Goal: Transaction & Acquisition: Subscribe to service/newsletter

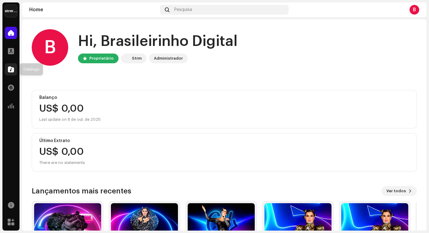
click at [10, 72] on span at bounding box center [11, 69] width 6 height 5
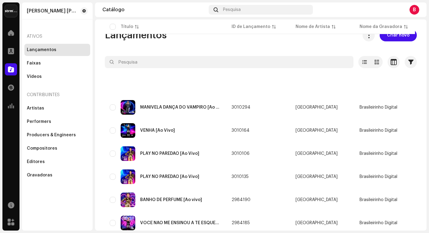
scroll to position [184, 0]
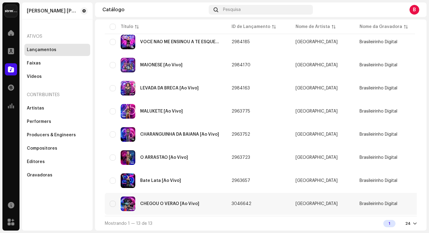
click at [171, 202] on div "CHEGOU O VERAO [Ao Vivo]" at bounding box center [169, 204] width 59 height 4
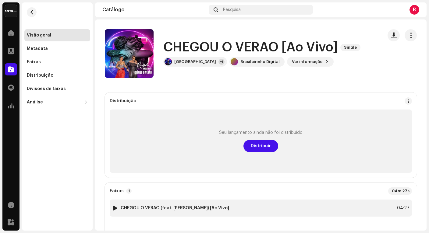
click at [114, 209] on div at bounding box center [115, 208] width 5 height 5
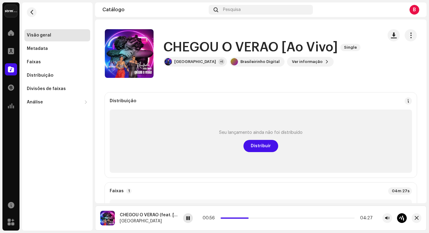
click at [192, 219] on div at bounding box center [188, 218] width 10 height 10
click at [187, 220] on span at bounding box center [188, 218] width 4 height 5
click at [189, 220] on span at bounding box center [188, 218] width 4 height 5
click at [187, 219] on span at bounding box center [188, 218] width 4 height 5
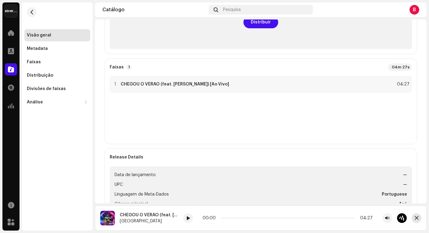
click at [417, 218] on span "button" at bounding box center [416, 218] width 4 height 5
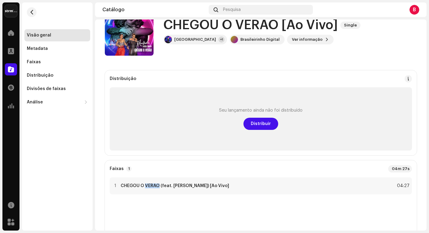
scroll to position [70, 0]
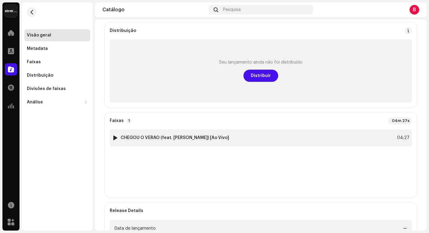
click at [399, 137] on div "04:27" at bounding box center [402, 137] width 13 height 7
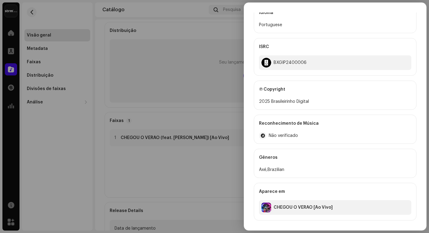
scroll to position [409, 0]
click at [190, 182] on div at bounding box center [214, 116] width 429 height 233
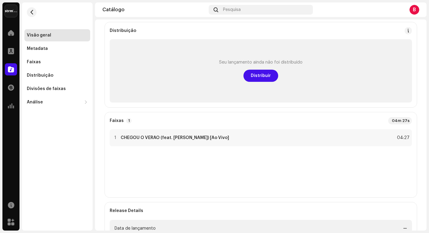
scroll to position [0, 0]
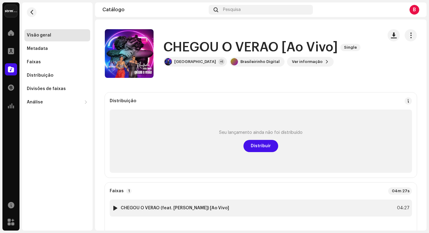
click at [113, 208] on div at bounding box center [115, 208] width 5 height 5
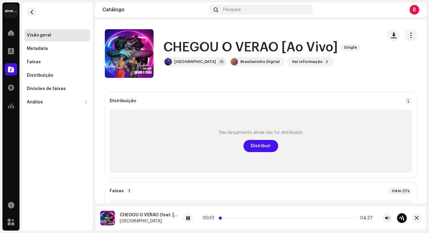
click at [343, 218] on p-slider at bounding box center [287, 218] width 134 height 1
click at [188, 218] on span at bounding box center [188, 218] width 4 height 5
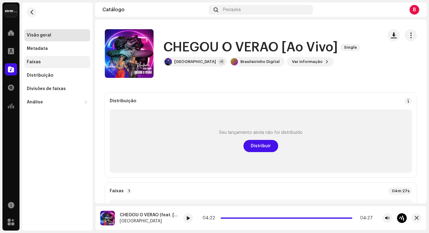
click at [39, 59] on div "Faixas" at bounding box center [57, 62] width 66 height 12
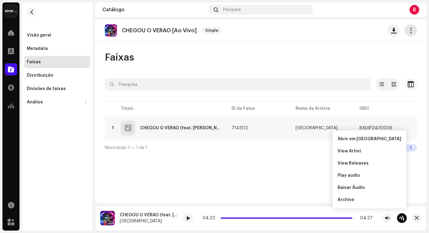
click at [408, 31] on span "button" at bounding box center [411, 30] width 6 height 5
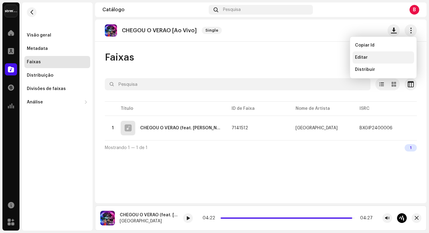
click at [361, 56] on span "Editar" at bounding box center [361, 57] width 13 height 5
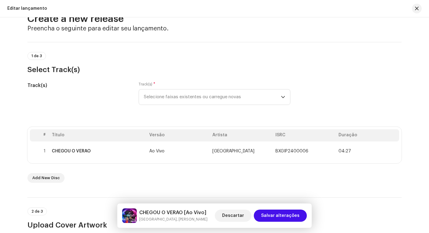
scroll to position [40, 0]
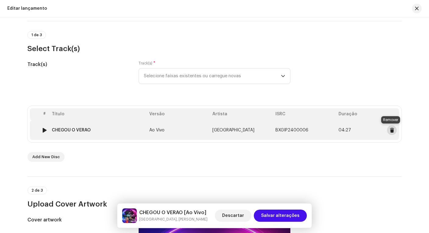
click at [390, 131] on span at bounding box center [391, 130] width 5 height 5
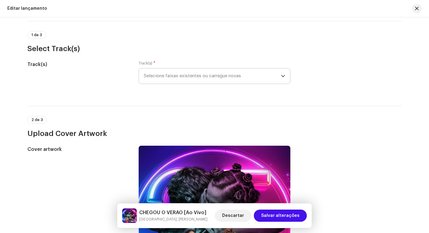
click at [166, 76] on span "Selecione faixas existentes ou carregue novas" at bounding box center [212, 76] width 137 height 15
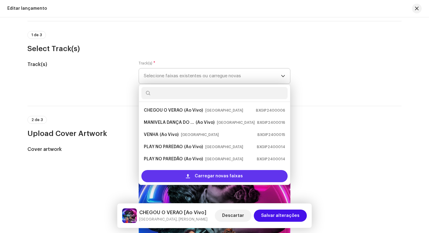
scroll to position [10, 0]
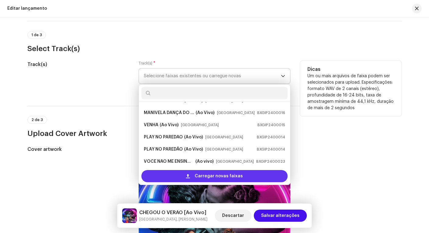
click at [184, 175] on div "Carregar novas faixas" at bounding box center [214, 176] width 146 height 12
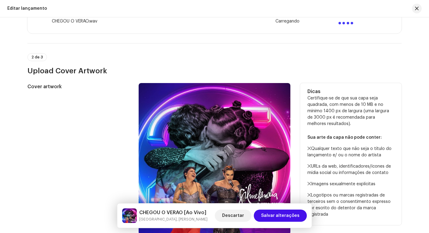
scroll to position [102, 0]
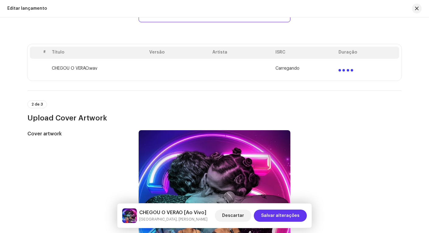
click at [285, 216] on span "Salvar alterações" at bounding box center [280, 216] width 38 height 12
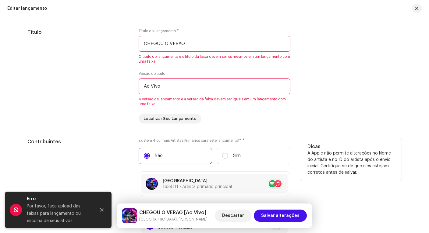
scroll to position [508, 0]
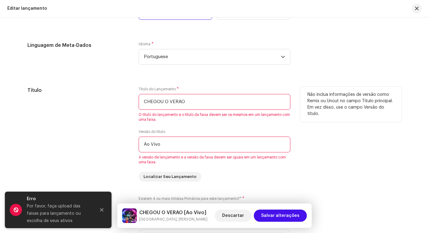
click at [143, 101] on input "CHEGOU O VERAO" at bounding box center [215, 102] width 152 height 16
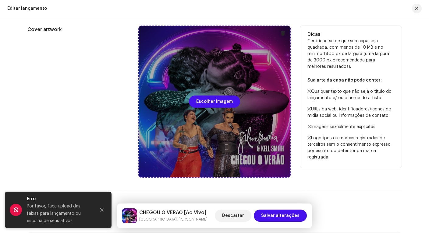
scroll to position [75, 0]
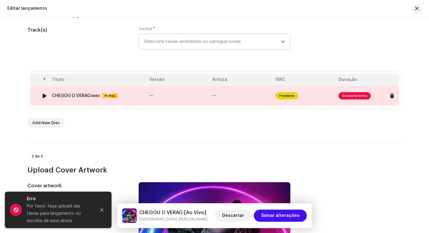
click at [344, 95] on span "Consertar erros" at bounding box center [354, 95] width 32 height 7
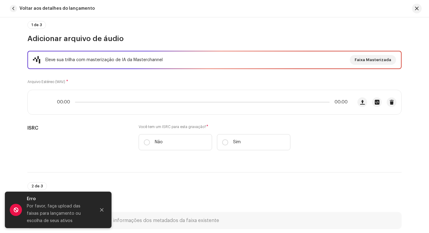
scroll to position [112, 0]
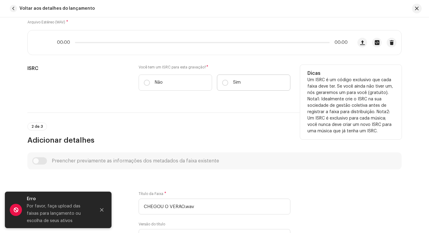
click at [252, 83] on label "Sim" at bounding box center [253, 83] width 73 height 16
click at [228, 83] on input "Sim" at bounding box center [225, 83] width 6 height 6
radio input "true"
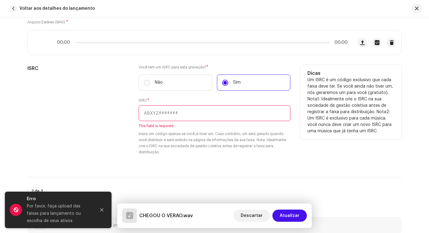
click at [167, 112] on input "text" at bounding box center [215, 113] width 152 height 16
paste input "BXGIP2400006"
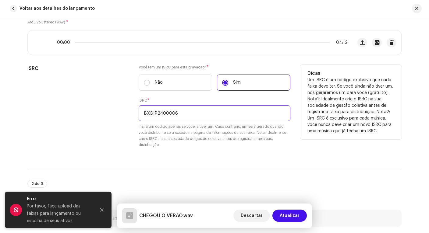
scroll to position [313, 0]
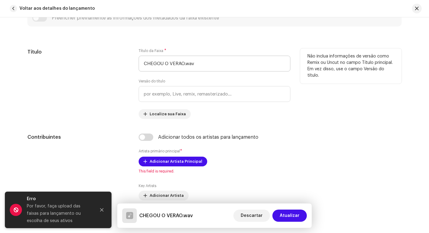
type input "BXGIP2400006"
drag, startPoint x: 194, startPoint y: 64, endPoint x: 199, endPoint y: 71, distance: 9.0
click at [194, 64] on input "CHEGOU O VERAO.wav" at bounding box center [215, 64] width 152 height 16
type input "CHEGOU O VERAO"
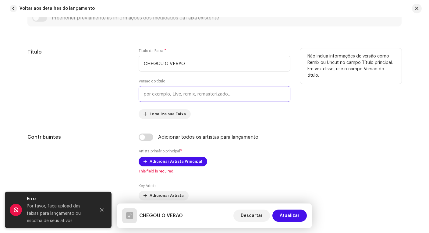
click at [220, 94] on input "text" at bounding box center [215, 94] width 152 height 16
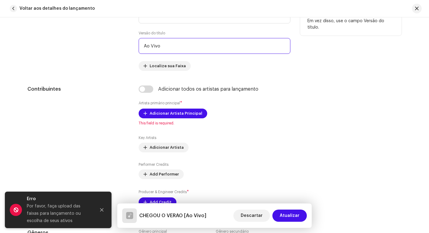
scroll to position [410, 0]
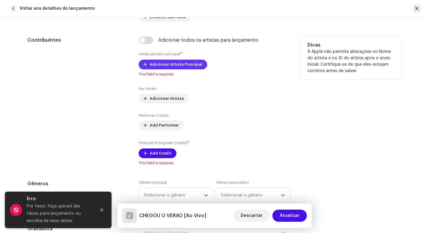
type input "Ao Vivo"
click at [177, 66] on span "Adicionar Artista Principal" at bounding box center [176, 64] width 53 height 12
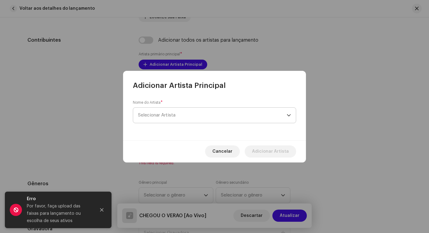
click at [210, 115] on span "Selecionar Artista" at bounding box center [212, 115] width 149 height 15
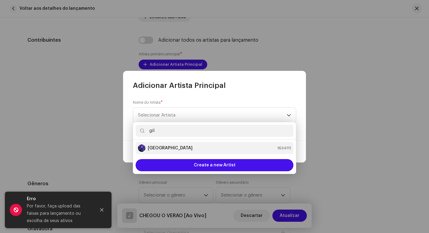
type input "gil"
click at [182, 147] on div "[GEOGRAPHIC_DATA] 1634111" at bounding box center [214, 148] width 153 height 7
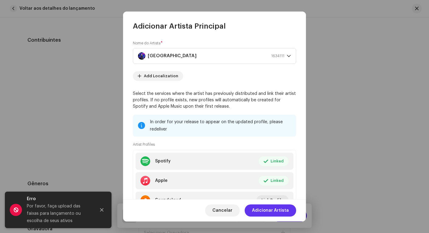
click at [264, 211] on span "Adicionar Artista" at bounding box center [270, 211] width 37 height 12
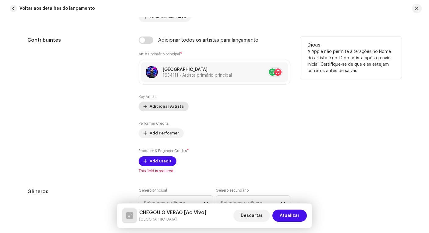
click at [157, 106] on span "Adicionar Artista" at bounding box center [167, 106] width 34 height 12
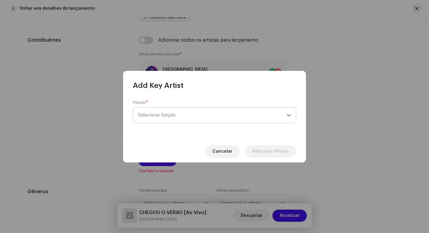
click at [166, 116] on span "Selecionar função" at bounding box center [212, 115] width 149 height 15
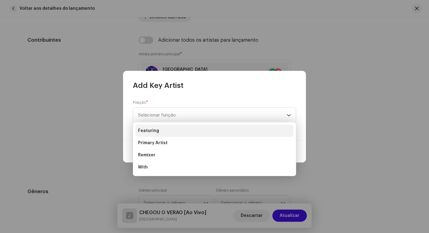
click at [157, 132] on span "Featuring" at bounding box center [148, 131] width 21 height 6
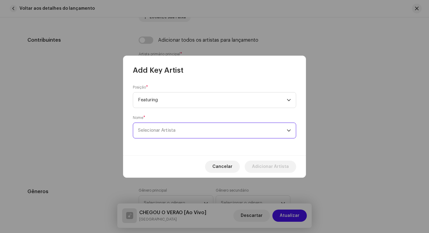
click at [171, 128] on span "Selecionar Artista" at bounding box center [156, 130] width 37 height 5
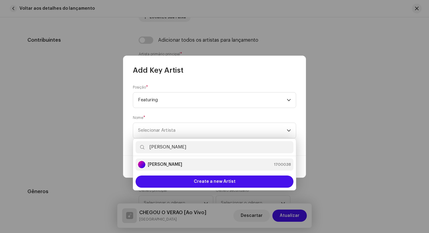
type input "kell"
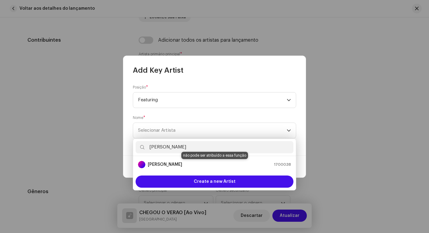
click at [178, 165] on div "Kell Smith 1700038" at bounding box center [214, 164] width 153 height 7
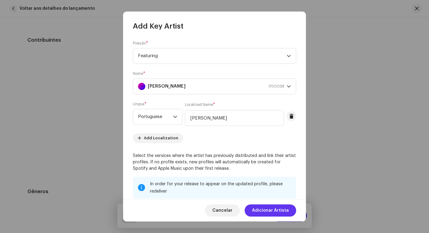
click at [271, 212] on span "Adicionar Artista" at bounding box center [270, 211] width 37 height 12
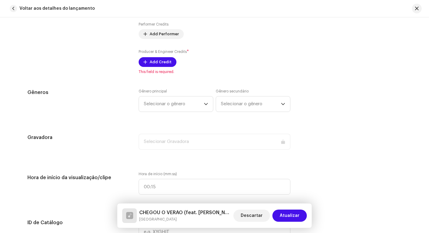
scroll to position [490, 0]
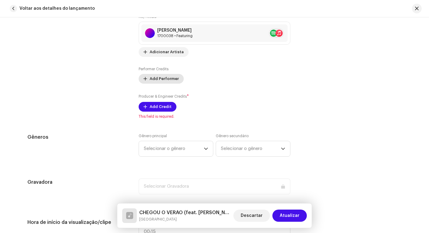
click at [165, 80] on span "Add Performer" at bounding box center [164, 79] width 29 height 12
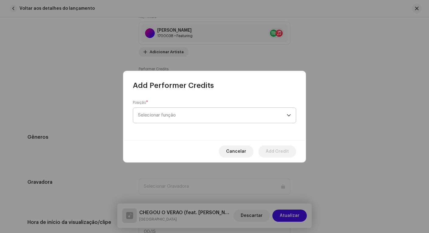
click at [187, 114] on span "Selecionar função" at bounding box center [212, 115] width 149 height 15
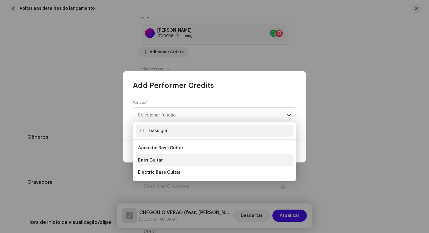
type input "bass gui"
click at [168, 157] on li "Bass Guitar" at bounding box center [214, 160] width 158 height 12
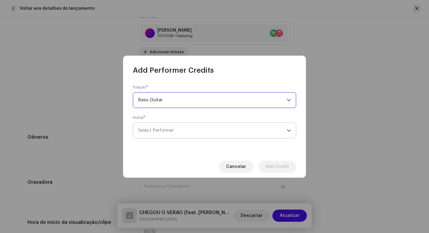
click at [177, 129] on span "Select Performer" at bounding box center [212, 130] width 149 height 15
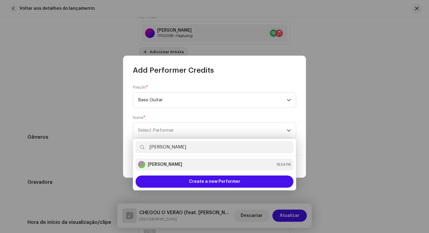
type input "edna"
click at [179, 165] on strong "[PERSON_NAME]" at bounding box center [165, 165] width 34 height 6
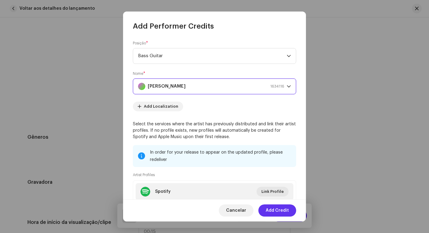
click at [277, 212] on span "Add Credit" at bounding box center [277, 211] width 23 height 12
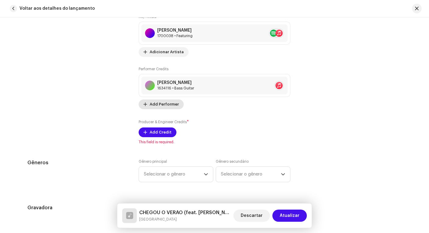
click at [162, 107] on span "Add Performer" at bounding box center [164, 104] width 29 height 12
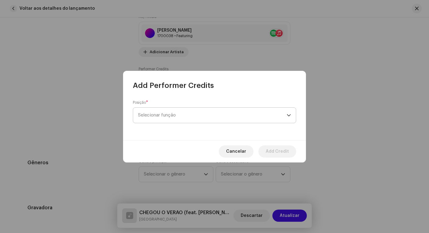
click at [167, 117] on span "Selecionar função" at bounding box center [212, 115] width 149 height 15
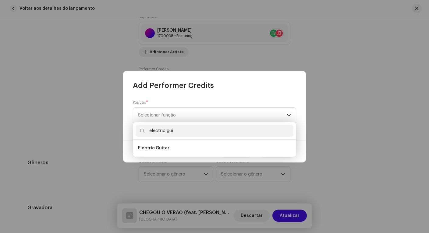
type input "electric gui"
click at [167, 141] on ul "Electric Guitar" at bounding box center [214, 148] width 163 height 17
click at [169, 148] on li "Electric Guitar" at bounding box center [214, 148] width 158 height 12
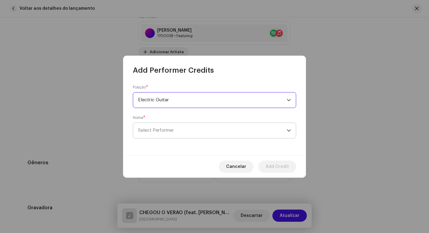
click at [186, 128] on span "Select Performer" at bounding box center [212, 130] width 149 height 15
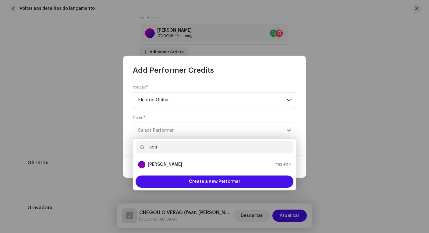
type input "ada"
drag, startPoint x: 185, startPoint y: 150, endPoint x: 169, endPoint y: 166, distance: 23.3
click at [169, 166] on strong "[PERSON_NAME]" at bounding box center [165, 165] width 34 height 6
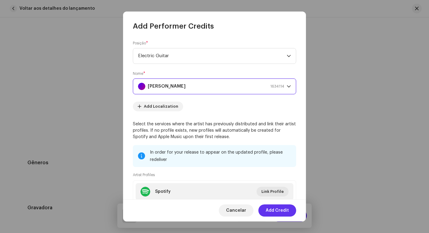
click at [277, 211] on span "Add Credit" at bounding box center [277, 211] width 23 height 12
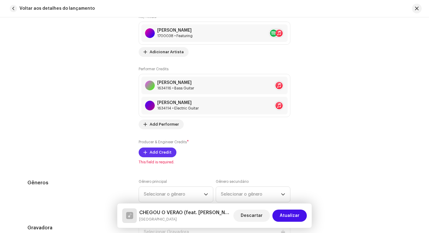
click at [158, 130] on div "Key Artists Kell Smith 1700038 • Featuring No selected item Adicionar Artista P…" at bounding box center [215, 85] width 152 height 143
click at [159, 152] on span "Add Credit" at bounding box center [161, 152] width 22 height 12
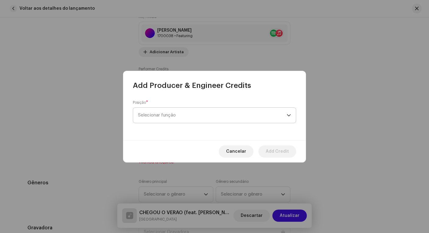
click at [188, 121] on span "Selecionar função" at bounding box center [212, 115] width 149 height 15
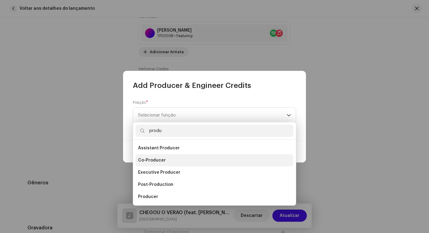
type input "produ"
click at [163, 162] on span "Co-Producer" at bounding box center [152, 160] width 28 height 6
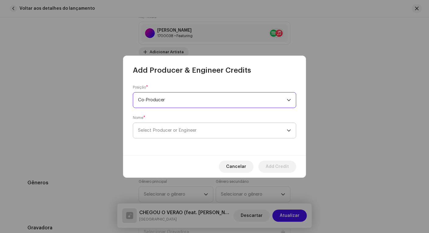
click at [177, 130] on span "Select Producer or Engineer" at bounding box center [167, 130] width 58 height 5
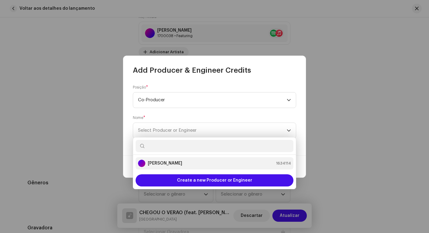
click at [171, 161] on strong "[PERSON_NAME]" at bounding box center [165, 163] width 34 height 6
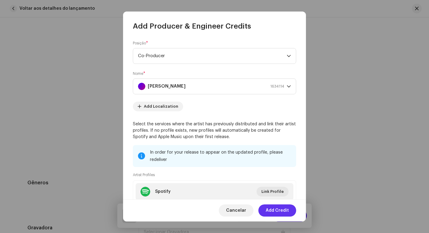
click at [283, 211] on span "Add Credit" at bounding box center [277, 211] width 23 height 12
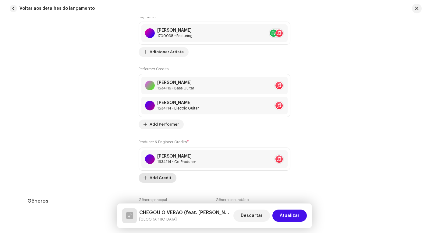
click at [159, 177] on span "Add Credit" at bounding box center [161, 178] width 22 height 12
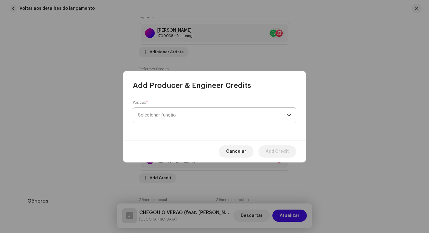
click at [171, 118] on span "Selecionar função" at bounding box center [212, 115] width 149 height 15
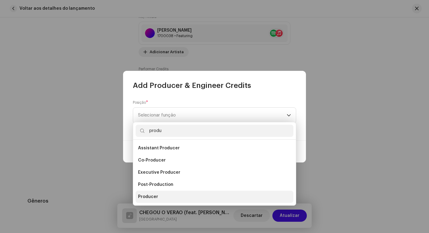
type input "produ"
click at [155, 199] on span "Producer" at bounding box center [148, 197] width 20 height 6
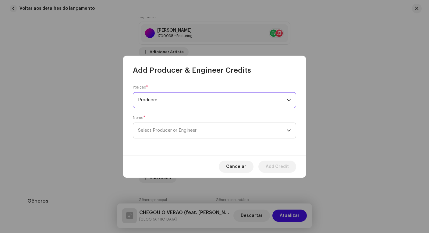
click at [190, 127] on span "Select Producer or Engineer" at bounding box center [212, 130] width 149 height 15
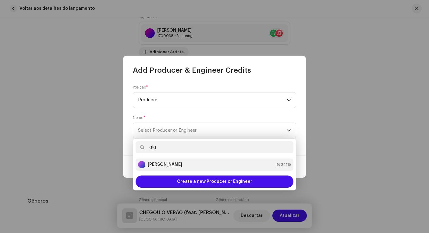
type input "gig"
click at [186, 164] on div "[PERSON_NAME] 1634115" at bounding box center [214, 164] width 153 height 7
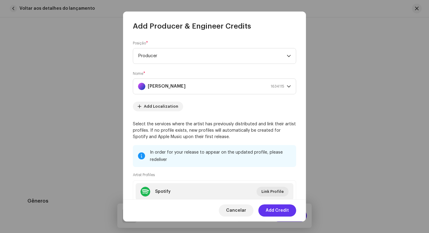
click at [278, 211] on span "Add Credit" at bounding box center [277, 211] width 23 height 12
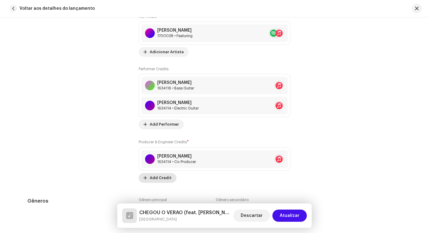
click at [162, 177] on span "Add Credit" at bounding box center [161, 178] width 22 height 12
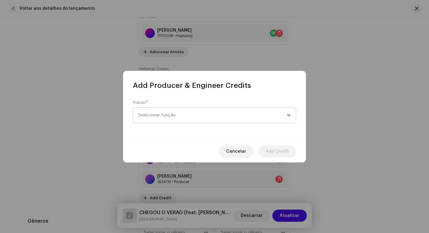
click at [193, 115] on span "Selecionar função" at bounding box center [212, 115] width 149 height 15
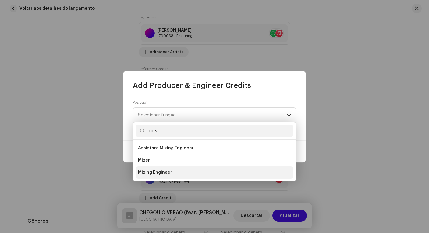
type input "mix"
click at [166, 172] on span "Mixing Engineer" at bounding box center [155, 173] width 34 height 6
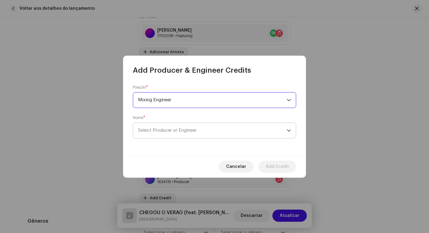
click at [181, 127] on span "Select Producer or Engineer" at bounding box center [212, 130] width 149 height 15
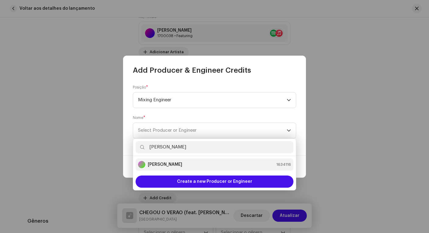
type input "edna"
click at [188, 166] on div "[PERSON_NAME] 1634116" at bounding box center [214, 164] width 153 height 7
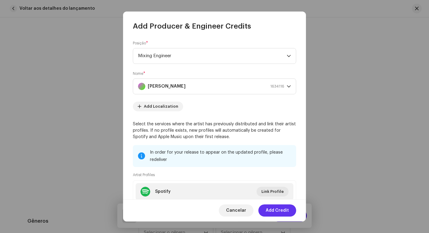
click at [277, 211] on span "Add Credit" at bounding box center [277, 211] width 23 height 12
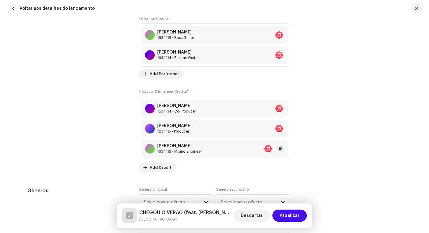
scroll to position [582, 0]
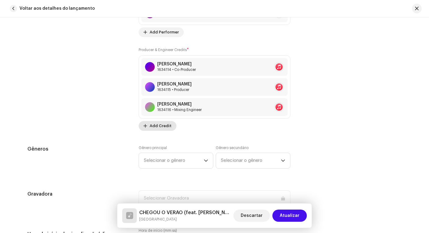
click at [164, 125] on span "Add Credit" at bounding box center [161, 126] width 22 height 12
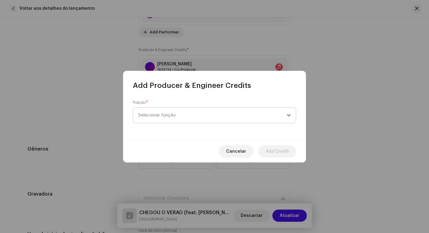
click at [195, 114] on span "Selecionar função" at bounding box center [212, 115] width 149 height 15
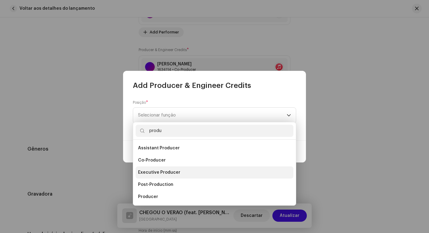
type input "produ"
click at [162, 172] on span "Executive Producer" at bounding box center [159, 173] width 42 height 6
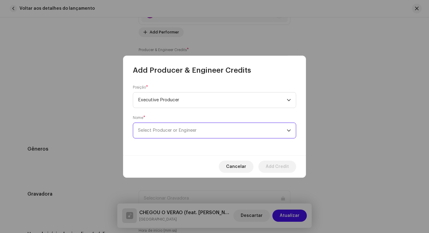
click at [165, 135] on span "Select Producer or Engineer" at bounding box center [212, 130] width 149 height 15
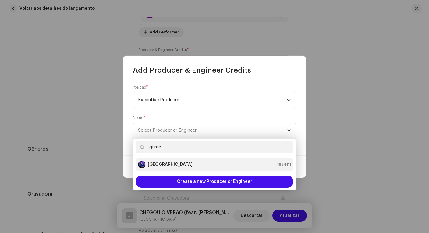
type input "gilme"
click at [169, 162] on strong "[GEOGRAPHIC_DATA]" at bounding box center [170, 165] width 45 height 6
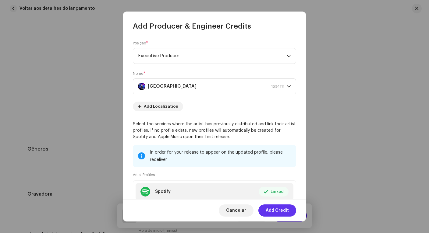
click at [281, 211] on span "Add Credit" at bounding box center [277, 211] width 23 height 12
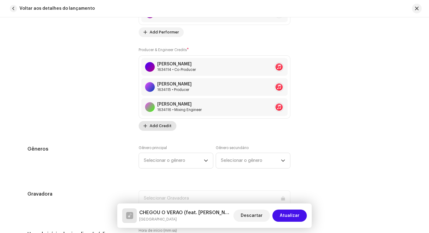
click at [158, 128] on span "Add Credit" at bounding box center [161, 126] width 22 height 12
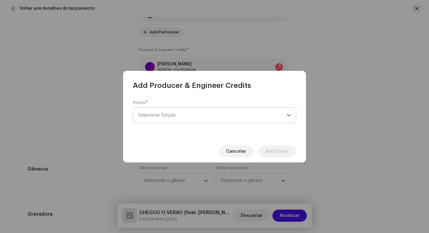
click at [161, 115] on span "Selecionar função" at bounding box center [212, 115] width 149 height 15
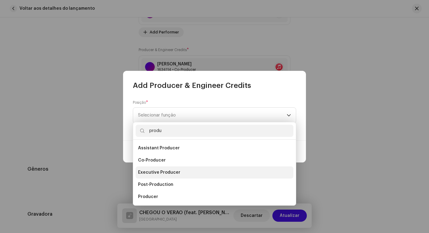
type input "produ"
click at [154, 172] on span "Executive Producer" at bounding box center [159, 173] width 42 height 6
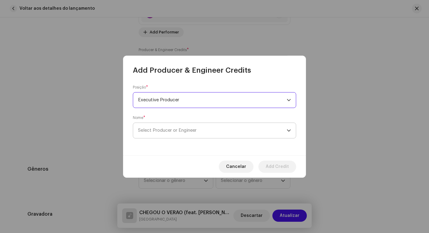
click at [169, 131] on span "Select Producer or Engineer" at bounding box center [167, 130] width 58 height 5
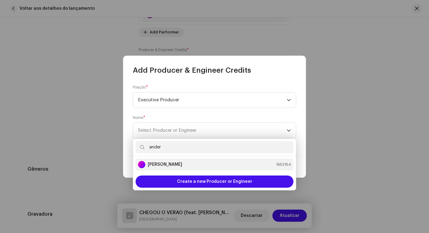
type input "ander"
click at [175, 165] on strong "Anderson Lima" at bounding box center [165, 165] width 34 height 6
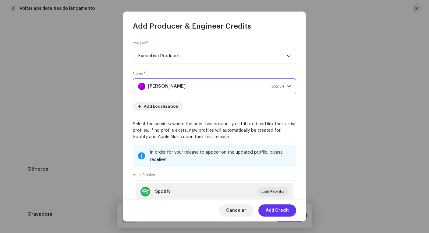
click at [280, 212] on span "Add Credit" at bounding box center [277, 211] width 23 height 12
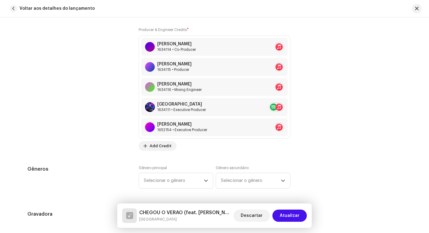
scroll to position [649, 0]
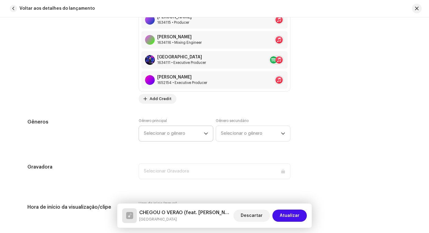
click at [185, 138] on span "Selecionar o gênero" at bounding box center [174, 133] width 60 height 15
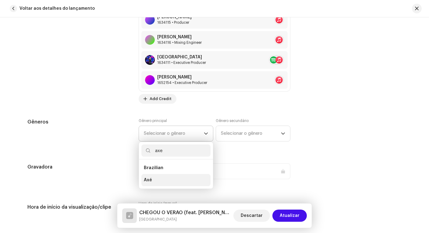
type input "axe"
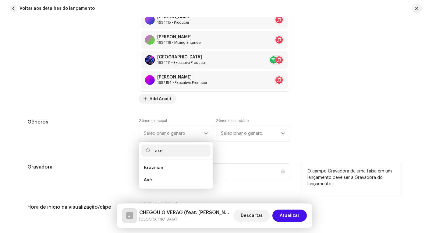
drag, startPoint x: 177, startPoint y: 183, endPoint x: 180, endPoint y: 176, distance: 7.9
click at [177, 183] on li "Axé" at bounding box center [175, 180] width 69 height 12
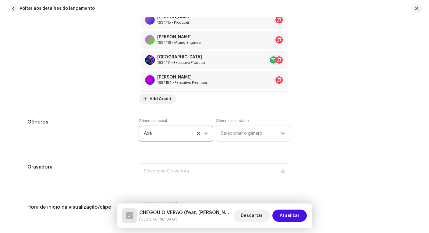
click at [235, 133] on span "Selecionar o gênero" at bounding box center [251, 133] width 60 height 15
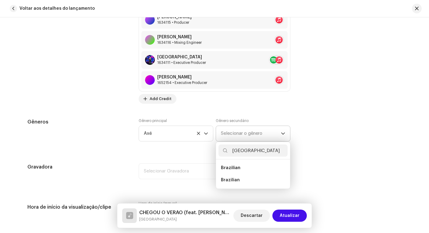
type input "Brazil"
drag, startPoint x: 233, startPoint y: 162, endPoint x: 235, endPoint y: 180, distance: 18.3
click at [235, 180] on span "Brazilian" at bounding box center [230, 180] width 19 height 6
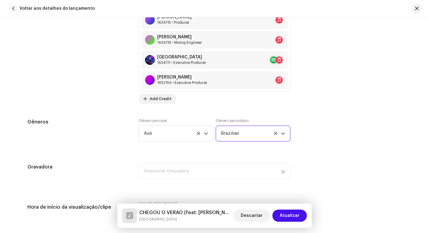
scroll to position [705, 0]
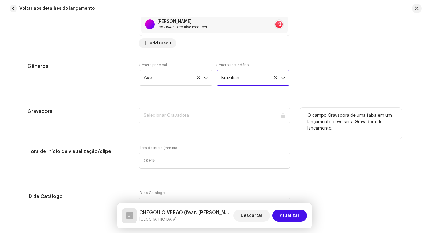
click at [203, 118] on div "Selecionar Gravadora" at bounding box center [215, 116] width 152 height 16
click at [195, 114] on div "Selecionar Gravadora" at bounding box center [215, 116] width 152 height 16
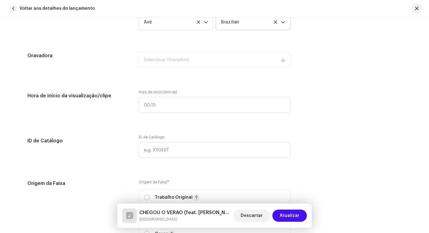
scroll to position [815, 0]
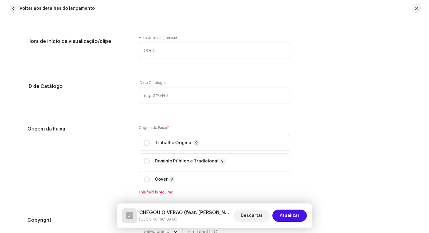
click at [168, 144] on p "Trabalho Original" at bounding box center [177, 142] width 45 height 7
radio input "true"
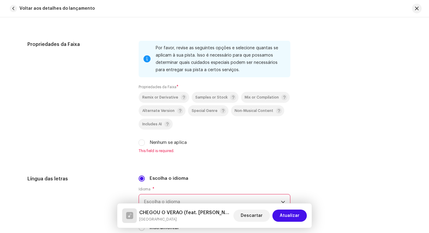
scroll to position [924, 0]
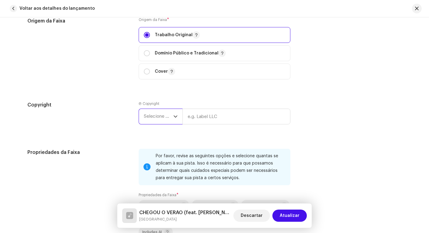
click at [159, 119] on span "Selecione o ano" at bounding box center [159, 116] width 30 height 15
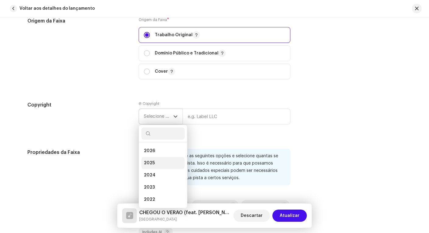
click at [159, 163] on li "2025" at bounding box center [162, 163] width 43 height 12
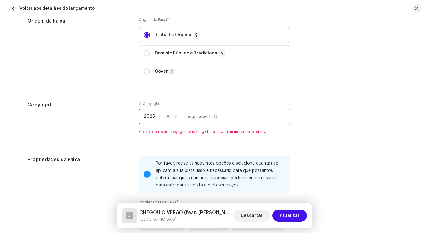
click at [203, 117] on input "text" at bounding box center [236, 117] width 108 height 16
type input "Brasileirinho Digital"
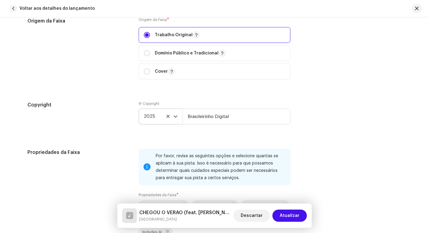
click at [297, 120] on div "Copyright Ⓟ Copyright 2025 Brasileirinho Digital" at bounding box center [214, 117] width 374 height 33
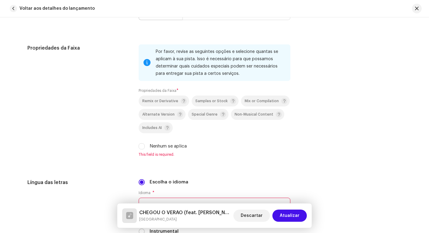
scroll to position [1073, 0]
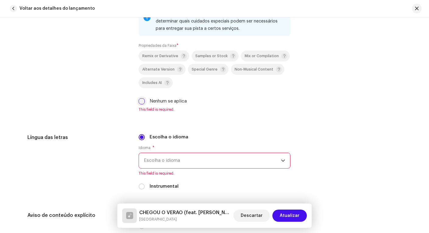
click at [139, 101] on input "Nenhum se aplica" at bounding box center [142, 101] width 6 height 6
checkbox input "true"
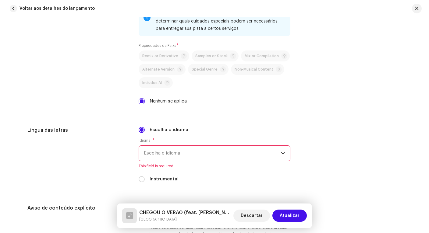
click at [192, 150] on span "Escolha o idioma" at bounding box center [212, 153] width 137 height 15
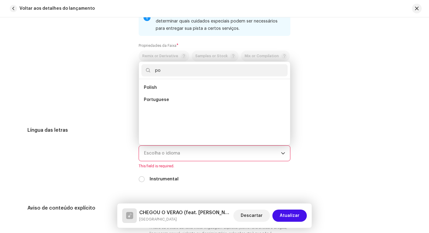
scroll to position [0, 0]
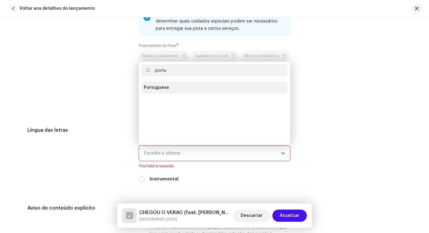
type input "portu"
click at [152, 89] on span "Portuguese" at bounding box center [156, 88] width 25 height 6
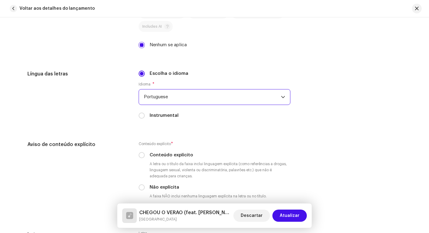
scroll to position [1178, 0]
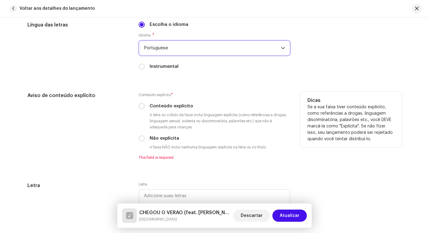
click at [145, 140] on div "Não explícita" at bounding box center [215, 138] width 152 height 7
click at [140, 138] on input "Não explícita" at bounding box center [142, 138] width 6 height 6
radio input "true"
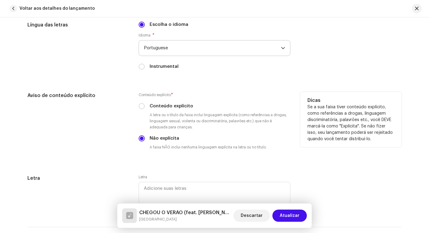
scroll to position [1299, 0]
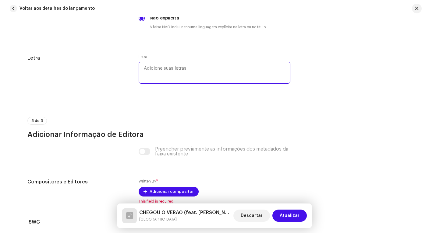
click at [189, 72] on textarea at bounding box center [215, 73] width 152 height 22
paste textarea "Chegou o Verão Ai,beriadverãããão verão A gente mostra o ombrim, a gente brinca …"
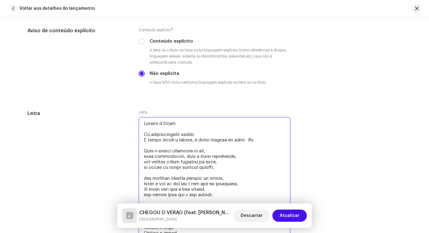
scroll to position [1301, 0]
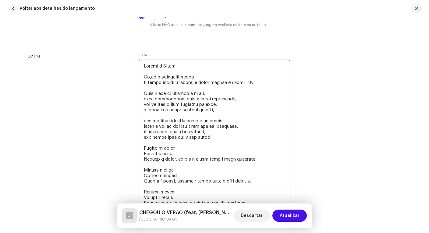
drag, startPoint x: 142, startPoint y: 75, endPoint x: 275, endPoint y: 84, distance: 132.7
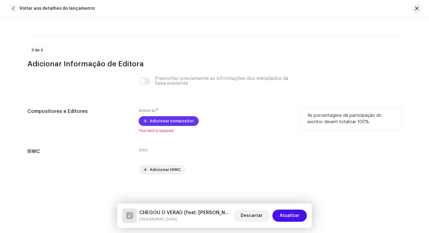
type textarea "Chegou o Verão Olha a galera bronzeada de sol, rola footvolley, surf e tambem f…"
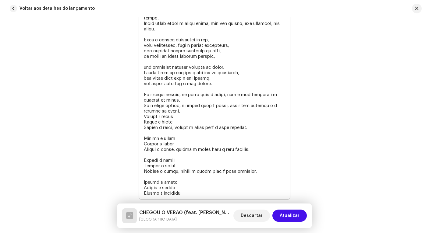
scroll to position [1733, 0]
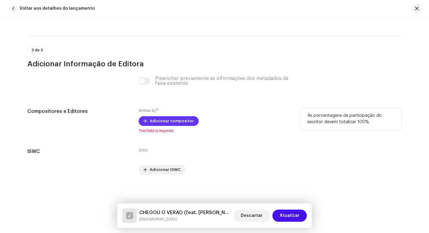
click at [175, 122] on span "Adicionar compositor" at bounding box center [172, 121] width 44 height 12
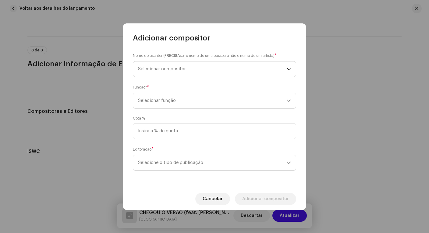
click at [197, 66] on span "Selecionar compositor" at bounding box center [212, 69] width 149 height 15
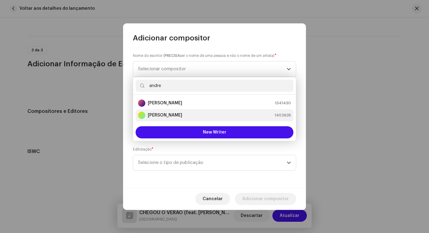
type input "andre"
click at [168, 114] on strong "Andre Lopes" at bounding box center [165, 115] width 34 height 6
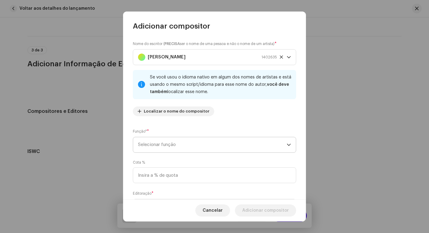
click at [171, 144] on span "Selecionar função" at bounding box center [212, 144] width 149 height 15
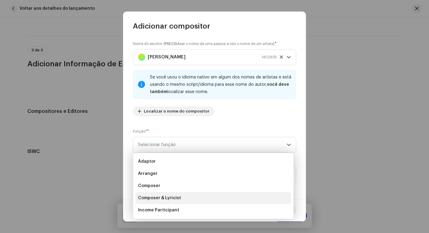
click at [172, 202] on li "Composer & Lyricist" at bounding box center [212, 198] width 155 height 12
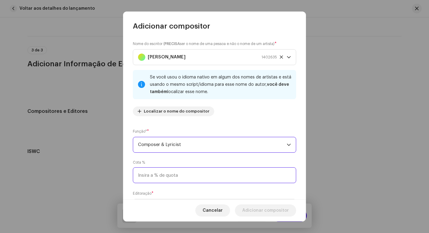
click at [179, 178] on input at bounding box center [214, 175] width 163 height 16
type input "50,00"
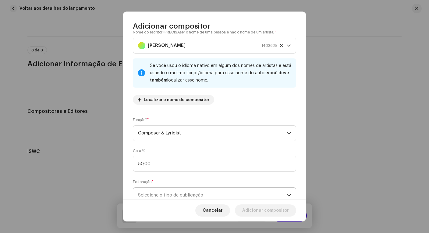
click at [171, 192] on span "Selecione o tipo de publicação" at bounding box center [212, 195] width 149 height 15
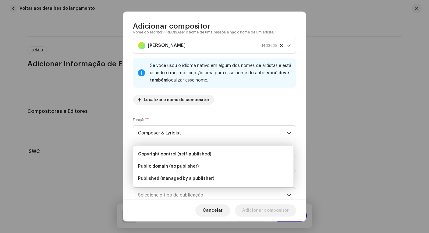
click at [175, 180] on span "Published (managed by a publisher)" at bounding box center [176, 179] width 76 height 6
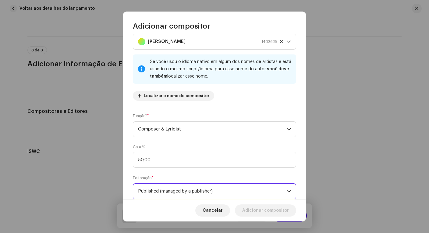
scroll to position [63, 0]
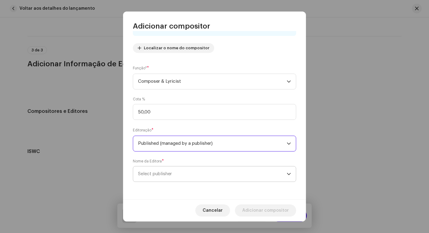
click at [213, 173] on span "Select publisher" at bounding box center [212, 174] width 149 height 15
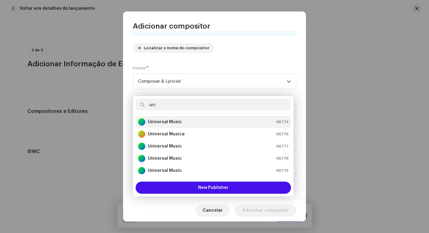
type input "uni"
click at [172, 123] on strong "Universal Music" at bounding box center [165, 122] width 34 height 6
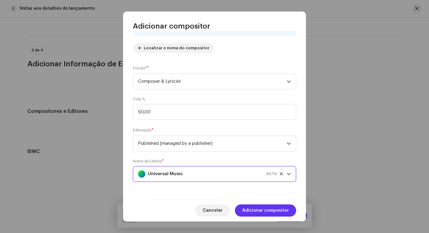
click at [283, 211] on span "Adicionar compositor" at bounding box center [265, 211] width 47 height 12
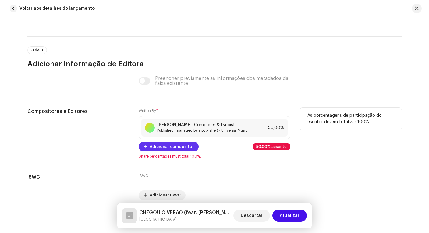
click at [176, 149] on span "Adicionar compositor" at bounding box center [172, 147] width 44 height 12
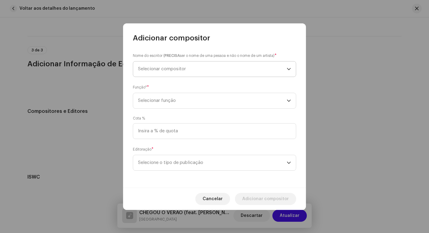
click at [177, 67] on span "Selecionar compositor" at bounding box center [162, 69] width 48 height 5
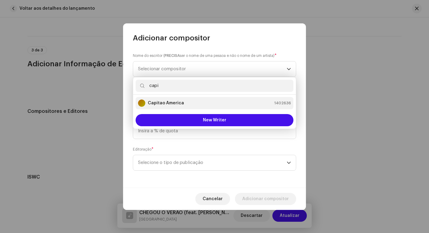
type input "capi"
click at [177, 104] on strong "Capitao America" at bounding box center [166, 103] width 36 height 6
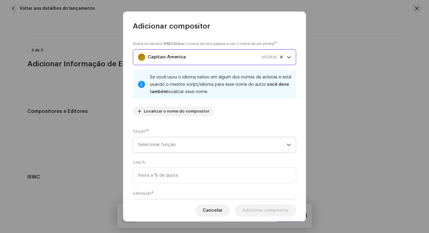
click at [171, 145] on span "Selecionar função" at bounding box center [212, 144] width 149 height 15
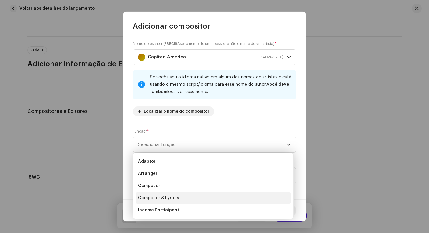
click at [174, 198] on span "Composer & Lyricist" at bounding box center [159, 198] width 43 height 6
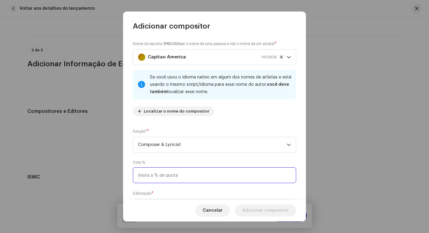
click at [181, 176] on input at bounding box center [214, 175] width 163 height 16
type input "50,00"
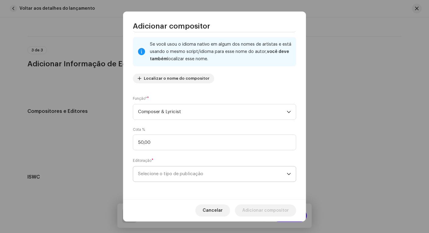
click at [186, 172] on span "Selecione o tipo de publicação" at bounding box center [212, 174] width 149 height 15
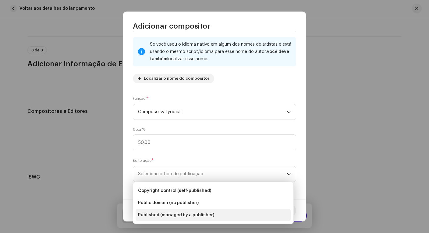
click at [191, 215] on span "Published (managed by a publisher)" at bounding box center [176, 215] width 76 height 6
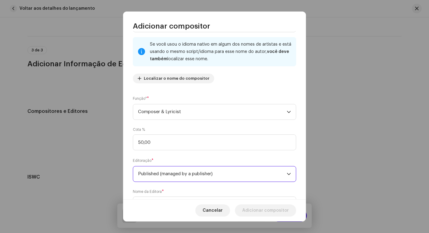
scroll to position [55, 0]
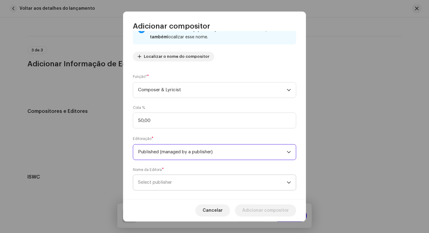
click at [207, 185] on span "Select publisher" at bounding box center [212, 182] width 149 height 15
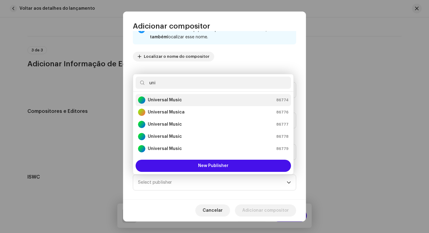
type input "uni"
click at [178, 100] on strong "Universal Music" at bounding box center [165, 100] width 34 height 6
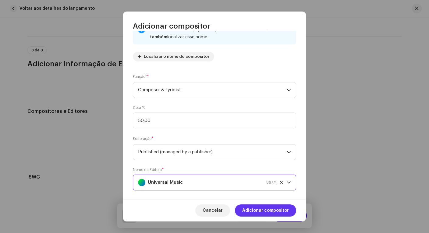
click at [271, 210] on span "Adicionar compositor" at bounding box center [265, 211] width 47 height 12
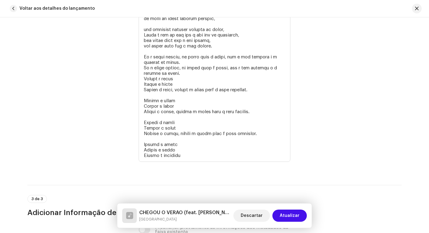
scroll to position [1771, 0]
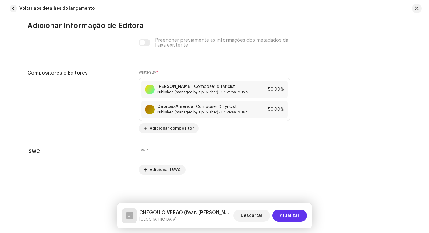
click at [294, 216] on span "Atualizar" at bounding box center [290, 216] width 20 height 12
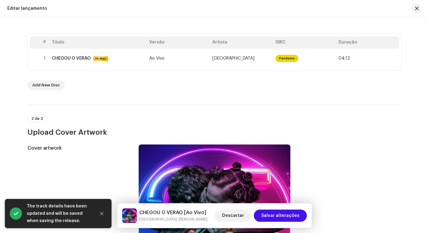
scroll to position [112, 0]
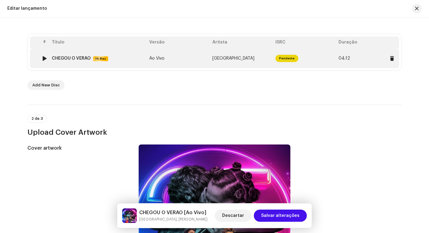
click at [42, 59] on div at bounding box center [44, 58] width 5 height 5
click at [43, 59] on div at bounding box center [44, 58] width 5 height 5
click at [44, 57] on div at bounding box center [44, 58] width 5 height 5
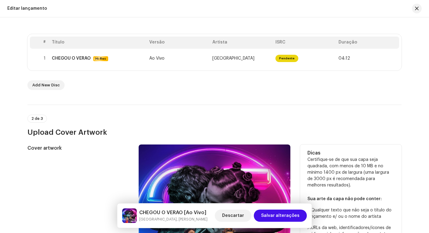
scroll to position [270, 0]
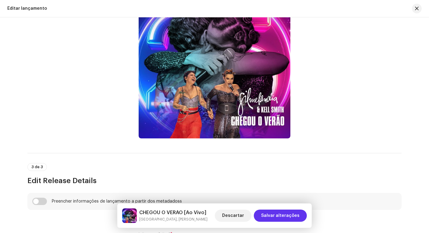
click at [291, 216] on span "Salvar alterações" at bounding box center [280, 216] width 38 height 12
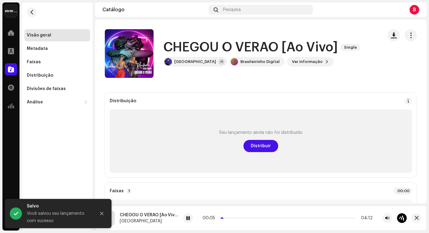
scroll to position [44, 0]
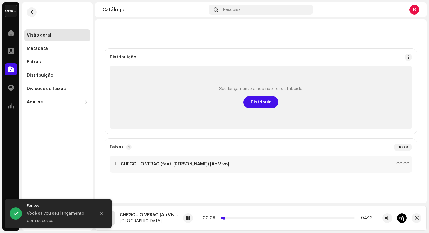
click at [347, 219] on div "00:08 04:12" at bounding box center [287, 218] width 170 height 5
click at [347, 218] on p-slider at bounding box center [287, 218] width 134 height 1
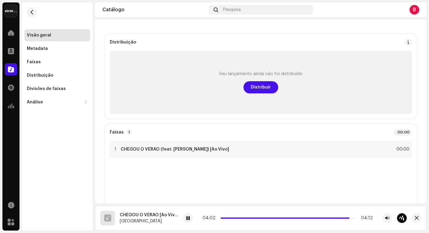
scroll to position [0, 0]
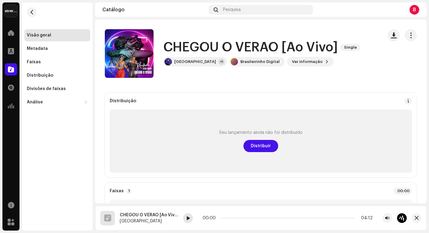
click at [187, 217] on span at bounding box center [188, 218] width 4 height 5
click at [292, 63] on span "Ver informação" at bounding box center [307, 62] width 31 height 12
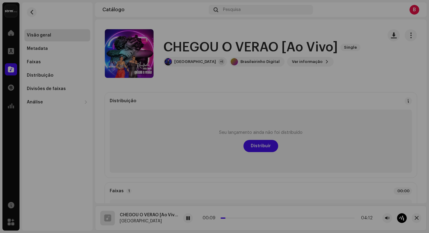
click at [356, 78] on div "CHEGOU O VERAO [Ao Vivo] 3046642 Metadata Distribuição Linguagem de Meta-Dados …" at bounding box center [214, 116] width 429 height 233
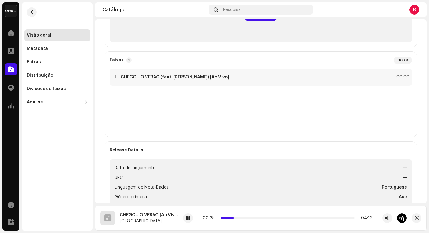
scroll to position [242, 0]
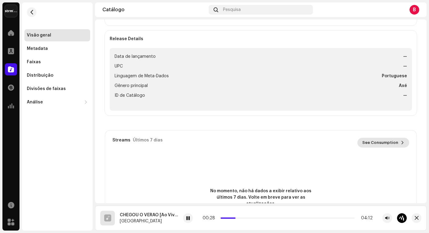
click at [377, 143] on span "See Consumption" at bounding box center [380, 143] width 36 height 12
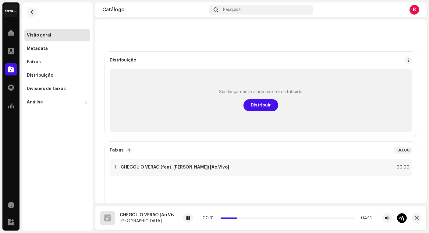
scroll to position [0, 0]
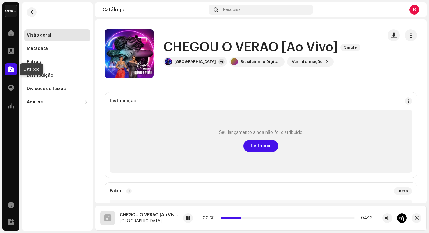
click at [11, 70] on span at bounding box center [11, 69] width 6 height 5
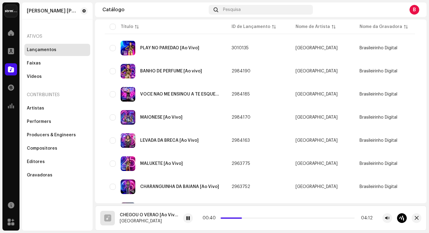
scroll to position [211, 0]
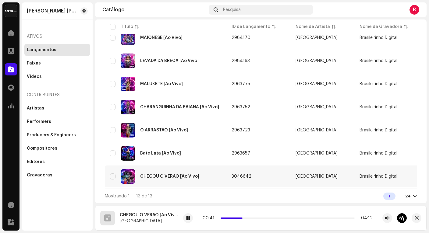
click at [157, 176] on div "CHEGOU O VERAO [Ao Vivo]" at bounding box center [169, 176] width 59 height 4
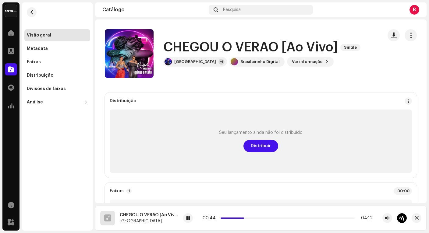
scroll to position [1, 0]
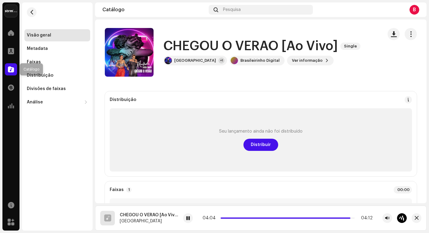
click at [8, 70] on span at bounding box center [11, 69] width 6 height 5
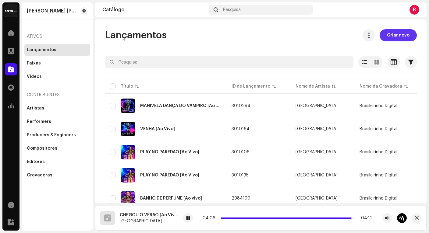
click at [389, 35] on span "Criar novo" at bounding box center [398, 35] width 23 height 12
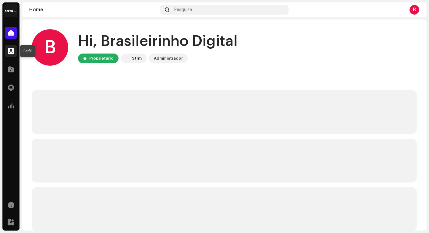
click at [12, 51] on span at bounding box center [11, 51] width 6 height 5
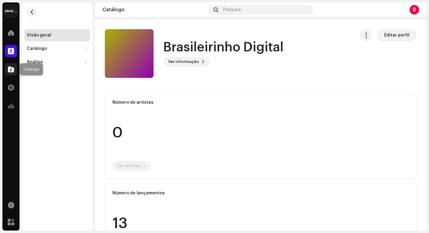
click at [9, 71] on span at bounding box center [11, 69] width 6 height 5
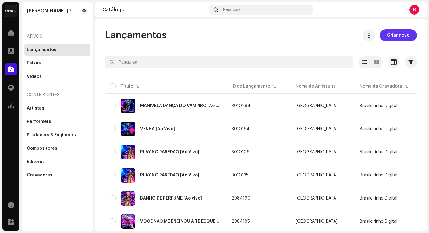
click at [397, 37] on span "Criar novo" at bounding box center [398, 35] width 23 height 12
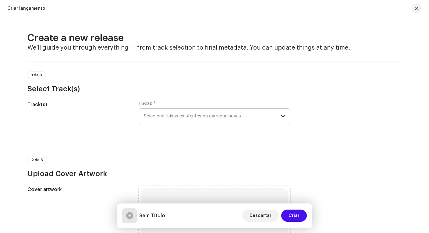
click at [227, 119] on span "Selecione faixas existentes ou carregue novas" at bounding box center [212, 116] width 137 height 15
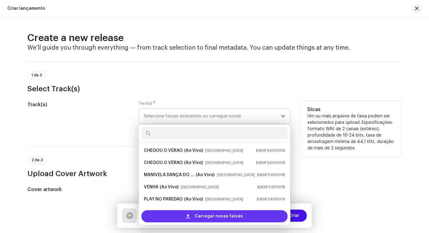
click at [223, 220] on span "Carregar novas faixas" at bounding box center [219, 216] width 48 height 12
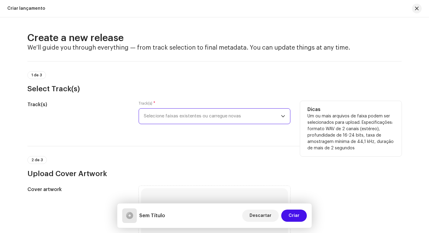
click at [179, 120] on span "Selecione faixas existentes ou carregue novas" at bounding box center [212, 116] width 137 height 15
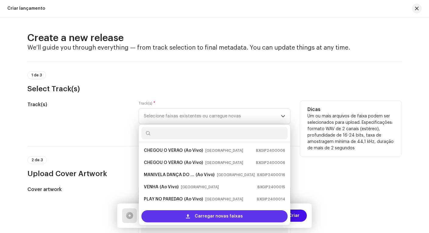
scroll to position [10, 0]
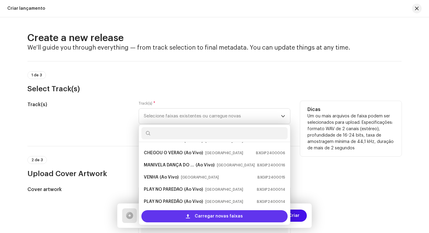
click at [209, 216] on span "Carregar novas faixas" at bounding box center [219, 216] width 48 height 12
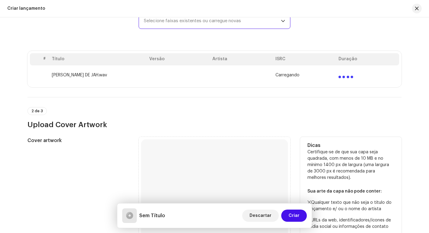
scroll to position [219, 0]
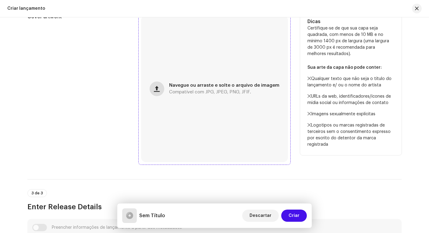
click at [160, 86] on span "button" at bounding box center [157, 88] width 6 height 5
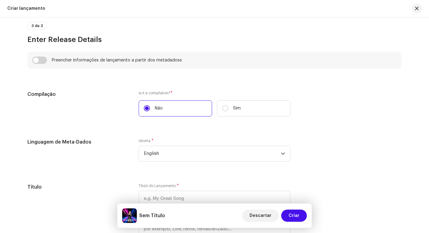
scroll to position [452, 0]
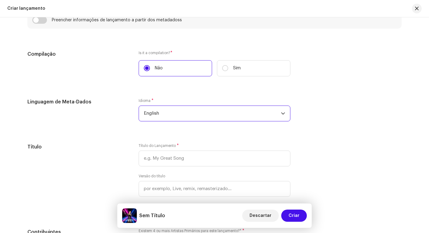
click at [159, 110] on span "English" at bounding box center [212, 113] width 137 height 15
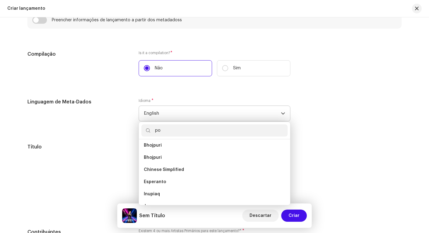
scroll to position [0, 0]
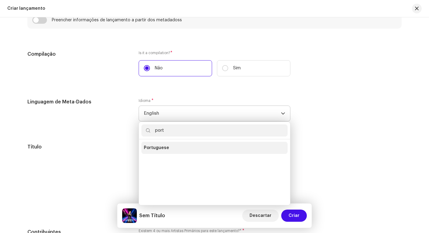
type input "port"
click at [158, 146] on span "Portuguese" at bounding box center [156, 148] width 25 height 6
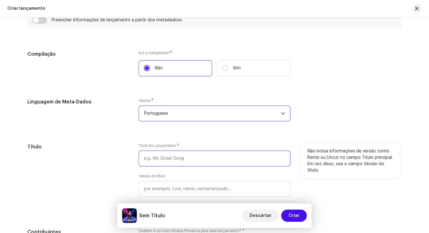
click at [227, 159] on input "text" at bounding box center [215, 159] width 152 height 16
type input "NA PAZ DE JAH"
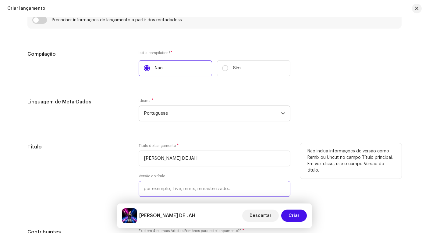
click at [217, 189] on input "text" at bounding box center [215, 189] width 152 height 16
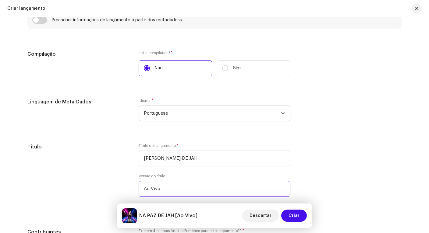
scroll to position [572, 0]
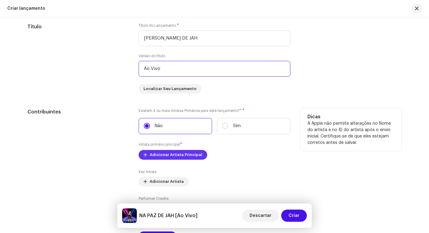
type input "Ao Vivo"
click at [193, 154] on span "Adicionar Artista Principal" at bounding box center [176, 155] width 53 height 12
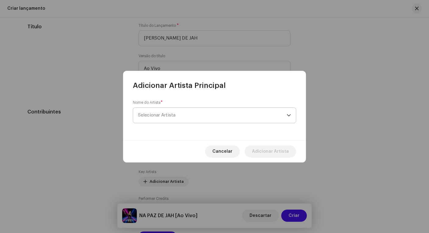
click at [187, 117] on span "Selecionar Artista" at bounding box center [212, 115] width 149 height 15
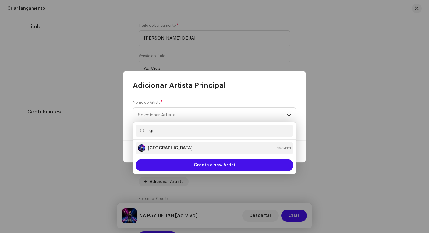
type input "gil"
click at [172, 145] on div "[GEOGRAPHIC_DATA] 1634111" at bounding box center [214, 148] width 153 height 7
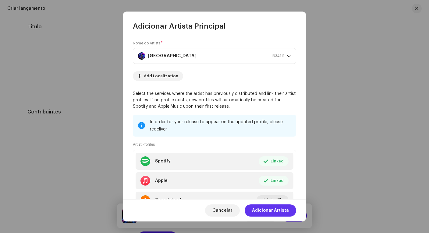
click at [280, 214] on span "Adicionar Artista" at bounding box center [270, 211] width 37 height 12
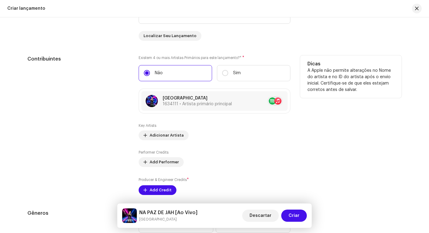
scroll to position [669, 0]
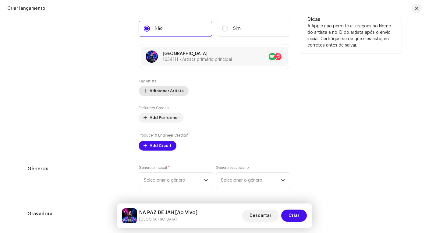
click at [161, 90] on span "Adicionar Artista" at bounding box center [167, 91] width 34 height 12
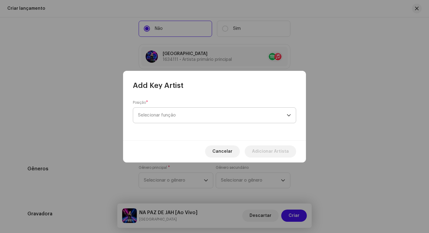
click at [187, 117] on span "Selecionar função" at bounding box center [212, 115] width 149 height 15
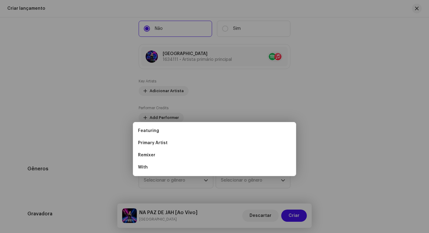
click at [107, 83] on div "Add Key Artist Posição * Selecionar função Cancelar Adicionar Artista" at bounding box center [214, 116] width 429 height 233
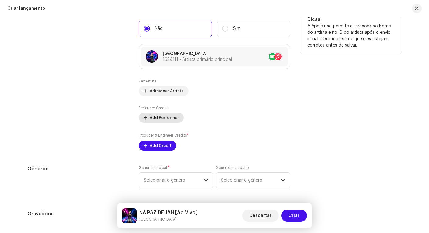
click at [163, 117] on span "Add Performer" at bounding box center [164, 118] width 29 height 12
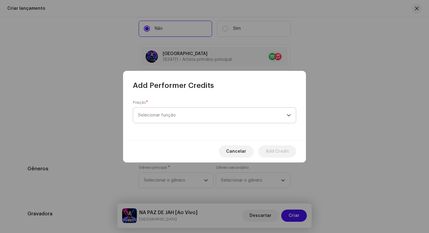
click at [166, 113] on span "Selecionar função" at bounding box center [212, 115] width 149 height 15
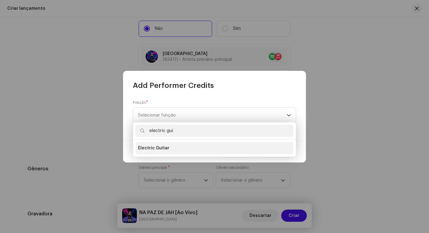
type input "electric gui"
click at [160, 150] on span "Electric Guitar" at bounding box center [153, 148] width 31 height 6
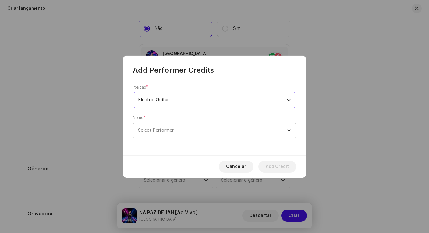
click at [168, 134] on span "Select Performer" at bounding box center [212, 130] width 149 height 15
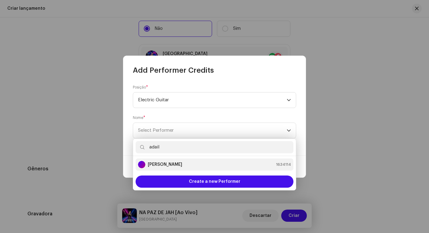
type input "adail"
click at [169, 164] on strong "[PERSON_NAME]" at bounding box center [165, 165] width 34 height 6
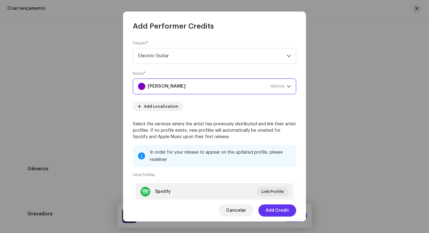
click at [276, 212] on span "Add Credit" at bounding box center [277, 211] width 23 height 12
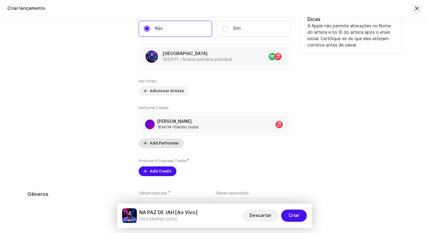
click at [150, 143] on span "Add Performer" at bounding box center [164, 143] width 29 height 12
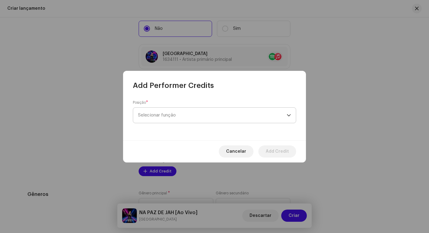
click at [204, 116] on span "Selecionar função" at bounding box center [212, 115] width 149 height 15
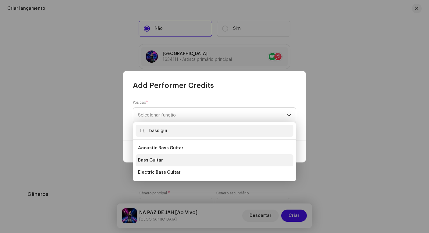
type input "bass gui"
click at [156, 158] on span "Bass Guitar" at bounding box center [150, 160] width 25 height 6
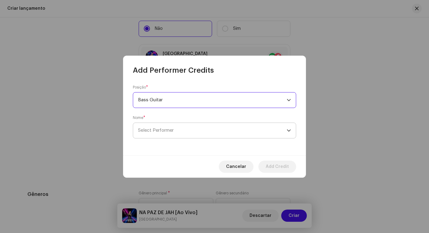
click at [219, 127] on span "Select Performer" at bounding box center [212, 130] width 149 height 15
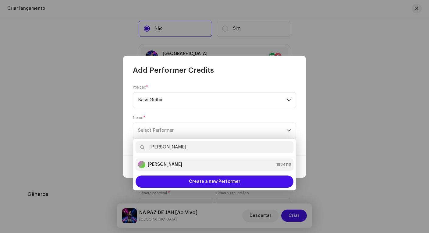
type input "edna"
click at [191, 164] on div "[PERSON_NAME] 1634116" at bounding box center [214, 164] width 153 height 7
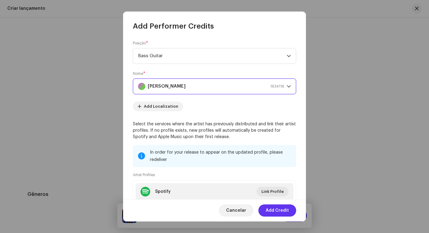
click at [271, 209] on span "Add Credit" at bounding box center [277, 211] width 23 height 12
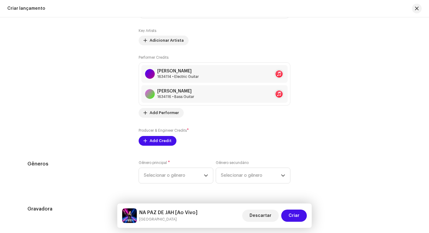
scroll to position [761, 0]
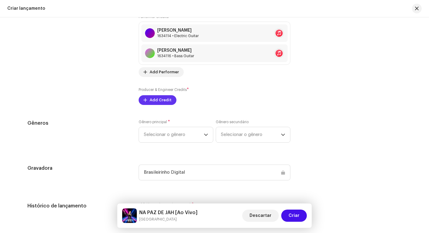
click at [161, 102] on span "Add Credit" at bounding box center [161, 100] width 22 height 12
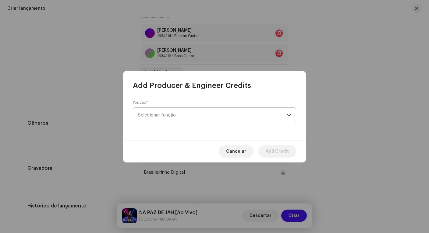
click at [172, 114] on span "Selecionar função" at bounding box center [212, 115] width 149 height 15
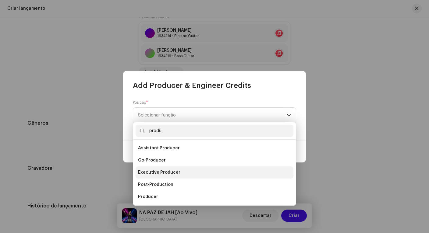
type input "produ"
click at [173, 175] on span "Executive Producer" at bounding box center [159, 173] width 42 height 6
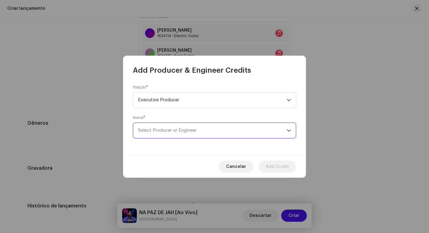
click at [187, 128] on span "Select Producer or Engineer" at bounding box center [212, 130] width 149 height 15
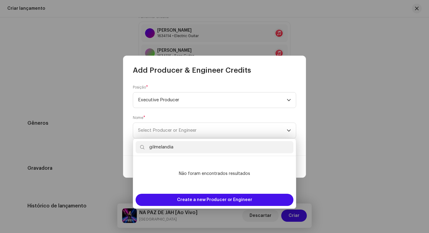
click at [188, 147] on input "gilmelandia" at bounding box center [214, 147] width 158 height 12
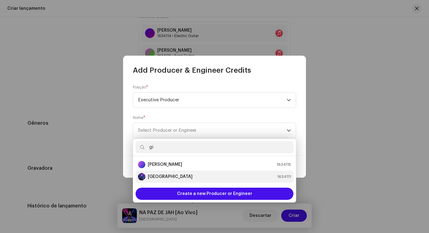
type input "gi"
click at [168, 175] on strong "[GEOGRAPHIC_DATA]" at bounding box center [170, 177] width 45 height 6
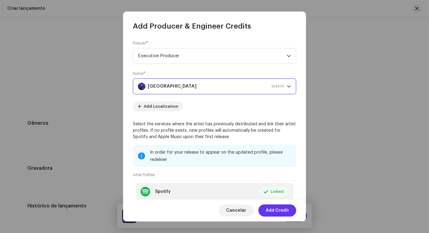
click at [278, 212] on span "Add Credit" at bounding box center [277, 211] width 23 height 12
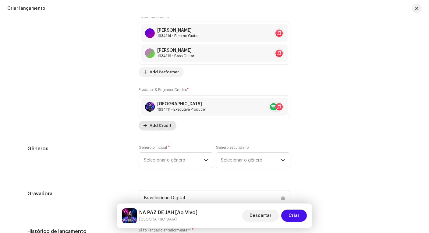
click at [160, 126] on span "Add Credit" at bounding box center [161, 126] width 22 height 12
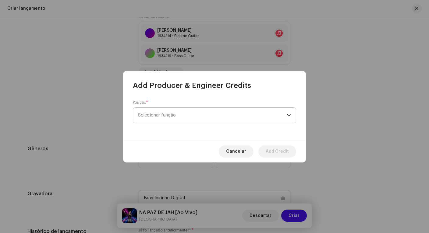
click at [280, 115] on span "Selecionar função" at bounding box center [212, 115] width 149 height 15
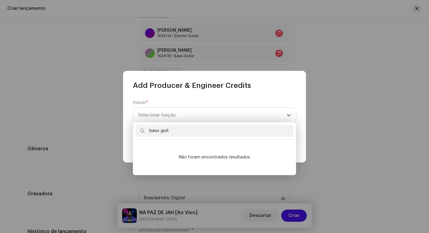
click at [258, 134] on input "bass guit" at bounding box center [214, 131] width 158 height 12
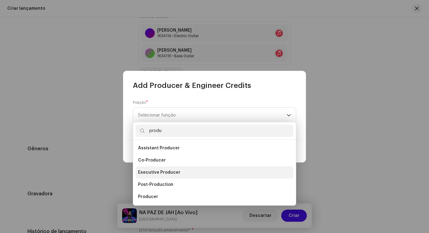
type input "produ"
click at [184, 173] on li "Executive Producer" at bounding box center [214, 173] width 158 height 12
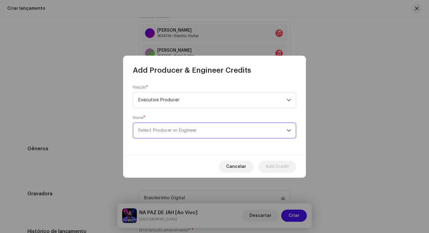
click at [201, 129] on span "Select Producer or Engineer" at bounding box center [212, 130] width 149 height 15
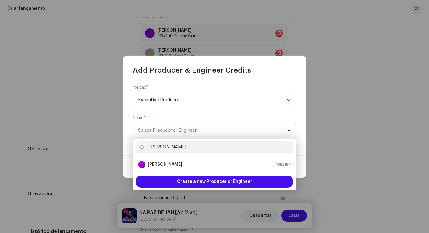
type input "Anderson"
drag, startPoint x: 201, startPoint y: 129, endPoint x: 178, endPoint y: 162, distance: 39.2
click at [178, 162] on div "Anderson Lima 1652154" at bounding box center [214, 164] width 153 height 7
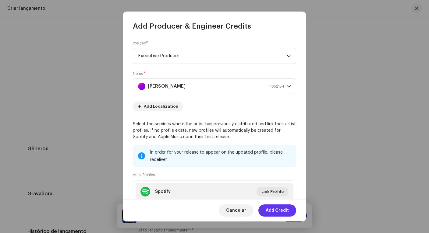
click at [285, 211] on span "Add Credit" at bounding box center [277, 211] width 23 height 12
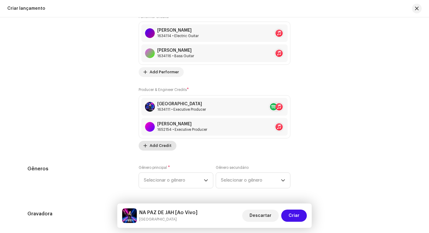
click at [164, 148] on span "Add Credit" at bounding box center [161, 146] width 22 height 12
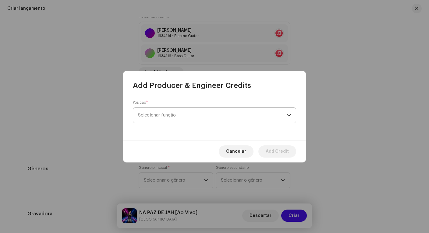
click at [206, 116] on span "Selecionar função" at bounding box center [212, 115] width 149 height 15
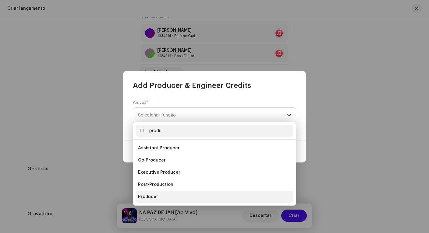
type input "produ"
click at [164, 194] on li "Producer" at bounding box center [214, 197] width 158 height 12
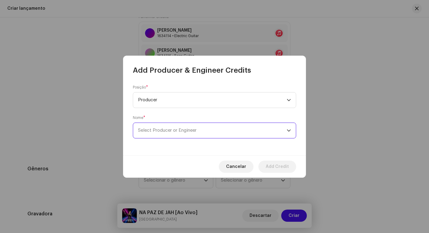
click at [182, 132] on span "Select Producer or Engineer" at bounding box center [167, 130] width 58 height 5
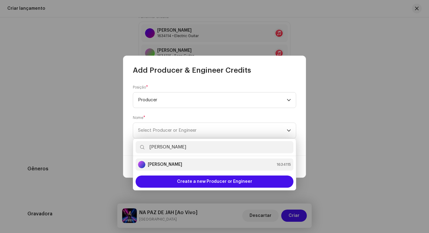
type input "gigi"
click at [163, 161] on li "Gigi Cerqueira 1634115" at bounding box center [214, 165] width 158 height 12
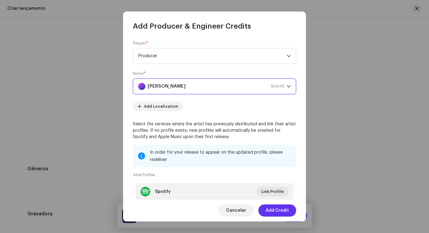
click at [276, 210] on span "Add Credit" at bounding box center [277, 211] width 23 height 12
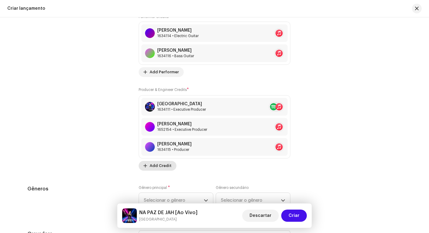
click at [162, 166] on span "Add Credit" at bounding box center [161, 166] width 22 height 12
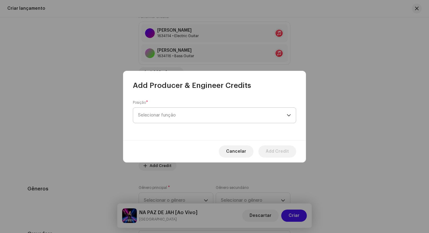
click at [250, 115] on span "Selecionar função" at bounding box center [212, 115] width 149 height 15
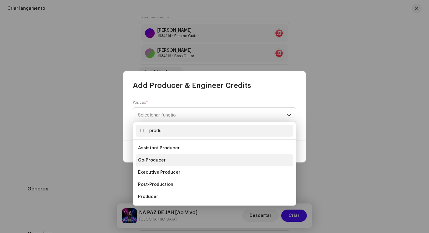
type input "produ"
click at [161, 159] on span "Co-Producer" at bounding box center [152, 160] width 28 height 6
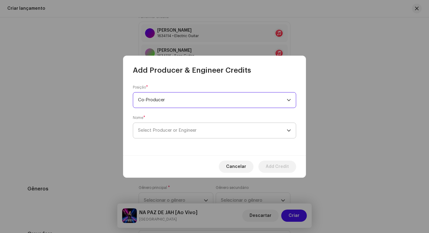
click at [164, 128] on span "Select Producer or Engineer" at bounding box center [212, 130] width 149 height 15
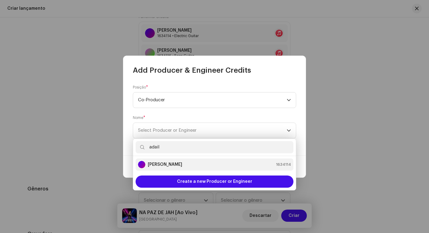
type input "adail"
click at [174, 166] on strong "Adail Scarpelini" at bounding box center [165, 165] width 34 height 6
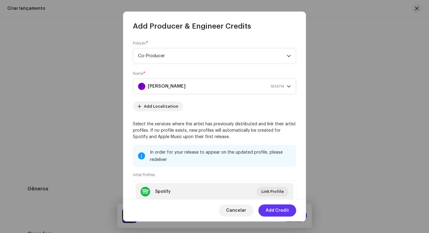
click at [283, 207] on span "Add Credit" at bounding box center [277, 211] width 23 height 12
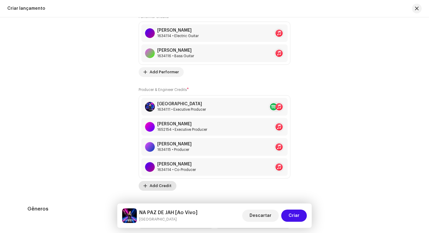
click at [165, 182] on span "Add Credit" at bounding box center [161, 186] width 22 height 12
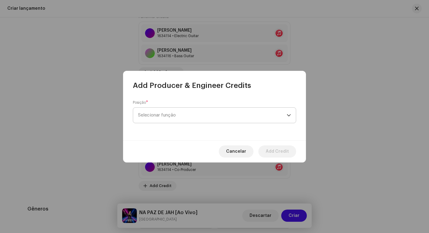
click at [192, 117] on span "Selecionar função" at bounding box center [212, 115] width 149 height 15
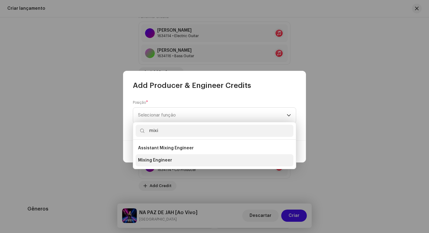
type input "mixi"
click at [162, 164] on li "Mixing Engineer" at bounding box center [214, 160] width 158 height 12
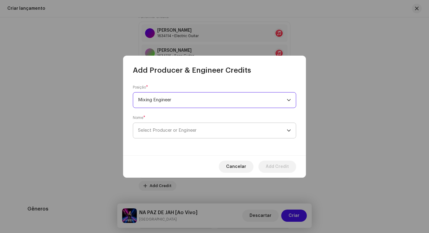
click at [168, 133] on span "Select Producer or Engineer" at bounding box center [212, 130] width 149 height 15
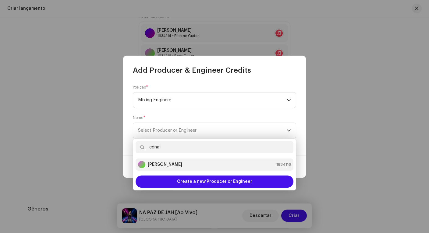
type input "ednal"
click at [179, 166] on strong "Ednaldo Scaldaferri" at bounding box center [165, 165] width 34 height 6
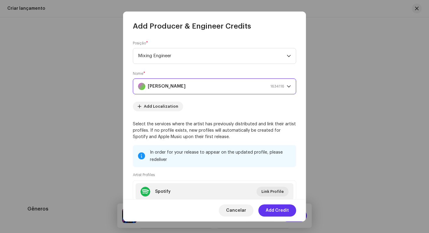
click at [282, 210] on span "Add Credit" at bounding box center [277, 211] width 23 height 12
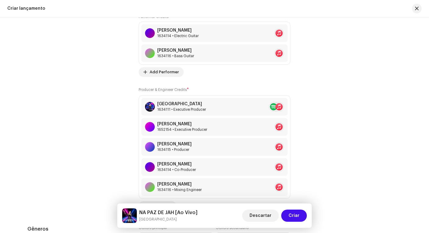
scroll to position [869, 0]
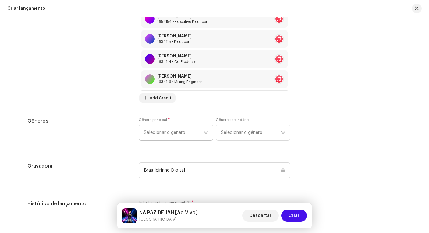
click at [189, 132] on span "Selecionar o gênero" at bounding box center [174, 132] width 60 height 15
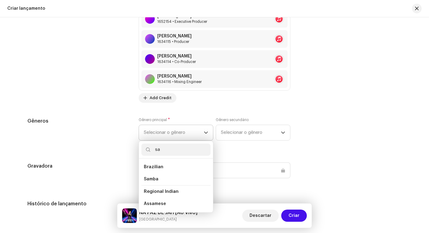
type input "s"
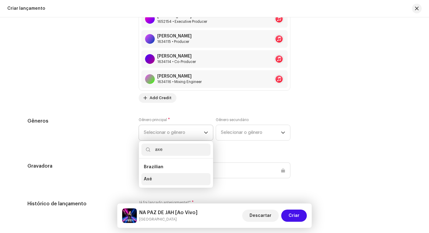
type input "axe"
click at [168, 177] on li "Axé" at bounding box center [175, 179] width 69 height 12
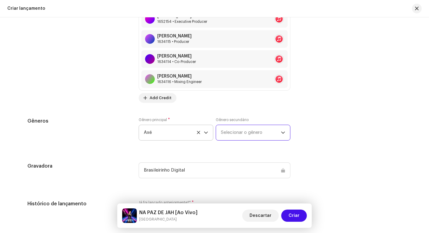
click at [226, 132] on span "Selecionar o gênero" at bounding box center [251, 132] width 60 height 15
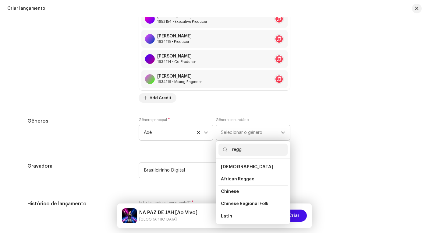
type input "regga"
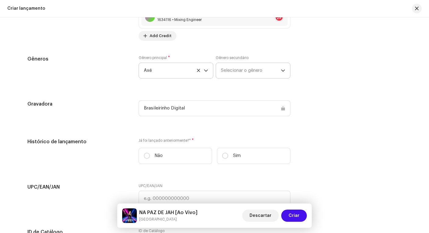
click at [232, 71] on span "Selecionar o gênero" at bounding box center [251, 70] width 60 height 15
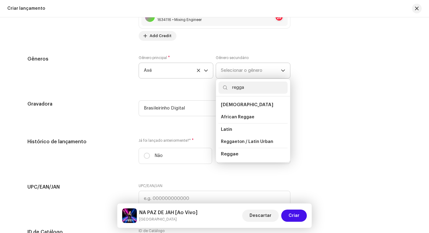
type input "reggae"
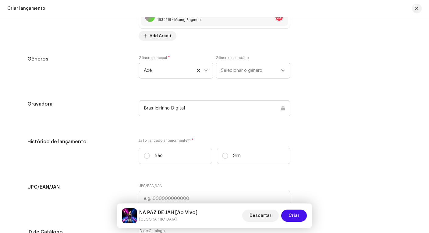
scroll to position [932, 0]
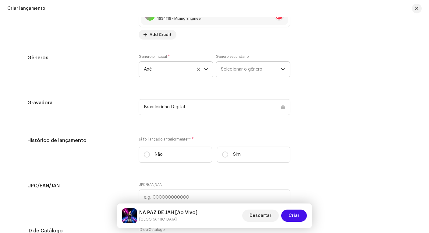
drag, startPoint x: 248, startPoint y: 59, endPoint x: 246, endPoint y: 63, distance: 4.1
click at [248, 59] on div "Gênero secundário Selecionar o gênero" at bounding box center [253, 65] width 75 height 23
click at [246, 67] on span "Selecionar o gênero" at bounding box center [251, 69] width 60 height 15
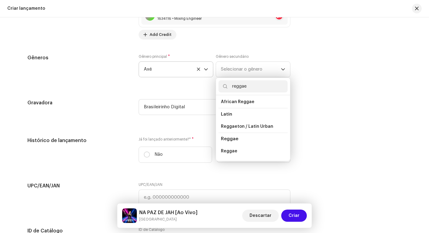
scroll to position [22, 0]
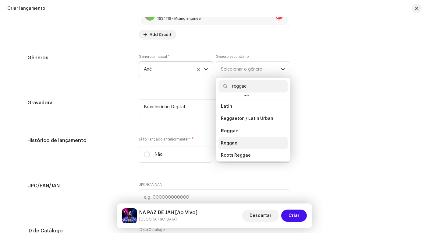
type input "reggae"
click at [228, 143] on span "Reggae" at bounding box center [229, 143] width 16 height 6
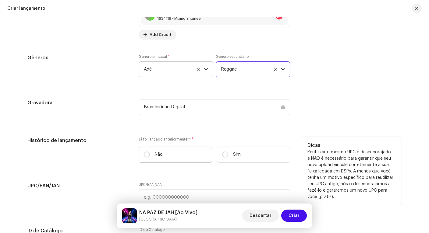
click at [176, 156] on label "Não" at bounding box center [175, 155] width 73 height 16
click at [150, 156] on input "Não" at bounding box center [147, 155] width 6 height 6
radio input "true"
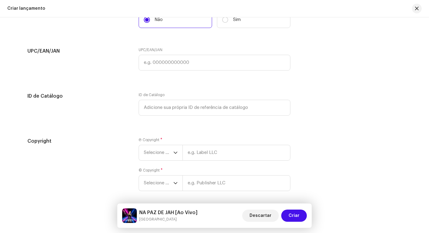
scroll to position [1090, 0]
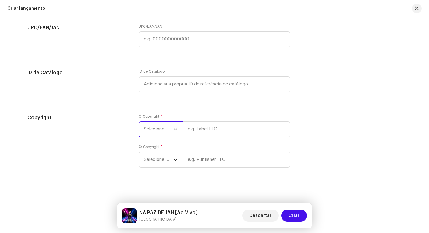
click at [163, 132] on span "Selecione o ano" at bounding box center [159, 129] width 30 height 15
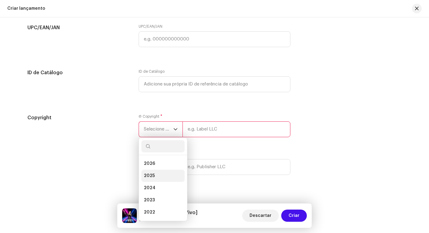
click at [160, 176] on li "2025" at bounding box center [162, 176] width 43 height 12
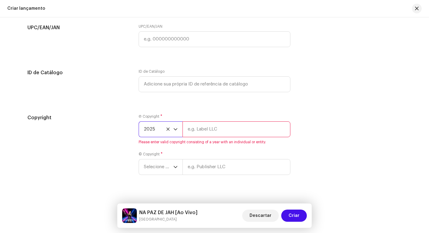
click at [209, 129] on input "text" at bounding box center [236, 129] width 108 height 16
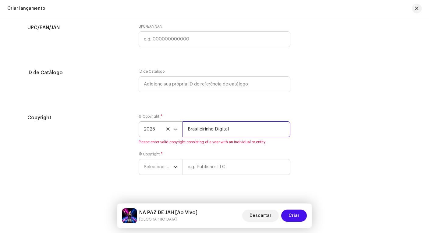
click at [193, 128] on input "Brasileirinho Digital" at bounding box center [236, 129] width 108 height 16
click at [227, 129] on input "Brasileirinho Digital" at bounding box center [236, 129] width 108 height 16
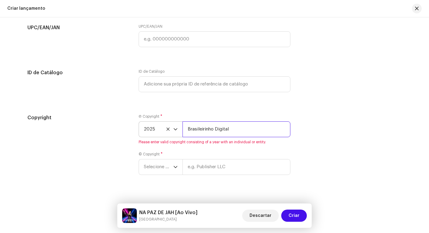
click at [227, 129] on input "Brasileirinho Digital" at bounding box center [236, 129] width 108 height 16
type input "Brasileirinho Digital"
click at [161, 167] on p-select "Selecione o ano" at bounding box center [161, 167] width 44 height 16
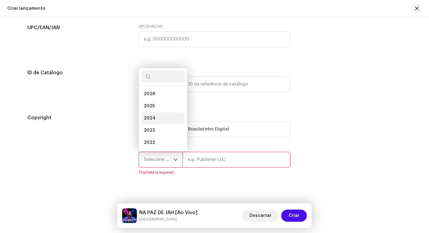
scroll to position [10, 0]
click at [160, 95] on li "2025" at bounding box center [162, 96] width 43 height 12
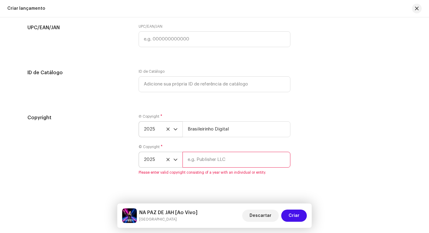
click at [201, 160] on input "text" at bounding box center [236, 160] width 108 height 16
paste input "Brasileirinho Digital"
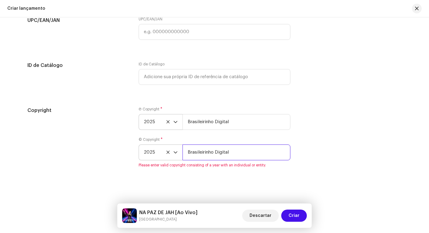
type input "Brasileirinho Digital"
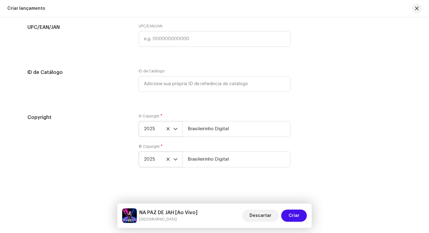
scroll to position [1090, 0]
click at [319, 145] on div "Copyright Ⓟ Copyright * 2025 Brasileirinho Digital © Copyright * 2025 Brasileir…" at bounding box center [214, 144] width 374 height 61
click at [292, 218] on span "Criar" at bounding box center [293, 216] width 11 height 12
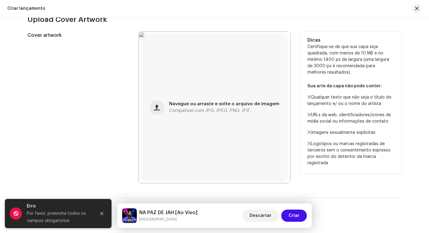
scroll to position [35, 0]
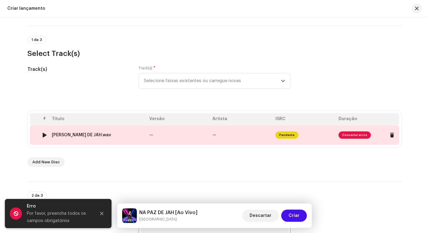
click at [348, 138] on span "Consertar erros" at bounding box center [354, 135] width 32 height 7
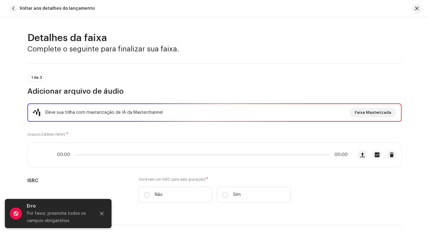
scroll to position [53, 0]
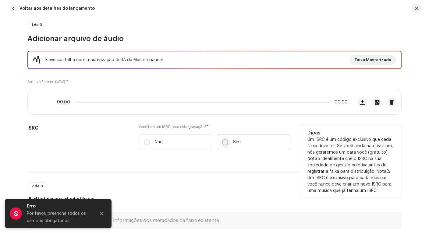
click at [225, 139] on label "Sim" at bounding box center [253, 142] width 73 height 16
click at [225, 139] on input "Sim" at bounding box center [225, 142] width 6 height 6
radio input "true"
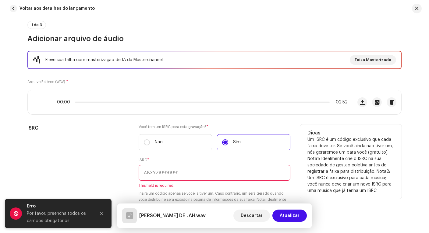
click at [192, 177] on input "text" at bounding box center [215, 173] width 152 height 16
paste input "BXGIP2400018"
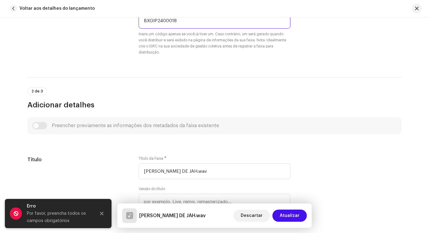
scroll to position [252, 0]
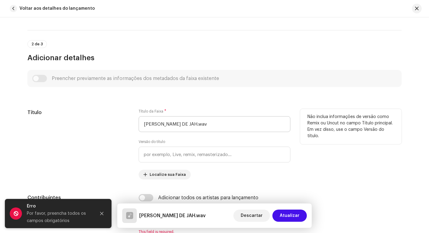
type input "BXGIP2400018"
click at [208, 125] on input "NA PAZ DE JAH.wav" at bounding box center [215, 124] width 152 height 16
type input "NA PAZ DE JAH"
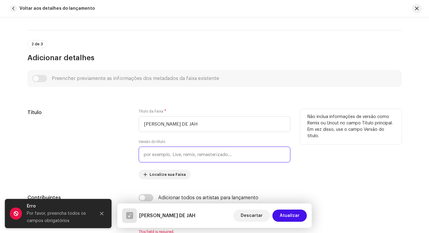
click at [188, 155] on input "text" at bounding box center [215, 155] width 152 height 16
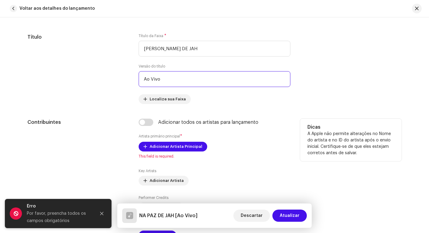
scroll to position [337, 0]
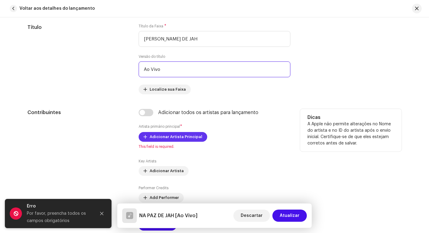
type input "Ao Vivo"
click at [178, 134] on span "Adicionar Artista Principal" at bounding box center [176, 137] width 53 height 12
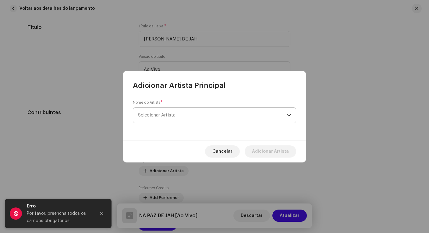
click at [192, 115] on span "Selecionar Artista" at bounding box center [212, 115] width 149 height 15
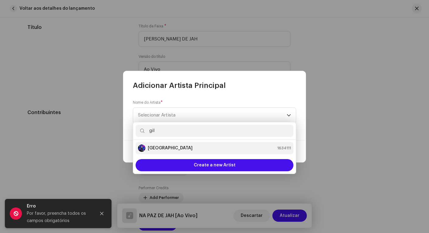
type input "gil"
click at [164, 146] on strong "[GEOGRAPHIC_DATA]" at bounding box center [170, 148] width 45 height 6
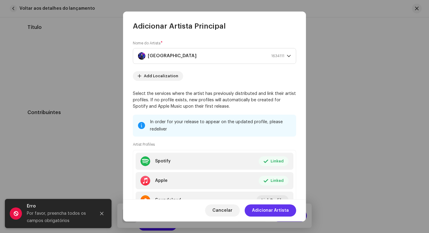
click at [281, 210] on span "Adicionar Artista" at bounding box center [270, 211] width 37 height 12
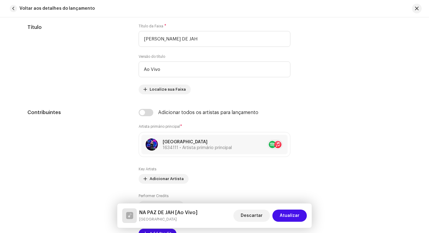
scroll to position [377, 0]
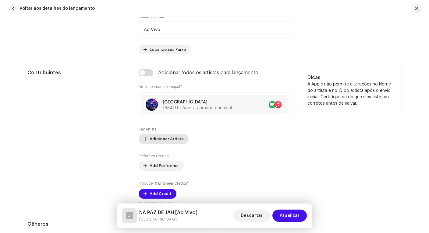
click at [171, 141] on span "Adicionar Artista" at bounding box center [167, 139] width 34 height 12
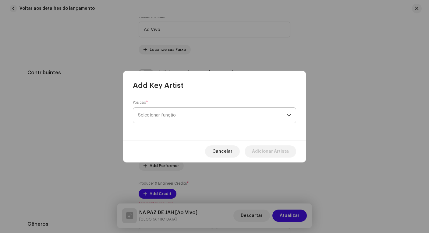
click at [173, 119] on span "Selecionar função" at bounding box center [212, 115] width 149 height 15
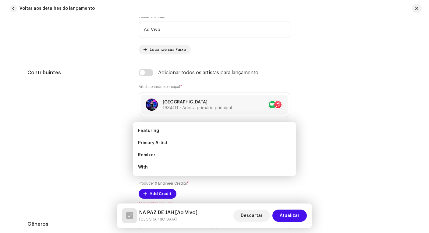
click at [97, 96] on div "Add Key Artist Posição * Selecionar função Cancelar Adicionar Artista" at bounding box center [214, 116] width 429 height 233
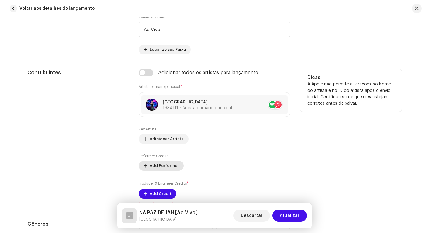
click at [174, 166] on span "Add Performer" at bounding box center [164, 166] width 29 height 12
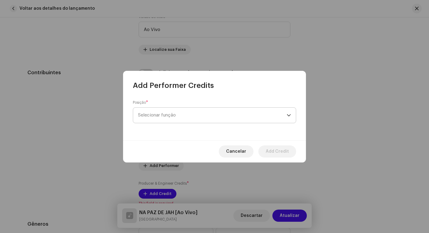
click at [170, 116] on span "Selecionar função" at bounding box center [212, 115] width 149 height 15
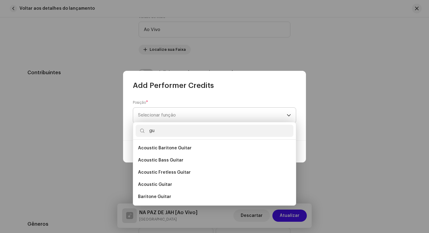
type input "g"
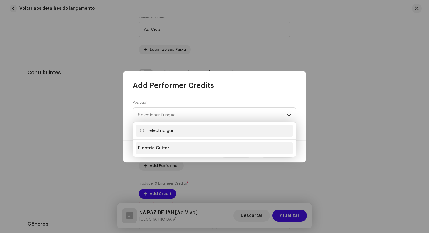
type input "electric gui"
click at [148, 145] on span "Electric Guitar" at bounding box center [153, 148] width 31 height 6
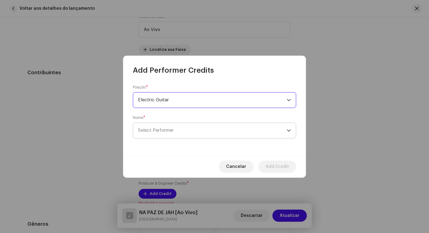
click at [169, 133] on span "Select Performer" at bounding box center [212, 130] width 149 height 15
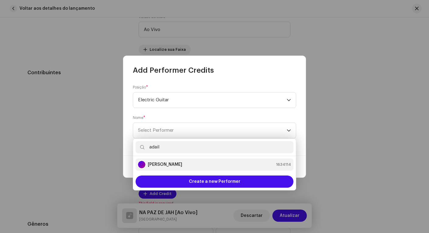
type input "adail"
click at [172, 163] on strong "Adail Scarpelini" at bounding box center [165, 165] width 34 height 6
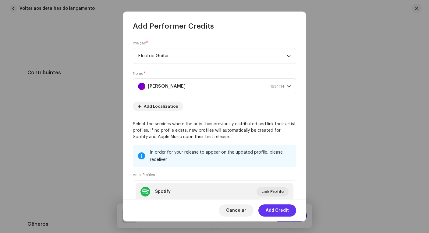
click at [284, 211] on span "Add Credit" at bounding box center [277, 211] width 23 height 12
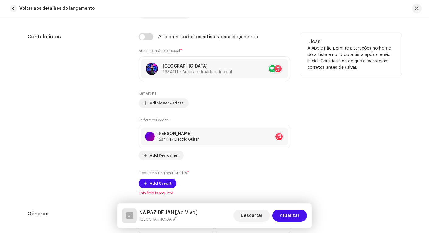
scroll to position [458, 0]
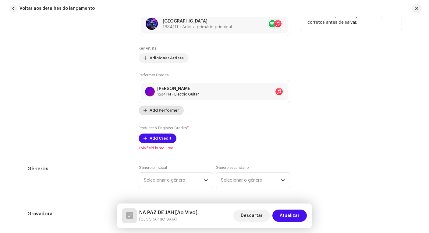
click at [170, 113] on span "Add Performer" at bounding box center [164, 110] width 29 height 12
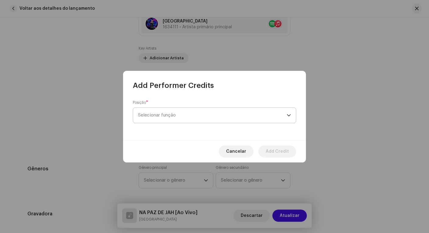
click at [172, 113] on span "Selecionar função" at bounding box center [212, 115] width 149 height 15
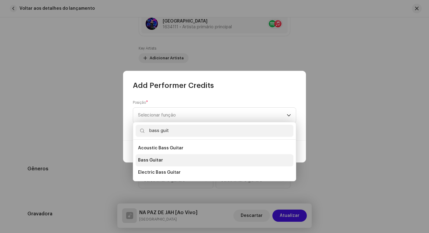
type input "bass guit"
click at [156, 159] on span "Bass Guitar" at bounding box center [150, 160] width 25 height 6
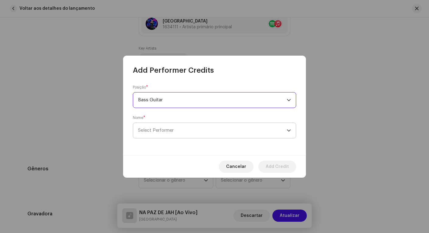
click at [176, 131] on span "Select Performer" at bounding box center [212, 130] width 149 height 15
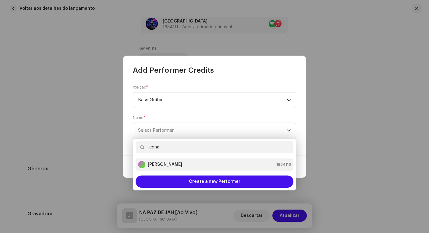
type input "ednal"
click at [179, 166] on strong "Ednaldo Scaldaferri" at bounding box center [165, 165] width 34 height 6
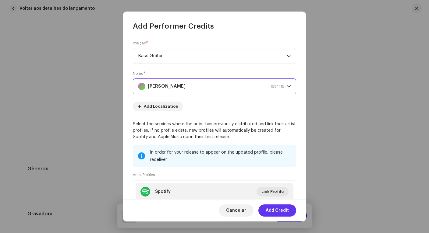
click at [280, 212] on span "Add Credit" at bounding box center [277, 211] width 23 height 12
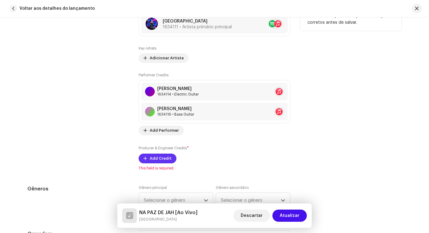
click at [164, 158] on span "Add Credit" at bounding box center [161, 159] width 22 height 12
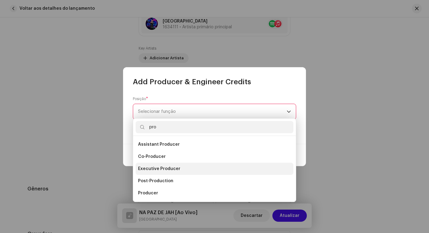
type input "pro"
click at [172, 167] on span "Executive Producer" at bounding box center [159, 169] width 42 height 6
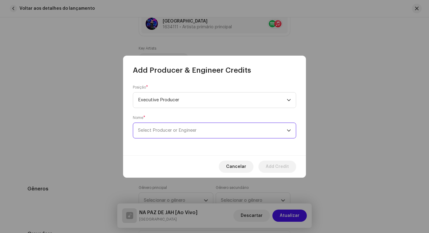
click at [181, 131] on span "Select Producer or Engineer" at bounding box center [167, 130] width 58 height 5
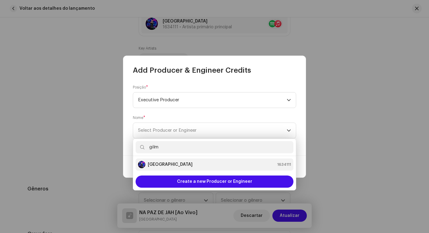
type input "gilm"
click at [170, 167] on strong "[GEOGRAPHIC_DATA]" at bounding box center [170, 165] width 45 height 6
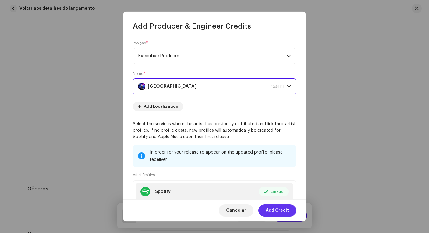
click at [273, 212] on span "Add Credit" at bounding box center [277, 211] width 23 height 12
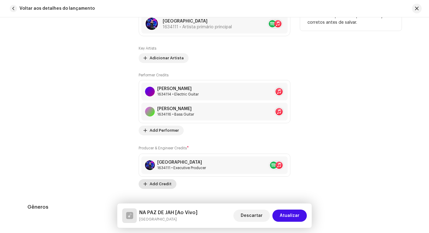
click at [166, 187] on span "Add Credit" at bounding box center [161, 184] width 22 height 12
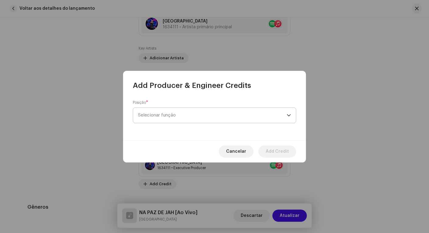
click at [182, 113] on span "Selecionar função" at bounding box center [212, 115] width 149 height 15
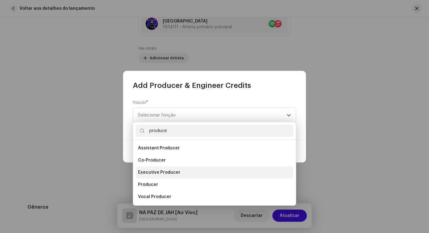
type input "produce"
click at [164, 169] on li "Executive Producer" at bounding box center [214, 173] width 158 height 12
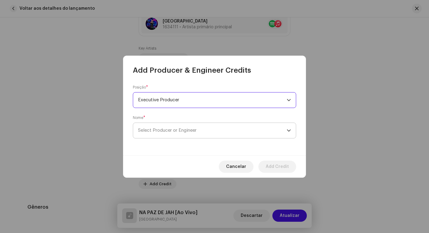
click at [172, 131] on span "Select Producer or Engineer" at bounding box center [167, 130] width 58 height 5
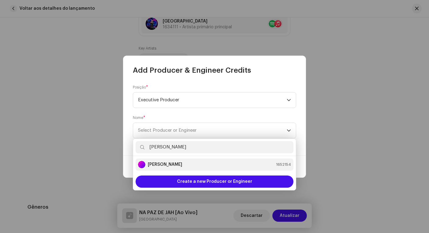
type input "anderson"
click at [173, 163] on strong "Anderson Lima" at bounding box center [165, 165] width 34 height 6
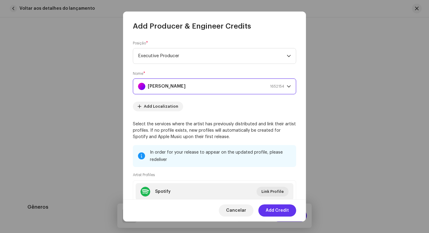
click at [280, 212] on span "Add Credit" at bounding box center [277, 211] width 23 height 12
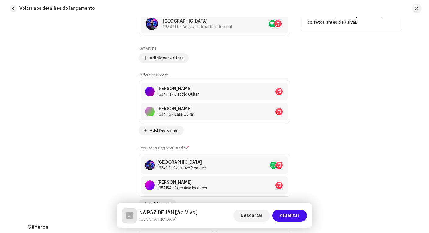
scroll to position [579, 0]
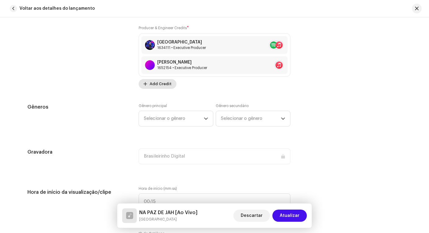
click at [165, 83] on span "Add Credit" at bounding box center [161, 84] width 22 height 12
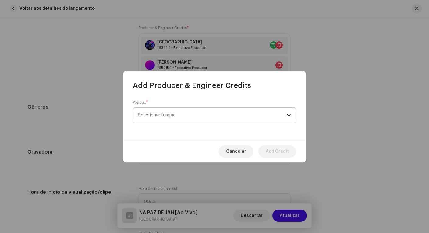
click at [181, 114] on span "Selecionar função" at bounding box center [212, 115] width 149 height 15
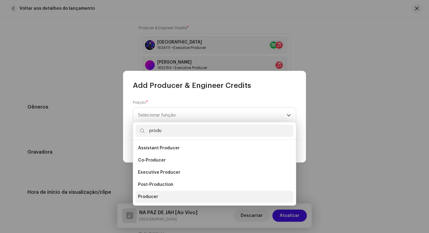
type input "produ"
click at [160, 196] on li "Producer" at bounding box center [214, 197] width 158 height 12
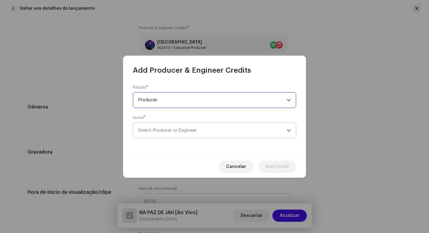
click at [159, 133] on span "Select Producer or Engineer" at bounding box center [212, 130] width 149 height 15
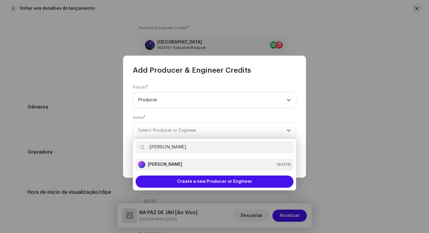
type input "gigi"
click at [168, 160] on li "Gigi Cerqueira 1634115" at bounding box center [214, 165] width 158 height 12
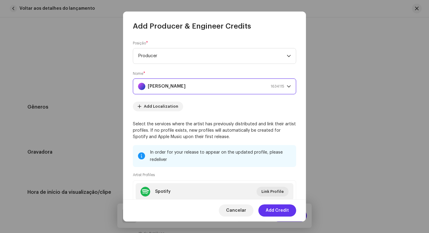
click at [282, 210] on span "Add Credit" at bounding box center [277, 211] width 23 height 12
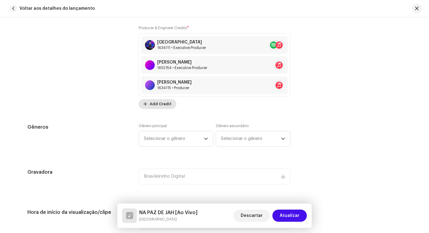
click at [156, 105] on span "Add Credit" at bounding box center [161, 104] width 22 height 12
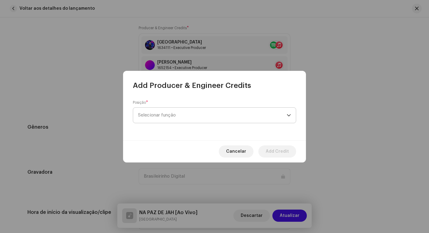
click at [171, 119] on span "Selecionar função" at bounding box center [212, 115] width 149 height 15
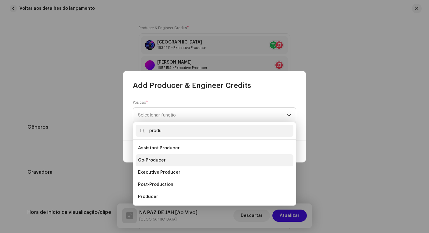
type input "produ"
click at [159, 161] on span "Co-Producer" at bounding box center [152, 160] width 28 height 6
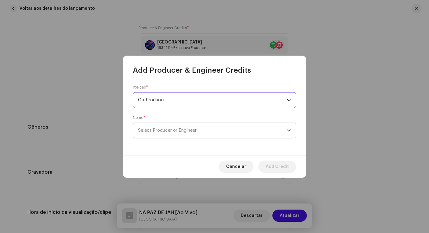
click at [190, 135] on span "Select Producer or Engineer" at bounding box center [212, 130] width 149 height 15
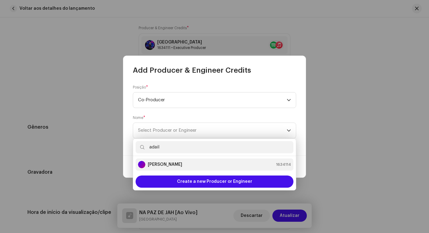
type input "adail"
click at [202, 165] on div "Adail Scarpelini 1634114" at bounding box center [214, 164] width 153 height 7
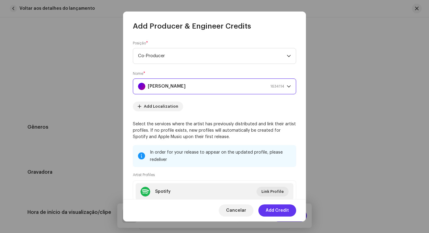
click at [278, 211] on span "Add Credit" at bounding box center [277, 211] width 23 height 12
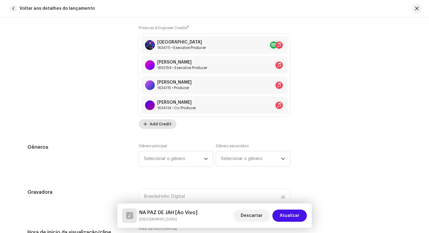
click at [169, 123] on button "Add Credit" at bounding box center [158, 124] width 38 height 10
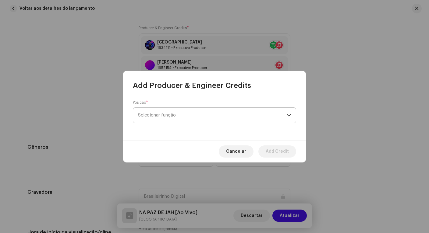
click at [174, 117] on span "Selecionar função" at bounding box center [212, 115] width 149 height 15
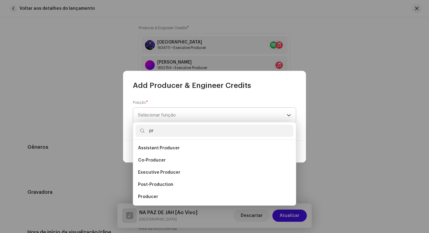
type input "p"
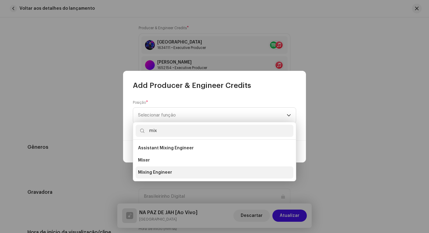
type input "mix"
click at [158, 169] on li "Mixing Engineer" at bounding box center [214, 173] width 158 height 12
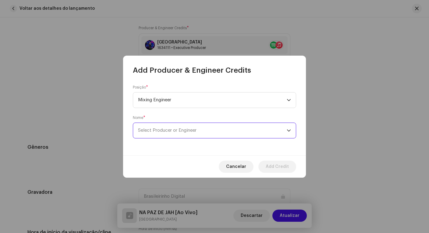
click at [163, 130] on span "Select Producer or Engineer" at bounding box center [167, 130] width 58 height 5
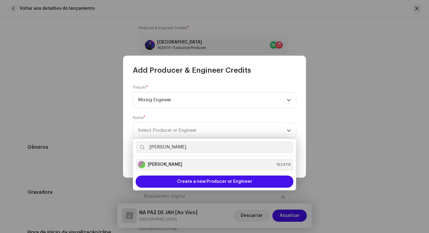
type input "edna"
click at [172, 165] on strong "Ednaldo Scaldaferri" at bounding box center [165, 165] width 34 height 6
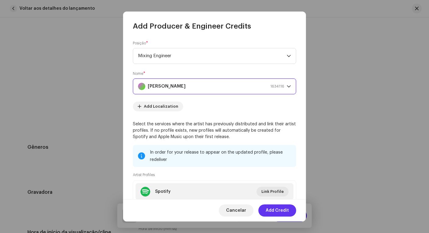
click at [281, 213] on span "Add Credit" at bounding box center [277, 211] width 23 height 12
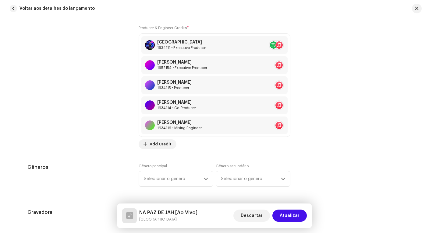
scroll to position [630, 0]
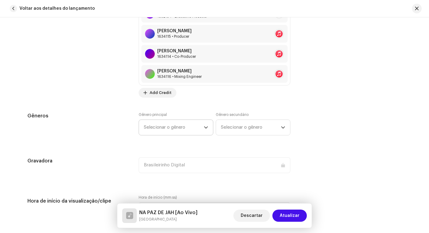
click at [185, 125] on span "Selecionar o gênero" at bounding box center [174, 127] width 60 height 15
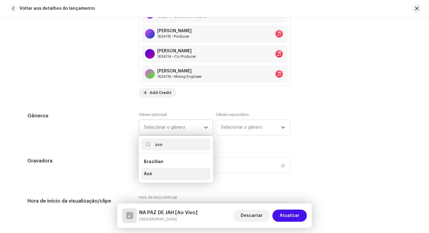
type input "axe"
click at [157, 170] on li "Axé" at bounding box center [175, 174] width 69 height 12
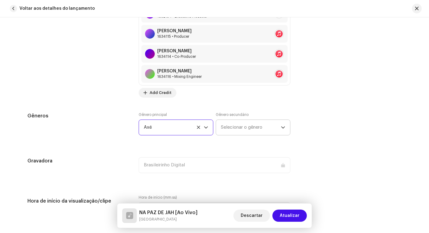
click at [235, 128] on span "Selecionar o gênero" at bounding box center [251, 127] width 60 height 15
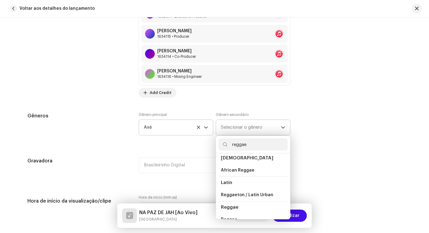
scroll to position [14, 0]
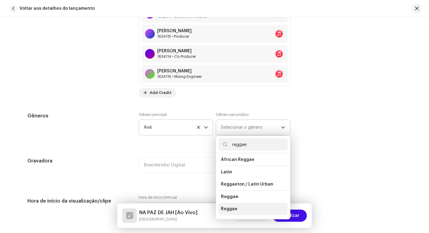
type input "reggae"
click at [238, 209] on li "Reggae" at bounding box center [252, 209] width 69 height 12
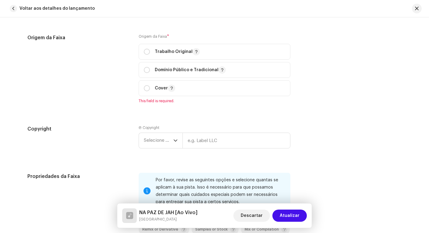
scroll to position [822, 0]
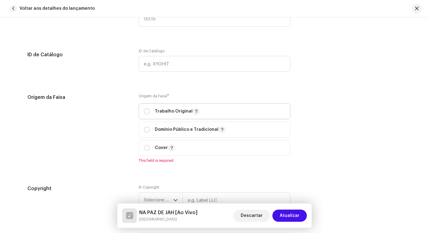
click at [205, 112] on span "Trabalho Original" at bounding box center [214, 111] width 141 height 15
radio input "true"
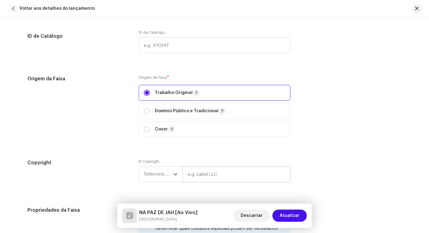
scroll to position [861, 0]
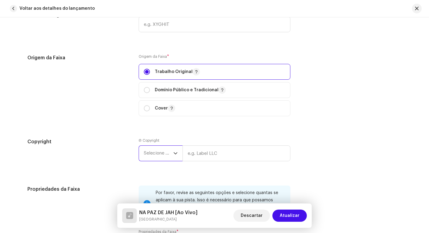
click at [150, 151] on span "Selecione o ano" at bounding box center [159, 153] width 30 height 15
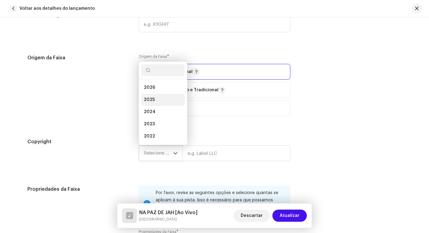
click at [153, 100] on li "2025" at bounding box center [162, 100] width 43 height 12
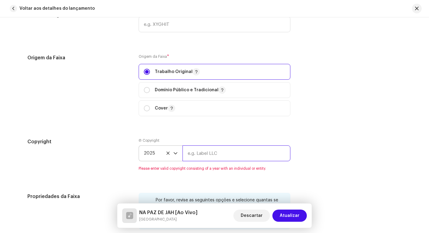
click at [200, 152] on input "text" at bounding box center [236, 154] width 108 height 16
paste input "BXGIP2400018"
type input "Brasileirinho Digital"
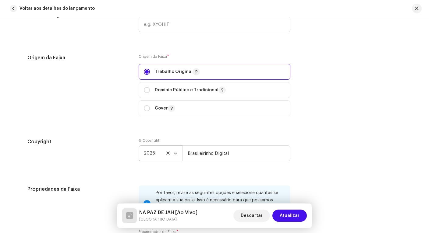
click at [300, 139] on div "Copyright Ⓟ Copyright 2025 Brasileirinho Digital" at bounding box center [214, 154] width 374 height 33
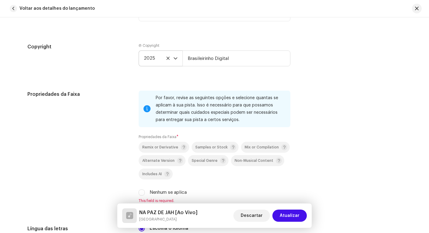
scroll to position [998, 0]
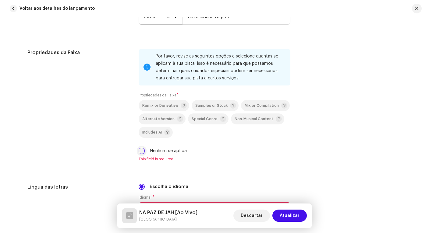
click at [142, 150] on input "Nenhum se aplica" at bounding box center [142, 151] width 6 height 6
checkbox input "true"
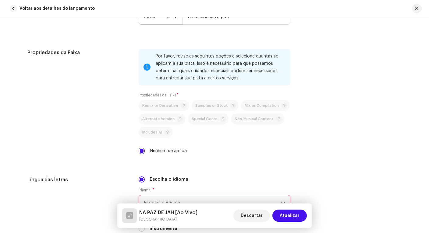
scroll to position [1054, 0]
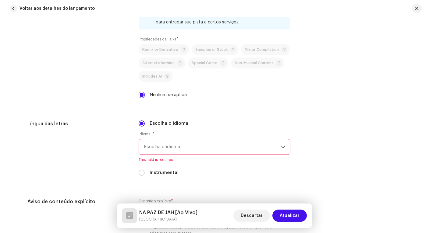
click at [233, 150] on span "Escolha o idioma" at bounding box center [212, 146] width 137 height 15
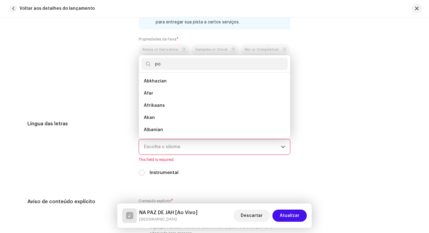
scroll to position [0, 0]
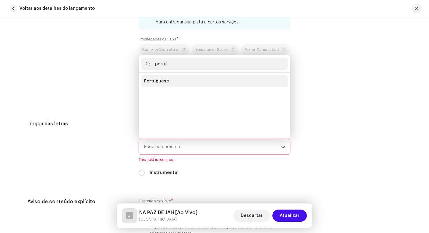
type input "portu"
click at [167, 81] on li "Portuguese" at bounding box center [214, 81] width 146 height 12
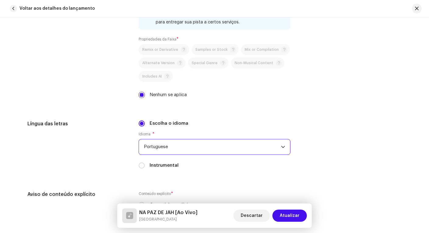
scroll to position [1173, 0]
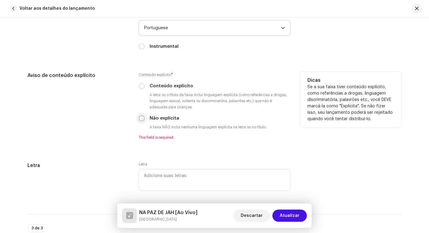
click at [140, 119] on input "Não explícita" at bounding box center [142, 118] width 6 height 6
radio input "true"
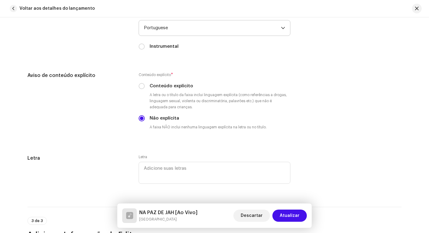
scroll to position [1258, 0]
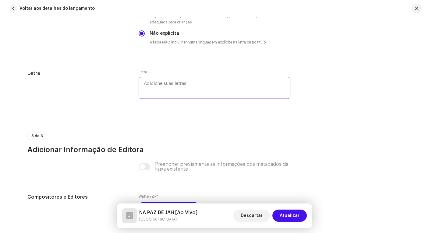
click at [148, 82] on textarea at bounding box center [215, 88] width 152 height 22
paste textarea "To Na Paz de Jah A Cidade inteira no mesmo Balanço A Cidade inteira no mesmo Ba…"
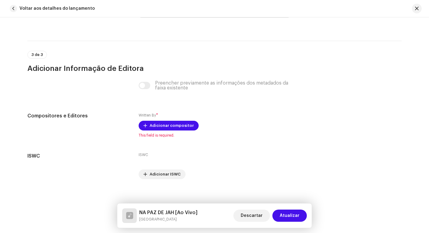
scroll to position [1344, 0]
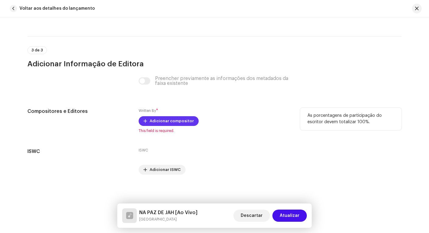
type textarea "To Na Paz de Jah A Cidade inteira no mesmo Balanço A Cidade inteira no mesmo Ba…"
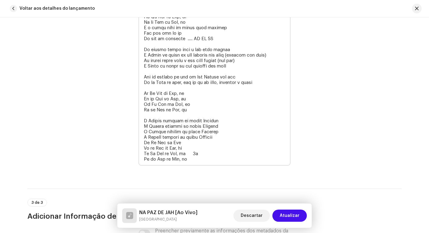
scroll to position [1587, 0]
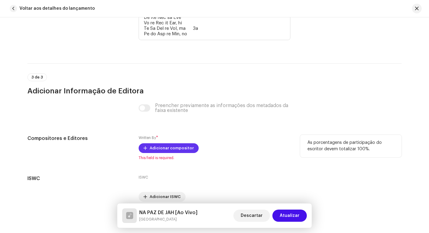
click at [160, 147] on span "Adicionar compositor" at bounding box center [172, 148] width 44 height 12
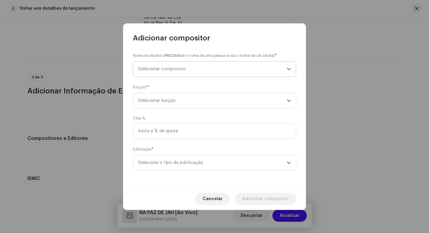
click at [172, 67] on span "Selecionar compositor" at bounding box center [162, 69] width 48 height 5
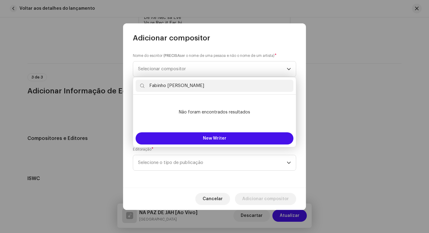
click at [169, 86] on input "Fabinho obrian" at bounding box center [214, 86] width 158 height 12
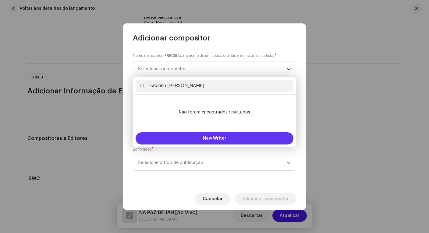
type input "Fabinho Obrian"
click at [245, 136] on button "New Writer" at bounding box center [214, 138] width 158 height 12
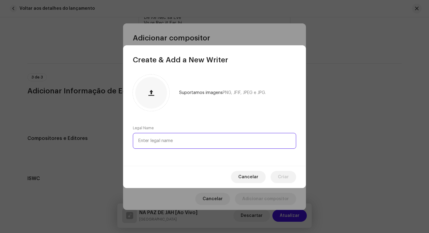
click at [216, 142] on input "text" at bounding box center [214, 141] width 163 height 16
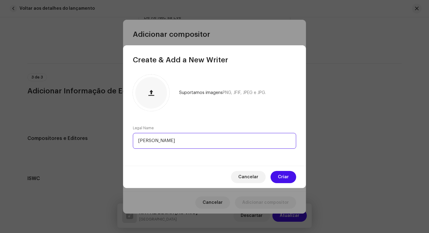
type input "Fabio Obrian"
click at [263, 157] on div "Suportamos imagens PNG, JFIF, JPEG e JPG. Legal Name Fabio Obrian" at bounding box center [214, 115] width 183 height 101
click at [286, 177] on span "Criar" at bounding box center [283, 177] width 11 height 12
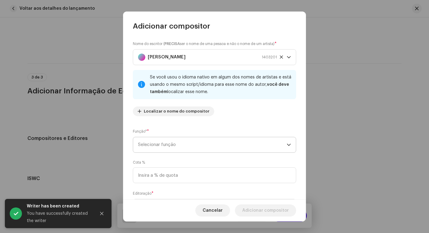
click at [180, 147] on span "Selecionar função" at bounding box center [212, 144] width 149 height 15
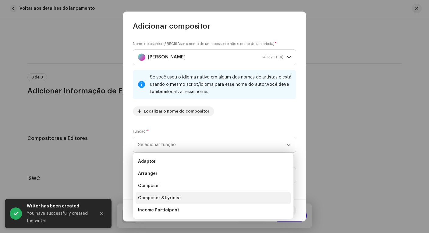
click at [181, 198] on li "Composer & Lyricist" at bounding box center [212, 198] width 155 height 12
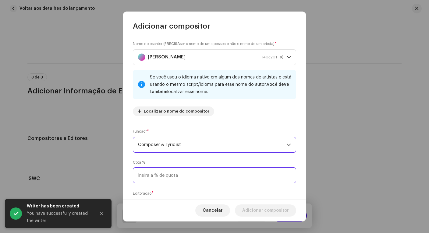
click at [187, 178] on input at bounding box center [214, 175] width 163 height 16
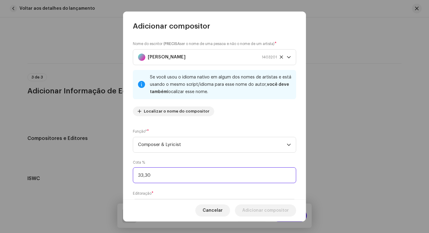
type input "33,33"
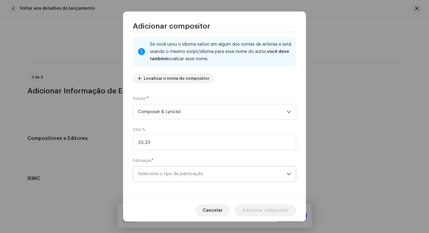
click at [224, 173] on span "Selecione o tipo de publicação" at bounding box center [212, 174] width 149 height 15
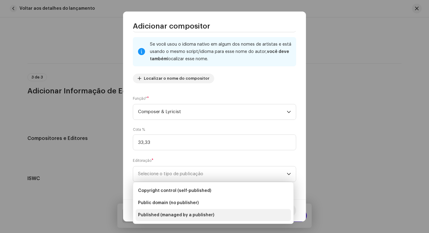
click at [196, 216] on span "Published (managed by a publisher)" at bounding box center [176, 215] width 76 height 6
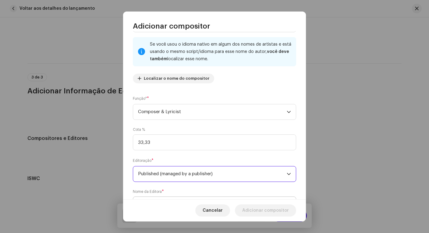
scroll to position [63, 0]
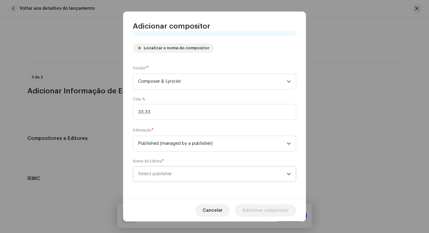
click at [217, 178] on span "Select publisher" at bounding box center [212, 174] width 149 height 15
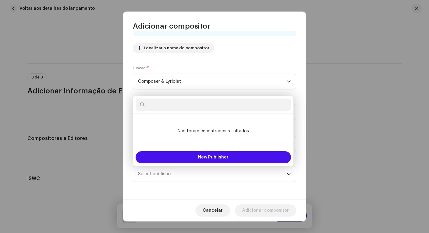
click at [268, 92] on div "Nome do escritor ( PRECISA ser o nome de uma pessoa e não o nome de um artista)…" at bounding box center [214, 115] width 183 height 168
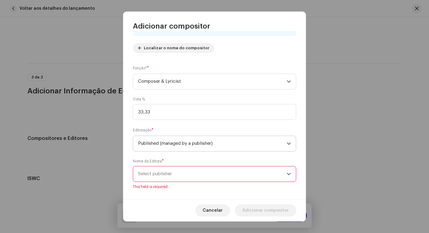
click at [227, 146] on span "Published (managed by a publisher)" at bounding box center [212, 143] width 149 height 15
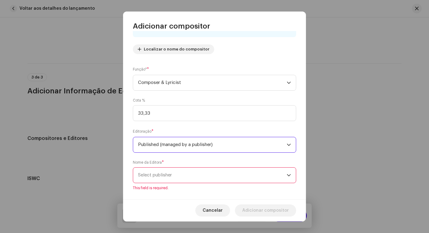
scroll to position [69, 0]
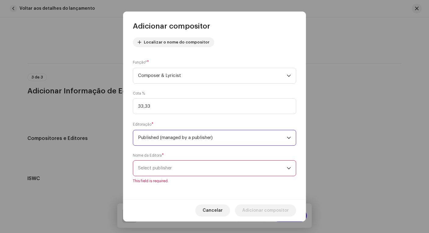
click at [230, 139] on span "Published (managed by a publisher)" at bounding box center [212, 137] width 149 height 15
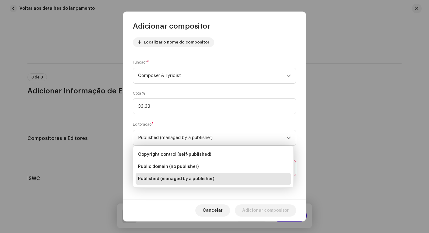
click at [198, 179] on span "Published (managed by a publisher)" at bounding box center [176, 179] width 76 height 6
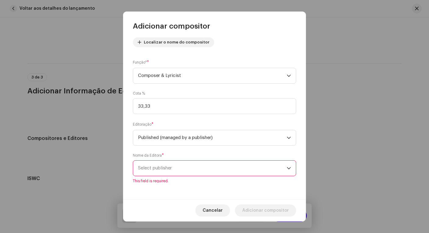
click at [198, 169] on span "Select publisher" at bounding box center [212, 168] width 149 height 15
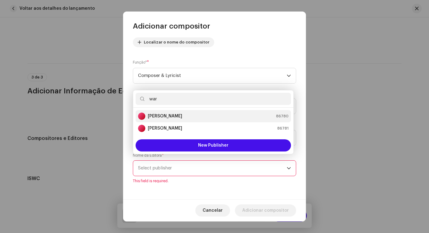
type input "war"
click at [182, 115] on div "Warner Chappel 86780" at bounding box center [213, 116] width 150 height 7
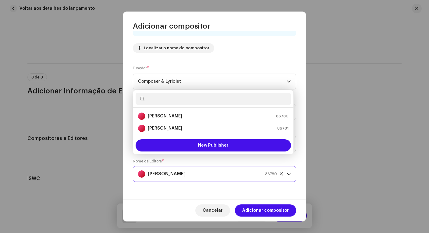
scroll to position [63, 0]
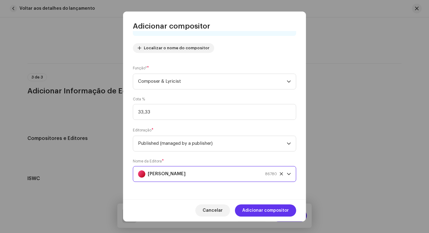
click at [272, 209] on span "Adicionar compositor" at bounding box center [265, 211] width 47 height 12
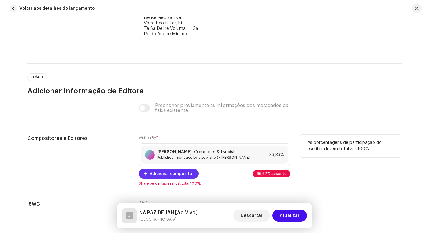
click at [177, 173] on span "Adicionar compositor" at bounding box center [172, 174] width 44 height 12
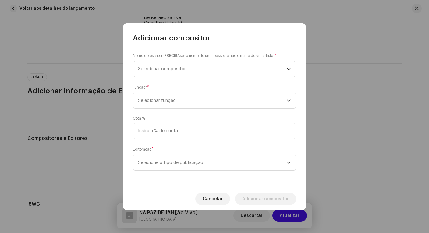
click at [165, 67] on span "Selecionar compositor" at bounding box center [162, 69] width 48 height 5
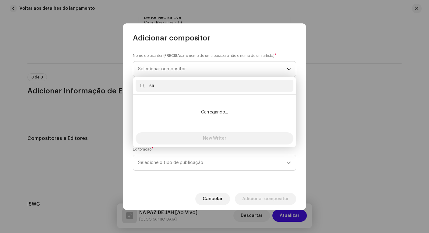
type input "s"
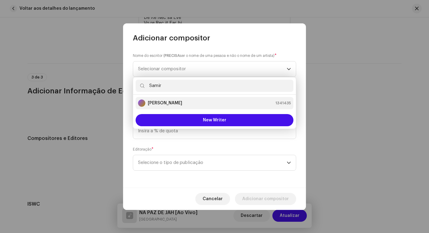
type input "Samir"
click at [170, 104] on strong "Samir Trindade" at bounding box center [165, 103] width 34 height 6
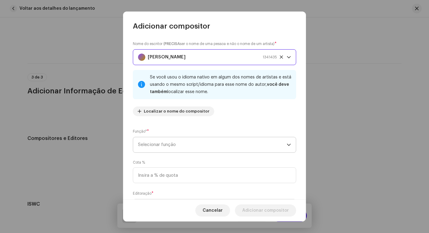
click at [183, 144] on span "Selecionar função" at bounding box center [212, 144] width 149 height 15
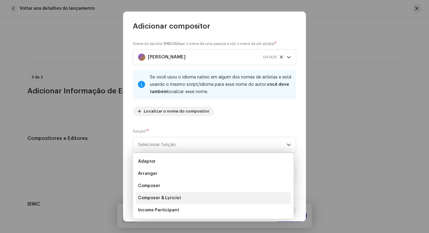
click at [174, 198] on span "Composer & Lyricist" at bounding box center [159, 198] width 43 height 6
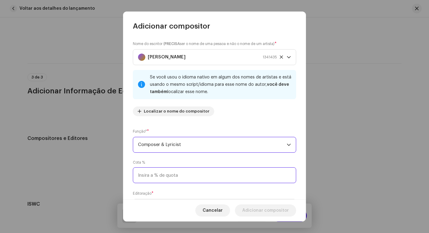
click at [178, 181] on input at bounding box center [214, 175] width 163 height 16
type input "33,33"
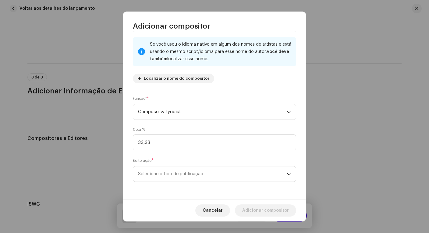
click at [236, 175] on span "Selecione o tipo de publicação" at bounding box center [212, 174] width 149 height 15
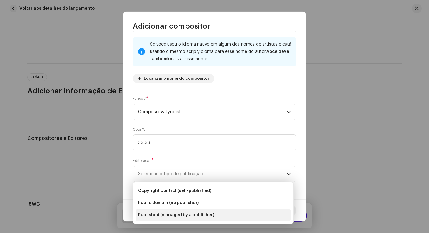
click at [210, 212] on li "Published (managed by a publisher)" at bounding box center [212, 215] width 155 height 12
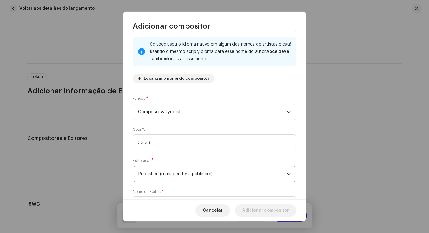
scroll to position [63, 0]
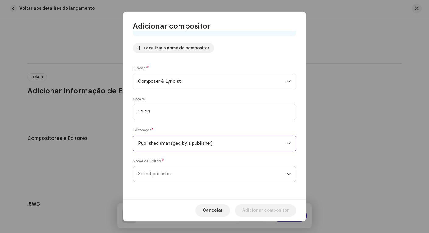
click at [218, 172] on span "Select publisher" at bounding box center [212, 174] width 149 height 15
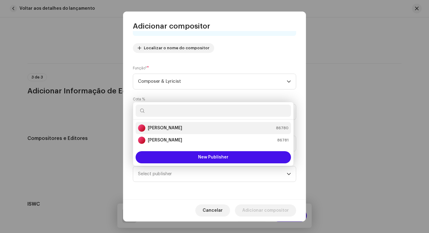
click at [180, 127] on strong "Warner Chappel" at bounding box center [165, 128] width 34 height 6
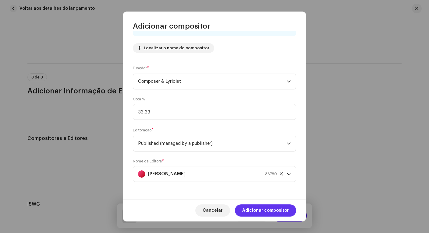
click at [263, 212] on span "Adicionar compositor" at bounding box center [265, 211] width 47 height 12
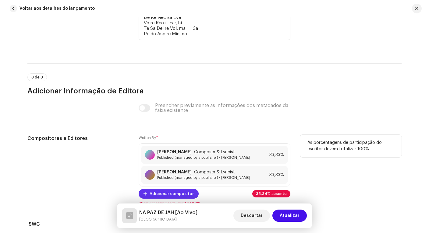
click at [180, 193] on span "Adicionar compositor" at bounding box center [172, 194] width 44 height 12
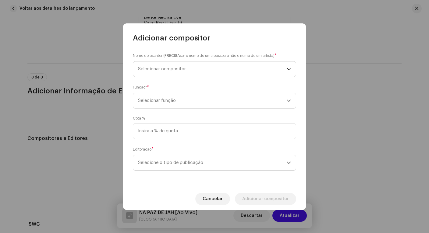
click at [174, 66] on span "Selecionar compositor" at bounding box center [212, 69] width 149 height 15
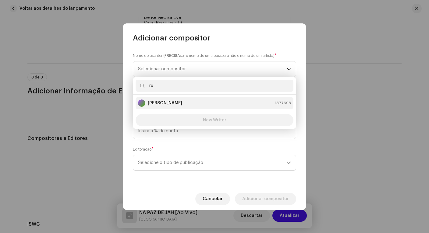
type input "ru"
click at [165, 104] on strong "Rubem Tavares" at bounding box center [165, 103] width 34 height 6
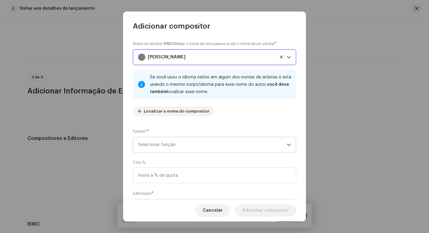
click at [174, 147] on span "Selecionar função" at bounding box center [212, 144] width 149 height 15
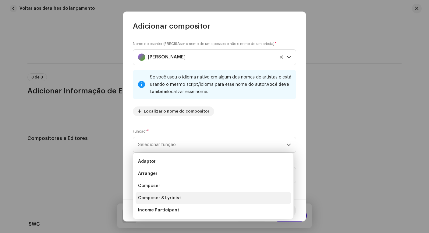
click at [179, 202] on li "Composer & Lyricist" at bounding box center [212, 198] width 155 height 12
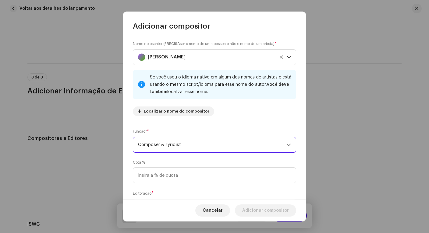
scroll to position [33, 0]
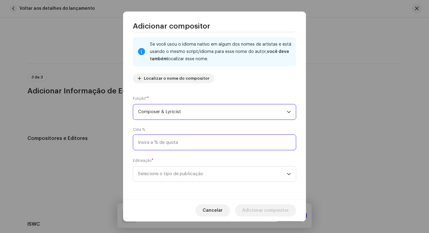
click at [197, 143] on input at bounding box center [214, 143] width 163 height 16
type input "33,34"
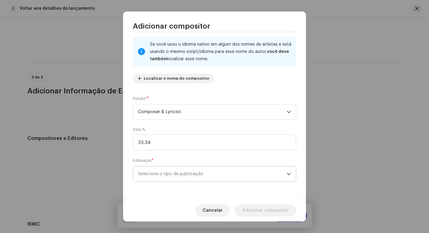
click at [216, 176] on span "Selecione o tipo de publicação" at bounding box center [212, 174] width 149 height 15
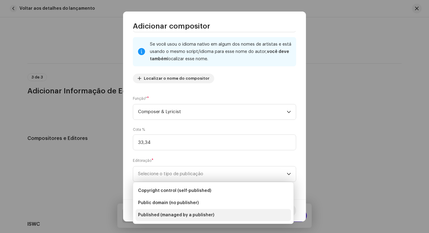
click at [214, 213] on li "Published (managed by a publisher)" at bounding box center [212, 215] width 155 height 12
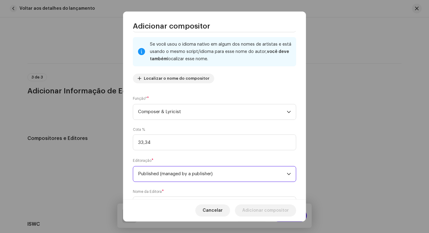
scroll to position [63, 0]
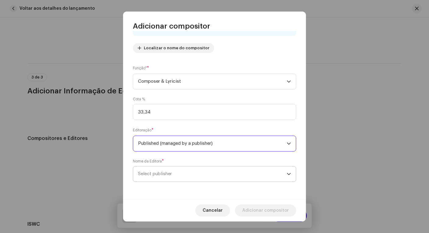
click at [209, 178] on span "Select publisher" at bounding box center [212, 174] width 149 height 15
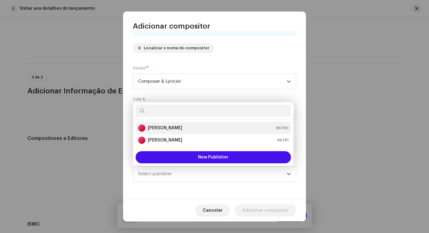
click at [179, 127] on strong "Warner Chappel" at bounding box center [165, 128] width 34 height 6
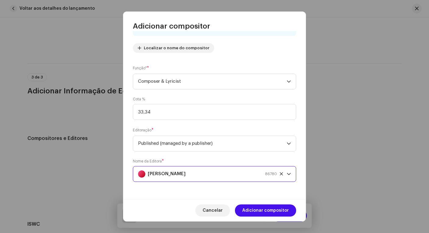
click at [261, 207] on span "Adicionar compositor" at bounding box center [265, 211] width 47 height 12
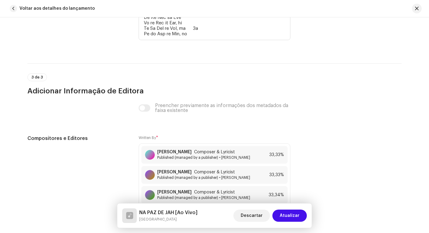
scroll to position [1673, 0]
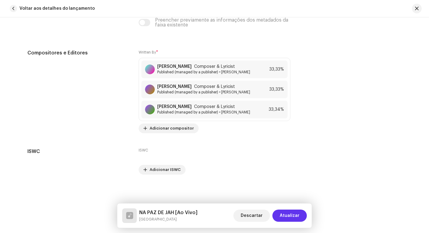
click at [298, 221] on span "Atualizar" at bounding box center [290, 216] width 20 height 12
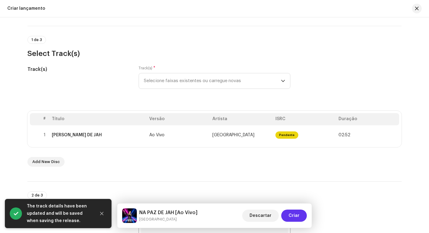
click at [297, 216] on span "Criar" at bounding box center [293, 216] width 11 height 12
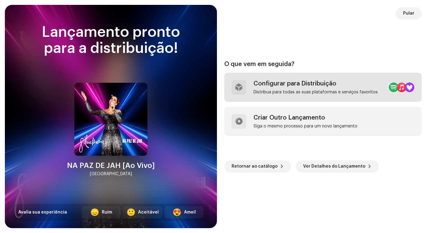
click at [369, 78] on div "Configurar para Distribuição Distribua para todas as suas plataformas e serviço…" at bounding box center [322, 87] width 197 height 29
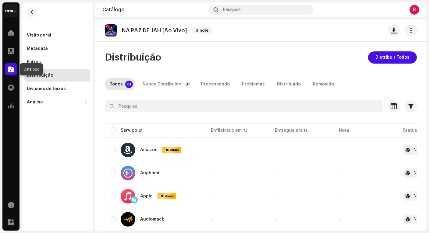
click at [11, 70] on span at bounding box center [11, 69] width 6 height 5
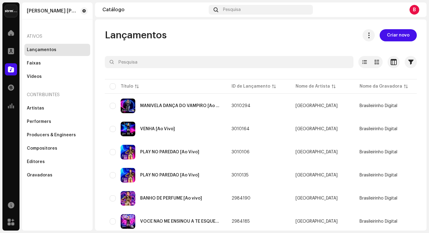
click at [9, 70] on span at bounding box center [11, 69] width 6 height 5
click at [12, 70] on span at bounding box center [11, 69] width 6 height 5
click at [396, 37] on span "Criar novo" at bounding box center [398, 35] width 23 height 12
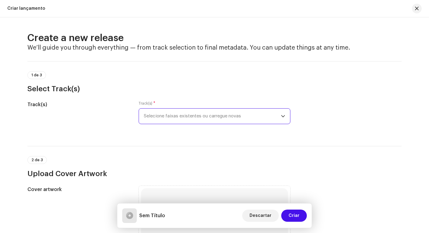
click at [181, 122] on span "Selecione faixas existentes ou carregue novas" at bounding box center [212, 116] width 137 height 15
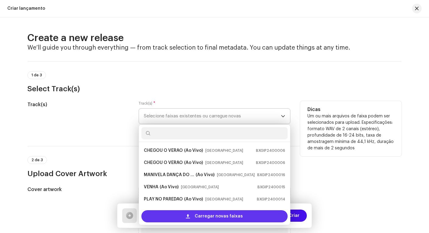
click at [215, 215] on span "Carregar novas faixas" at bounding box center [219, 216] width 48 height 12
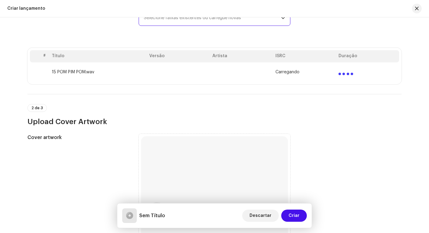
scroll to position [206, 0]
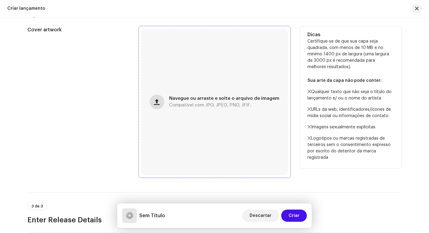
click at [158, 100] on span "button" at bounding box center [157, 102] width 6 height 5
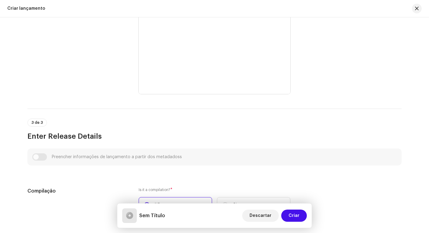
scroll to position [385, 0]
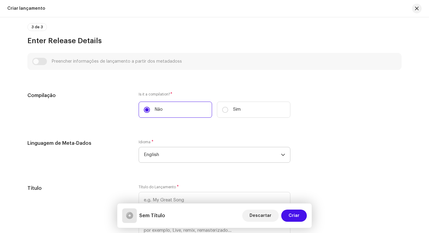
click at [242, 157] on span "English" at bounding box center [212, 154] width 137 height 15
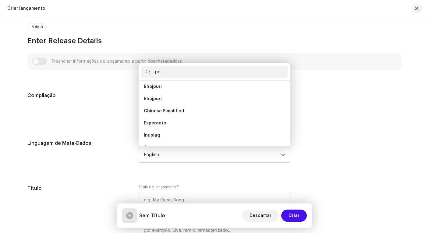
scroll to position [0, 0]
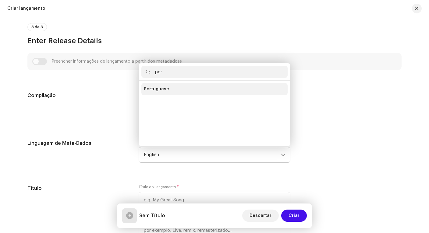
type input "por"
click at [170, 93] on li "Portuguese" at bounding box center [214, 89] width 146 height 12
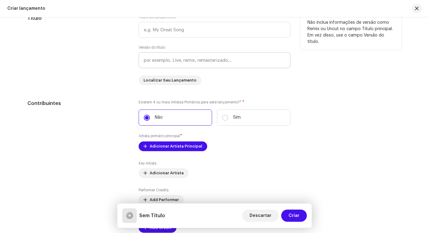
scroll to position [435, 0]
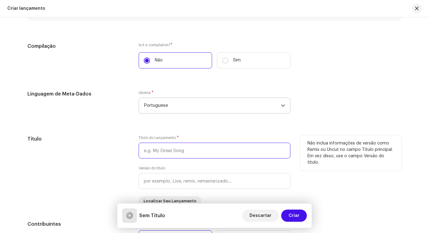
click at [176, 153] on input "text" at bounding box center [215, 151] width 152 height 16
type input "POM PIM POM"
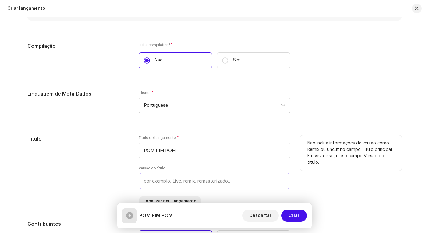
click at [172, 176] on input "text" at bounding box center [215, 181] width 152 height 16
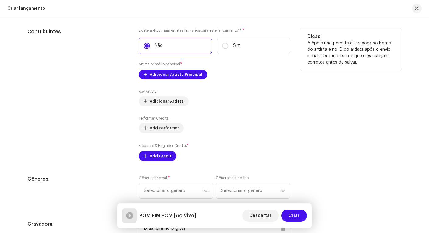
scroll to position [618, 0]
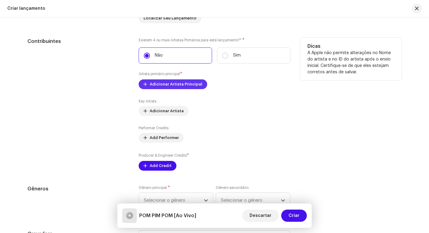
type input "Ao Vivo"
click at [173, 84] on span "Adicionar Artista Principal" at bounding box center [176, 84] width 53 height 12
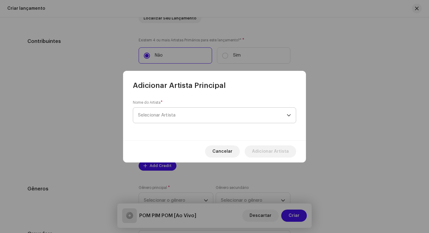
click at [191, 114] on span "Selecionar Artista" at bounding box center [212, 115] width 149 height 15
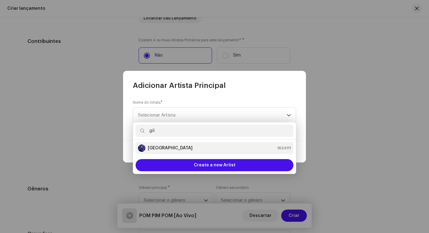
type input "gil"
click at [177, 146] on div "Gilmelândia 1634111" at bounding box center [214, 148] width 153 height 7
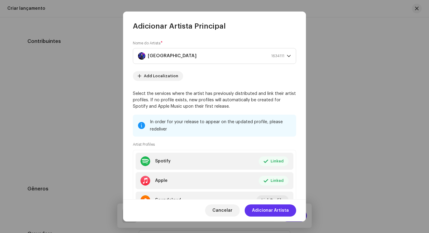
click at [273, 211] on span "Adicionar Artista" at bounding box center [270, 211] width 37 height 12
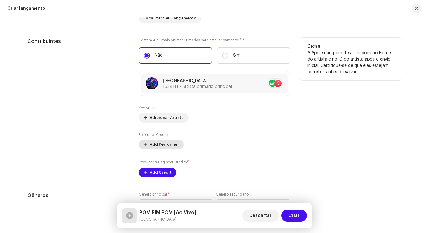
click at [160, 142] on span "Add Performer" at bounding box center [164, 145] width 29 height 12
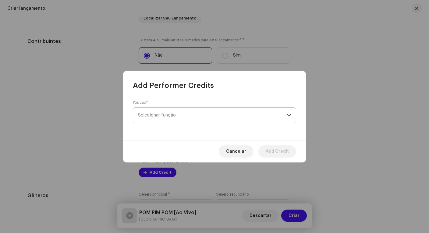
click at [163, 115] on span "Selecionar função" at bounding box center [212, 115] width 149 height 15
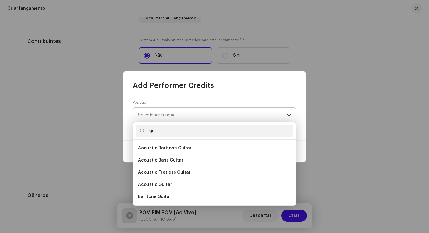
type input "g"
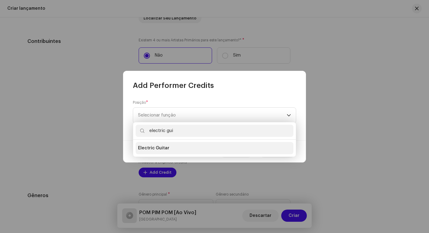
type input "electric gui"
click at [162, 147] on span "Electric Guitar" at bounding box center [153, 148] width 31 height 6
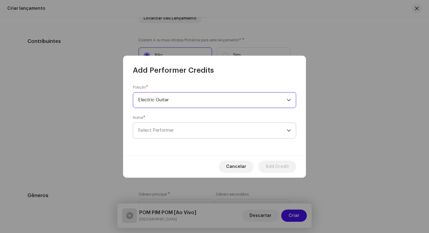
click at [174, 129] on span "Select Performer" at bounding box center [212, 130] width 149 height 15
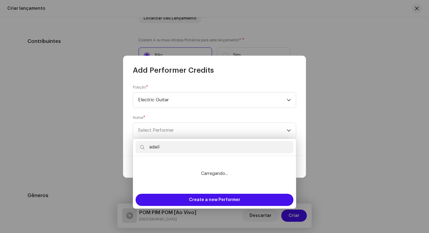
click at [188, 148] on input "adail" at bounding box center [214, 147] width 158 height 12
type input "adail"
click at [192, 147] on input "adail" at bounding box center [214, 147] width 158 height 12
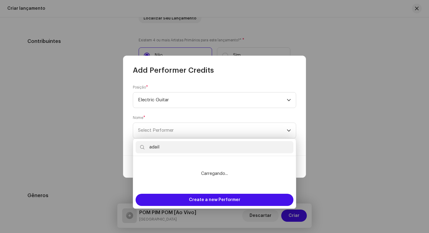
click at [192, 147] on input "adail" at bounding box center [214, 147] width 158 height 12
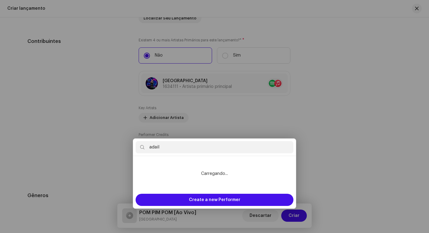
click at [102, 128] on div "Add Performer Credits Posição * Electric Guitar Nome * Select Performer Cancela…" at bounding box center [214, 116] width 429 height 233
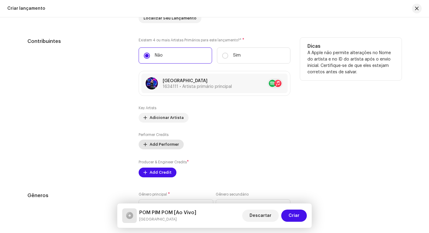
click at [167, 142] on span "Add Performer" at bounding box center [164, 145] width 29 height 12
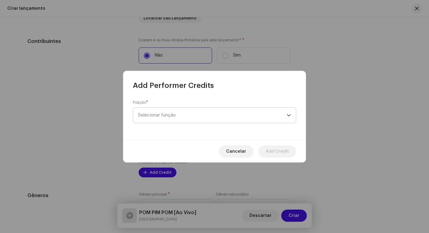
click at [174, 117] on span "Selecionar função" at bounding box center [212, 115] width 149 height 15
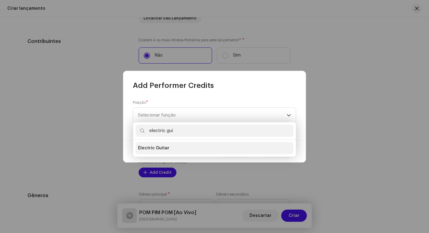
type input "electric gui"
click at [162, 146] on span "Electric Guitar" at bounding box center [153, 148] width 31 height 6
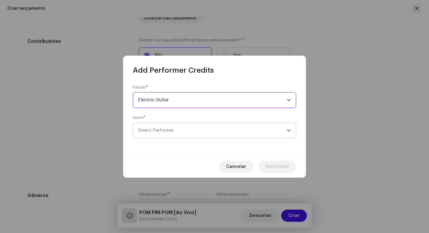
click at [168, 132] on span "Select Performer" at bounding box center [156, 130] width 36 height 5
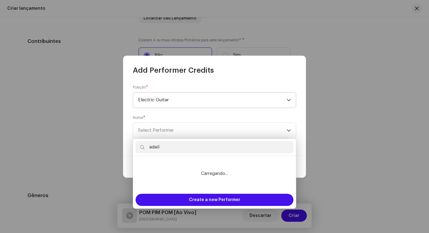
type input "adail"
click at [165, 98] on span "Electric Guitar" at bounding box center [212, 100] width 149 height 15
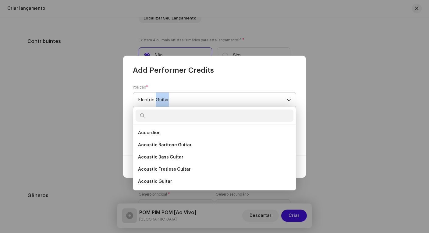
scroll to position [1593, 0]
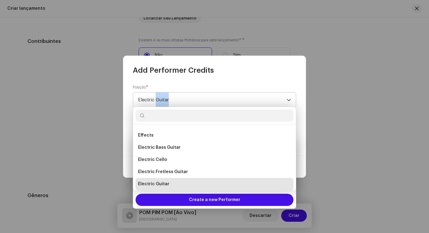
click at [165, 98] on span "Electric Guitar" at bounding box center [212, 100] width 149 height 15
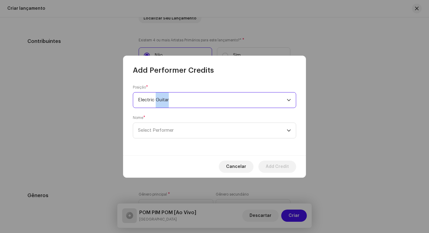
click at [165, 98] on span "Electric Guitar" at bounding box center [212, 100] width 149 height 15
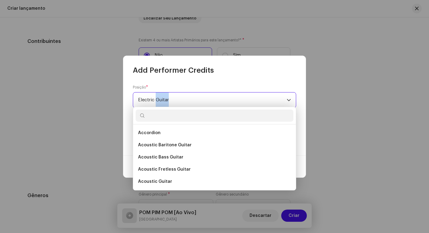
click at [165, 98] on span "Electric Guitar" at bounding box center [212, 100] width 149 height 15
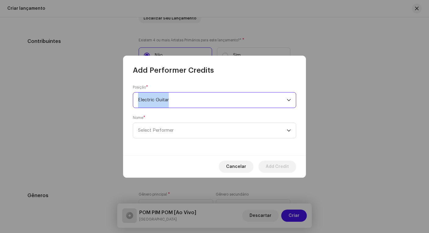
click at [165, 98] on span "Electric Guitar" at bounding box center [212, 100] width 149 height 15
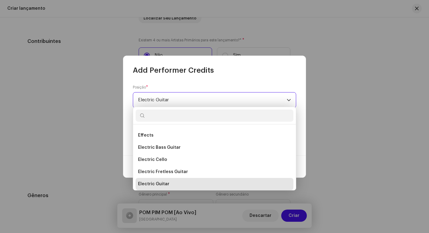
click at [176, 98] on span "Electric Guitar" at bounding box center [212, 100] width 149 height 15
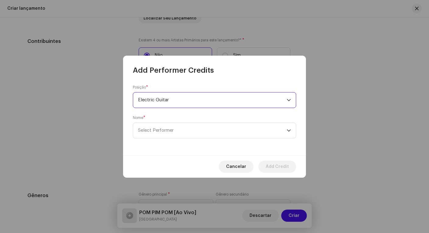
click at [176, 98] on span "Electric Guitar" at bounding box center [212, 100] width 149 height 15
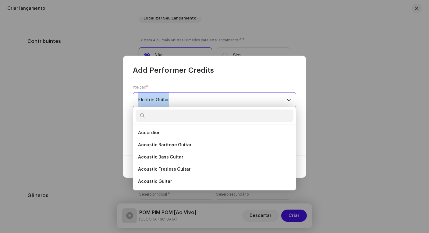
click at [176, 98] on span "Electric Guitar" at bounding box center [212, 100] width 149 height 15
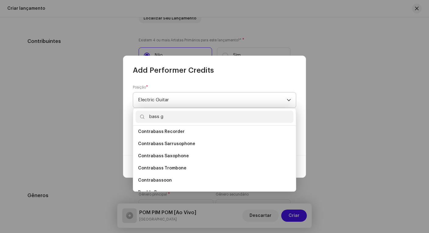
scroll to position [0, 0]
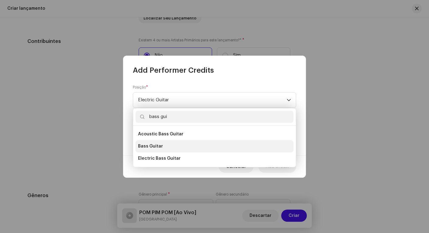
type input "bass gui"
click at [173, 145] on li "Bass Guitar" at bounding box center [214, 146] width 158 height 12
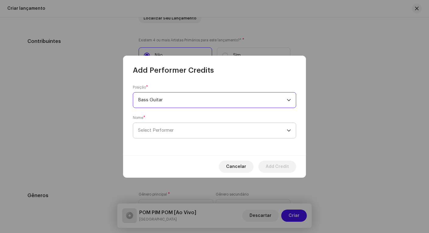
click at [169, 136] on span "Select Performer" at bounding box center [212, 130] width 149 height 15
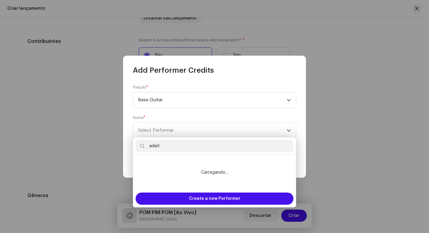
click at [161, 145] on input "adail" at bounding box center [214, 146] width 158 height 12
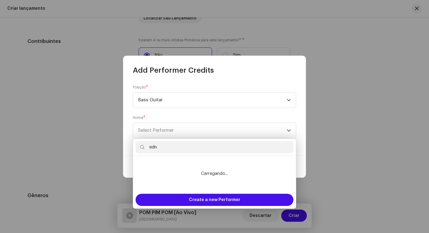
type input "edna"
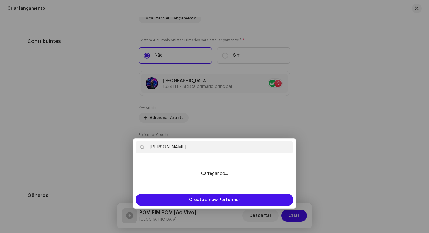
click at [89, 83] on div "Add Performer Credits Posição * Bass Guitar Nome * Select Performer Cancelar Ad…" at bounding box center [214, 116] width 429 height 233
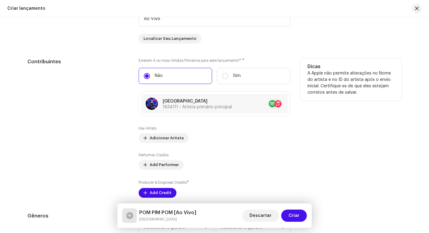
scroll to position [610, 0]
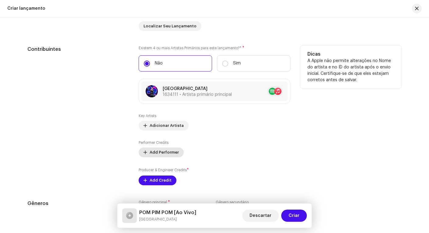
click at [168, 155] on span "Add Performer" at bounding box center [164, 152] width 29 height 12
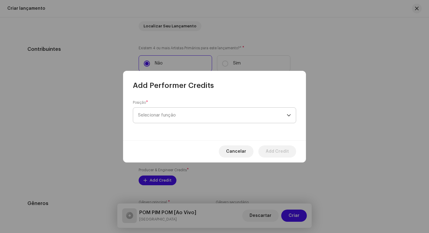
click at [176, 115] on span "Selecionar função" at bounding box center [212, 115] width 149 height 15
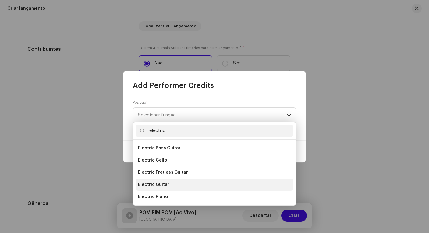
type input "electric"
click at [174, 181] on li "Electric Guitar" at bounding box center [214, 185] width 158 height 12
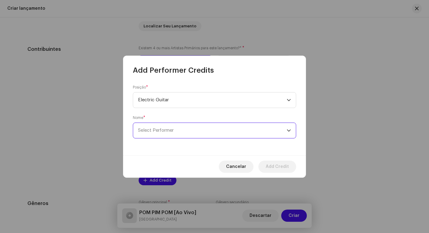
click at [174, 123] on span "Select Performer" at bounding box center [212, 130] width 149 height 15
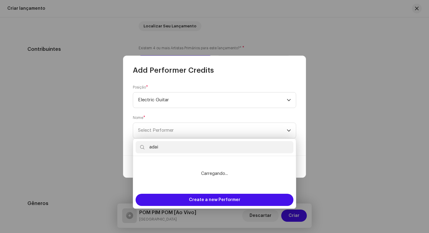
type input "adail"
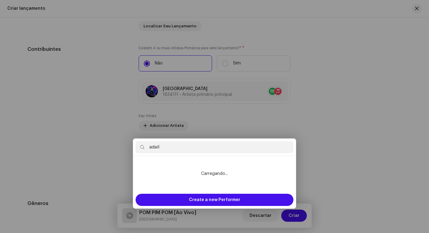
click at [356, 134] on div "Add Performer Credits Posição * Electric Guitar Nome * Select Performer Cancela…" at bounding box center [214, 116] width 429 height 233
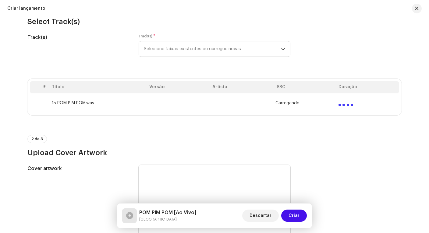
scroll to position [0, 0]
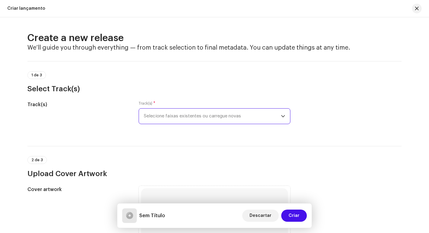
click at [179, 115] on span "Selecione faixas existentes ou carregue novas" at bounding box center [212, 116] width 137 height 15
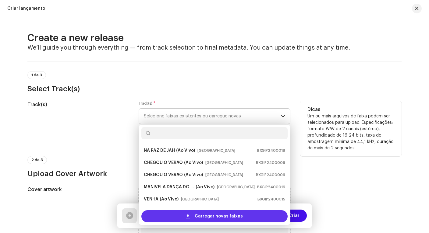
click at [229, 213] on span "Carregar novas faixas" at bounding box center [219, 216] width 48 height 12
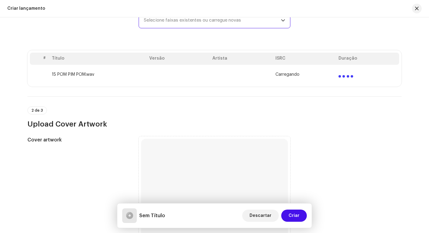
scroll to position [163, 0]
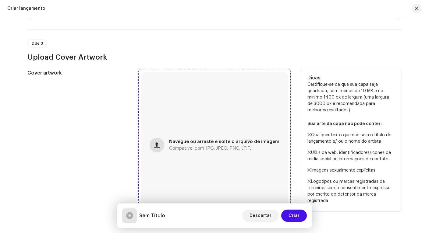
click at [164, 144] on button "button" at bounding box center [157, 145] width 15 height 15
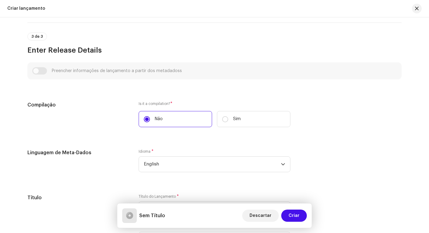
scroll to position [426, 0]
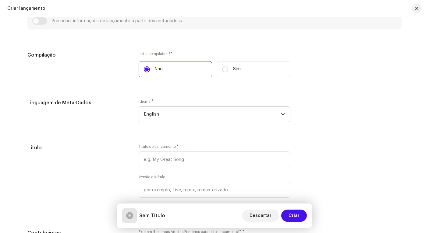
click at [231, 120] on span "English" at bounding box center [212, 114] width 137 height 15
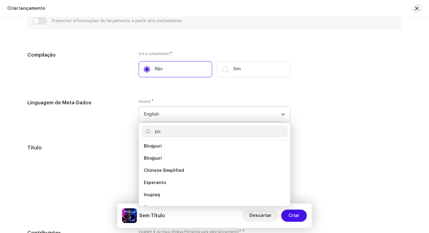
scroll to position [0, 0]
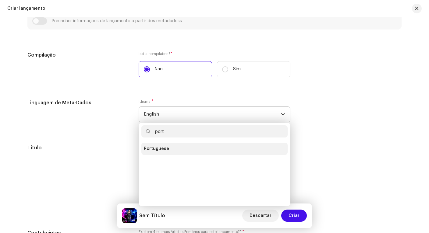
type input "port"
click at [185, 146] on li "Portuguese" at bounding box center [214, 149] width 146 height 12
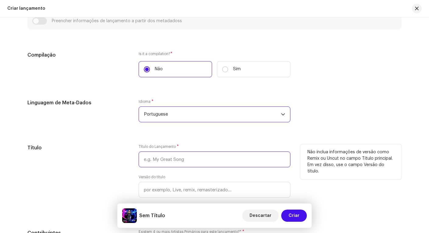
click at [190, 160] on input "text" at bounding box center [215, 160] width 152 height 16
type input "POM PIM POM"
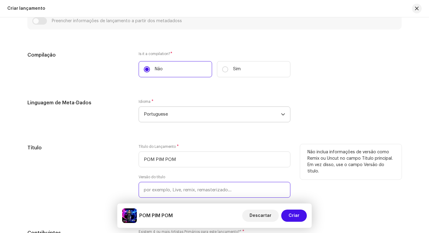
click at [194, 184] on input "text" at bounding box center [215, 190] width 152 height 16
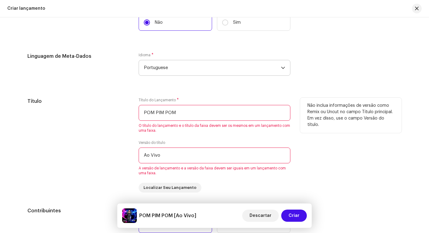
scroll to position [607, 0]
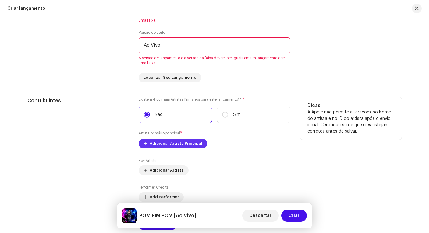
type input "Ao Vivo"
click at [194, 143] on span "Adicionar Artista Principal" at bounding box center [176, 144] width 53 height 12
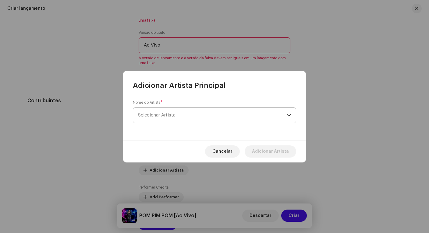
click at [202, 118] on span "Selecionar Artista" at bounding box center [212, 115] width 149 height 15
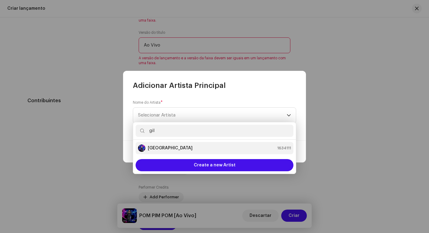
type input "gil"
click at [171, 146] on strong "[GEOGRAPHIC_DATA]" at bounding box center [170, 148] width 45 height 6
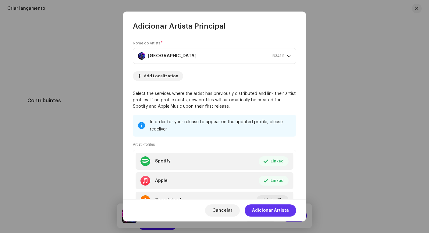
click at [273, 210] on span "Adicionar Artista" at bounding box center [270, 211] width 37 height 12
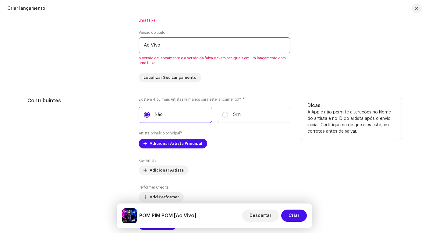
scroll to position [651, 0]
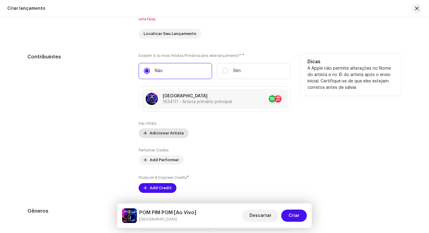
click at [164, 132] on span "Adicionar Artista" at bounding box center [167, 133] width 34 height 12
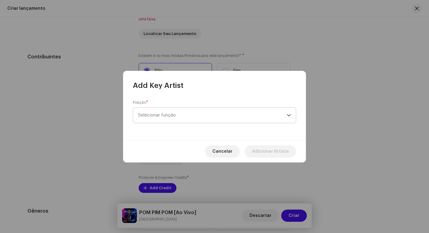
click at [175, 111] on span "Selecionar função" at bounding box center [212, 115] width 149 height 15
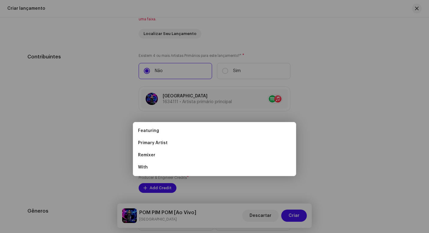
click at [115, 112] on div "Add Key Artist Posição * Selecionar função Cancelar Adicionar Artista" at bounding box center [214, 116] width 429 height 233
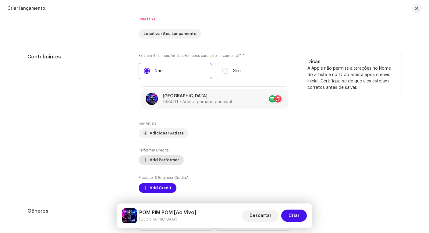
click at [167, 157] on span "Add Performer" at bounding box center [164, 160] width 29 height 12
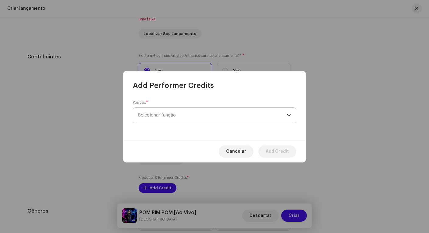
click at [171, 111] on span "Selecionar função" at bounding box center [212, 115] width 149 height 15
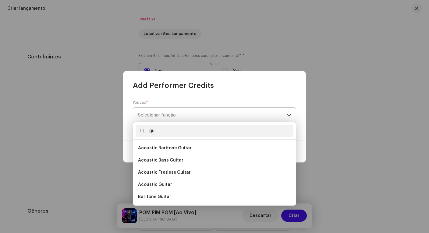
type input "g"
type input "electro"
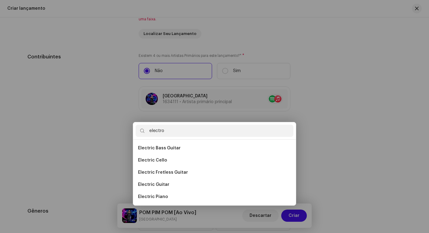
drag, startPoint x: 170, startPoint y: 110, endPoint x: 150, endPoint y: 185, distance: 78.4
click at [150, 185] on div "Add Performer Credits Posição * Selecionar função Cancelar Add Credit" at bounding box center [214, 116] width 429 height 233
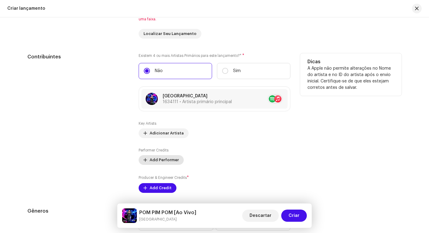
click at [167, 160] on span "Add Performer" at bounding box center [164, 160] width 29 height 12
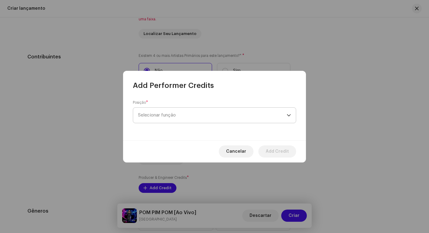
click at [165, 115] on span "Selecionar função" at bounding box center [212, 115] width 149 height 15
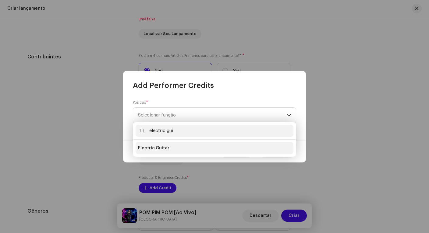
type input "electric gui"
click at [169, 148] on li "Electric Guitar" at bounding box center [214, 148] width 158 height 12
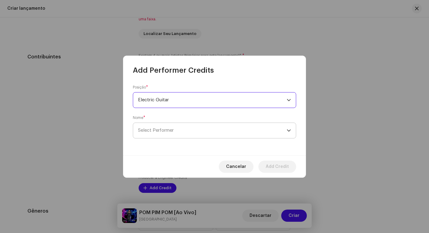
click at [175, 132] on span "Select Performer" at bounding box center [212, 130] width 149 height 15
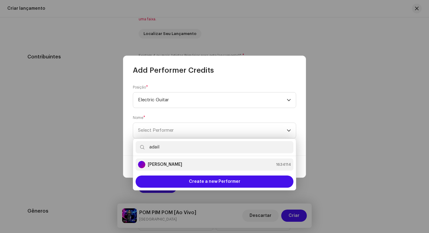
type input "adail"
click at [174, 162] on strong "[PERSON_NAME]" at bounding box center [165, 165] width 34 height 6
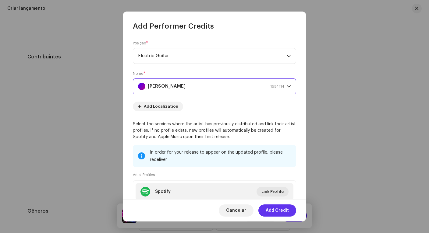
click at [276, 210] on span "Add Credit" at bounding box center [277, 211] width 23 height 12
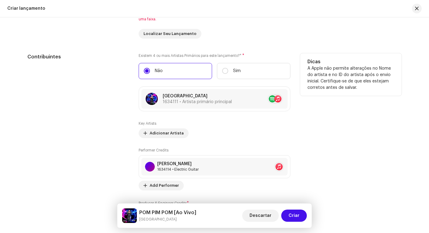
scroll to position [703, 0]
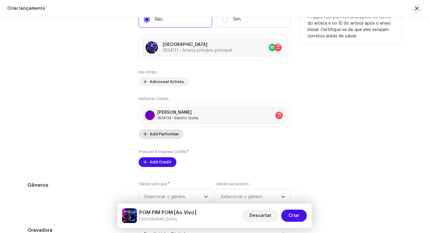
click at [163, 134] on span "Add Performer" at bounding box center [164, 134] width 29 height 12
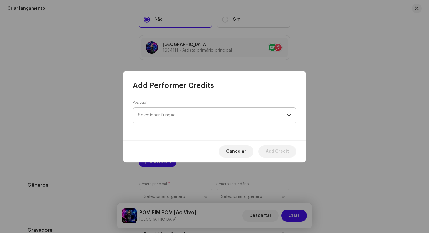
click at [161, 117] on span "Selecionar função" at bounding box center [212, 115] width 149 height 15
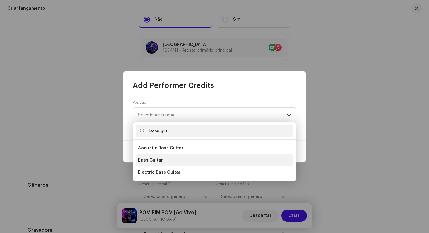
type input "bass gui"
click at [156, 157] on li "Bass Guitar" at bounding box center [214, 160] width 158 height 12
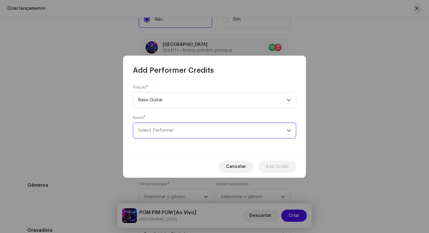
click at [181, 132] on span "Select Performer" at bounding box center [212, 130] width 149 height 15
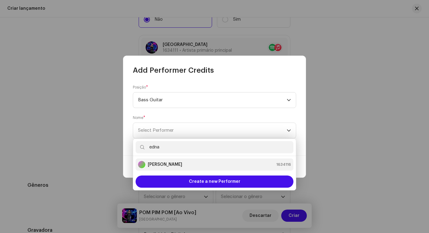
type input "edna"
click at [182, 165] on strong "[PERSON_NAME]" at bounding box center [165, 165] width 34 height 6
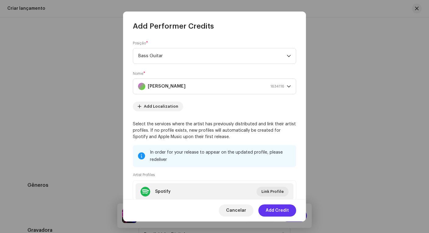
click at [284, 212] on span "Add Credit" at bounding box center [277, 211] width 23 height 12
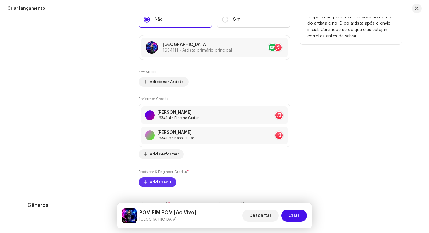
click at [164, 182] on span "Add Credit" at bounding box center [161, 182] width 22 height 12
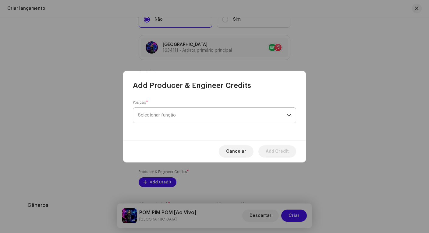
click at [187, 114] on span "Selecionar função" at bounding box center [212, 115] width 149 height 15
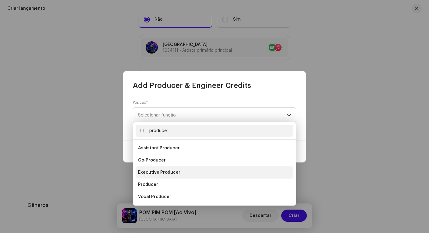
type input "producer"
click at [152, 170] on span "Executive Producer" at bounding box center [159, 173] width 42 height 6
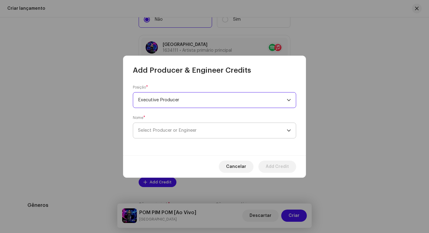
click at [164, 128] on span "Select Producer or Engineer" at bounding box center [167, 130] width 58 height 5
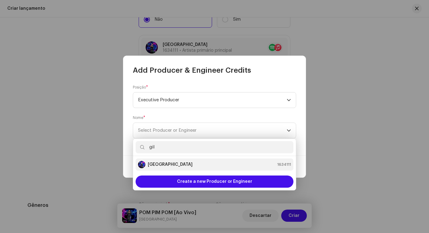
type input "gil"
click at [168, 165] on strong "[GEOGRAPHIC_DATA]" at bounding box center [170, 165] width 45 height 6
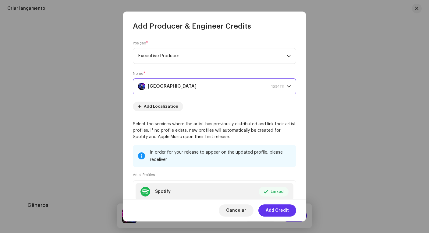
click at [274, 211] on span "Add Credit" at bounding box center [277, 211] width 23 height 12
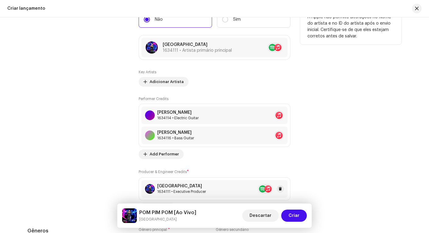
scroll to position [738, 0]
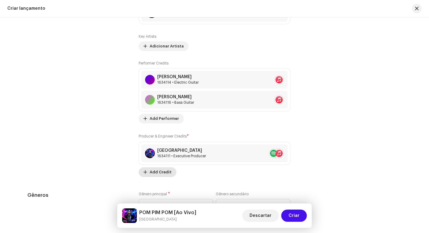
click at [161, 172] on span "Add Credit" at bounding box center [161, 172] width 22 height 12
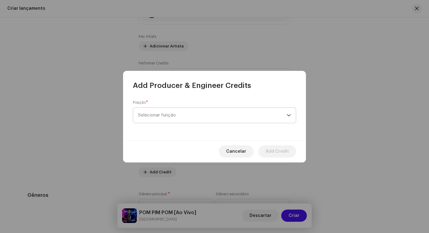
click at [190, 112] on span "Selecionar função" at bounding box center [212, 115] width 149 height 15
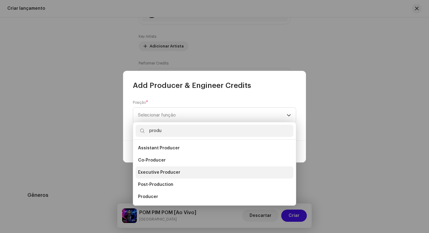
type input "produ"
click at [181, 171] on li "Executive Producer" at bounding box center [214, 173] width 158 height 12
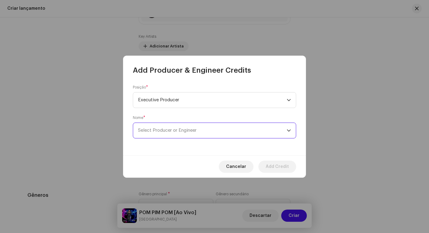
click at [180, 129] on span "Select Producer or Engineer" at bounding box center [167, 130] width 58 height 5
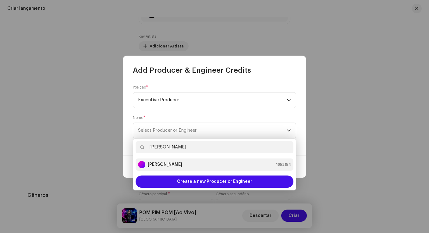
type input "[PERSON_NAME]"
click at [170, 165] on strong "[PERSON_NAME]" at bounding box center [165, 165] width 34 height 6
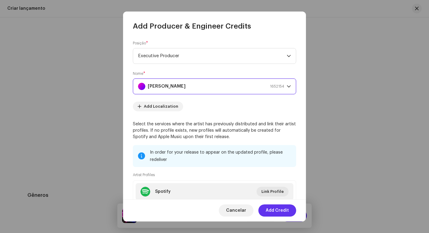
click at [283, 211] on span "Add Credit" at bounding box center [277, 211] width 23 height 12
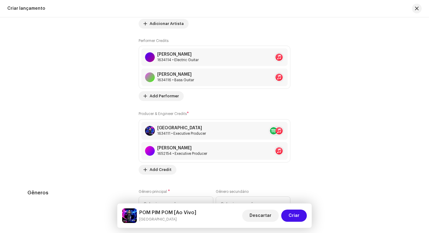
scroll to position [801, 0]
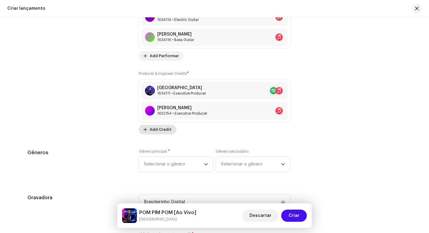
click at [169, 132] on button "Add Credit" at bounding box center [158, 130] width 38 height 10
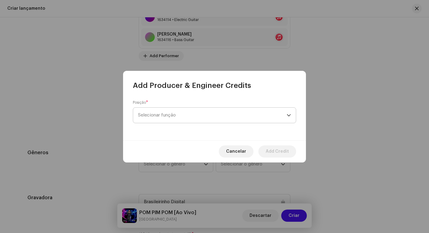
click at [212, 114] on span "Selecionar função" at bounding box center [212, 115] width 149 height 15
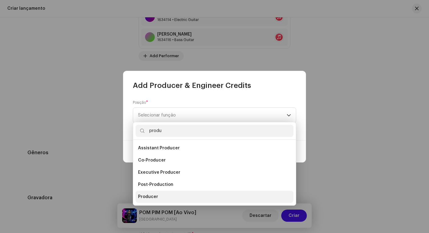
type input "produ"
click at [159, 197] on li "Producer" at bounding box center [214, 197] width 158 height 12
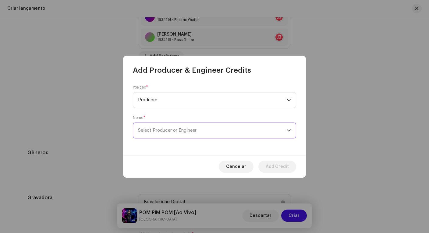
click at [176, 134] on span "Select Producer or Engineer" at bounding box center [212, 130] width 149 height 15
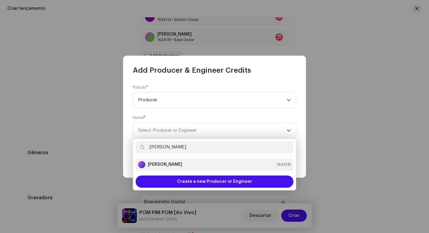
type input "[PERSON_NAME]"
click at [184, 163] on div "[PERSON_NAME] 1634115" at bounding box center [214, 164] width 153 height 7
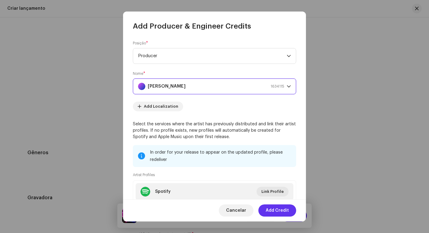
click at [281, 210] on span "Add Credit" at bounding box center [277, 211] width 23 height 12
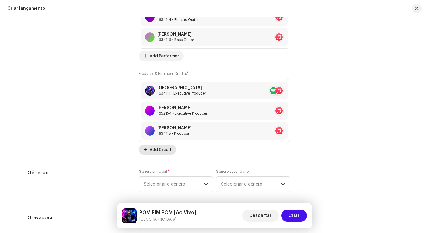
click at [157, 149] on span "Add Credit" at bounding box center [161, 150] width 22 height 12
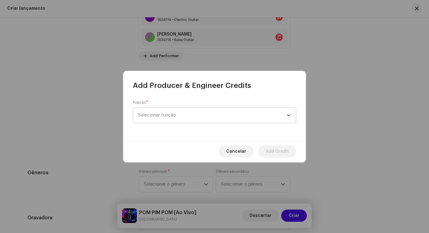
click at [179, 112] on span "Selecionar função" at bounding box center [212, 115] width 149 height 15
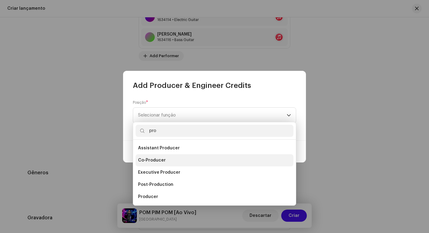
type input "pro"
click at [166, 159] on li "Co-Producer" at bounding box center [214, 160] width 158 height 12
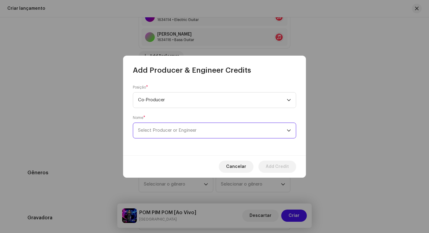
click at [181, 131] on span "Select Producer or Engineer" at bounding box center [167, 130] width 58 height 5
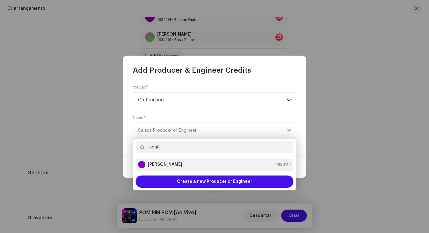
type input "adail"
click at [182, 164] on div "[PERSON_NAME] 1634114" at bounding box center [214, 164] width 153 height 7
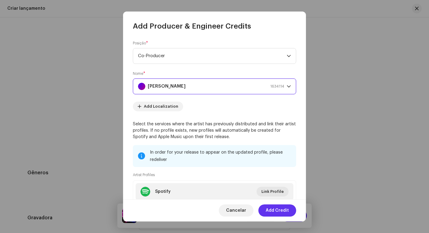
click at [280, 212] on span "Add Credit" at bounding box center [277, 211] width 23 height 12
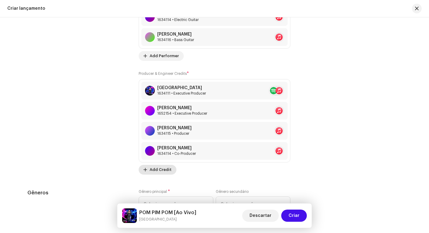
click at [164, 174] on span "Add Credit" at bounding box center [161, 170] width 22 height 12
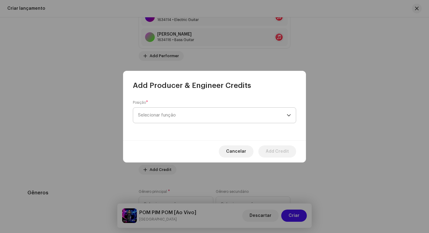
click at [232, 117] on span "Selecionar função" at bounding box center [212, 115] width 149 height 15
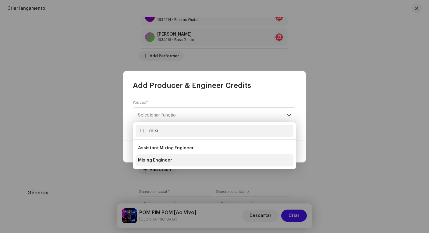
type input "mixi"
click at [160, 157] on span "Mixing Engineer" at bounding box center [155, 160] width 34 height 6
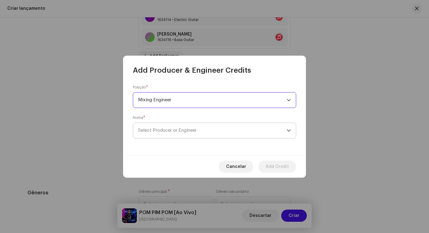
click at [185, 130] on span "Select Producer or Engineer" at bounding box center [167, 130] width 58 height 5
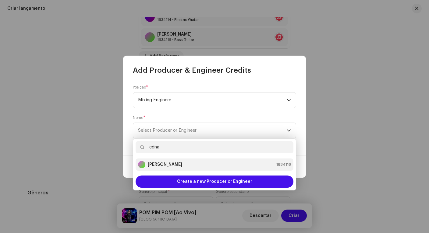
type input "edna"
click at [172, 165] on strong "[PERSON_NAME]" at bounding box center [165, 165] width 34 height 6
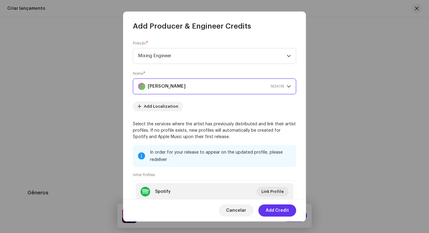
click at [275, 211] on span "Add Credit" at bounding box center [277, 211] width 23 height 12
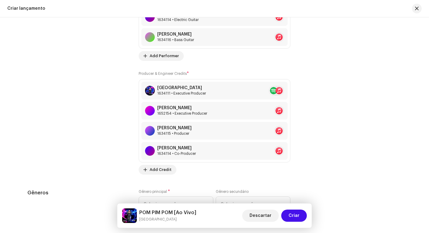
scroll to position [928, 0]
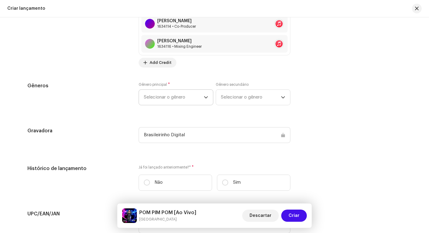
click at [171, 94] on span "Selecionar o gênero" at bounding box center [174, 97] width 60 height 15
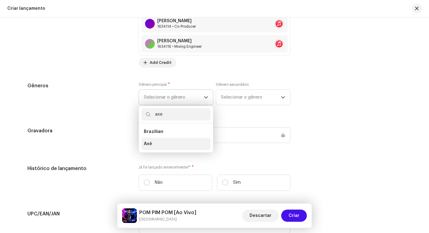
type input "axe"
click at [157, 141] on li "Axé" at bounding box center [175, 144] width 69 height 12
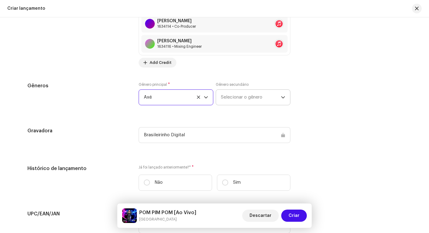
click at [232, 99] on span "Selecionar o gênero" at bounding box center [251, 97] width 60 height 15
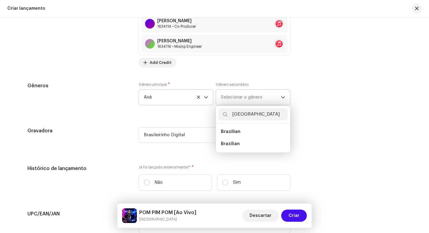
type input "[GEOGRAPHIC_DATA]"
drag, startPoint x: 234, startPoint y: 126, endPoint x: 232, endPoint y: 143, distance: 16.9
click at [232, 143] on span "Brazilian" at bounding box center [230, 144] width 19 height 6
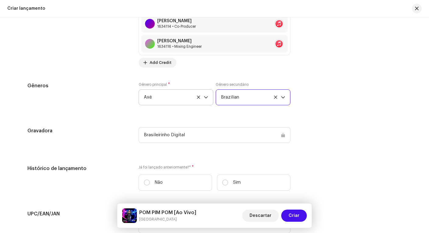
scroll to position [1035, 0]
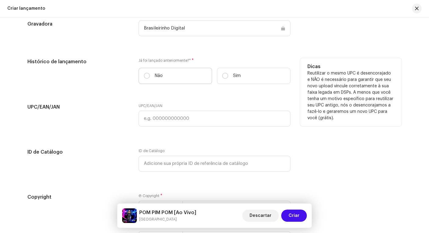
click at [157, 77] on p "Não" at bounding box center [159, 76] width 8 height 6
click at [150, 77] on input "Não" at bounding box center [147, 76] width 6 height 6
radio input "true"
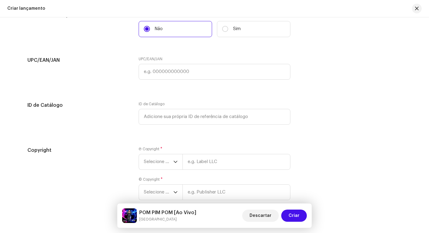
scroll to position [1095, 0]
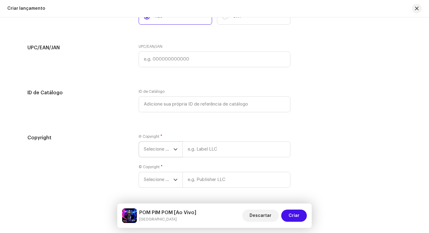
click at [165, 149] on span "Selecione o ano" at bounding box center [159, 149] width 30 height 15
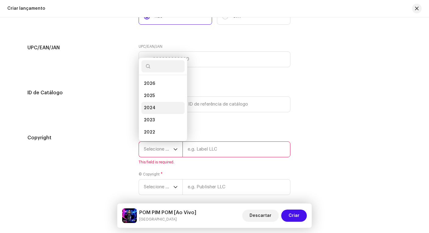
scroll to position [10, 0]
click at [154, 88] on li "2025" at bounding box center [162, 86] width 43 height 12
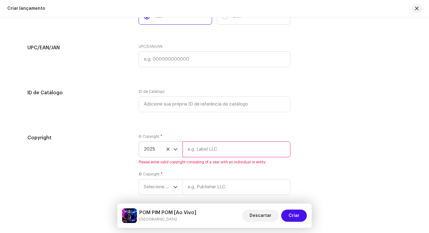
click at [214, 153] on input "text" at bounding box center [236, 150] width 108 height 16
type input "Brasileirinho Digital"
click at [164, 187] on p-select "Selecione o ano" at bounding box center [161, 187] width 44 height 16
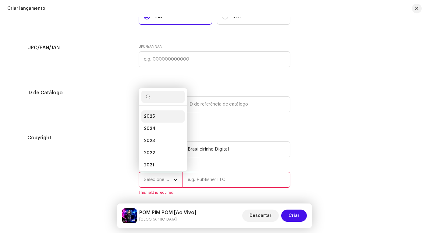
click at [151, 118] on span "2025" at bounding box center [149, 117] width 11 height 6
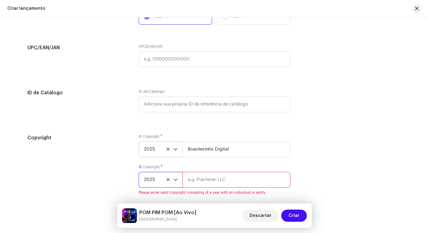
click at [205, 183] on input "text" at bounding box center [236, 180] width 108 height 16
type input "Brasileirinho Digital"
click at [322, 150] on div "Copyright Ⓟ Copyright * 2025 Brasileirinho Digital © Copyright * 2025 Brasileir…" at bounding box center [214, 168] width 374 height 68
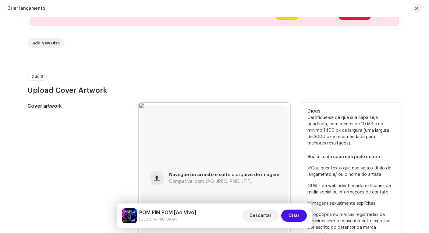
scroll to position [103, 0]
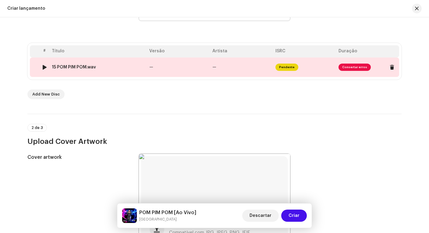
click at [353, 67] on span "Consertar erros" at bounding box center [354, 67] width 32 height 7
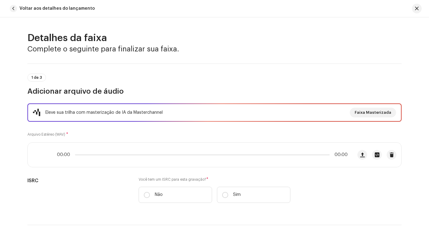
scroll to position [108, 0]
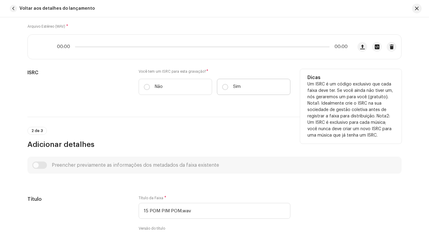
click at [234, 86] on p "Sim" at bounding box center [237, 87] width 8 height 6
click at [228, 86] on input "Sim" at bounding box center [225, 87] width 6 height 6
radio input "true"
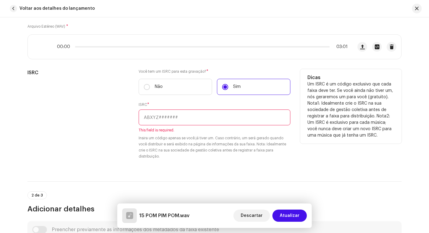
click at [175, 117] on input "text" at bounding box center [215, 118] width 152 height 16
paste input "BXGIP2400019"
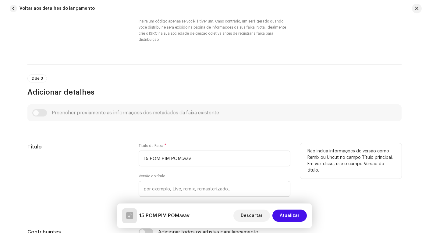
scroll to position [284, 0]
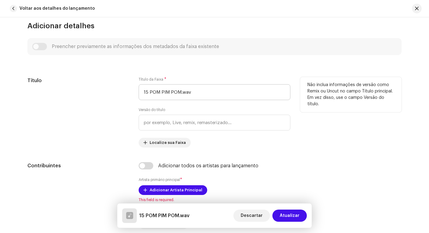
type input "BXGIP2400019"
click at [148, 92] on input "15 POM PIM POM.wav" at bounding box center [215, 92] width 152 height 16
click at [190, 88] on input "POM PIM POM.wav" at bounding box center [215, 92] width 152 height 16
click at [199, 94] on input "POM PIM POM.wav" at bounding box center [215, 92] width 152 height 16
type input "POM PIM POM"
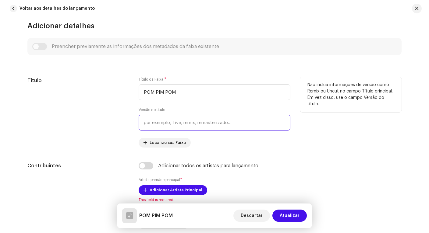
click at [215, 123] on input "text" at bounding box center [215, 123] width 152 height 16
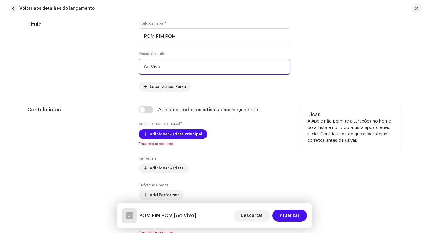
scroll to position [396, 0]
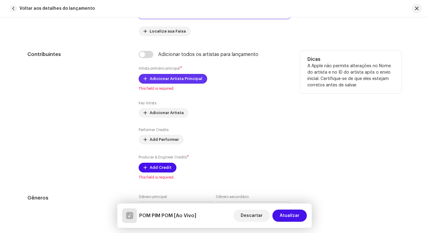
type input "Ao Vivo"
click at [167, 77] on span "Adicionar Artista Principal" at bounding box center [176, 79] width 53 height 12
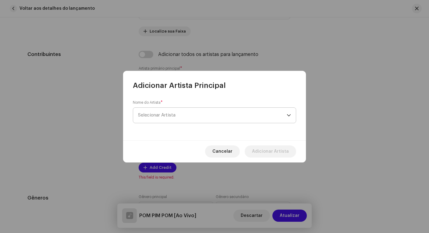
click at [193, 114] on span "Selecionar Artista" at bounding box center [212, 115] width 149 height 15
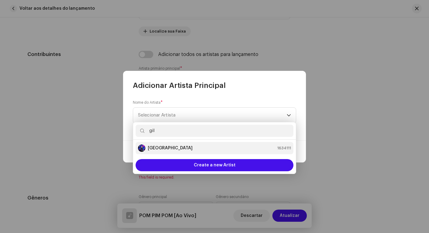
type input "gil"
click at [185, 149] on div "[GEOGRAPHIC_DATA] 1634111" at bounding box center [214, 148] width 153 height 7
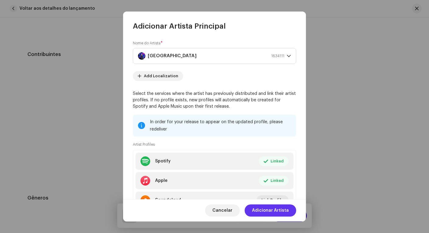
click at [269, 210] on span "Adicionar Artista" at bounding box center [270, 211] width 37 height 12
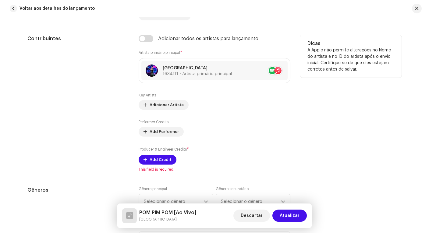
scroll to position [428, 0]
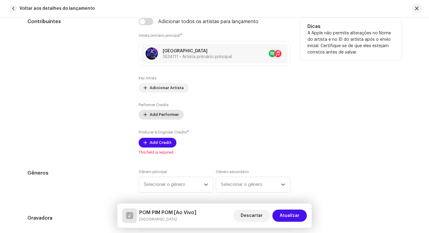
click at [176, 116] on button "Add Performer" at bounding box center [161, 115] width 45 height 10
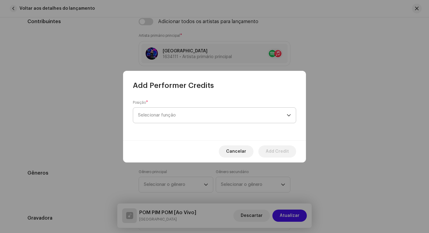
click at [186, 115] on span "Selecionar função" at bounding box center [212, 115] width 149 height 15
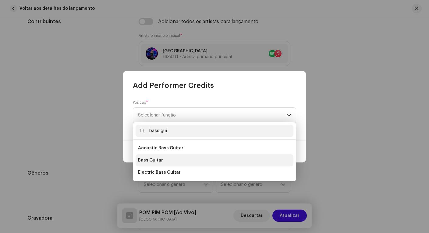
type input "bass gui"
click at [174, 163] on li "Bass Guitar" at bounding box center [214, 160] width 158 height 12
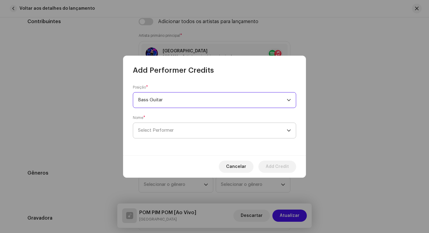
click at [189, 131] on span "Select Performer" at bounding box center [212, 130] width 149 height 15
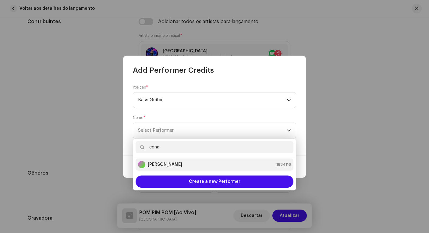
type input "edna"
click at [193, 164] on div "[PERSON_NAME] 1634116" at bounding box center [214, 164] width 153 height 7
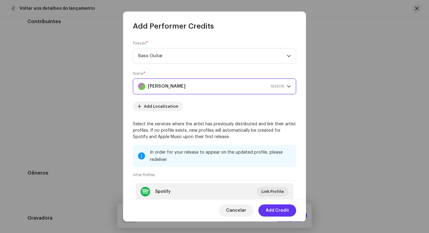
click at [271, 211] on span "Add Credit" at bounding box center [277, 211] width 23 height 12
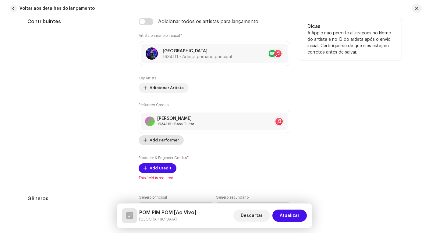
click at [165, 141] on span "Add Performer" at bounding box center [164, 140] width 29 height 12
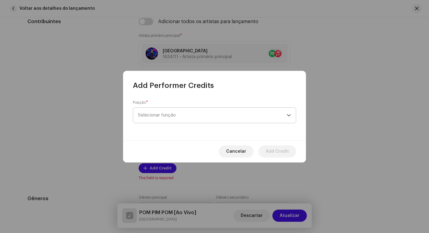
click at [195, 116] on span "Selecionar função" at bounding box center [212, 115] width 149 height 15
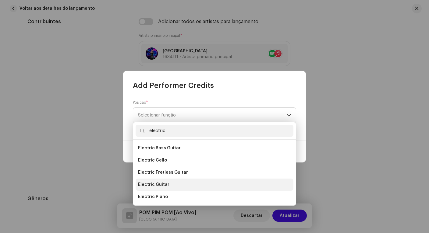
type input "electric"
click at [170, 181] on li "Electric Guitar" at bounding box center [214, 185] width 158 height 12
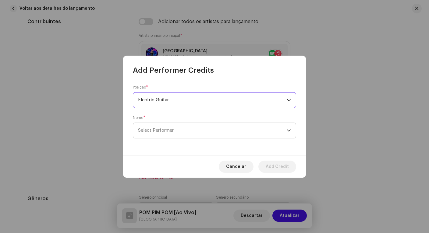
click at [175, 132] on span "Select Performer" at bounding box center [212, 130] width 149 height 15
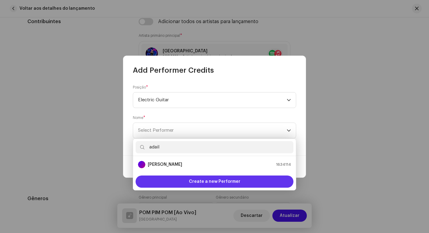
type input "adail"
click at [211, 178] on span "Create a new Performer" at bounding box center [214, 182] width 51 height 12
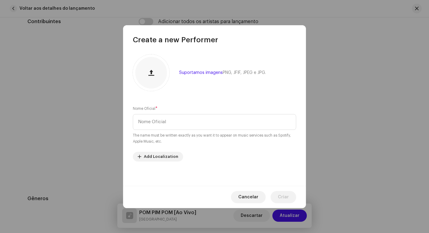
click at [251, 196] on span "Cancelar" at bounding box center [248, 197] width 20 height 12
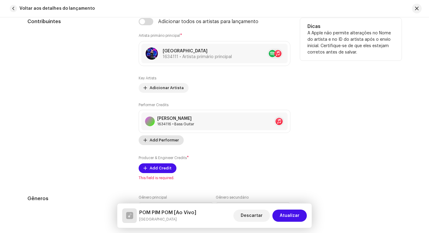
click at [166, 139] on span "Add Performer" at bounding box center [164, 140] width 29 height 12
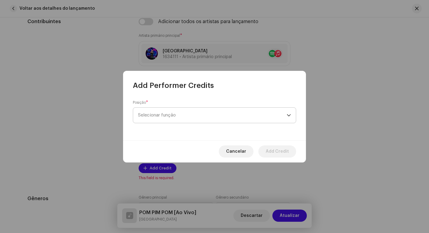
click at [188, 115] on span "Selecionar função" at bounding box center [212, 115] width 149 height 15
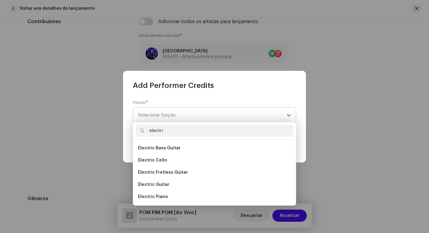
type input "electro"
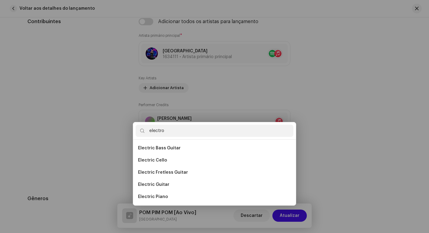
drag, startPoint x: 189, startPoint y: 114, endPoint x: 150, endPoint y: 184, distance: 79.2
click at [150, 184] on div "Add Performer Credits Posição * Selecionar função Cancelar Add Credit" at bounding box center [214, 116] width 429 height 233
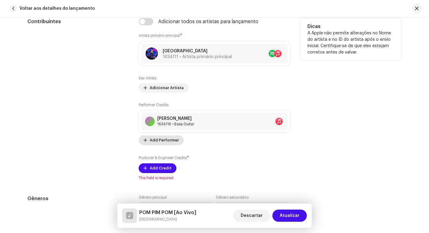
click at [164, 139] on span "Add Performer" at bounding box center [164, 140] width 29 height 12
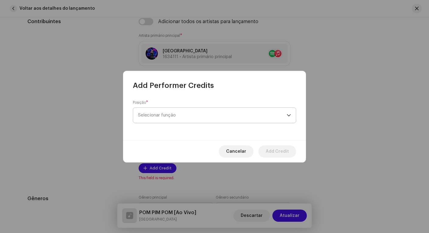
click at [166, 113] on span "Selecionar função" at bounding box center [212, 115] width 149 height 15
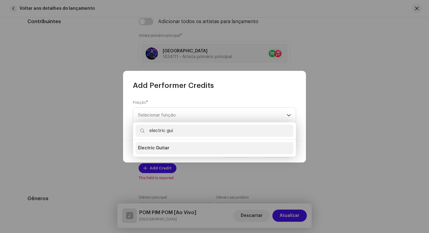
type input "electric gui"
click at [161, 147] on span "Electric Guitar" at bounding box center [153, 148] width 31 height 6
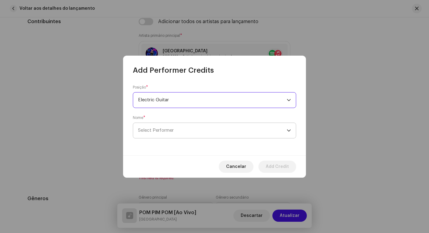
click at [173, 133] on span "Select Performer" at bounding box center [212, 130] width 149 height 15
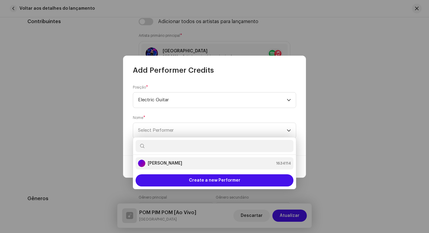
click at [173, 161] on strong "[PERSON_NAME]" at bounding box center [165, 163] width 34 height 6
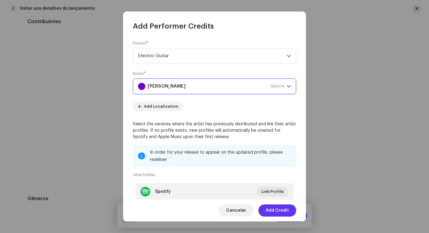
click at [280, 211] on span "Add Credit" at bounding box center [277, 211] width 23 height 12
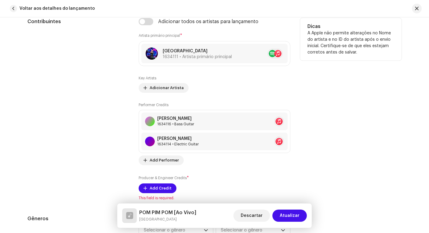
scroll to position [476, 0]
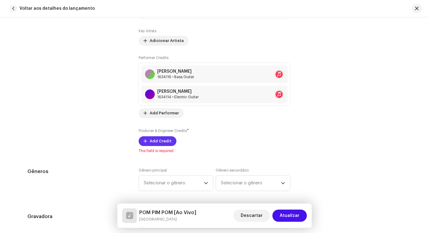
click at [165, 141] on span "Add Credit" at bounding box center [161, 141] width 22 height 12
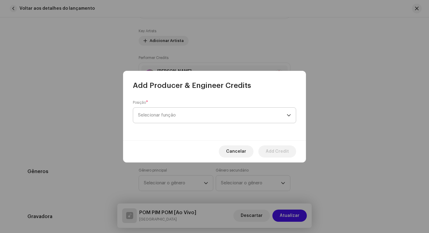
click at [246, 110] on span "Selecionar função" at bounding box center [212, 115] width 149 height 15
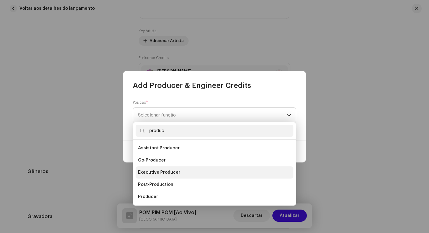
type input "produc"
click at [187, 169] on li "Executive Producer" at bounding box center [214, 173] width 158 height 12
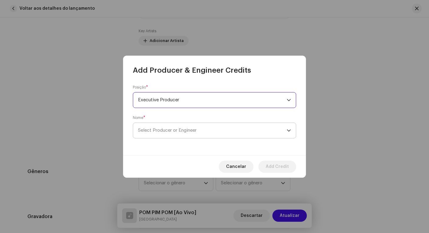
click at [186, 129] on span "Select Producer or Engineer" at bounding box center [167, 130] width 58 height 5
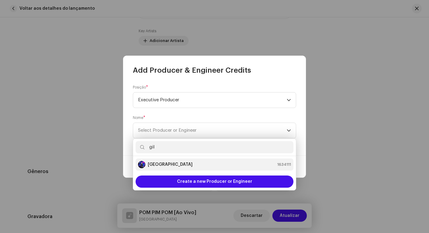
type input "gil"
click at [176, 161] on div "[GEOGRAPHIC_DATA] 1634111" at bounding box center [214, 164] width 153 height 7
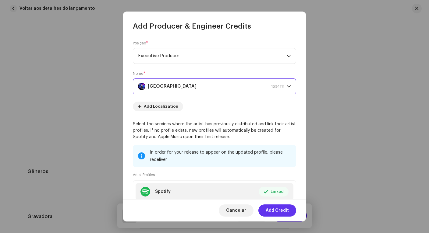
click at [282, 211] on span "Add Credit" at bounding box center [277, 211] width 23 height 12
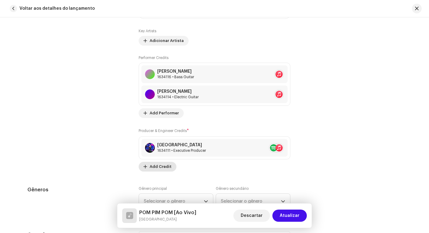
click at [164, 163] on span "Add Credit" at bounding box center [161, 167] width 22 height 12
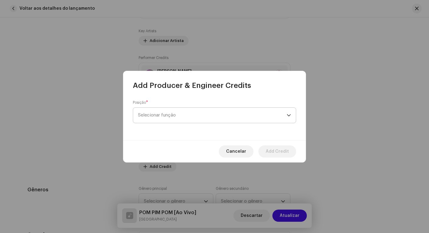
click at [178, 111] on span "Selecionar função" at bounding box center [212, 115] width 149 height 15
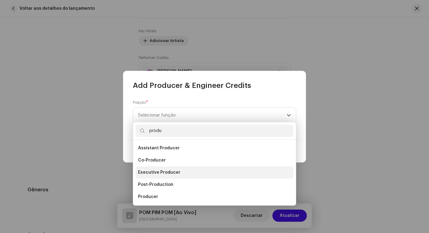
type input "produ"
click at [173, 173] on span "Executive Producer" at bounding box center [159, 173] width 42 height 6
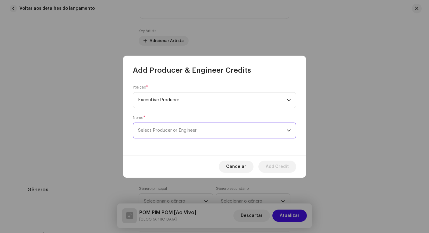
click at [190, 130] on span "Select Producer or Engineer" at bounding box center [167, 130] width 58 height 5
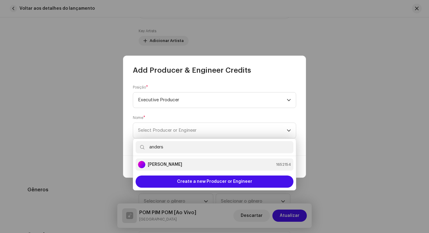
type input "anders"
click at [185, 160] on li "Anderson Lima 1652154" at bounding box center [214, 165] width 158 height 12
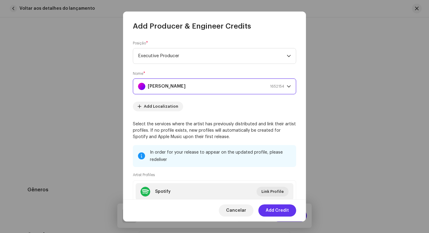
click at [277, 210] on span "Add Credit" at bounding box center [277, 211] width 23 height 12
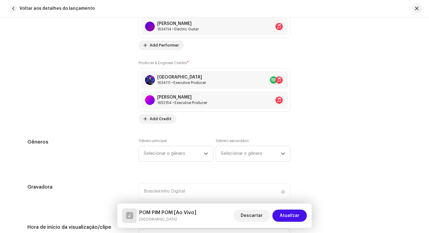
scroll to position [553, 0]
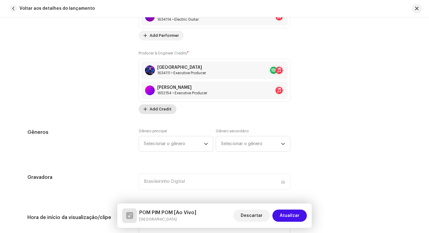
click at [167, 111] on span "Add Credit" at bounding box center [161, 109] width 22 height 12
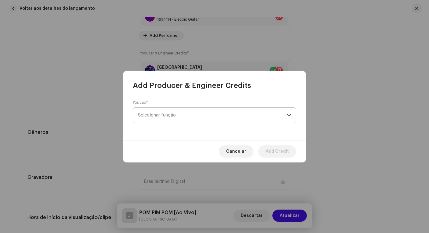
click at [181, 115] on span "Selecionar função" at bounding box center [212, 115] width 149 height 15
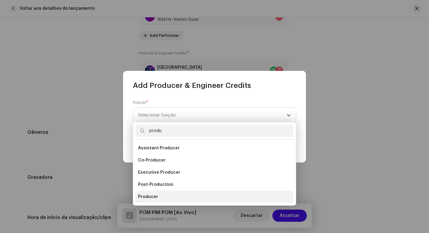
type input "produ"
click at [155, 192] on li "Producer" at bounding box center [214, 197] width 158 height 12
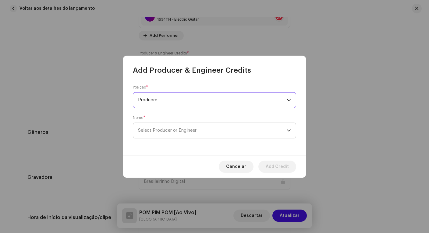
click at [175, 136] on span "Select Producer or Engineer" at bounding box center [212, 130] width 149 height 15
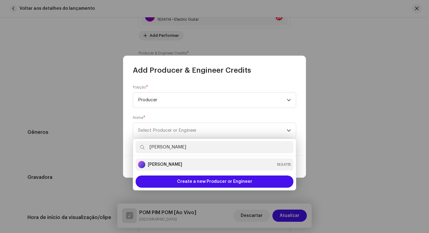
type input "gigi"
click at [169, 165] on strong "Gigi Cerqueira" at bounding box center [165, 165] width 34 height 6
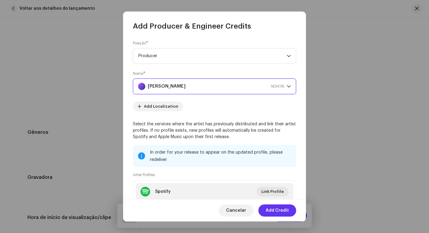
click at [283, 213] on span "Add Credit" at bounding box center [277, 211] width 23 height 12
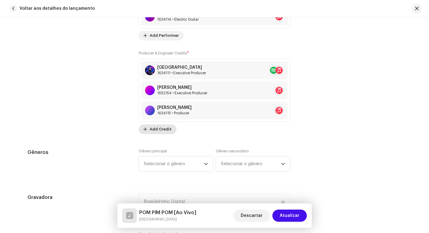
click at [163, 127] on span "Add Credit" at bounding box center [161, 129] width 22 height 12
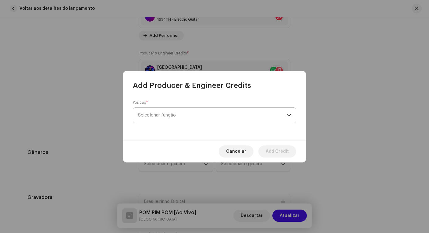
click at [177, 113] on span "Selecionar função" at bounding box center [212, 115] width 149 height 15
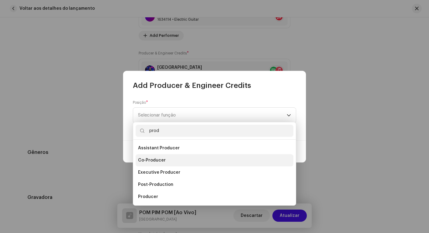
type input "prod"
click at [151, 160] on span "Co-Producer" at bounding box center [152, 160] width 28 height 6
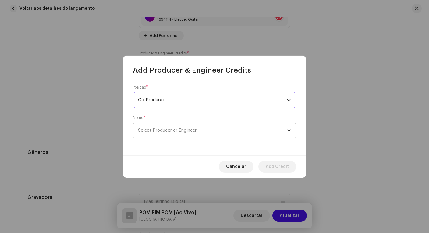
click at [167, 130] on span "Select Producer or Engineer" at bounding box center [167, 130] width 58 height 5
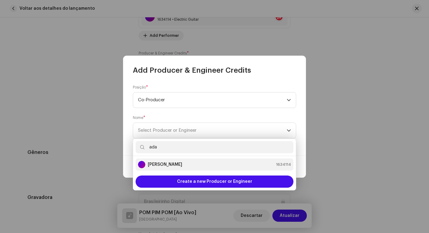
type input "ada"
click at [169, 162] on strong "Adail Scarpelini" at bounding box center [165, 165] width 34 height 6
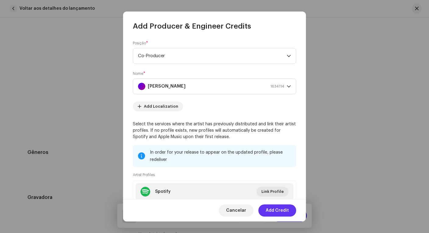
click at [278, 212] on span "Add Credit" at bounding box center [277, 211] width 23 height 12
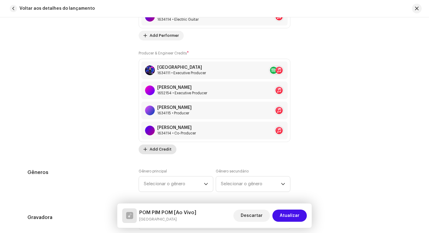
click at [160, 151] on span "Add Credit" at bounding box center [161, 149] width 22 height 12
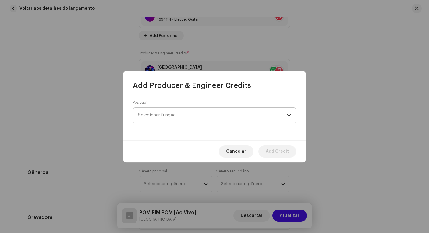
click at [180, 113] on span "Selecionar função" at bounding box center [212, 115] width 149 height 15
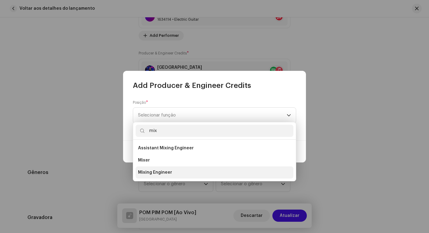
type input "mix"
click at [167, 169] on li "Mixing Engineer" at bounding box center [214, 173] width 158 height 12
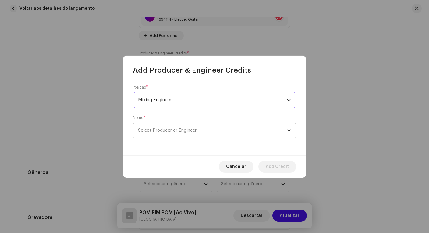
click at [173, 129] on span "Select Producer or Engineer" at bounding box center [167, 130] width 58 height 5
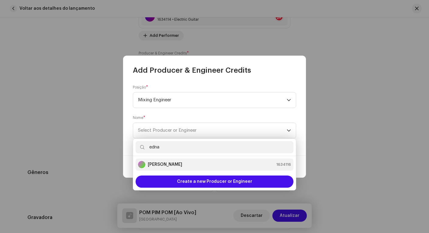
type input "edna"
click at [168, 161] on div "Ednaldo Scaldaferri" at bounding box center [160, 164] width 44 height 7
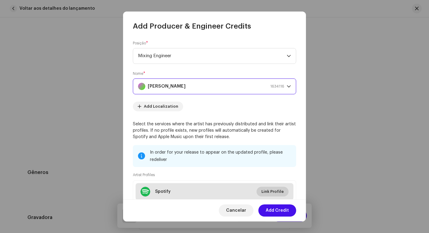
scroll to position [60, 0]
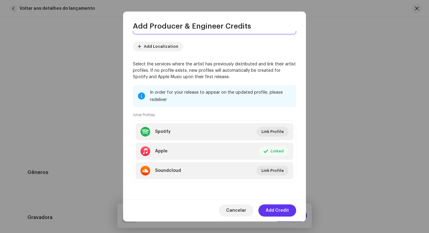
click at [274, 210] on span "Add Credit" at bounding box center [277, 211] width 23 height 12
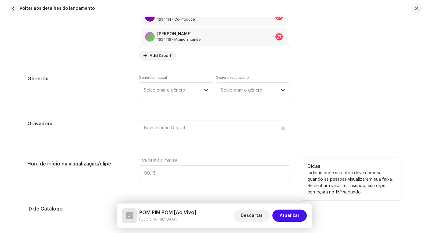
scroll to position [630, 0]
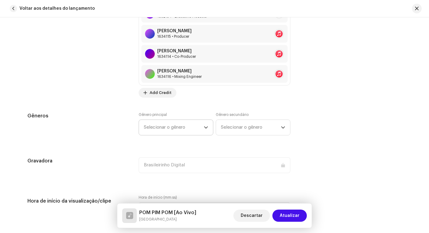
click at [161, 126] on span "Selecionar o gênero" at bounding box center [174, 127] width 60 height 15
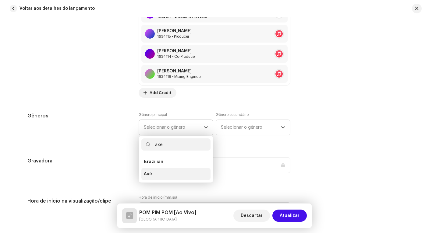
type input "axe"
click at [169, 173] on li "Axé" at bounding box center [175, 174] width 69 height 12
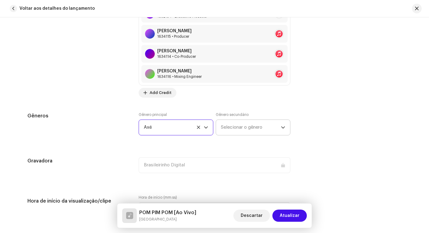
click at [227, 128] on span "Selecionar o gênero" at bounding box center [251, 127] width 60 height 15
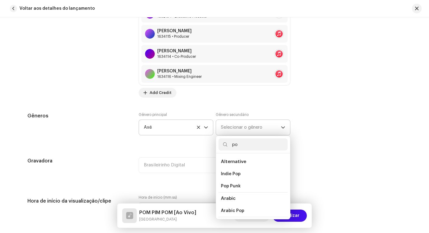
type input "p"
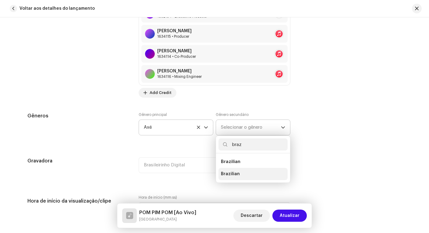
type input "braz"
click at [237, 173] on li "Brazilian" at bounding box center [252, 174] width 69 height 12
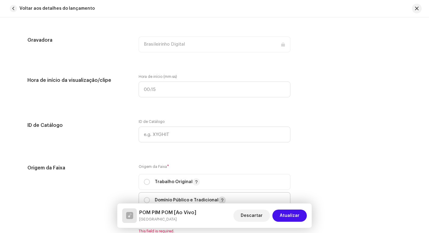
scroll to position [802, 0]
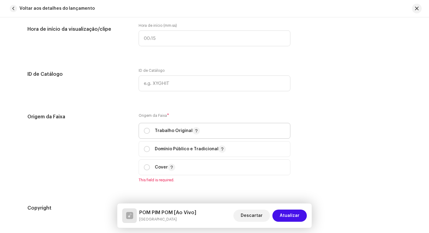
click at [150, 133] on div "Trabalho Original" at bounding box center [172, 130] width 56 height 7
radio input "true"
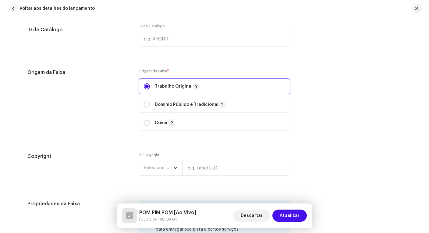
scroll to position [859, 0]
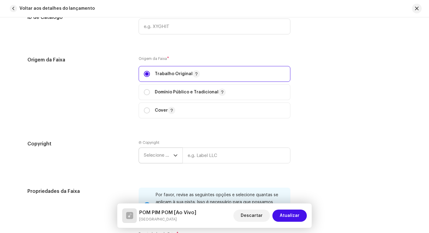
click at [161, 154] on span "Selecione o ano" at bounding box center [159, 155] width 30 height 15
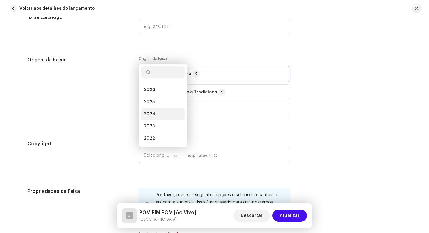
scroll to position [10, 0]
click at [167, 91] on li "2025" at bounding box center [162, 92] width 43 height 12
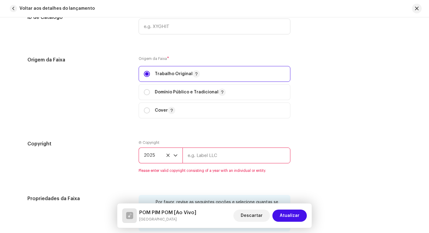
click at [233, 156] on input "text" at bounding box center [236, 156] width 108 height 16
type input "Brasileirinho Digital"
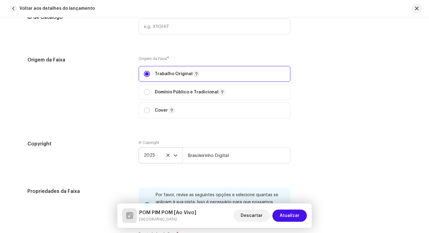
click at [340, 145] on div "Copyright Ⓟ Copyright 2025 Brasileirinho Digital" at bounding box center [214, 156] width 374 height 33
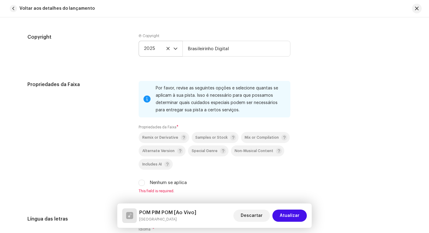
scroll to position [1017, 0]
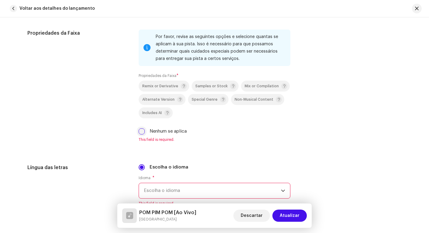
click at [142, 129] on input "Nenhum se aplica" at bounding box center [142, 131] width 6 height 6
checkbox input "true"
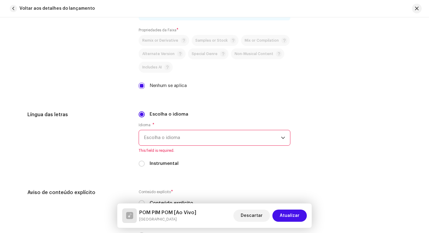
scroll to position [1075, 0]
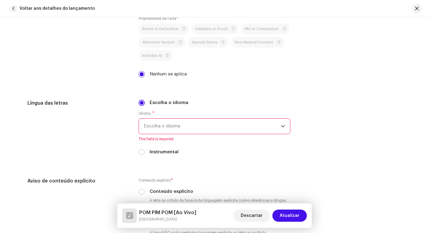
click at [241, 128] on span "Escolha o idioma" at bounding box center [212, 126] width 137 height 15
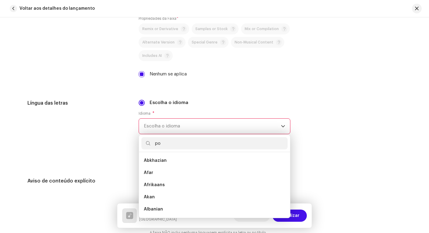
scroll to position [0, 0]
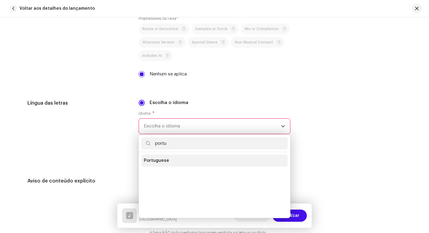
type input "portu"
click at [186, 160] on li "Portuguese" at bounding box center [214, 161] width 146 height 12
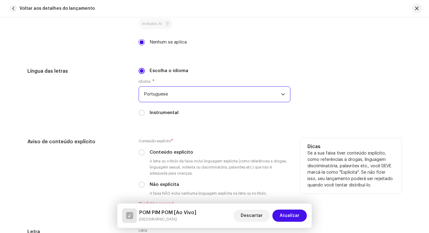
scroll to position [1161, 0]
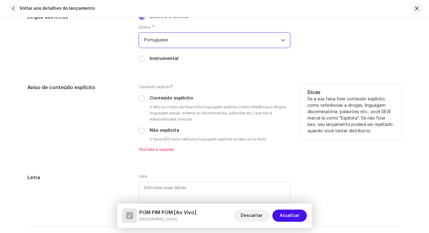
click at [163, 129] on label "Não explícita" at bounding box center [165, 130] width 30 height 7
click at [145, 129] on input "Não explícita" at bounding box center [142, 131] width 6 height 6
radio input "true"
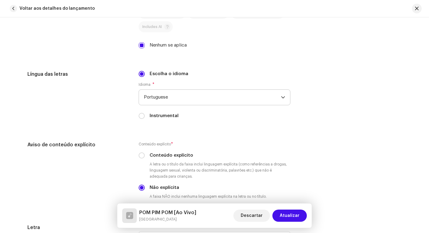
scroll to position [1230, 0]
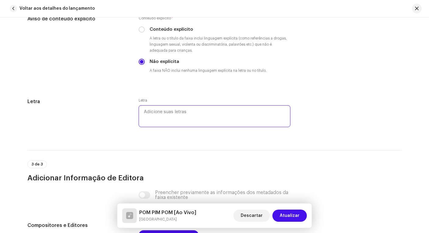
click at [160, 115] on textarea at bounding box center [215, 116] width 152 height 22
paste textarea "Pom pim pom 8X primeira vez ou 6x segunda Que parte do corpo você gostaombrinho…"
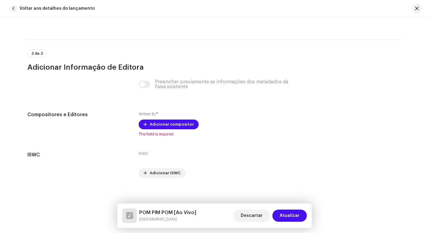
scroll to position [1344, 0]
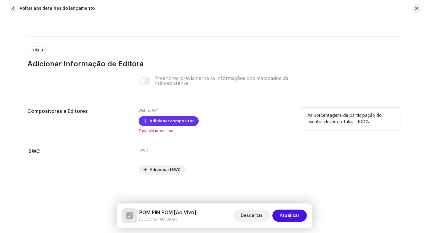
type textarea "Pom pim pom 8X primeira vez ou 6x segunda Que parte do corpo você gostaombrinho…"
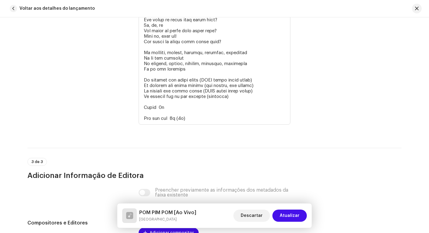
scroll to position [1570, 0]
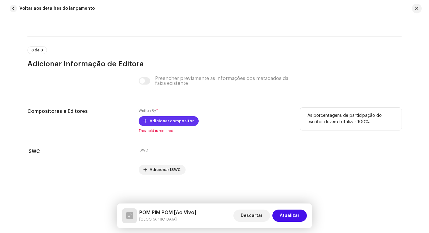
click at [160, 121] on span "Adicionar compositor" at bounding box center [172, 121] width 44 height 12
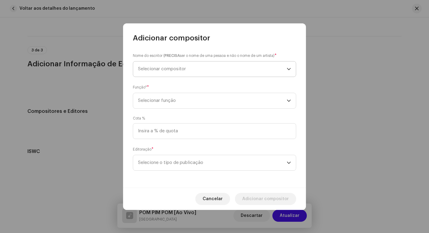
click at [199, 68] on span "Selecionar compositor" at bounding box center [212, 69] width 149 height 15
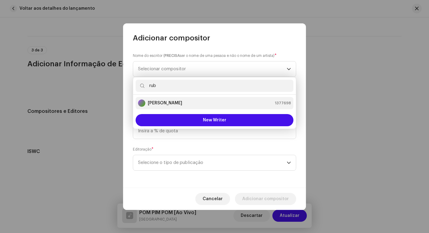
type input "rub"
click at [183, 106] on div "Rubem Tavares 1377698" at bounding box center [214, 103] width 153 height 7
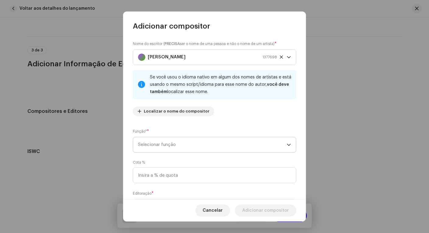
click at [182, 146] on span "Selecionar função" at bounding box center [212, 144] width 149 height 15
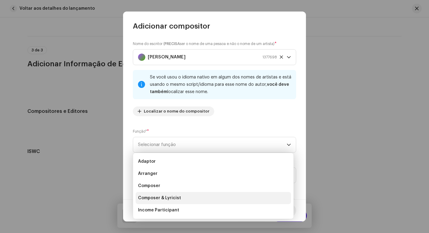
click at [168, 201] on span "Composer & Lyricist" at bounding box center [159, 198] width 43 height 6
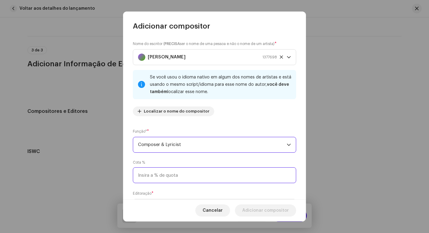
click at [175, 179] on input at bounding box center [214, 175] width 163 height 16
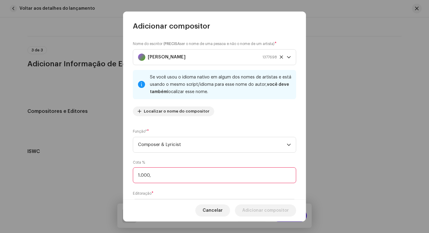
type input "100,00"
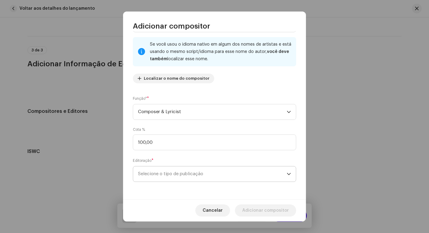
click at [193, 175] on span "Selecione o tipo de publicação" at bounding box center [212, 174] width 149 height 15
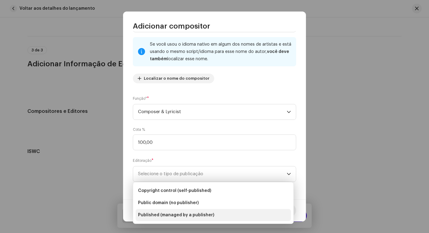
click at [185, 217] on span "Published (managed by a publisher)" at bounding box center [176, 215] width 76 height 6
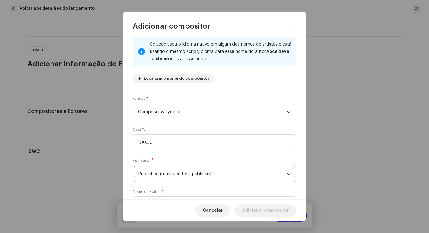
scroll to position [63, 0]
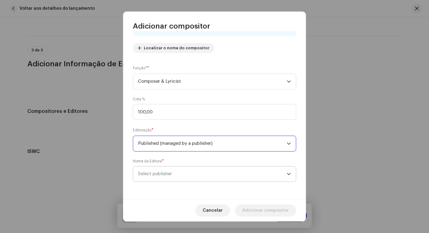
click at [195, 177] on span "Select publisher" at bounding box center [212, 174] width 149 height 15
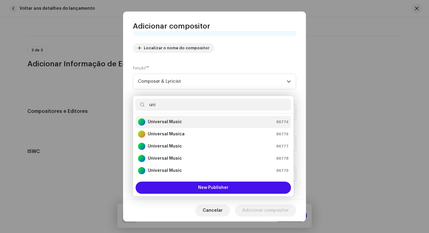
type input "uni"
click at [197, 122] on div "Universal Music 86774" at bounding box center [213, 121] width 150 height 7
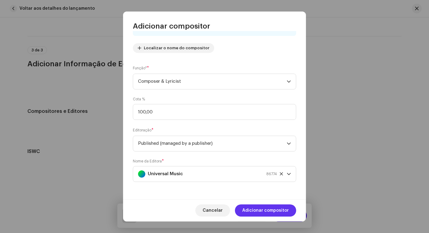
click at [263, 213] on span "Adicionar compositor" at bounding box center [265, 211] width 47 height 12
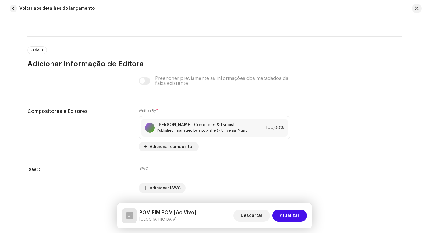
scroll to position [1589, 0]
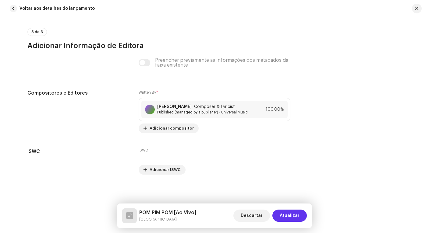
click at [292, 216] on span "Atualizar" at bounding box center [290, 216] width 20 height 12
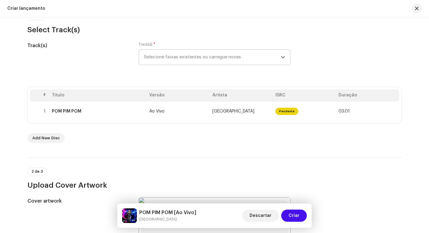
scroll to position [12, 0]
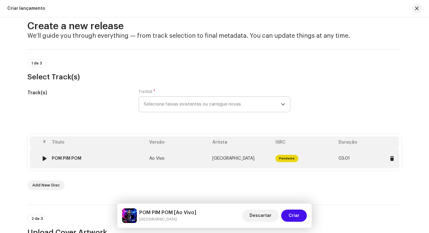
click at [42, 158] on div at bounding box center [44, 158] width 5 height 5
click at [43, 158] on div at bounding box center [44, 158] width 5 height 5
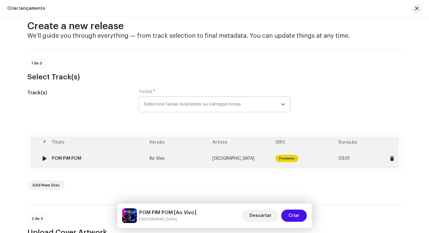
click at [43, 158] on div at bounding box center [44, 158] width 5 height 5
click at [76, 157] on div "POM PIM POM" at bounding box center [67, 158] width 30 height 5
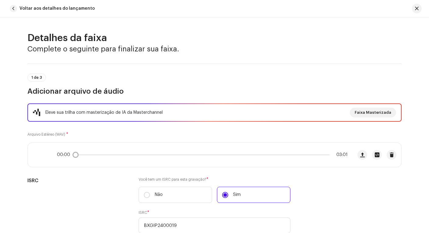
click at [319, 154] on div "00:00 03:01" at bounding box center [202, 155] width 290 height 5
click at [317, 154] on div "00:00 03:01" at bounding box center [202, 155] width 290 height 5
drag, startPoint x: 72, startPoint y: 153, endPoint x: 107, endPoint y: 155, distance: 34.7
click at [107, 155] on div "00:00 03:01" at bounding box center [202, 155] width 290 height 5
drag, startPoint x: 75, startPoint y: 155, endPoint x: 243, endPoint y: 153, distance: 168.4
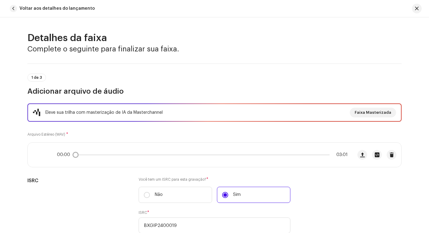
click at [243, 153] on div "00:00 03:01" at bounding box center [202, 155] width 290 height 5
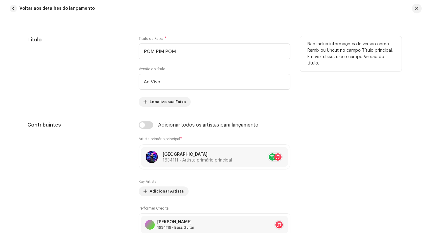
scroll to position [253, 0]
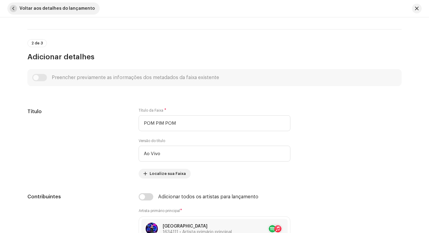
click at [11, 9] on span "button" at bounding box center [13, 8] width 7 height 7
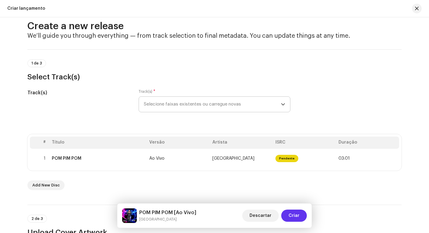
click at [291, 217] on span "Criar" at bounding box center [293, 216] width 11 height 12
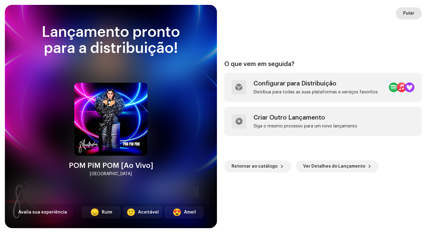
click at [404, 16] on span "Pular" at bounding box center [408, 13] width 11 height 12
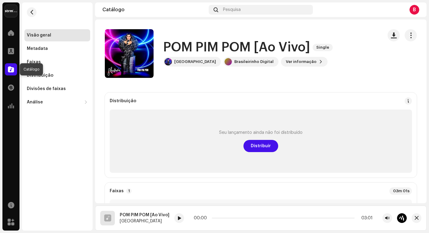
click at [13, 71] on span at bounding box center [11, 69] width 6 height 5
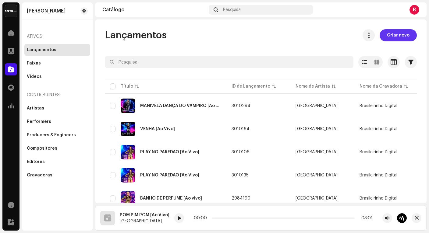
click at [392, 36] on span "Criar novo" at bounding box center [398, 35] width 23 height 12
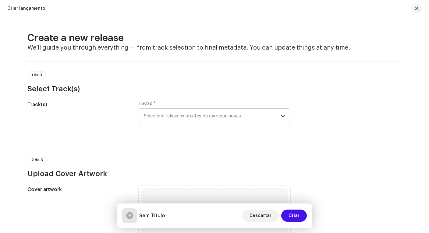
click at [201, 114] on span "Selecione faixas existentes ou carregue novas" at bounding box center [212, 116] width 137 height 15
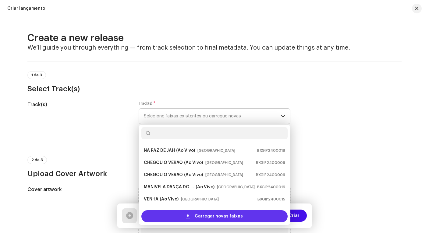
scroll to position [10, 0]
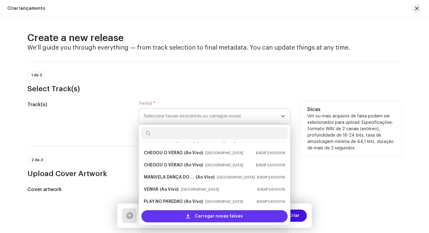
click at [206, 216] on span "Carregar novas faixas" at bounding box center [219, 216] width 48 height 12
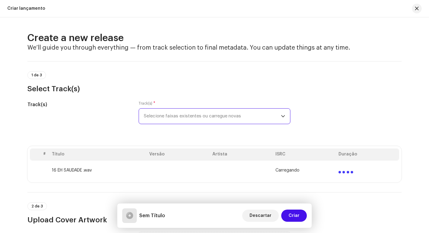
scroll to position [132, 0]
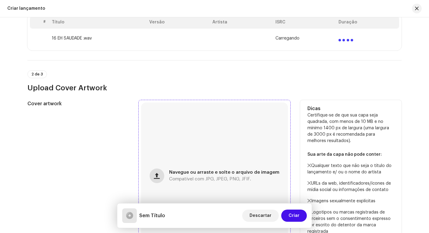
click at [155, 174] on button "button" at bounding box center [157, 176] width 15 height 15
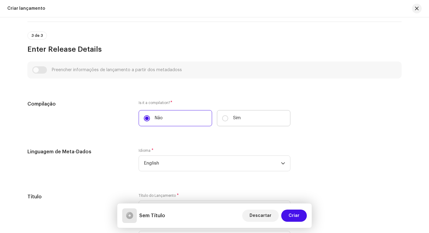
scroll to position [414, 0]
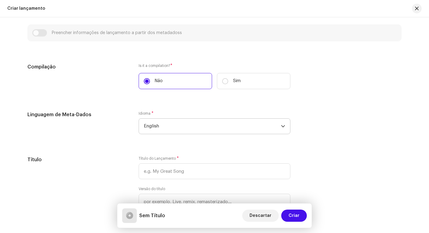
click at [238, 127] on span "English" at bounding box center [212, 126] width 137 height 15
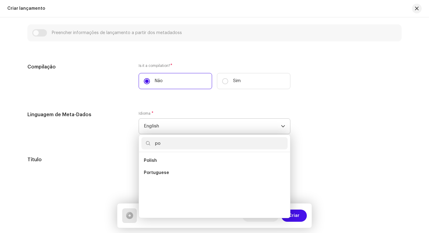
scroll to position [0, 0]
type input "port"
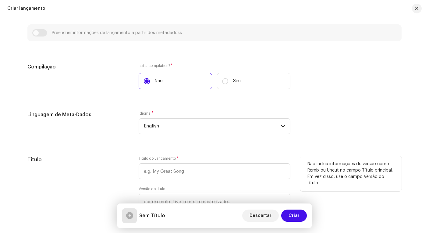
scroll to position [415, 0]
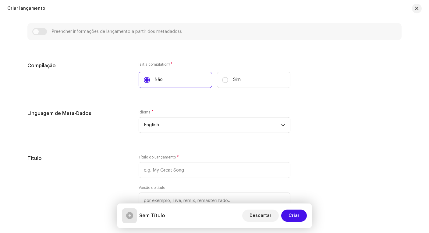
click at [165, 127] on span "English" at bounding box center [212, 125] width 137 height 15
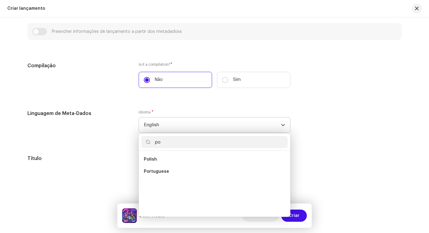
scroll to position [0, 0]
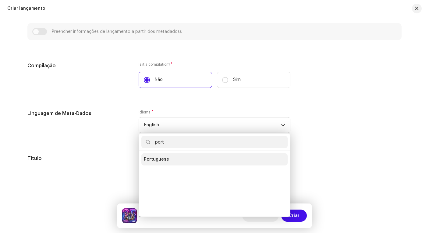
type input "port"
click at [153, 157] on span "Portuguese" at bounding box center [156, 160] width 25 height 6
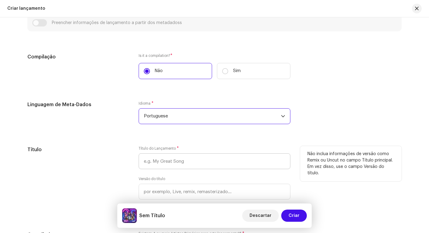
scroll to position [443, 0]
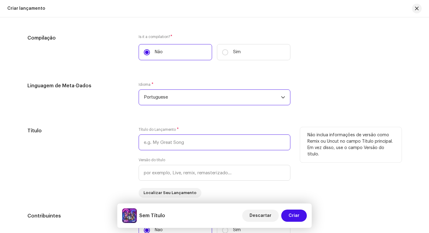
click at [212, 142] on input "text" at bounding box center [215, 143] width 152 height 16
type input "EH SAUDADE"
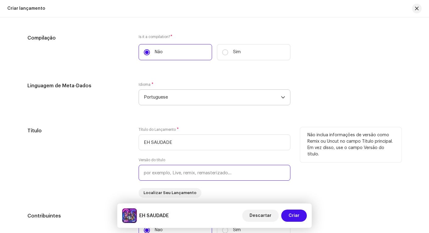
click at [191, 171] on input "text" at bounding box center [215, 173] width 152 height 16
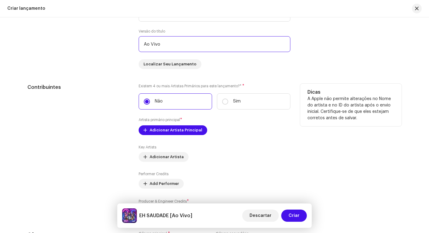
scroll to position [612, 0]
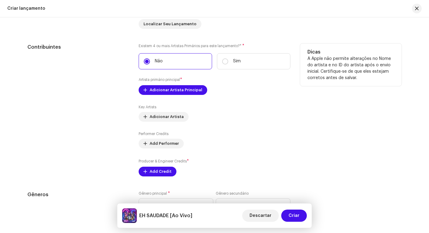
type input "Ao Vivo"
click at [173, 69] on label "Não" at bounding box center [175, 61] width 73 height 16
click at [150, 65] on input "Não" at bounding box center [147, 61] width 6 height 6
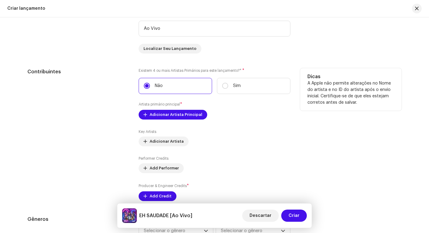
click at [175, 109] on div "Existem 4 ou mais Artistas Primários para este lançamento?* * Não Sim Artista p…" at bounding box center [215, 134] width 152 height 133
click at [178, 115] on span "Adicionar Artista Principal" at bounding box center [176, 115] width 53 height 12
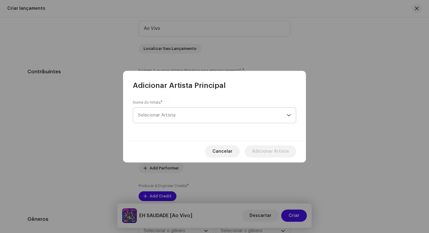
click at [176, 115] on span "Selecionar Artista" at bounding box center [212, 115] width 149 height 15
type input "gil"
click at [180, 147] on div "Gilmelândia 1634111" at bounding box center [214, 148] width 153 height 7
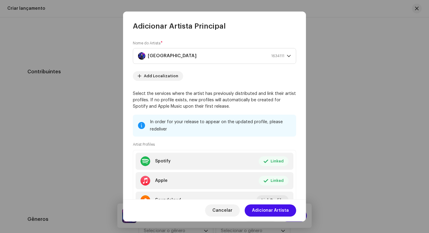
click at [269, 212] on span "Adicionar Artista" at bounding box center [270, 211] width 37 height 12
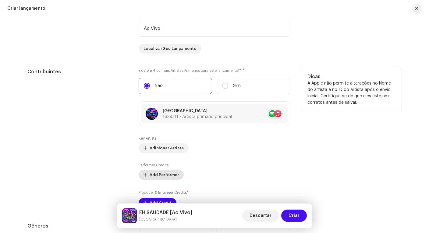
click at [165, 173] on span "Add Performer" at bounding box center [164, 175] width 29 height 12
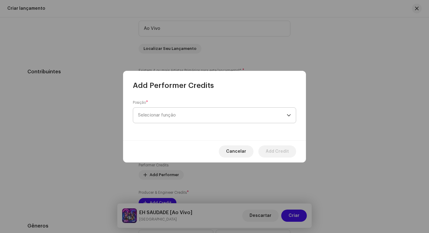
click at [182, 117] on span "Selecionar função" at bounding box center [212, 115] width 149 height 15
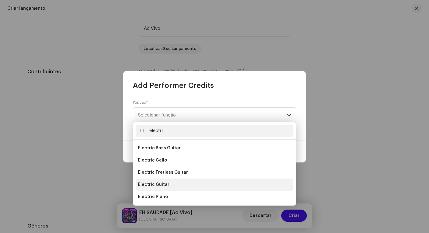
type input "electri"
click at [166, 187] on span "Electric Guitar" at bounding box center [153, 185] width 31 height 6
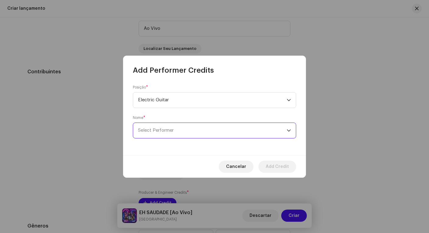
click at [180, 132] on span "Select Performer" at bounding box center [212, 130] width 149 height 15
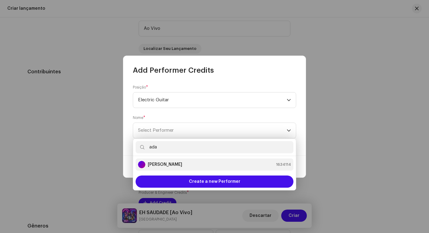
type input "ada"
click at [178, 165] on strong "Adail Scarpelini" at bounding box center [165, 165] width 34 height 6
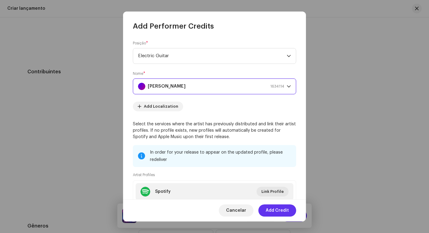
click at [282, 212] on span "Add Credit" at bounding box center [277, 211] width 23 height 12
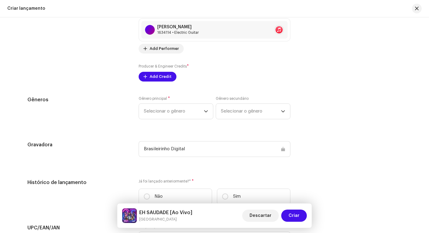
scroll to position [752, 0]
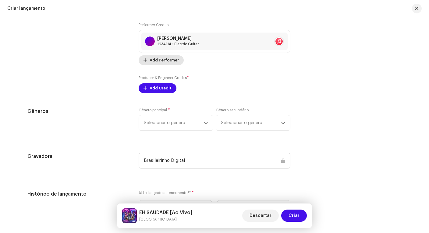
click at [159, 62] on span "Add Performer" at bounding box center [164, 60] width 29 height 12
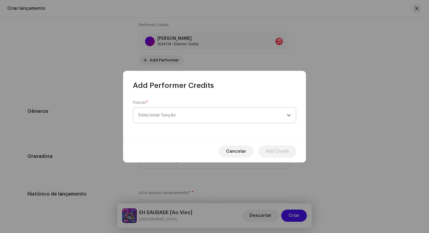
click at [183, 117] on span "Selecionar função" at bounding box center [212, 115] width 149 height 15
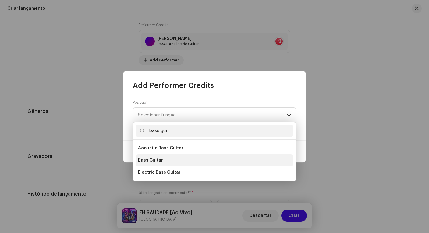
type input "bass gui"
click at [161, 161] on li "Bass Guitar" at bounding box center [214, 160] width 158 height 12
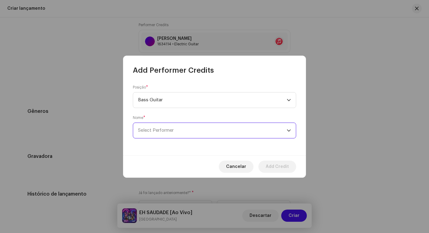
click at [162, 126] on span "Select Performer" at bounding box center [212, 130] width 149 height 15
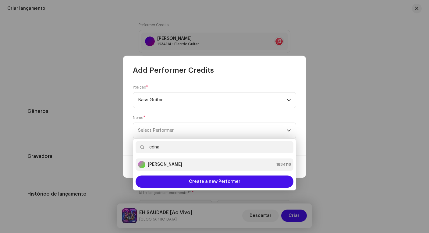
type input "edna"
click at [161, 162] on strong "Ednaldo Scaldaferri" at bounding box center [165, 165] width 34 height 6
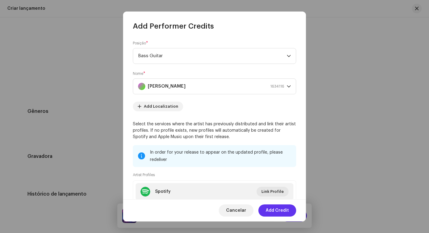
click at [276, 209] on span "Add Credit" at bounding box center [277, 211] width 23 height 12
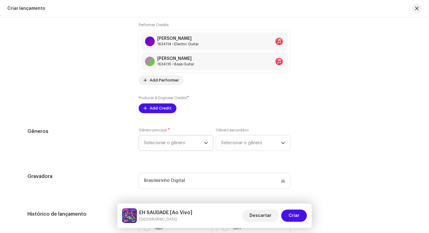
click at [190, 141] on span "Selecionar o gênero" at bounding box center [174, 142] width 60 height 15
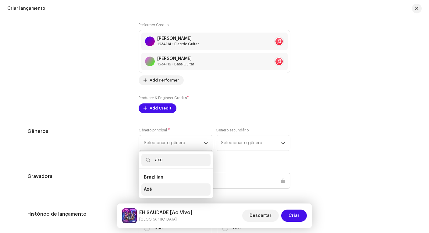
type input "axe"
click at [164, 186] on li "Axé" at bounding box center [175, 190] width 69 height 12
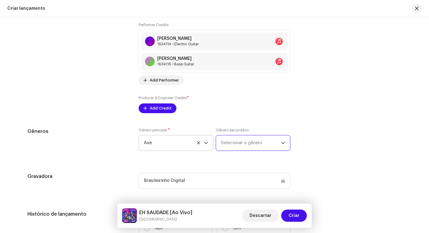
click at [232, 143] on span "Selecionar o gênero" at bounding box center [251, 142] width 60 height 15
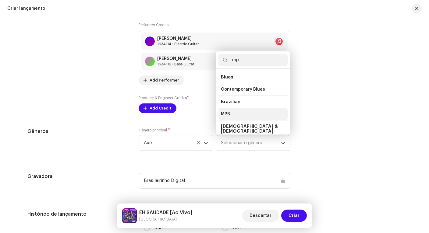
type input "mp"
click at [223, 114] on span "MPB" at bounding box center [225, 114] width 9 height 6
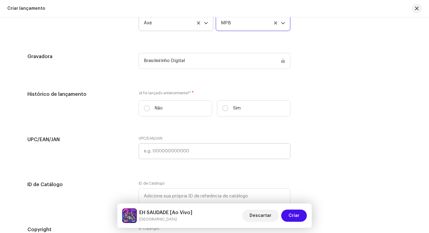
scroll to position [898, 0]
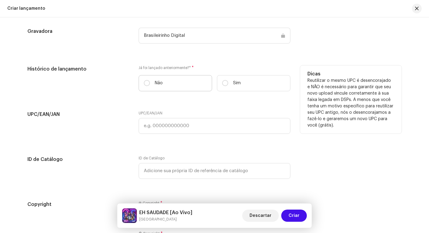
click at [185, 86] on label "Não" at bounding box center [175, 83] width 73 height 16
click at [150, 86] on input "Não" at bounding box center [147, 83] width 6 height 6
radio input "true"
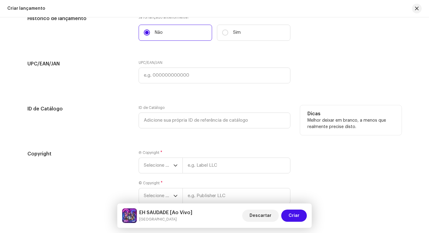
scroll to position [984, 0]
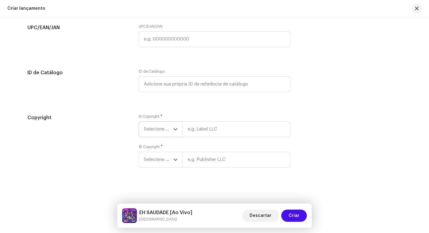
click at [164, 129] on span "Selecione o ano" at bounding box center [159, 129] width 30 height 15
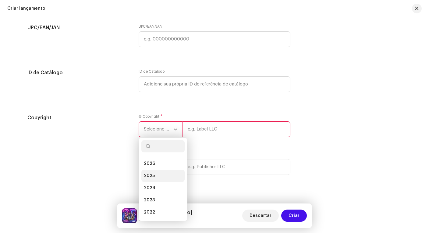
click at [163, 175] on li "2025" at bounding box center [162, 176] width 43 height 12
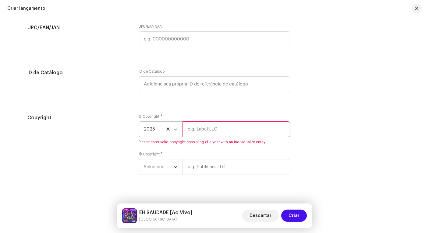
click at [220, 131] on input "text" at bounding box center [236, 129] width 108 height 16
type input "Brasileirinho Digital"
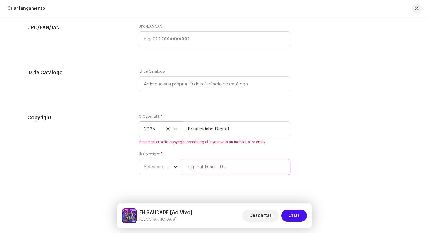
click at [219, 167] on input "text" at bounding box center [236, 167] width 108 height 16
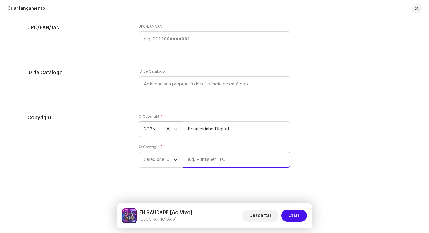
paste input "Brasileirinho Digital"
type input "Brasileirinho Digital"
click at [164, 161] on span "Selecione o ano" at bounding box center [159, 159] width 30 height 15
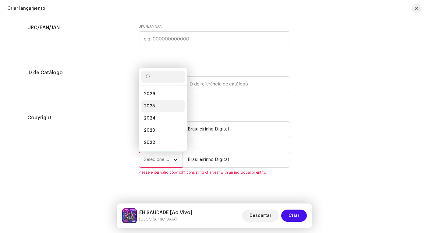
click at [157, 102] on li "2025" at bounding box center [162, 106] width 43 height 12
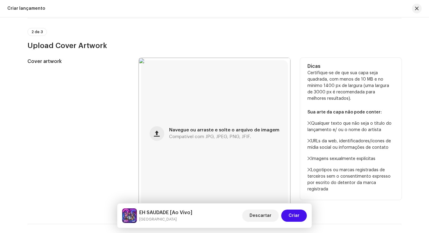
scroll to position [0, 0]
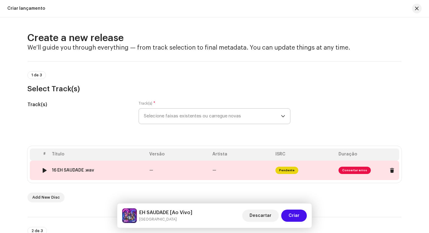
click at [350, 171] on span "Consertar erros" at bounding box center [354, 170] width 32 height 7
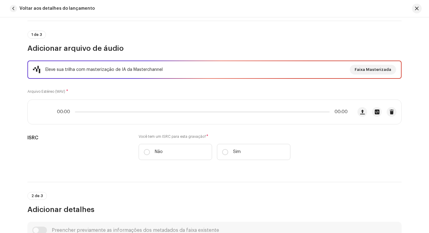
scroll to position [88, 0]
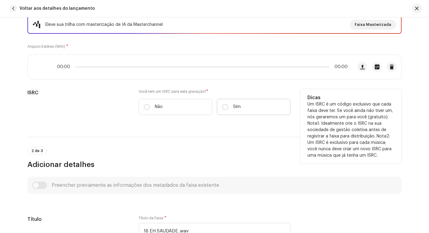
click at [250, 105] on label "Sim" at bounding box center [253, 107] width 73 height 16
click at [228, 105] on input "Sim" at bounding box center [225, 107] width 6 height 6
radio input "true"
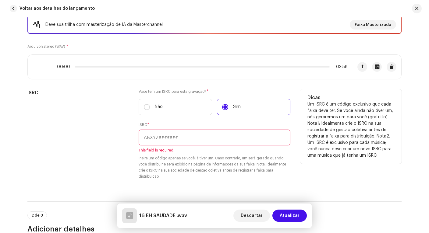
click at [157, 139] on input "text" at bounding box center [215, 138] width 152 height 16
paste input "BXGIP2400020"
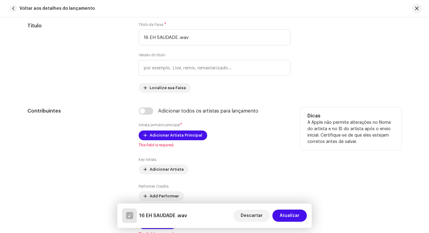
scroll to position [350, 0]
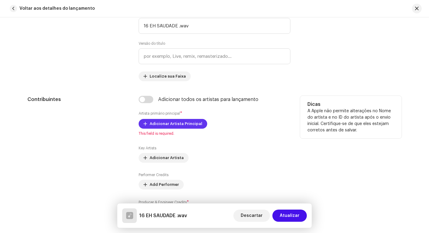
type input "BXGIP2400020"
click at [185, 121] on span "Adicionar Artista Principal" at bounding box center [176, 124] width 53 height 12
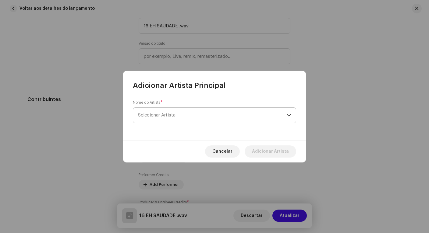
click at [187, 114] on span "Selecionar Artista" at bounding box center [212, 115] width 149 height 15
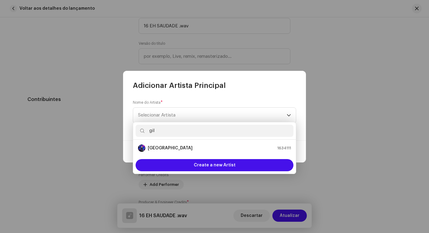
type input "gil"
click at [187, 148] on div "Gilmelândia 1634111" at bounding box center [214, 148] width 153 height 7
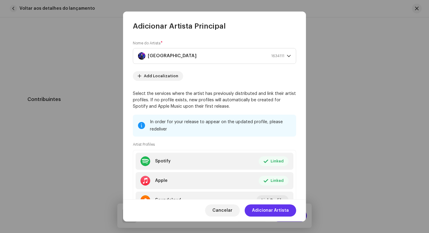
click at [281, 214] on span "Adicionar Artista" at bounding box center [270, 211] width 37 height 12
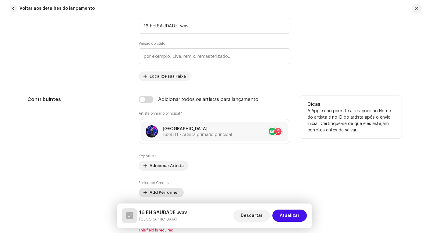
click at [167, 194] on span "Add Performer" at bounding box center [164, 193] width 29 height 12
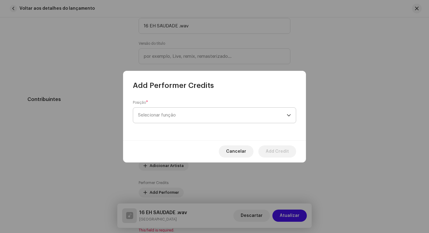
click at [207, 116] on span "Selecionar função" at bounding box center [212, 115] width 149 height 15
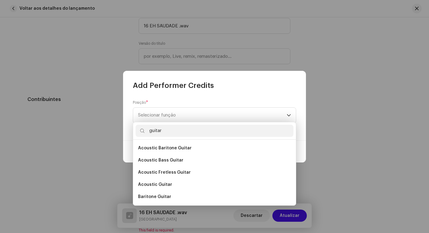
click at [173, 132] on input "guitar" at bounding box center [214, 131] width 158 height 12
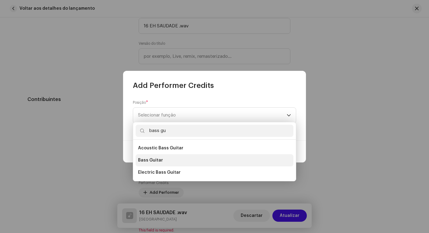
type input "bass gu"
click at [162, 161] on li "Bass Guitar" at bounding box center [214, 160] width 158 height 12
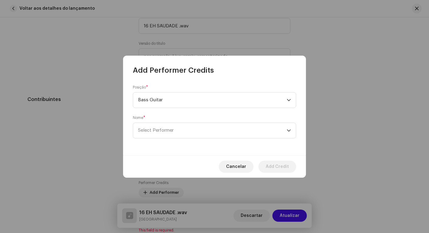
click at [232, 140] on div "Posição * Bass Guitar Nome * Select Performer" at bounding box center [214, 115] width 183 height 80
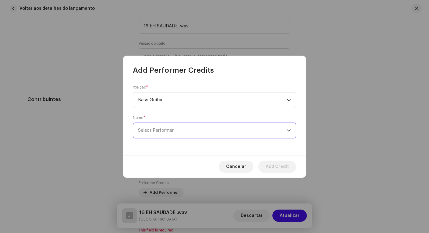
click at [234, 134] on span "Select Performer" at bounding box center [212, 130] width 149 height 15
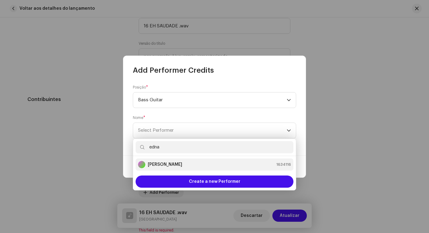
type input "edna"
click at [167, 161] on div "Ednaldo Scaldaferri" at bounding box center [160, 164] width 44 height 7
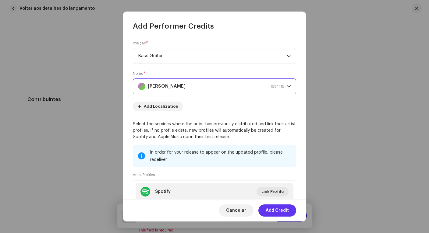
click at [277, 213] on span "Add Credit" at bounding box center [277, 211] width 23 height 12
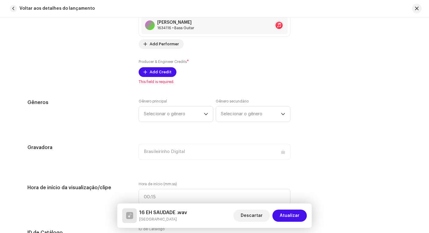
scroll to position [520, 0]
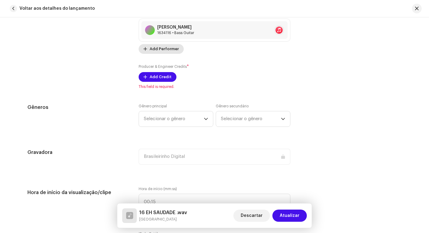
click at [160, 51] on span "Add Performer" at bounding box center [164, 49] width 29 height 12
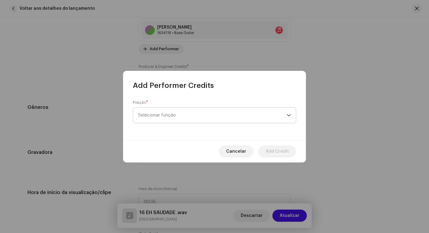
click at [219, 113] on span "Selecionar função" at bounding box center [212, 115] width 149 height 15
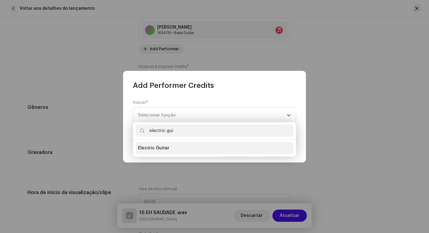
type input "electric gui"
click at [206, 150] on li "Electric Guitar" at bounding box center [214, 148] width 158 height 12
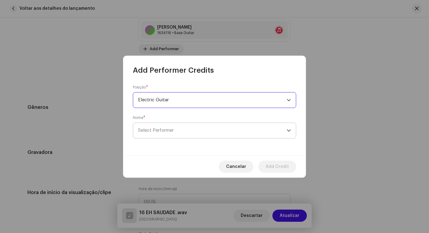
click at [218, 129] on span "Select Performer" at bounding box center [212, 130] width 149 height 15
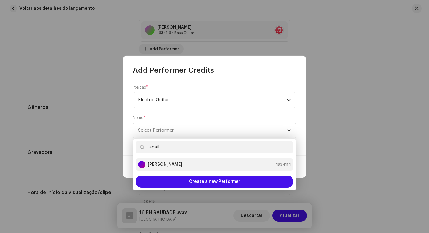
type input "adail"
click at [195, 163] on div "Adail Scarpelini 1634114" at bounding box center [214, 164] width 153 height 7
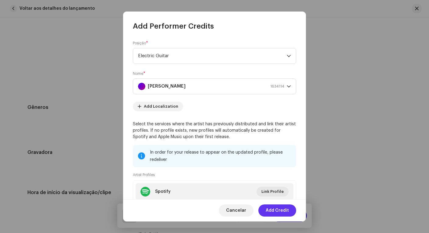
click at [279, 210] on span "Add Credit" at bounding box center [277, 211] width 23 height 12
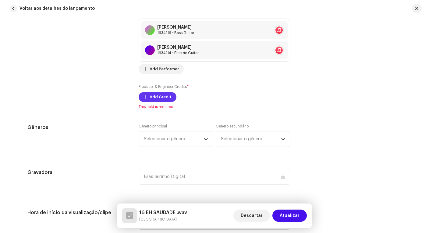
click at [160, 102] on span "Add Credit" at bounding box center [161, 97] width 22 height 12
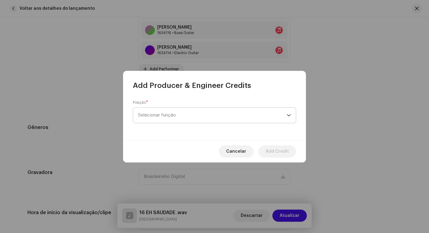
click at [171, 113] on span "Selecionar função" at bounding box center [212, 115] width 149 height 15
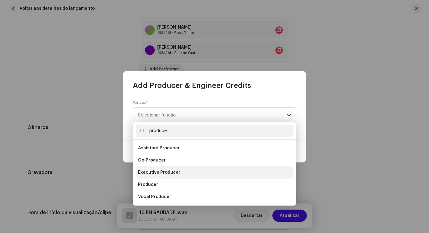
type input "produce"
click at [174, 175] on li "Executive Producer" at bounding box center [214, 173] width 158 height 12
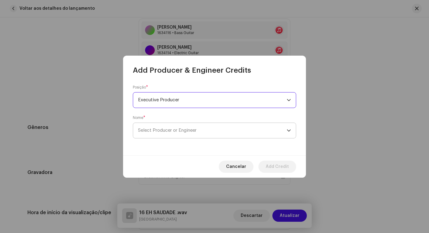
click at [204, 128] on span "Select Producer or Engineer" at bounding box center [212, 130] width 149 height 15
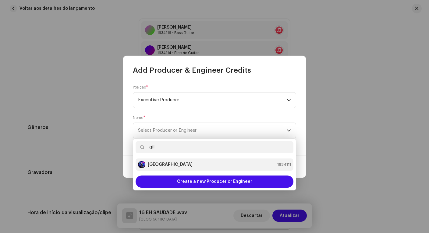
type input "gil"
click at [214, 167] on div "Gilmelândia 1634111" at bounding box center [214, 164] width 153 height 7
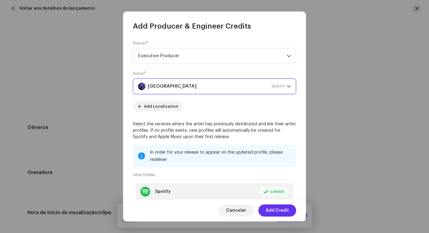
click at [276, 212] on span "Add Credit" at bounding box center [277, 211] width 23 height 12
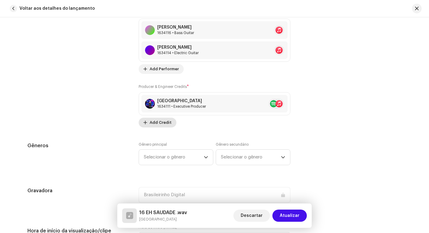
click at [156, 126] on span "Add Credit" at bounding box center [161, 123] width 22 height 12
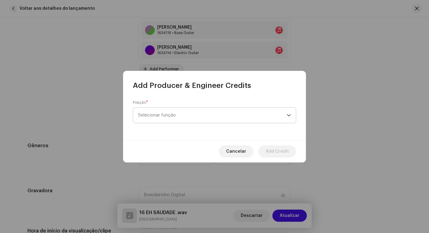
click at [179, 111] on span "Selecionar função" at bounding box center [212, 115] width 149 height 15
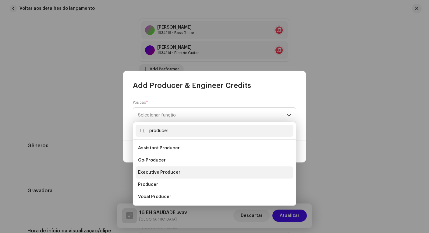
type input "producer"
click at [167, 169] on li "Executive Producer" at bounding box center [214, 173] width 158 height 12
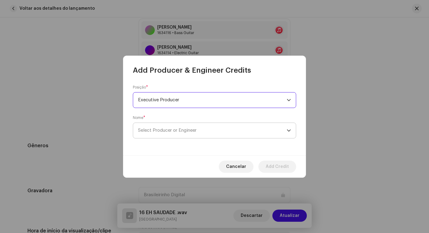
click at [187, 131] on span "Select Producer or Engineer" at bounding box center [167, 130] width 58 height 5
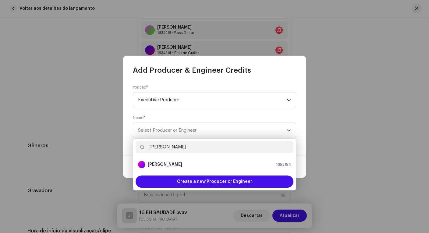
type input "Anderson"
drag, startPoint x: 187, startPoint y: 131, endPoint x: 199, endPoint y: 163, distance: 34.2
click at [199, 163] on div "Anderson Lima 1652154" at bounding box center [214, 164] width 153 height 7
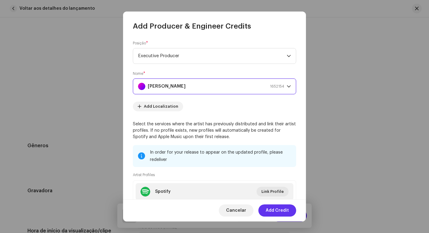
click at [280, 210] on span "Add Credit" at bounding box center [277, 211] width 23 height 12
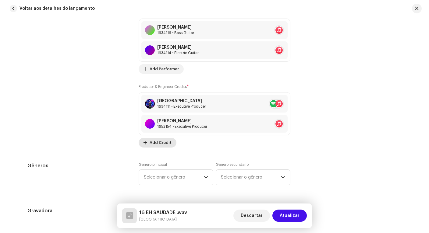
click at [160, 140] on span "Add Credit" at bounding box center [161, 143] width 22 height 12
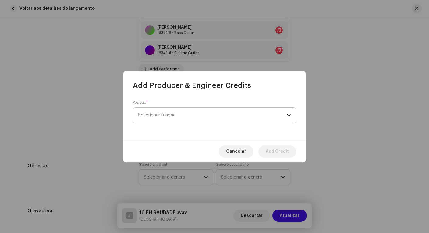
click at [179, 117] on span "Selecionar função" at bounding box center [212, 115] width 149 height 15
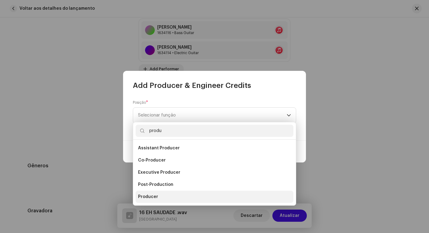
type input "produ"
click at [163, 195] on li "Producer" at bounding box center [214, 197] width 158 height 12
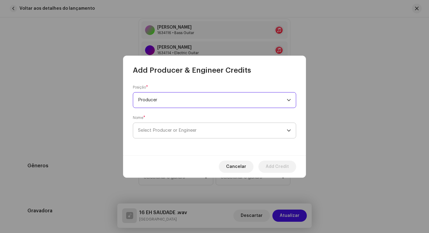
click at [193, 130] on span "Select Producer or Engineer" at bounding box center [167, 130] width 58 height 5
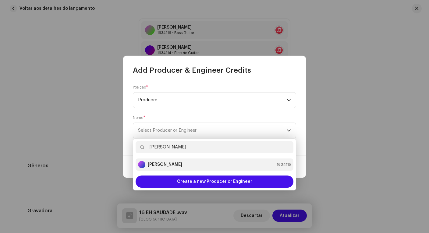
type input "gigi"
click at [204, 162] on div "Gigi Cerqueira 1634115" at bounding box center [214, 164] width 153 height 7
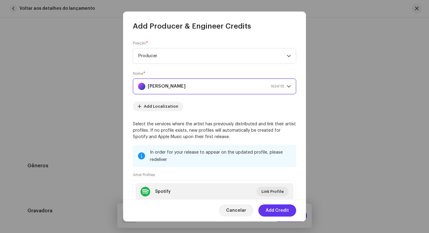
click at [274, 212] on span "Add Credit" at bounding box center [277, 211] width 23 height 12
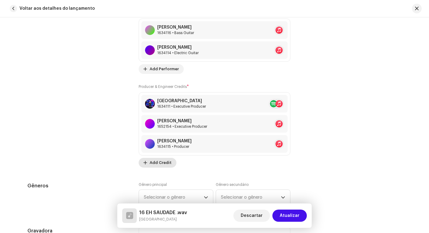
click at [161, 166] on span "Add Credit" at bounding box center [161, 163] width 22 height 12
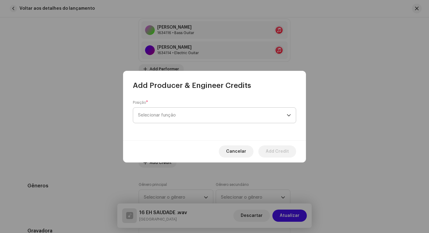
click at [182, 112] on span "Selecionar função" at bounding box center [212, 115] width 149 height 15
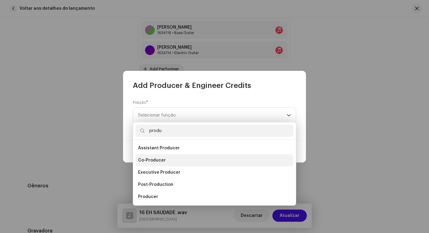
type input "produ"
click at [153, 162] on span "Co-Producer" at bounding box center [152, 160] width 28 height 6
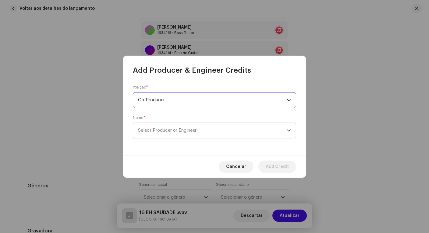
click at [181, 136] on span "Select Producer or Engineer" at bounding box center [212, 130] width 149 height 15
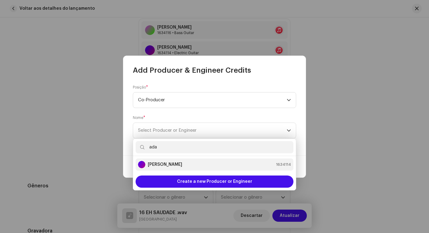
type input "ada"
click at [178, 164] on strong "Adail Scarpelini" at bounding box center [165, 165] width 34 height 6
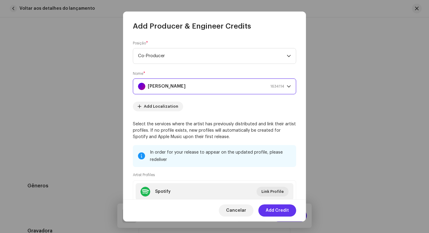
click at [276, 211] on span "Add Credit" at bounding box center [277, 211] width 23 height 12
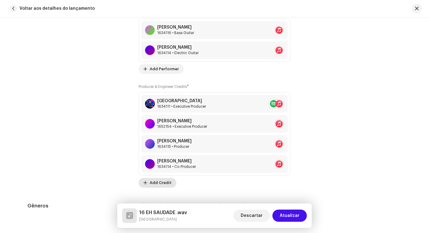
click at [159, 181] on span "Add Credit" at bounding box center [161, 183] width 22 height 12
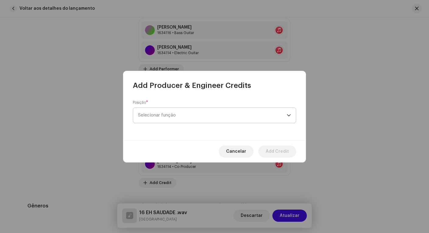
click at [177, 114] on span "Selecionar função" at bounding box center [212, 115] width 149 height 15
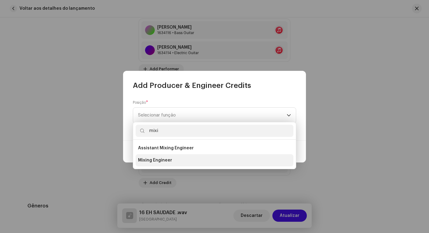
type input "mixi"
click at [176, 158] on li "Mixing Engineer" at bounding box center [214, 160] width 158 height 12
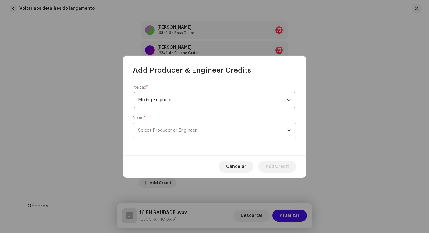
click at [208, 133] on span "Select Producer or Engineer" at bounding box center [212, 130] width 149 height 15
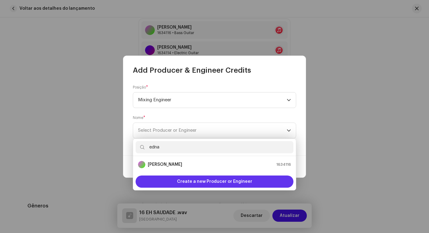
type input "edna"
click at [226, 181] on span "Create a new Producer or Engineer" at bounding box center [214, 182] width 75 height 12
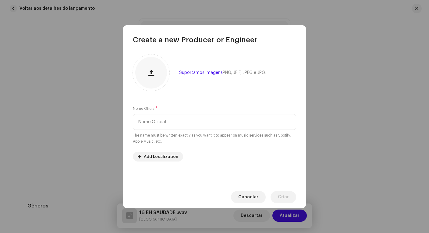
click at [243, 198] on span "Cancelar" at bounding box center [248, 197] width 20 height 12
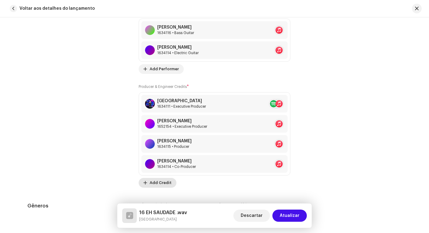
click at [159, 179] on span "Add Credit" at bounding box center [161, 183] width 22 height 12
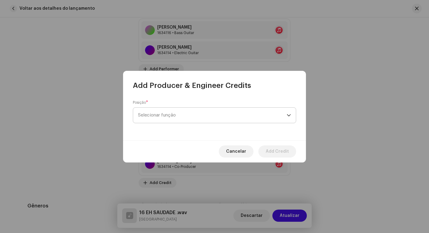
click at [188, 114] on span "Selecionar função" at bounding box center [212, 115] width 149 height 15
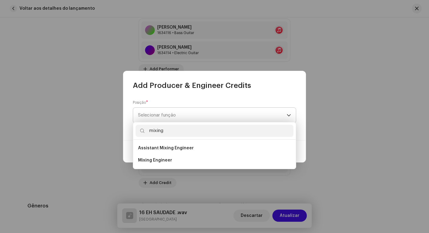
type input "mixing"
drag, startPoint x: 191, startPoint y: 114, endPoint x: 181, endPoint y: 159, distance: 46.3
click at [181, 159] on li "Mixing Engineer" at bounding box center [214, 160] width 158 height 12
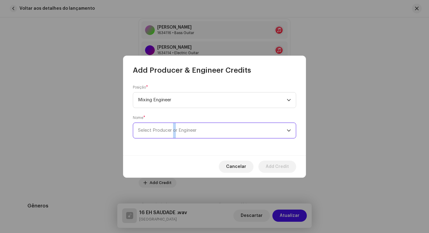
click at [175, 124] on span "Select Producer or Engineer" at bounding box center [212, 130] width 149 height 15
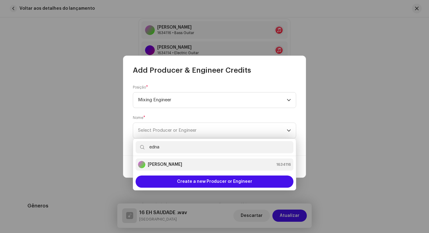
type input "edna"
click at [162, 162] on strong "Ednaldo Scaldaferri" at bounding box center [165, 165] width 34 height 6
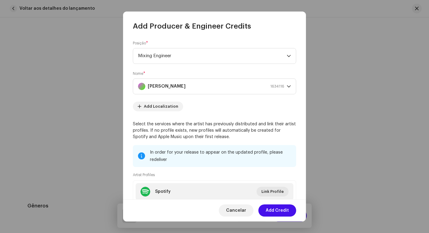
click at [277, 211] on span "Add Credit" at bounding box center [277, 211] width 23 height 12
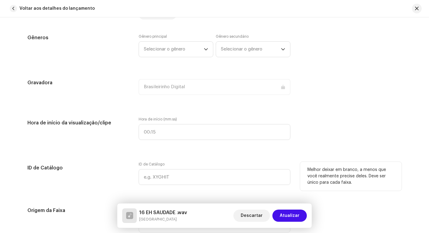
scroll to position [664, 0]
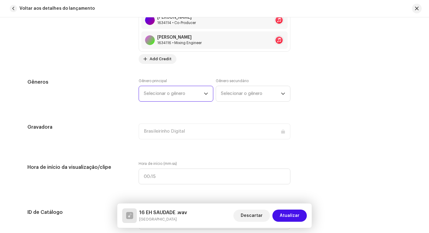
click at [169, 93] on span "Selecionar o gênero" at bounding box center [174, 93] width 60 height 15
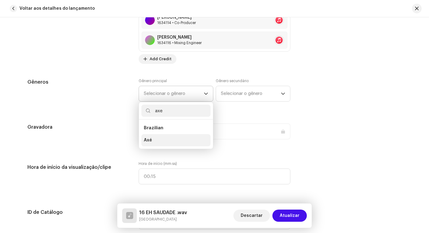
type input "axe"
click at [151, 143] on li "Axé" at bounding box center [175, 140] width 69 height 12
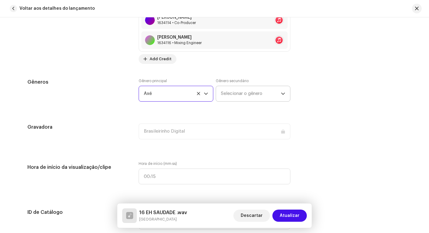
click at [234, 93] on span "Selecionar o gênero" at bounding box center [251, 93] width 60 height 15
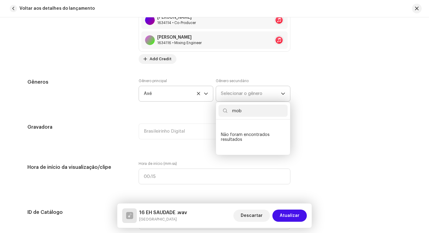
click at [225, 141] on li "Não foram encontrados resultados" at bounding box center [252, 137] width 69 height 30
click at [244, 112] on input "mob" at bounding box center [252, 111] width 69 height 12
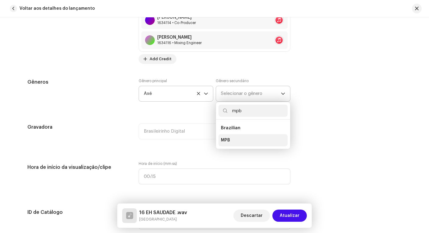
type input "mpb"
click at [228, 142] on span "MPB" at bounding box center [225, 140] width 9 height 6
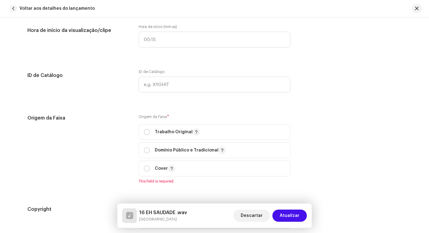
scroll to position [836, 0]
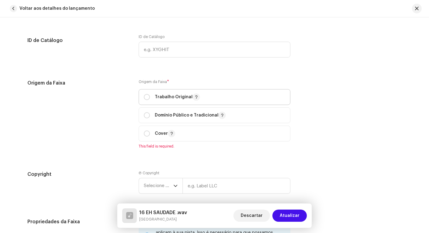
click at [162, 96] on p "Trabalho Original" at bounding box center [177, 96] width 45 height 7
radio input "true"
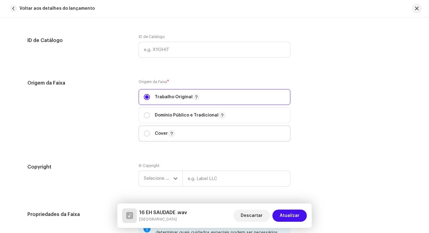
scroll to position [889, 0]
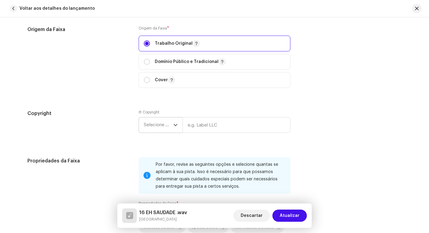
click at [158, 121] on span "Selecione o ano" at bounding box center [159, 125] width 30 height 15
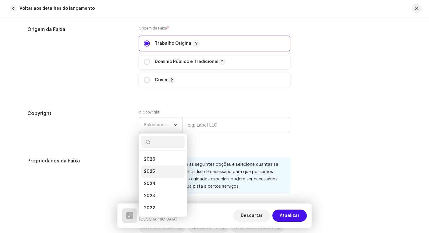
click at [165, 169] on li "2025" at bounding box center [162, 172] width 43 height 12
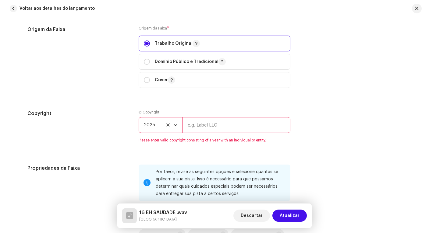
click at [199, 133] on re-m-copyright "2025" at bounding box center [215, 126] width 152 height 18
click at [205, 128] on input "text" at bounding box center [236, 125] width 108 height 16
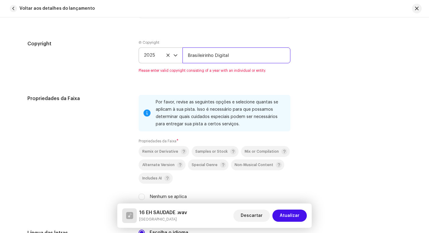
scroll to position [1026, 0]
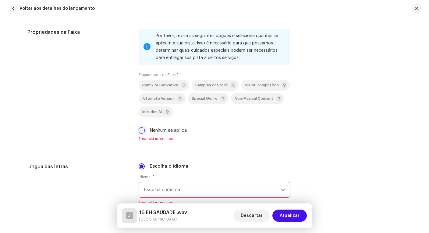
type input "Brasileirinho Digital"
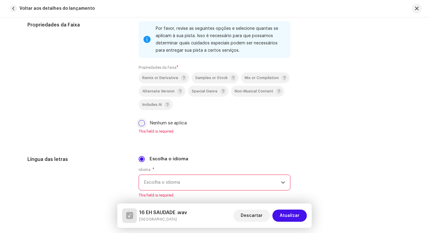
click at [142, 128] on div "Por favor, revise as seguintes opções e selecione quantas se aplicam à sua pist…" at bounding box center [215, 77] width 152 height 113
click at [139, 124] on input "Nenhum se aplica" at bounding box center [142, 123] width 6 height 6
checkbox input "true"
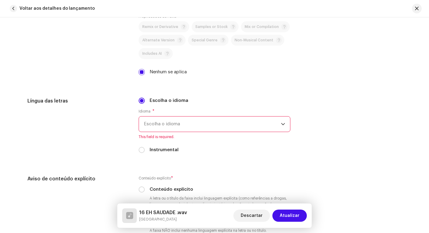
scroll to position [1122, 0]
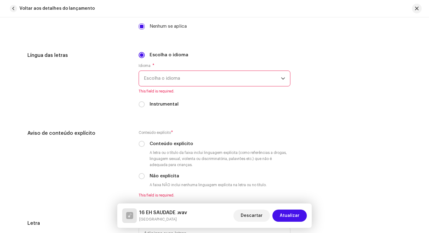
click at [194, 79] on span "Escolha o idioma" at bounding box center [212, 78] width 137 height 15
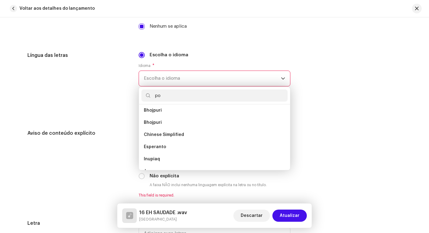
scroll to position [0, 0]
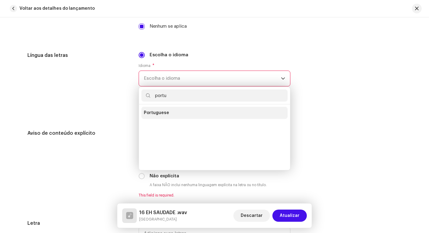
type input "portu"
click at [164, 113] on span "Portuguese" at bounding box center [156, 113] width 25 height 6
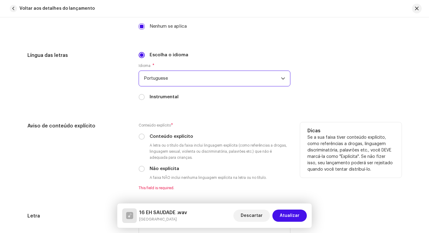
click at [150, 169] on label "Não explícita" at bounding box center [165, 169] width 30 height 7
click at [145, 169] on input "Não explícita" at bounding box center [142, 169] width 6 height 6
radio input "true"
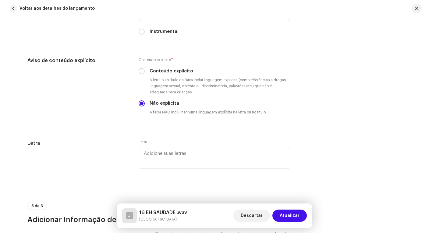
scroll to position [1240, 0]
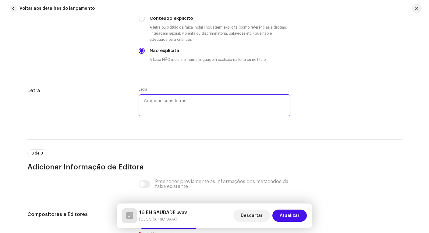
click at [191, 103] on textarea at bounding box center [215, 105] width 152 height 22
paste textarea "Eh Saudade Quando bate a saudade Eu pego as cartas eu leio, eu releio Aspiro be…"
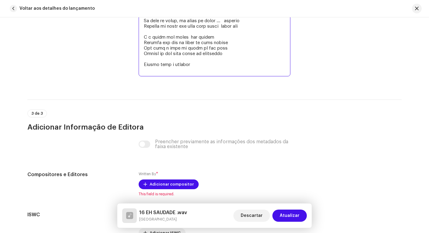
scroll to position [1641, 0]
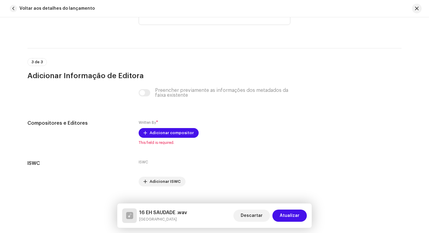
type textarea "Eh Saudade Quando bate a saudade Eu pego as cartas eu leio, eu releio Aspiro be…"
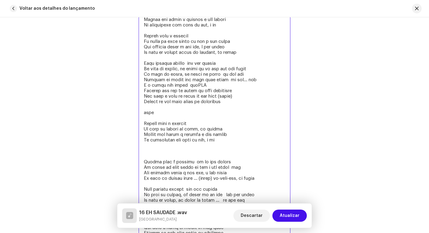
scroll to position [1647, 0]
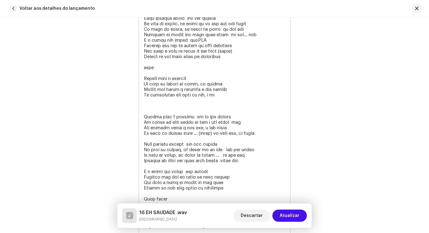
scroll to position [1598, 0]
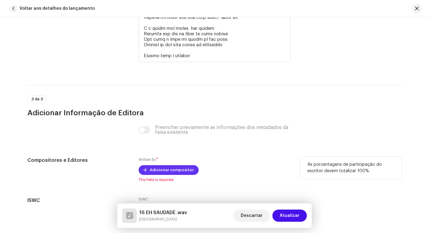
click at [168, 172] on span "Adicionar compositor" at bounding box center [172, 170] width 44 height 12
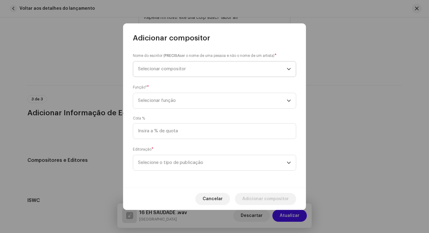
click at [170, 66] on span "Selecionar compositor" at bounding box center [212, 69] width 149 height 15
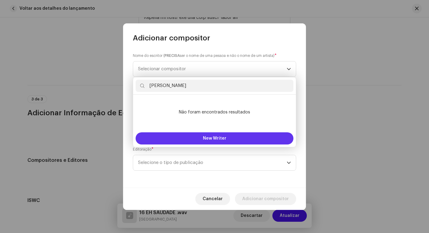
type input "Henrique Cerqueira"
click at [214, 138] on span "New Writer" at bounding box center [214, 138] width 23 height 4
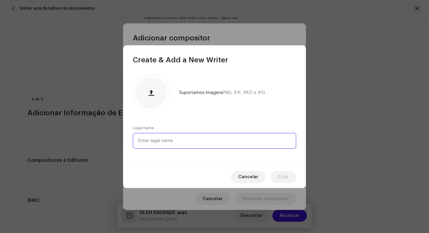
click at [188, 146] on input "text" at bounding box center [214, 141] width 163 height 16
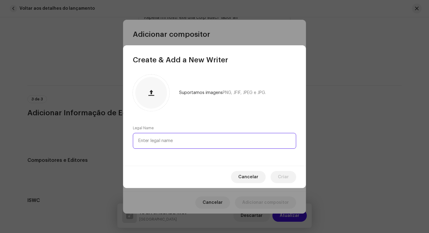
paste input "Henrique Cerqueira"
type input "Henrique Cerqueira"
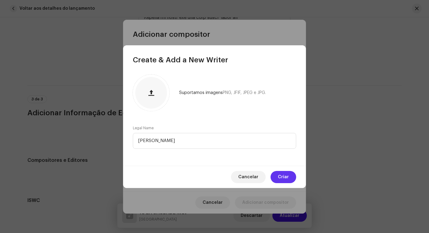
click at [280, 174] on span "Criar" at bounding box center [283, 177] width 11 height 12
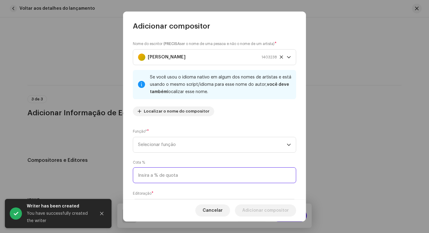
click at [182, 173] on input at bounding box center [214, 175] width 163 height 16
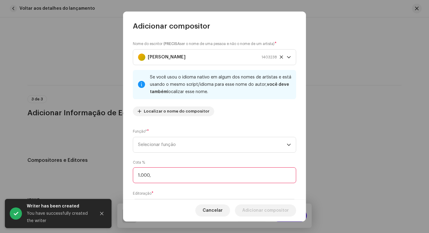
type input "100,00"
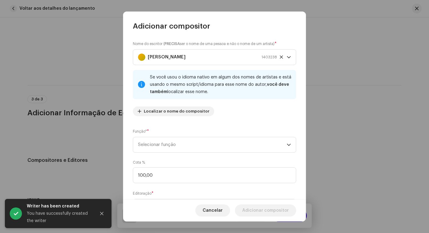
click at [189, 189] on div "Nome do escritor ( PRECISA ser o nome de uma pessoa e não o nome de um artista)…" at bounding box center [214, 115] width 183 height 168
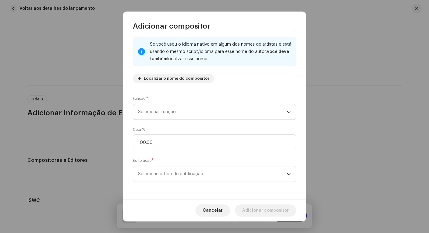
click at [195, 116] on span "Selecionar função" at bounding box center [212, 111] width 149 height 15
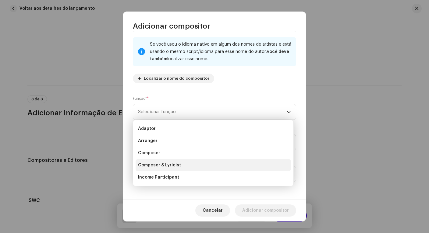
click at [174, 164] on span "Composer & Lyricist" at bounding box center [159, 165] width 43 height 6
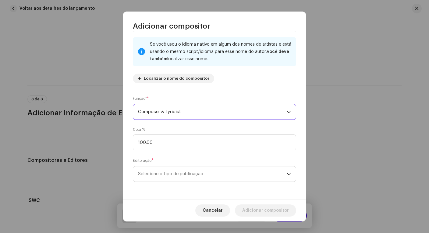
click at [178, 175] on span "Selecione o tipo de publicação" at bounding box center [212, 174] width 149 height 15
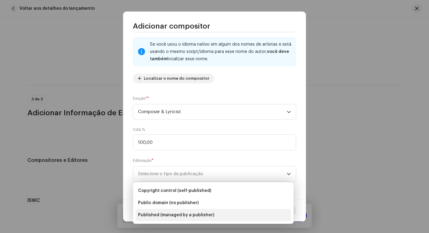
click at [178, 213] on span "Published (managed by a publisher)" at bounding box center [176, 215] width 76 height 6
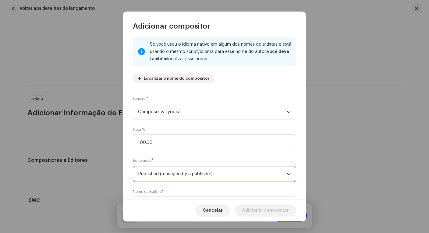
scroll to position [63, 0]
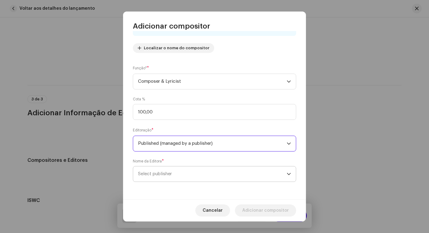
click at [203, 172] on span "Select publisher" at bounding box center [212, 174] width 149 height 15
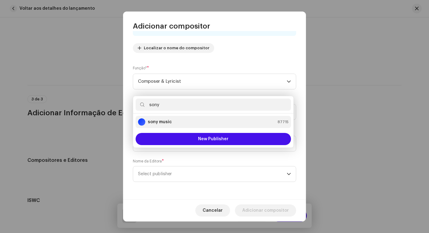
type input "sony"
click at [181, 120] on div "sony music 87715" at bounding box center [213, 121] width 150 height 7
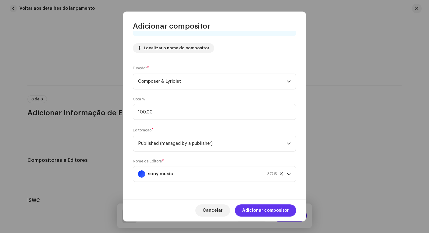
click at [284, 209] on span "Adicionar compositor" at bounding box center [265, 211] width 47 height 12
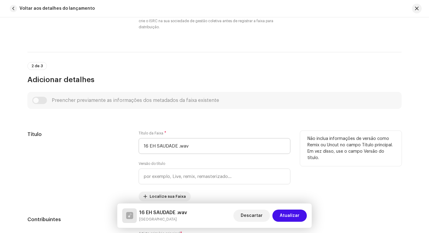
scroll to position [239, 0]
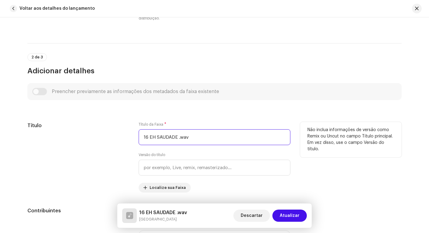
click at [149, 139] on input "16 EH SAUDADE .wav" at bounding box center [215, 137] width 152 height 16
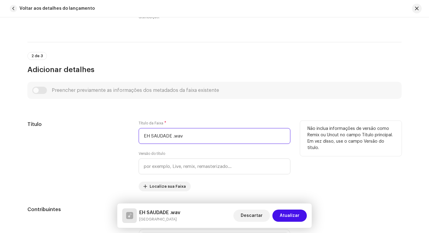
click at [190, 135] on input "EH SAUDADE .wav" at bounding box center [215, 136] width 152 height 16
type input "EH SAUDADE"
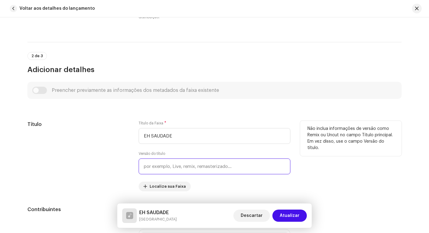
click at [196, 163] on input "text" at bounding box center [215, 167] width 152 height 16
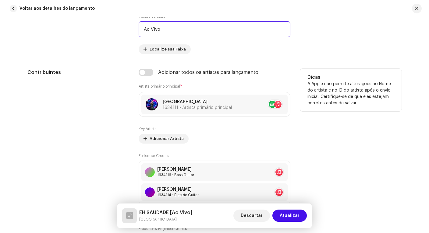
scroll to position [322, 0]
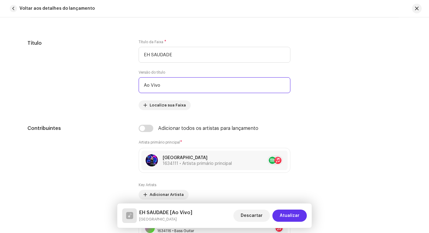
type input "Ao Vivo"
click at [296, 218] on span "Atualizar" at bounding box center [290, 216] width 20 height 12
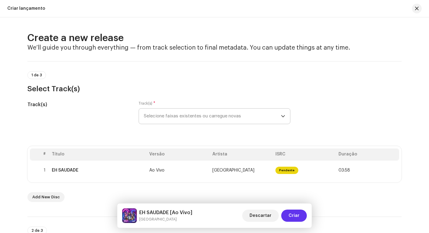
click at [290, 216] on span "Criar" at bounding box center [293, 216] width 11 height 12
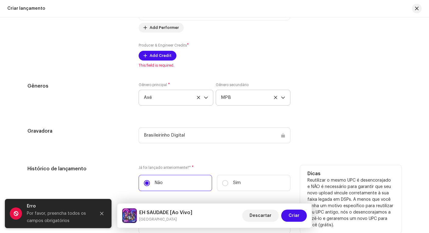
scroll to position [759, 0]
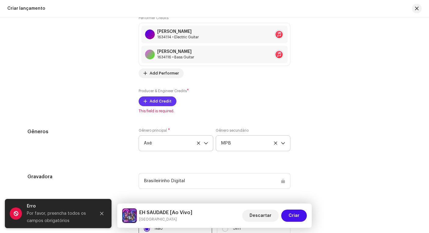
click at [159, 103] on span "Add Credit" at bounding box center [161, 101] width 22 height 12
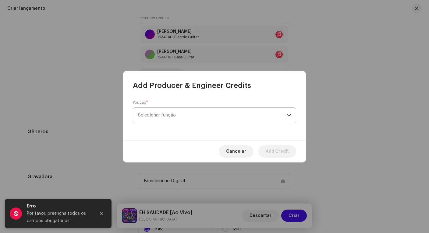
click at [171, 113] on span "Selecionar função" at bounding box center [212, 115] width 149 height 15
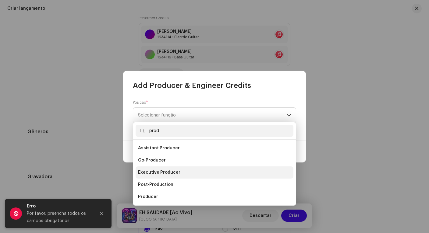
type input "prod"
click at [164, 168] on li "Executive Producer" at bounding box center [214, 173] width 158 height 12
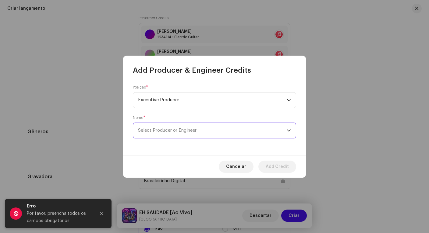
click at [179, 128] on span "Select Producer or Engineer" at bounding box center [212, 130] width 149 height 15
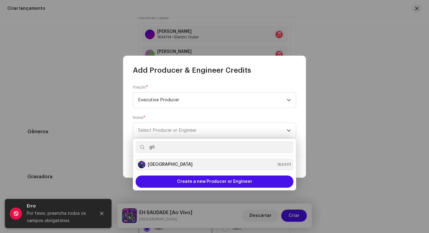
type input "gil"
click at [171, 164] on strong "[GEOGRAPHIC_DATA]" at bounding box center [170, 165] width 45 height 6
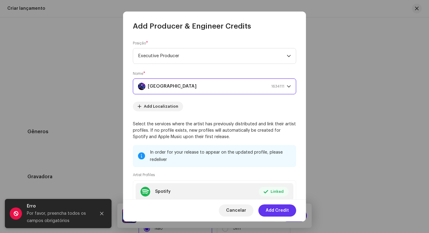
click at [275, 212] on span "Add Credit" at bounding box center [277, 211] width 23 height 12
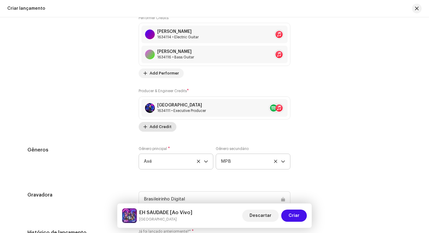
click at [159, 130] on span "Add Credit" at bounding box center [161, 127] width 22 height 12
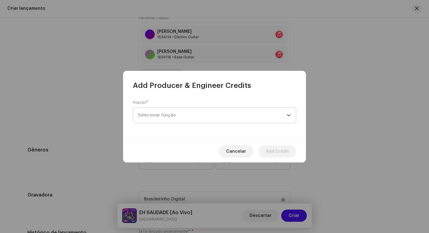
click at [169, 112] on span "Selecionar função" at bounding box center [212, 115] width 149 height 15
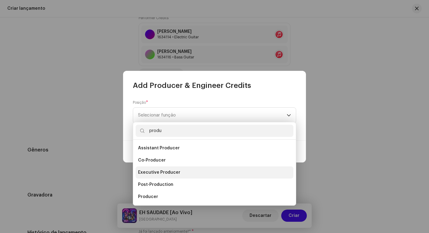
type input "produ"
click at [167, 171] on span "Executive Producer" at bounding box center [159, 173] width 42 height 6
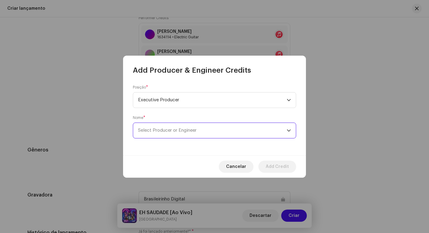
click at [200, 127] on span "Select Producer or Engineer" at bounding box center [212, 130] width 149 height 15
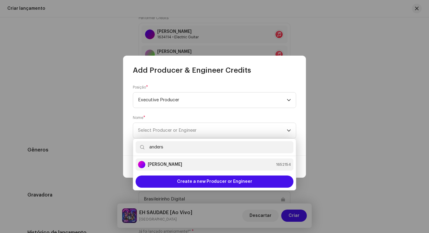
type input "anders"
click at [178, 167] on strong "Anderson Lima" at bounding box center [165, 165] width 34 height 6
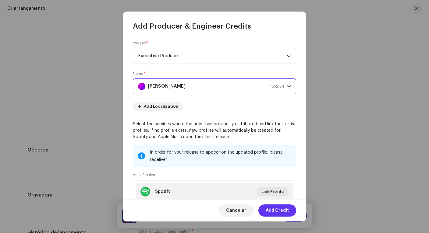
click at [277, 212] on span "Add Credit" at bounding box center [277, 211] width 23 height 12
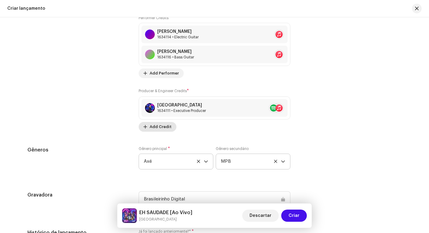
click at [159, 129] on span "Add Credit" at bounding box center [161, 127] width 22 height 12
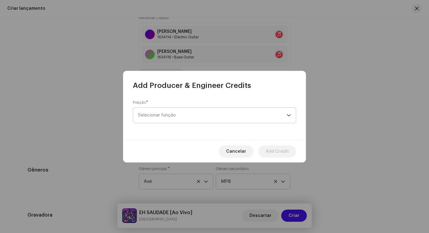
click at [164, 117] on span "Selecionar função" at bounding box center [212, 115] width 149 height 15
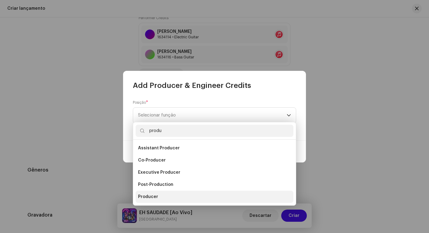
type input "produ"
click at [141, 195] on span "Producer" at bounding box center [148, 197] width 20 height 6
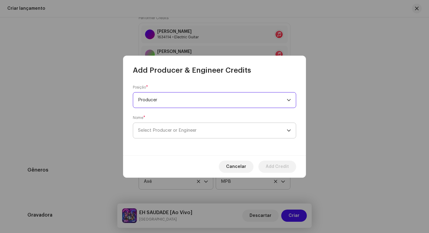
click at [167, 131] on span "Select Producer or Engineer" at bounding box center [167, 130] width 58 height 5
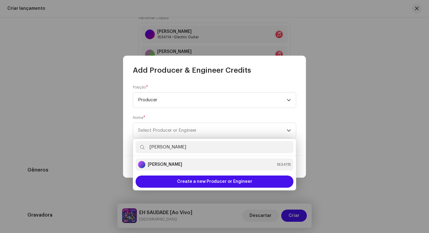
type input "gigi"
click at [190, 164] on div "Gigi Cerqueira 1634115" at bounding box center [214, 164] width 153 height 7
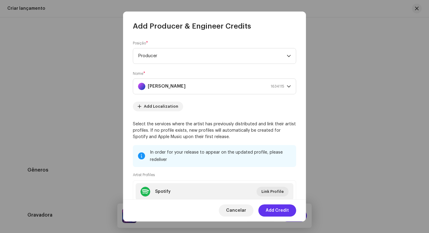
click at [277, 213] on span "Add Credit" at bounding box center [277, 211] width 23 height 12
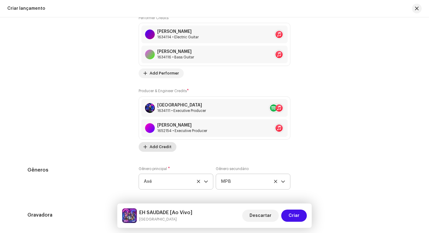
click at [166, 146] on span "Add Credit" at bounding box center [161, 147] width 22 height 12
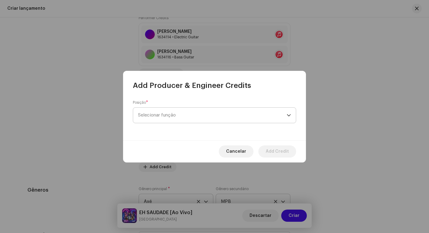
click at [173, 118] on span "Selecionar função" at bounding box center [212, 115] width 149 height 15
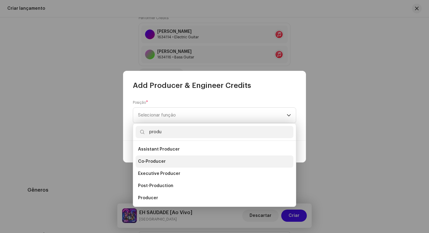
type input "produ"
click at [162, 159] on span "Co-Producer" at bounding box center [152, 162] width 28 height 6
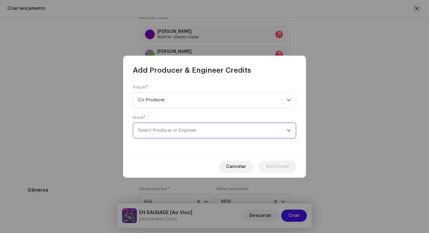
click at [205, 132] on span "Select Producer or Engineer" at bounding box center [212, 130] width 149 height 15
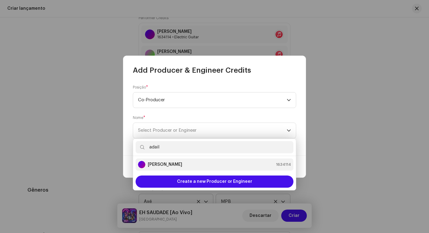
type input "adail"
click at [206, 165] on div "Adail Scarpelini 1634114" at bounding box center [214, 164] width 153 height 7
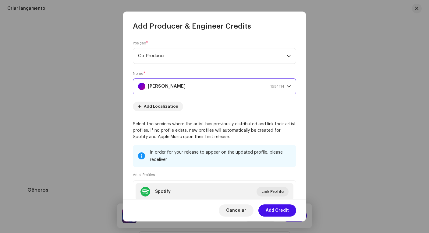
click at [273, 210] on span "Add Credit" at bounding box center [277, 211] width 23 height 12
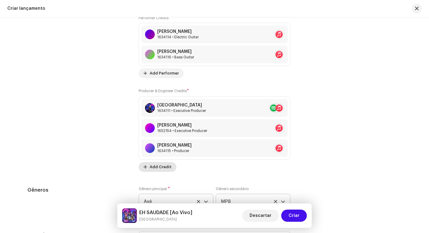
click at [169, 168] on button "Add Credit" at bounding box center [158, 167] width 38 height 10
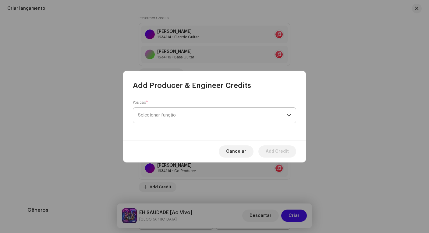
click at [170, 114] on span "Selecionar função" at bounding box center [212, 115] width 149 height 15
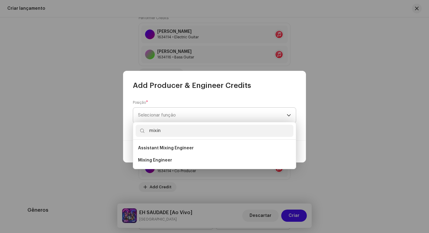
type input "mixing"
drag, startPoint x: 170, startPoint y: 114, endPoint x: 172, endPoint y: 159, distance: 44.5
click at [172, 159] on li "Mixing Engineer" at bounding box center [214, 160] width 158 height 12
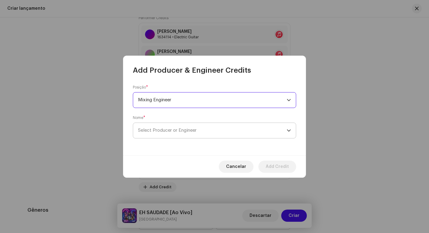
click at [179, 124] on span "Select Producer or Engineer" at bounding box center [212, 130] width 149 height 15
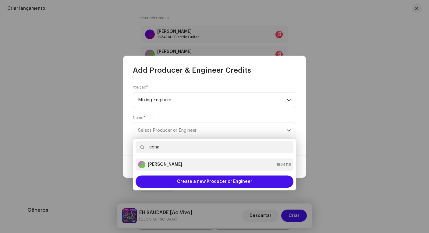
type input "edna"
click at [182, 164] on strong "Ednaldo Scaldaferri" at bounding box center [165, 165] width 34 height 6
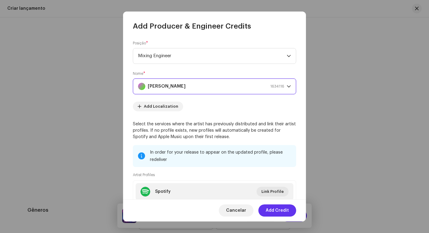
click at [274, 210] on span "Add Credit" at bounding box center [277, 211] width 23 height 12
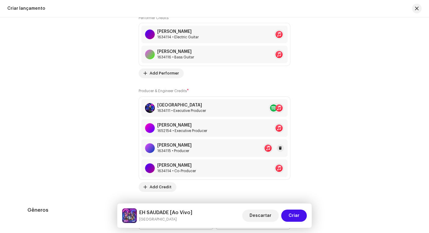
scroll to position [814, 0]
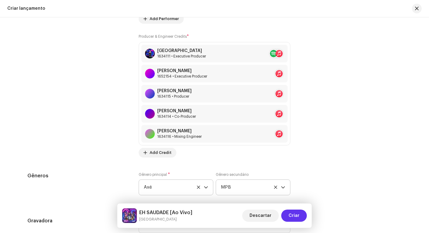
click at [296, 219] on span "Criar" at bounding box center [293, 216] width 11 height 12
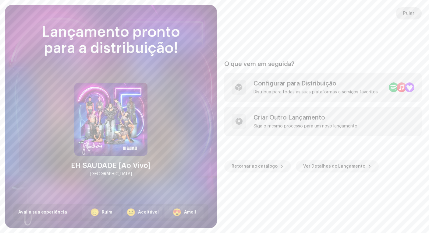
click at [407, 15] on span "Pular" at bounding box center [408, 13] width 11 height 12
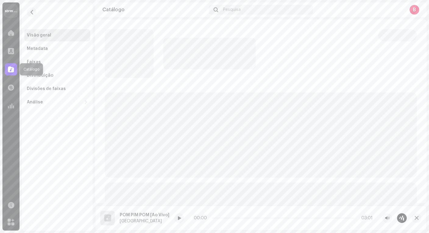
click at [8, 70] on div at bounding box center [11, 69] width 12 height 12
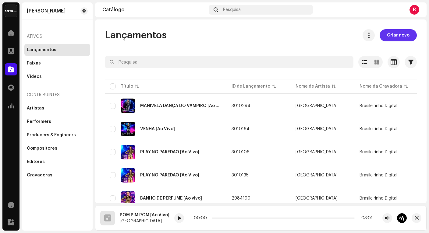
click at [396, 38] on span "Criar novo" at bounding box center [398, 35] width 23 height 12
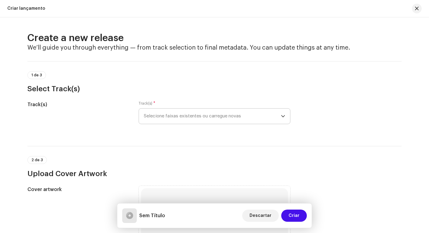
click at [169, 119] on span "Selecione faixas existentes ou carregue novas" at bounding box center [212, 116] width 137 height 15
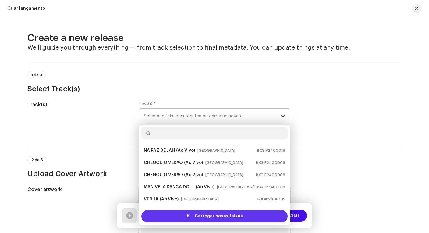
scroll to position [10, 0]
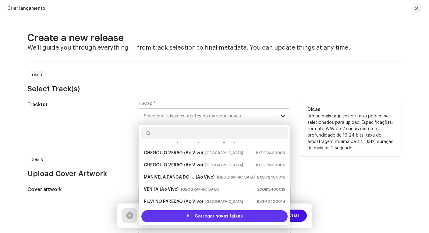
click at [179, 215] on div "Carregar novas faixas" at bounding box center [214, 216] width 146 height 12
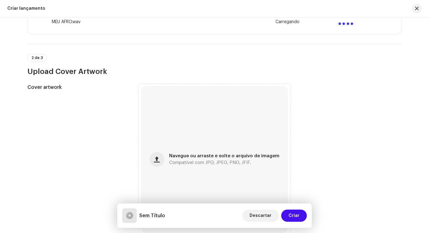
scroll to position [216, 0]
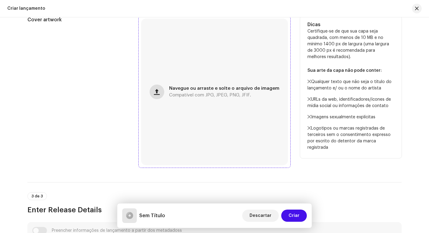
click at [157, 96] on button "button" at bounding box center [157, 92] width 15 height 15
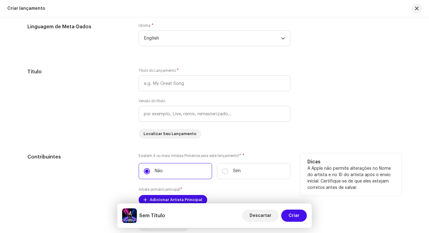
scroll to position [449, 0]
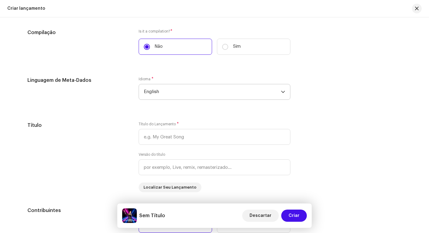
click at [170, 92] on span "English" at bounding box center [212, 91] width 137 height 15
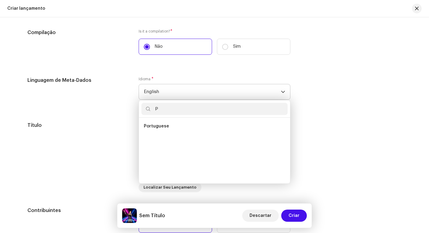
scroll to position [0, 0]
type input "POR"
click at [164, 127] on span "Portuguese" at bounding box center [156, 126] width 25 height 6
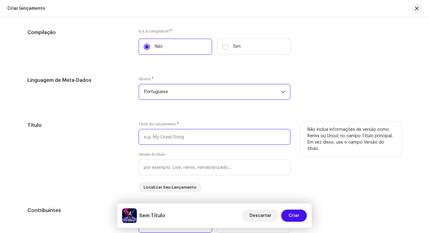
click at [214, 139] on input "text" at bounding box center [215, 137] width 152 height 16
type input "MEU AFRO"
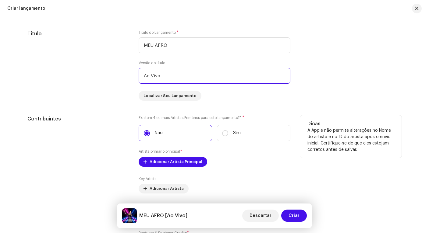
scroll to position [577, 0]
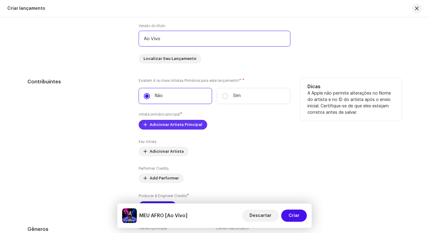
type input "Ao Vivo"
click at [169, 123] on span "Adicionar Artista Principal" at bounding box center [176, 125] width 53 height 12
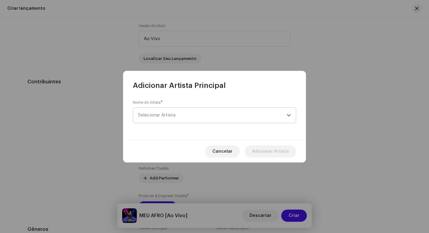
click at [174, 119] on span "Selecionar Artista" at bounding box center [212, 115] width 149 height 15
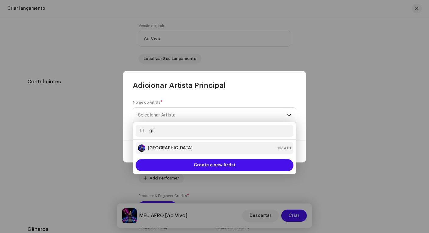
type input "gil"
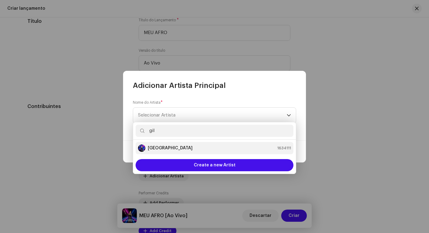
click at [189, 146] on div "Gilmelândia 1634111" at bounding box center [214, 148] width 153 height 7
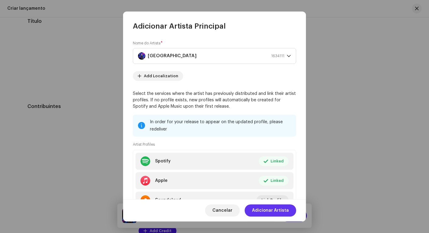
click at [272, 208] on span "Adicionar Artista" at bounding box center [270, 211] width 37 height 12
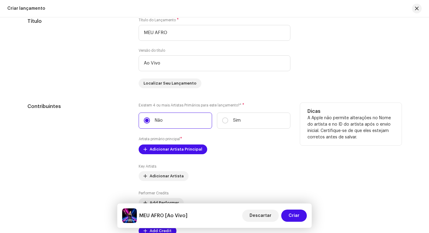
scroll to position [622, 0]
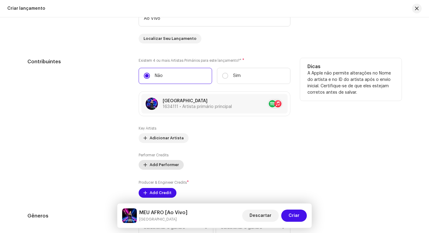
click at [167, 162] on span "Add Performer" at bounding box center [164, 165] width 29 height 12
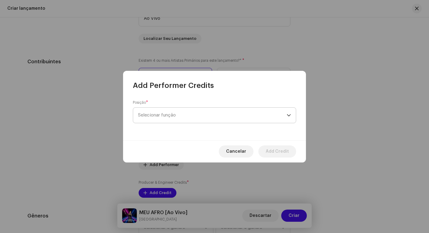
click at [176, 110] on span "Selecionar função" at bounding box center [212, 115] width 149 height 15
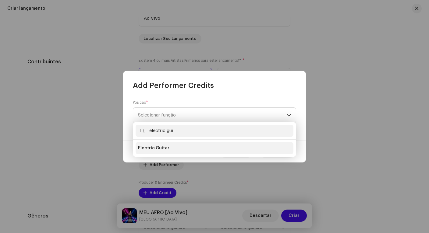
type input "electric gui"
click at [178, 148] on li "Electric Guitar" at bounding box center [214, 148] width 158 height 12
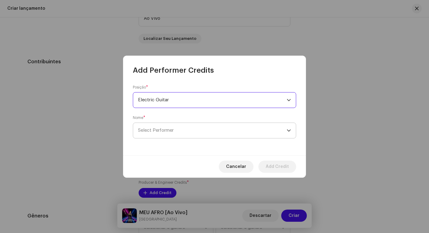
click at [182, 131] on span "Select Performer" at bounding box center [212, 130] width 149 height 15
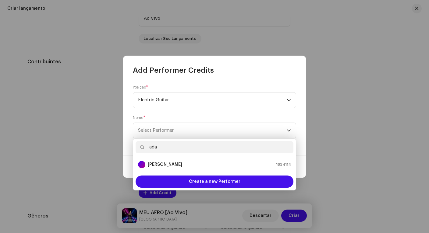
type input "ada"
click at [179, 163] on strong "Adail Scarpelini" at bounding box center [165, 165] width 34 height 6
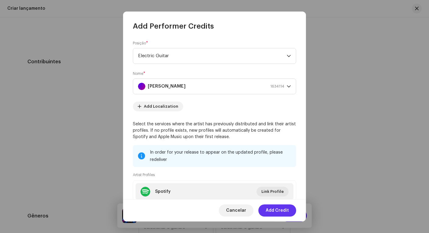
click at [275, 212] on span "Add Credit" at bounding box center [277, 211] width 23 height 12
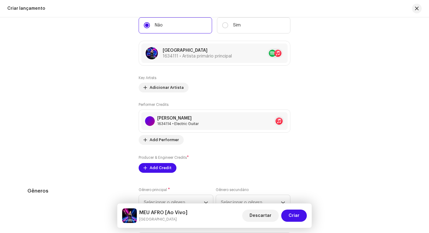
scroll to position [728, 0]
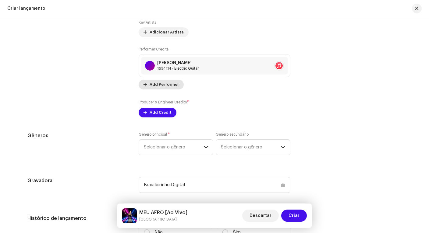
click at [160, 86] on span "Add Performer" at bounding box center [164, 85] width 29 height 12
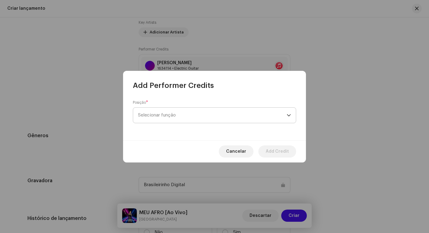
click at [174, 110] on span "Selecionar função" at bounding box center [212, 115] width 149 height 15
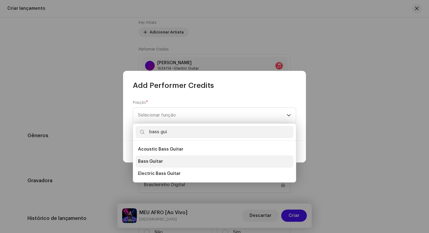
type input "bass gui"
click at [164, 162] on li "Bass Guitar" at bounding box center [214, 162] width 158 height 12
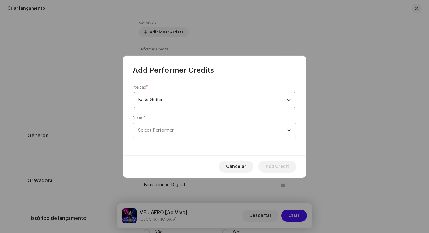
click at [179, 130] on span "Select Performer" at bounding box center [212, 130] width 149 height 15
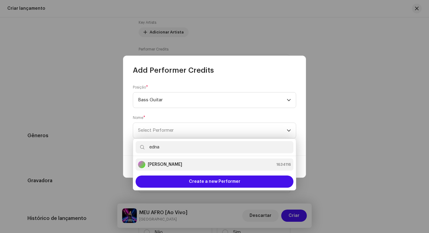
type input "edna"
click at [198, 165] on div "Ednaldo Scaldaferri 1634116" at bounding box center [214, 164] width 153 height 7
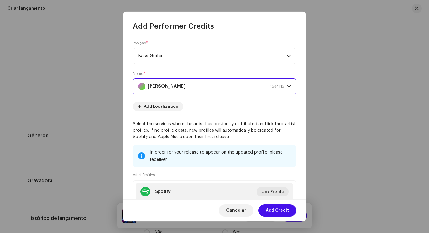
click at [278, 212] on span "Add Credit" at bounding box center [277, 211] width 23 height 12
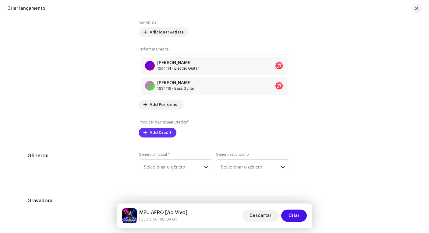
click at [157, 133] on span "Add Credit" at bounding box center [161, 133] width 22 height 12
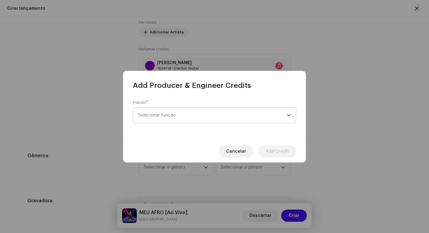
click at [180, 113] on span "Selecionar função" at bounding box center [212, 115] width 149 height 15
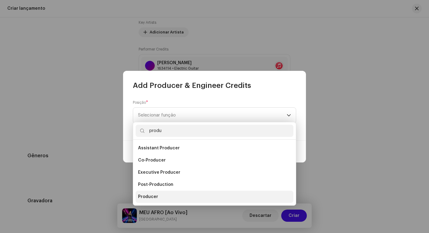
type input "produ"
click at [167, 195] on li "Producer" at bounding box center [214, 197] width 158 height 12
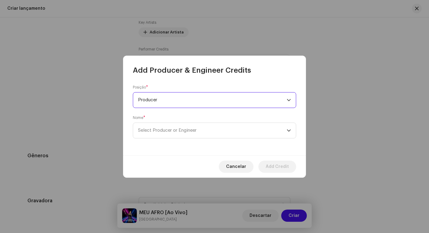
click at [175, 103] on span "Producer" at bounding box center [212, 100] width 149 height 15
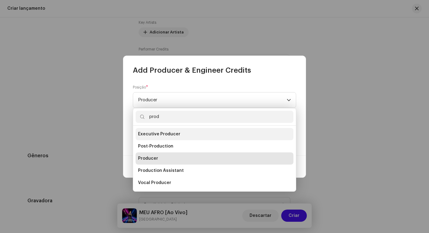
scroll to position [15, 0]
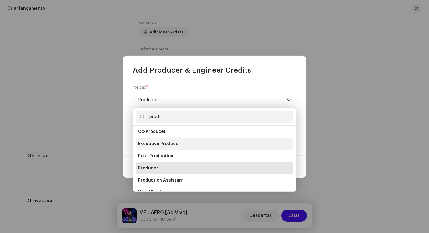
type input "prod"
click at [164, 146] on span "Executive Producer" at bounding box center [159, 144] width 42 height 6
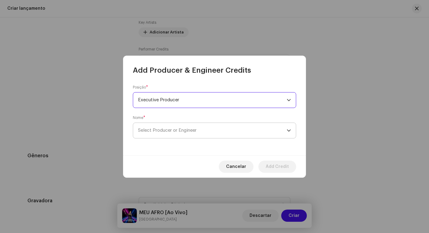
click at [163, 130] on span "Select Producer or Engineer" at bounding box center [167, 130] width 58 height 5
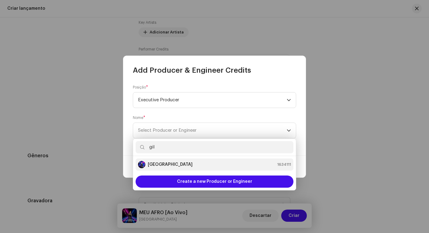
type input "gil"
click at [175, 164] on div "Gilmelândia 1634111" at bounding box center [214, 164] width 153 height 7
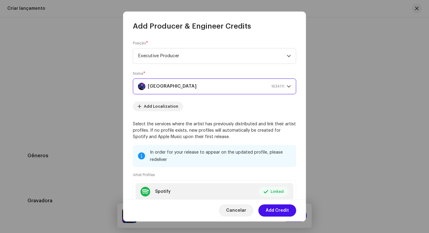
click at [284, 212] on span "Add Credit" at bounding box center [277, 211] width 23 height 12
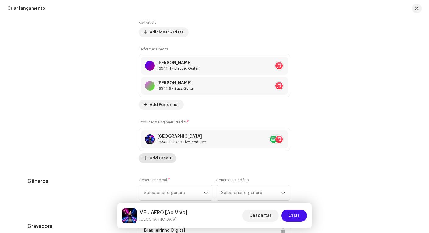
click at [164, 159] on span "Add Credit" at bounding box center [161, 158] width 22 height 12
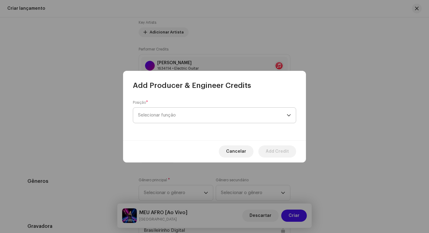
click at [179, 111] on span "Selecionar função" at bounding box center [212, 115] width 149 height 15
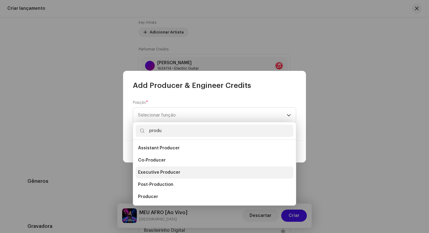
type input "produ"
click at [170, 174] on span "Executive Producer" at bounding box center [159, 173] width 42 height 6
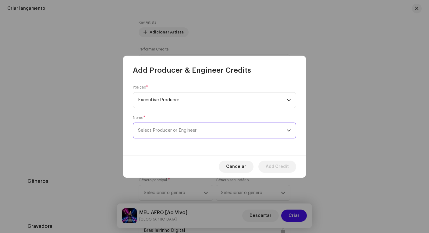
click at [178, 132] on span "Select Producer or Engineer" at bounding box center [167, 130] width 58 height 5
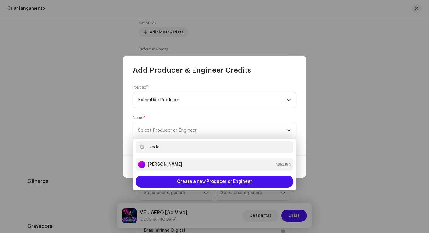
type input "ande"
click at [181, 165] on div "Anderson Lima 1652154" at bounding box center [214, 164] width 153 height 7
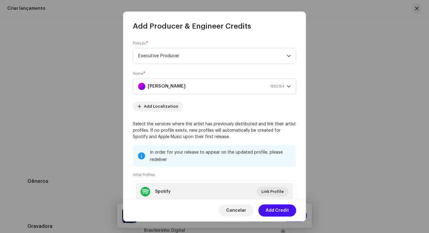
click at [275, 213] on span "Add Credit" at bounding box center [277, 211] width 23 height 12
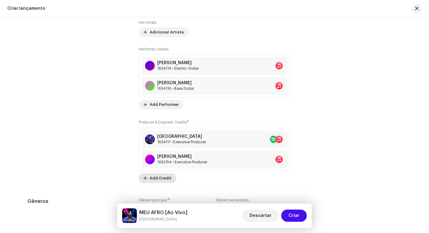
click at [165, 177] on span "Add Credit" at bounding box center [161, 178] width 22 height 12
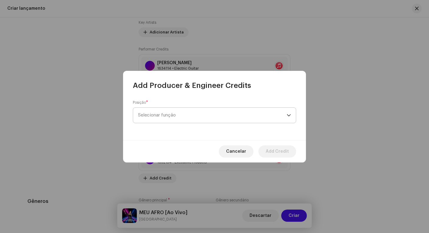
click at [182, 120] on span "Selecionar função" at bounding box center [212, 115] width 149 height 15
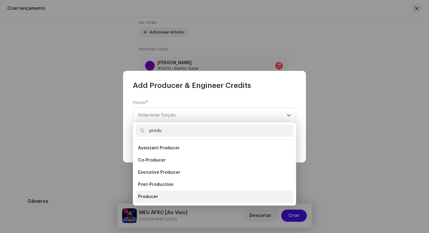
type input "produ"
click at [168, 194] on li "Producer" at bounding box center [214, 197] width 158 height 12
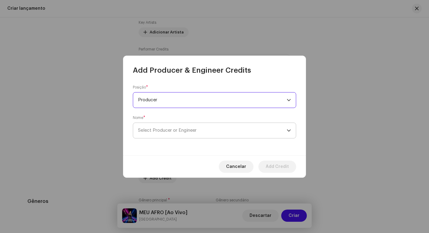
click at [184, 130] on span "Select Producer or Engineer" at bounding box center [167, 130] width 58 height 5
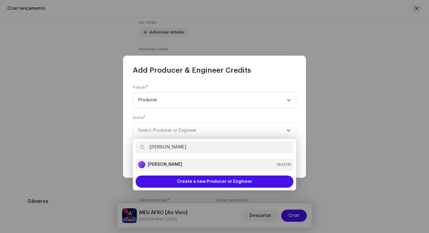
type input "gigi"
click at [178, 164] on div "Gigi Cerqueira 1634115" at bounding box center [214, 164] width 153 height 7
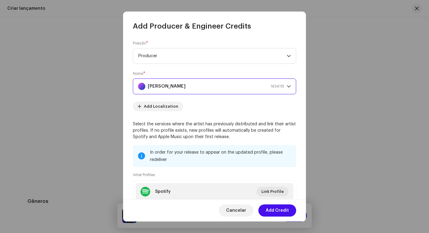
click at [278, 212] on span "Add Credit" at bounding box center [277, 211] width 23 height 12
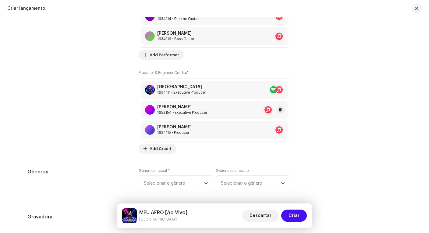
scroll to position [827, 0]
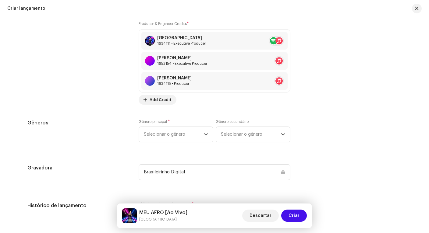
click at [158, 105] on div "Preencher informações de lançamento a partir dos metadadoss Compilação Is it a …" at bounding box center [214, 17] width 374 height 762
click at [160, 100] on span "Add Credit" at bounding box center [161, 100] width 22 height 12
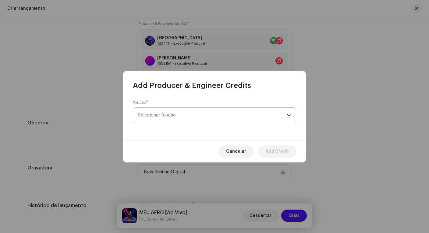
click at [198, 113] on span "Selecionar função" at bounding box center [212, 115] width 149 height 15
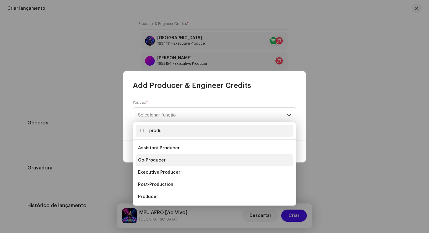
type input "produ"
click at [174, 160] on li "Co-Producer" at bounding box center [214, 160] width 158 height 12
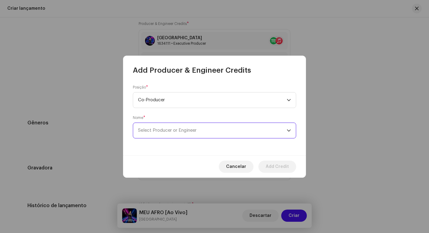
click at [178, 130] on span "Select Producer or Engineer" at bounding box center [167, 130] width 58 height 5
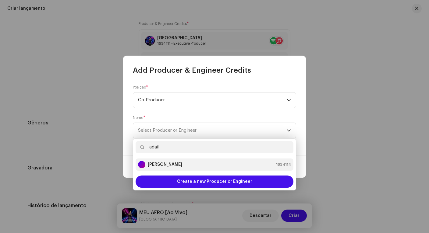
type input "adail"
click at [186, 163] on div "Adail Scarpelini 1634114" at bounding box center [214, 164] width 153 height 7
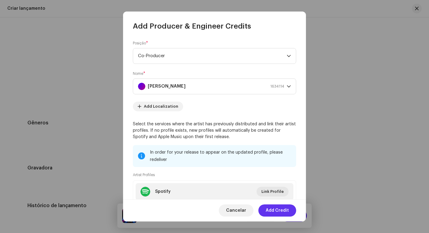
click at [271, 212] on span "Add Credit" at bounding box center [277, 211] width 23 height 12
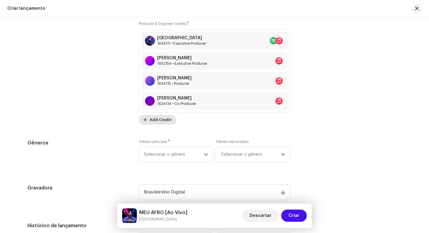
click at [164, 121] on span "Add Credit" at bounding box center [161, 120] width 22 height 12
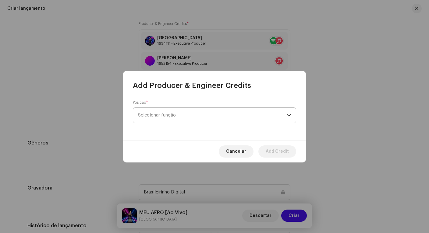
click at [176, 108] on span "Selecionar função" at bounding box center [212, 115] width 149 height 15
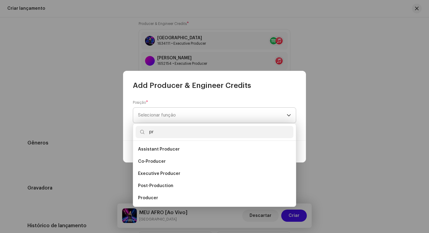
type input "p"
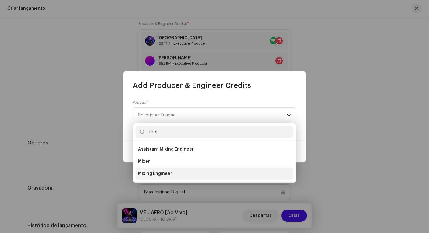
type input "mix"
click at [166, 174] on span "Mixing Engineer" at bounding box center [155, 174] width 34 height 6
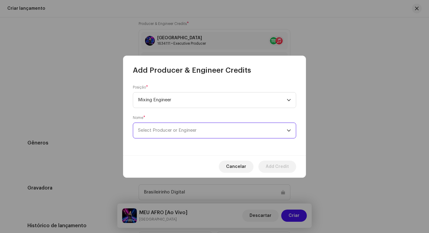
click at [161, 132] on span "Select Producer or Engineer" at bounding box center [167, 130] width 58 height 5
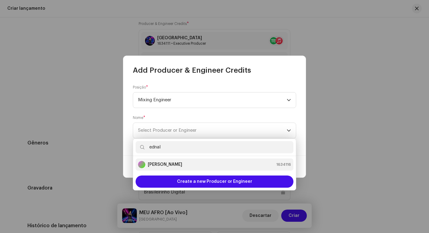
type input "ednal"
click at [159, 165] on strong "Ednaldo Scaldaferri" at bounding box center [165, 165] width 34 height 6
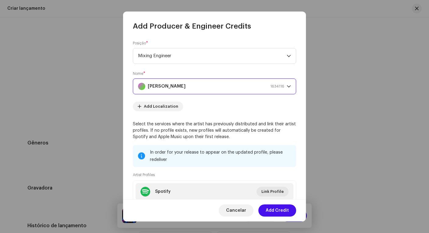
click at [276, 212] on span "Add Credit" at bounding box center [277, 211] width 23 height 12
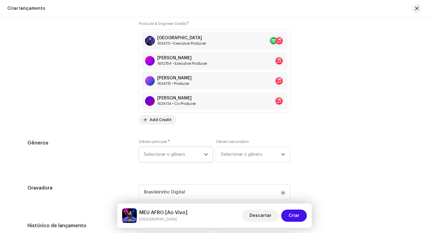
click at [150, 152] on span "Selecionar o gênero" at bounding box center [174, 154] width 60 height 15
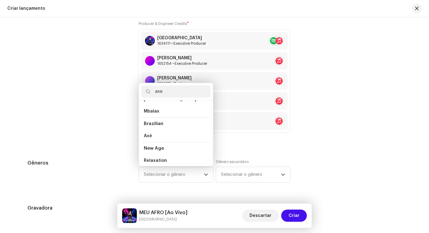
scroll to position [0, 0]
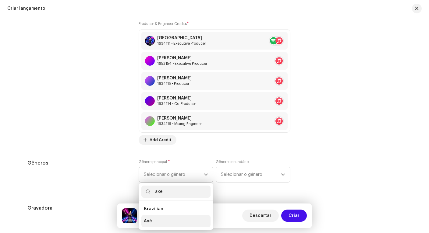
type input "axe"
click at [166, 222] on li "Axé" at bounding box center [175, 221] width 69 height 12
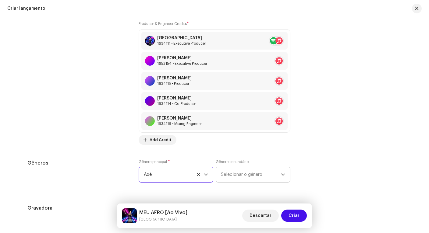
click at [248, 174] on span "Selecionar o gênero" at bounding box center [251, 174] width 60 height 15
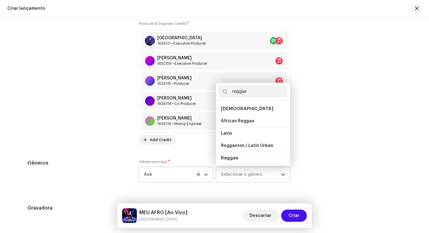
scroll to position [10, 0]
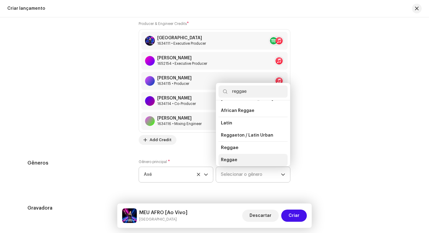
type input "reggae"
click at [247, 159] on li "Reggae" at bounding box center [252, 160] width 69 height 12
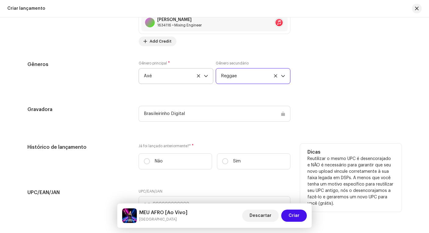
scroll to position [970, 0]
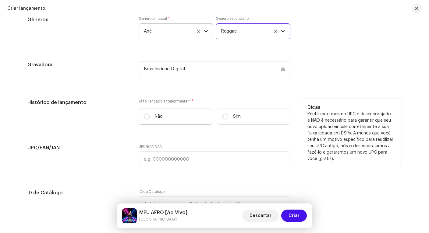
click at [190, 116] on label "Não" at bounding box center [175, 117] width 73 height 16
click at [150, 116] on input "Não" at bounding box center [147, 117] width 6 height 6
radio input "true"
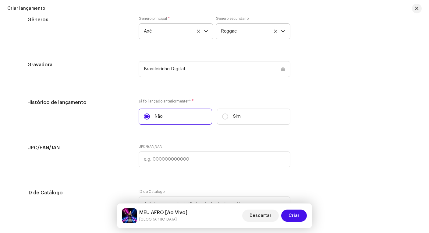
scroll to position [1090, 0]
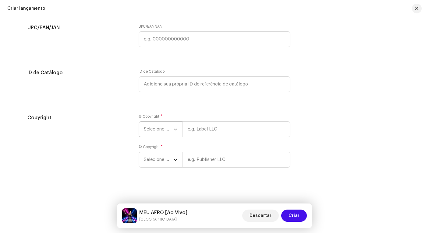
click at [157, 127] on span "Selecione o ano" at bounding box center [159, 129] width 30 height 15
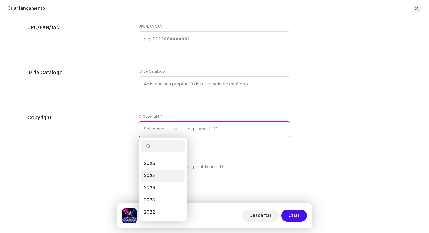
click at [159, 172] on li "2025" at bounding box center [162, 176] width 43 height 12
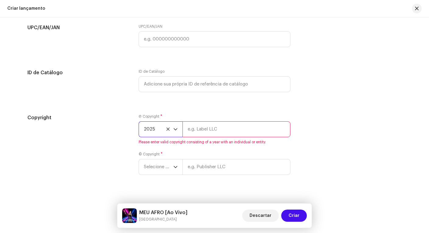
click at [209, 134] on input "text" at bounding box center [236, 129] width 108 height 16
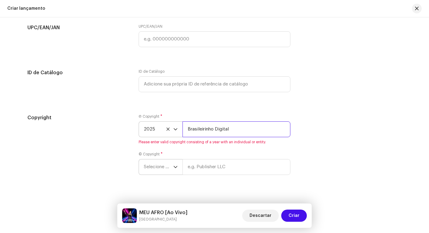
type input "Brasileirinho Digital"
click at [167, 164] on span "Selecione o ano" at bounding box center [159, 167] width 30 height 15
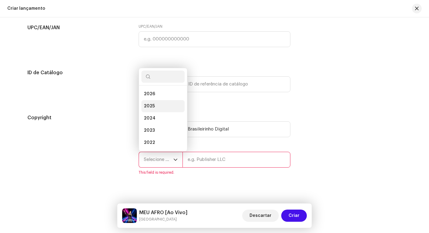
click at [160, 106] on li "2025" at bounding box center [162, 106] width 43 height 12
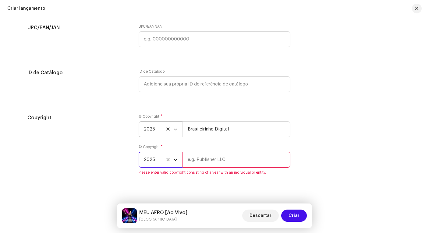
click at [228, 160] on input "text" at bounding box center [236, 160] width 108 height 16
paste input "Brasileirinho Digital"
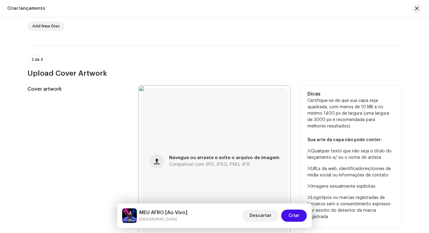
scroll to position [0, 0]
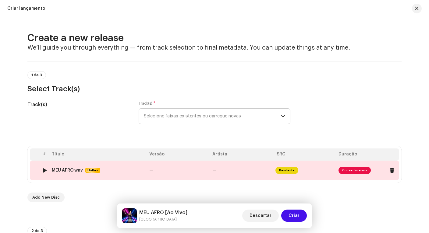
type input "Brasileirinho Digital"
click at [349, 167] on span "Consertar erros" at bounding box center [354, 170] width 32 height 7
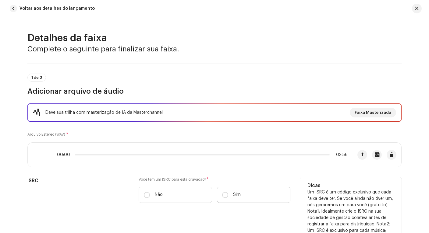
click at [241, 195] on label "Sim" at bounding box center [253, 195] width 73 height 16
click at [228, 195] on input "Sim" at bounding box center [225, 195] width 6 height 6
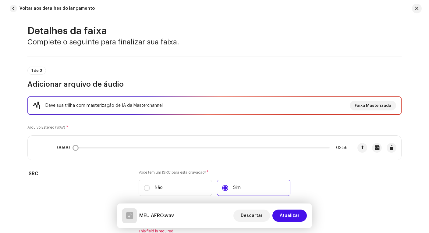
scroll to position [132, 0]
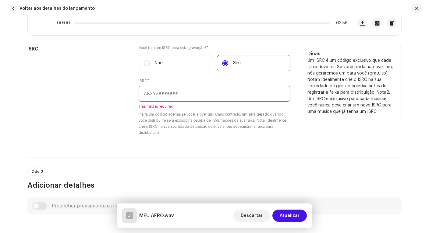
click at [175, 93] on input "text" at bounding box center [215, 94] width 152 height 16
paste input "BXGIP2400021"
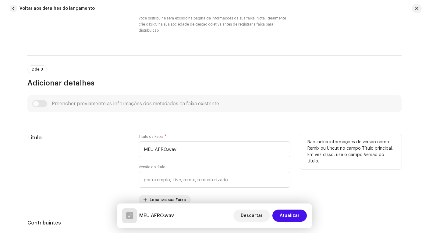
scroll to position [266, 0]
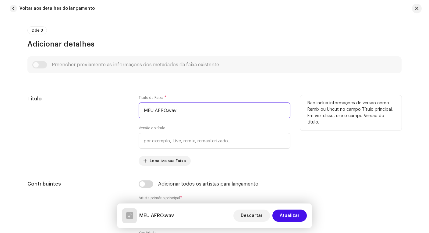
click at [184, 111] on input "MEU AFRO.wav" at bounding box center [215, 111] width 152 height 16
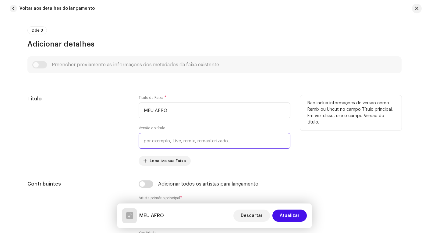
click at [218, 144] on input "text" at bounding box center [215, 141] width 152 height 16
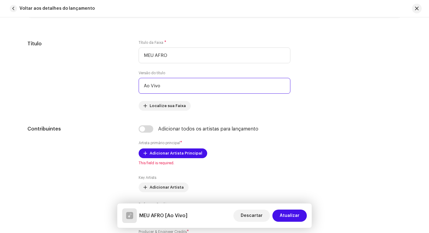
scroll to position [433, 0]
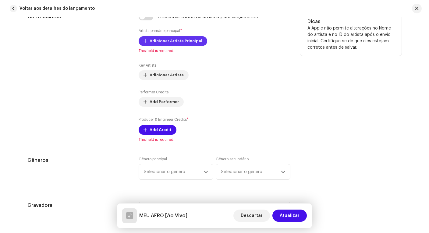
click at [175, 39] on span "Adicionar Artista Principal" at bounding box center [176, 41] width 53 height 12
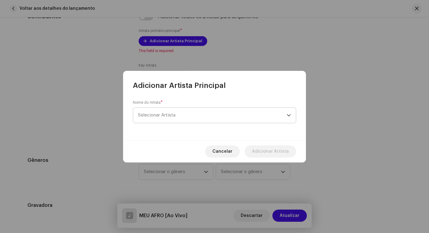
click at [248, 118] on span "Selecionar Artista" at bounding box center [212, 115] width 149 height 15
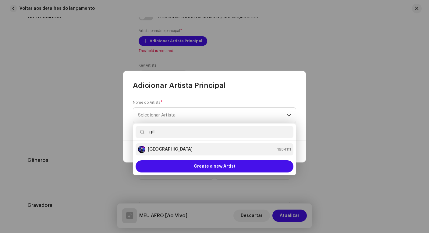
click at [232, 150] on div "Gilmelândia 1634111" at bounding box center [214, 149] width 153 height 7
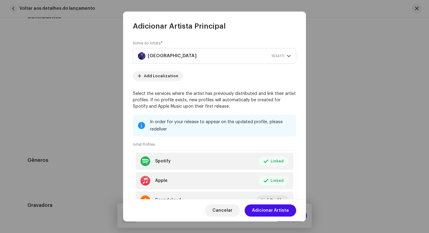
click at [285, 209] on span "Adicionar Artista" at bounding box center [270, 211] width 37 height 12
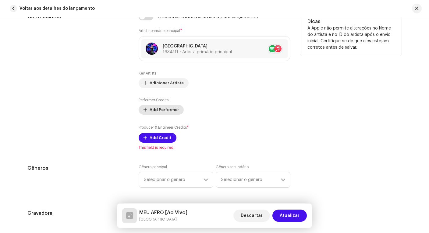
click at [167, 110] on span "Add Performer" at bounding box center [164, 110] width 29 height 12
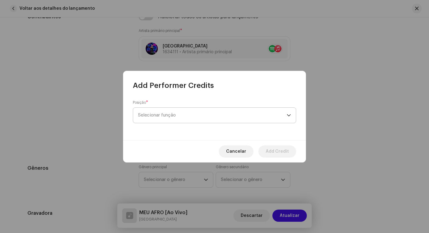
click at [194, 118] on span "Selecionar função" at bounding box center [212, 115] width 149 height 15
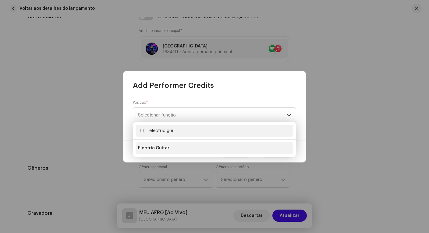
click at [194, 150] on li "Electric Guitar" at bounding box center [214, 148] width 158 height 12
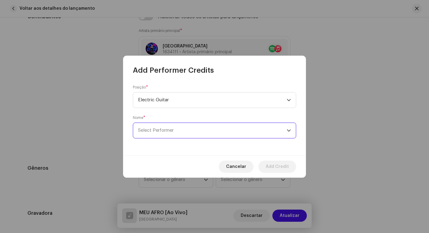
click at [199, 128] on span "Select Performer" at bounding box center [212, 130] width 149 height 15
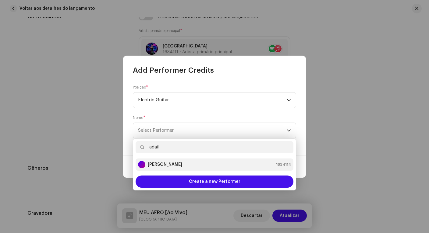
click at [191, 163] on div "Adail Scarpelini 1634114" at bounding box center [214, 164] width 153 height 7
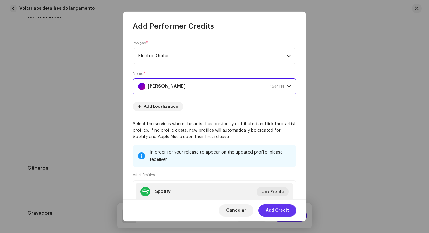
click at [273, 212] on span "Add Credit" at bounding box center [277, 211] width 23 height 12
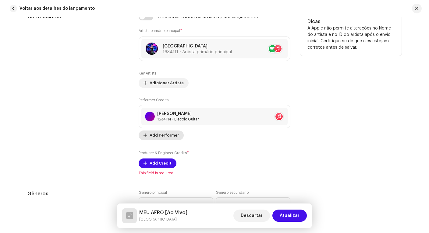
click at [160, 136] on span "Add Performer" at bounding box center [164, 135] width 29 height 12
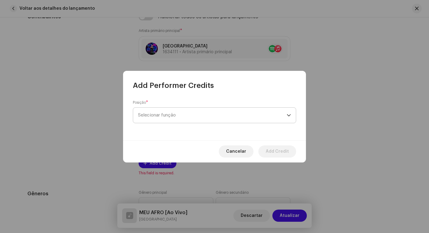
click at [176, 115] on span "Selecionar função" at bounding box center [212, 115] width 149 height 15
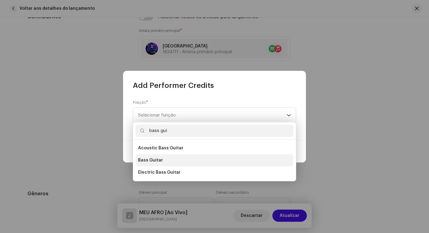
click at [157, 159] on span "Bass Guitar" at bounding box center [150, 160] width 25 height 6
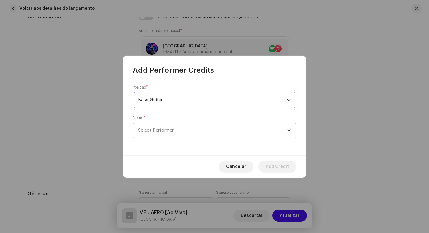
click at [179, 132] on span "Select Performer" at bounding box center [212, 130] width 149 height 15
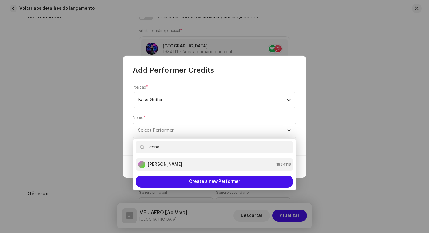
click at [175, 166] on strong "Ednaldo Scaldaferri" at bounding box center [165, 165] width 34 height 6
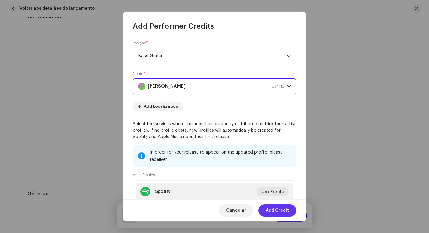
click at [283, 212] on span "Add Credit" at bounding box center [277, 211] width 23 height 12
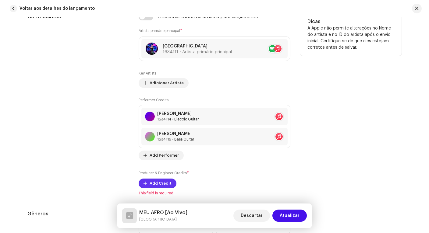
click at [163, 184] on span "Add Credit" at bounding box center [161, 184] width 22 height 12
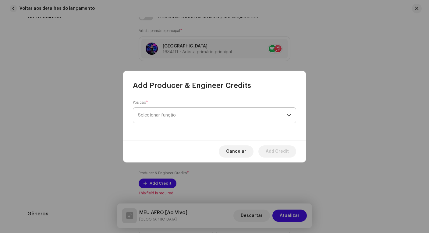
click at [214, 114] on span "Selecionar função" at bounding box center [212, 115] width 149 height 15
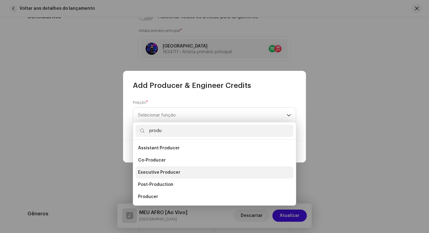
click at [175, 174] on span "Executive Producer" at bounding box center [159, 173] width 42 height 6
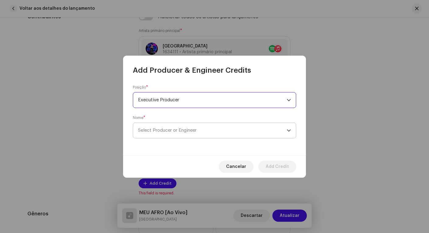
click at [183, 128] on span "Select Producer or Engineer" at bounding box center [167, 130] width 58 height 5
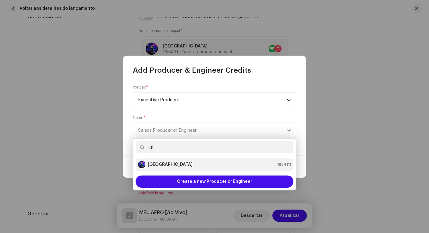
click at [172, 165] on strong "[GEOGRAPHIC_DATA]" at bounding box center [170, 165] width 45 height 6
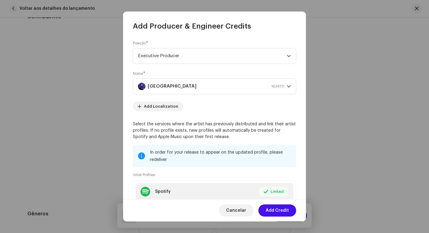
drag, startPoint x: 277, startPoint y: 207, endPoint x: 269, endPoint y: 199, distance: 12.1
click at [277, 207] on span "Add Credit" at bounding box center [277, 211] width 23 height 12
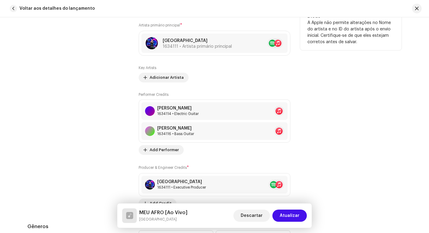
scroll to position [551, 0]
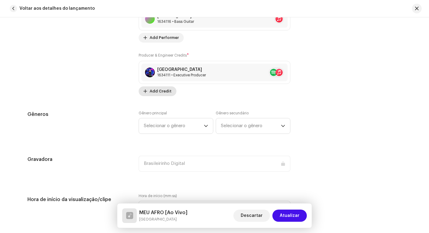
click at [161, 93] on span "Add Credit" at bounding box center [161, 91] width 22 height 12
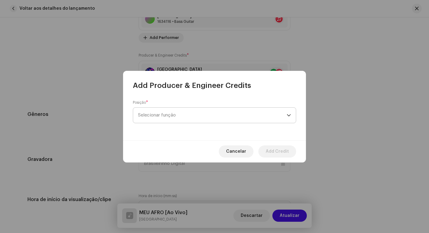
click at [189, 114] on span "Selecionar função" at bounding box center [212, 115] width 149 height 15
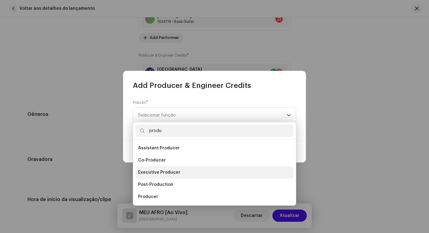
click at [186, 172] on li "Executive Producer" at bounding box center [214, 173] width 158 height 12
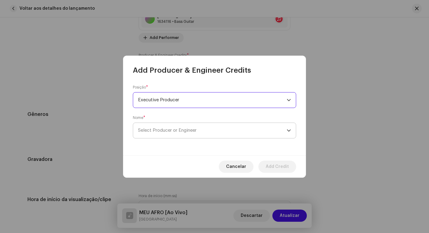
click at [181, 128] on span "Select Producer or Engineer" at bounding box center [167, 130] width 58 height 5
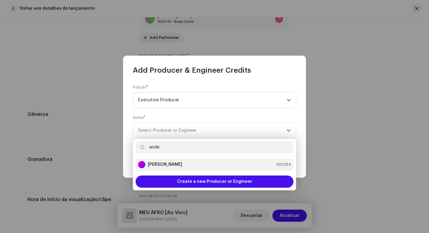
click at [170, 167] on strong "Anderson Lima" at bounding box center [165, 165] width 34 height 6
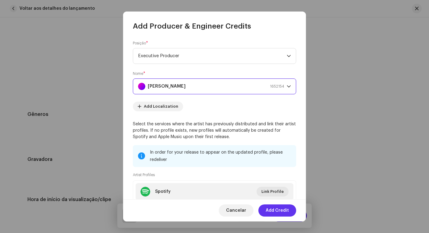
click at [277, 212] on span "Add Credit" at bounding box center [277, 211] width 23 height 12
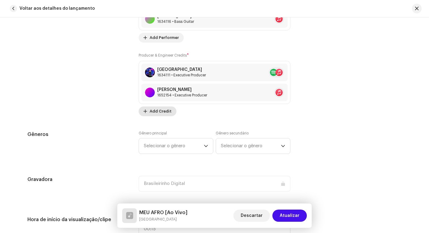
click at [163, 111] on span "Add Credit" at bounding box center [161, 111] width 22 height 12
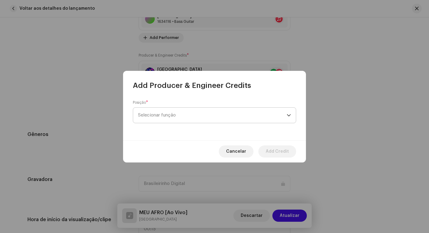
click at [174, 116] on span "Selecionar função" at bounding box center [212, 115] width 149 height 15
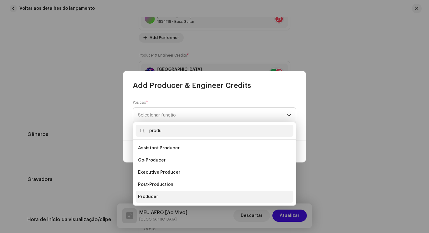
click at [164, 195] on li "Producer" at bounding box center [214, 197] width 158 height 12
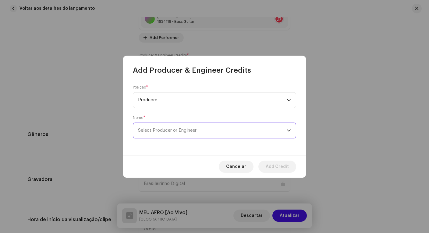
click at [175, 132] on span "Select Producer or Engineer" at bounding box center [167, 130] width 58 height 5
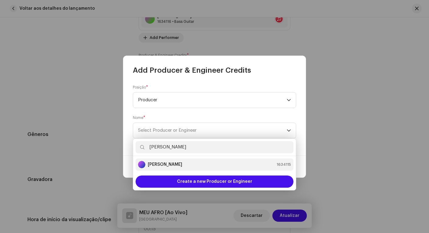
click at [186, 167] on div "Gigi Cerqueira 1634115" at bounding box center [214, 164] width 153 height 7
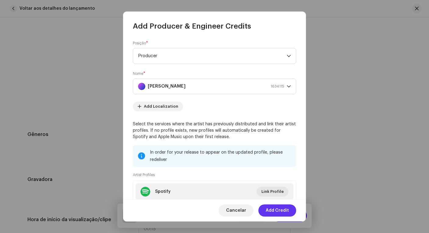
click at [282, 212] on span "Add Credit" at bounding box center [277, 211] width 23 height 12
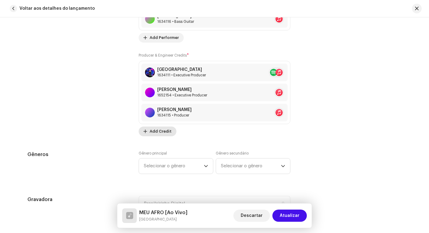
click at [159, 132] on span "Add Credit" at bounding box center [161, 131] width 22 height 12
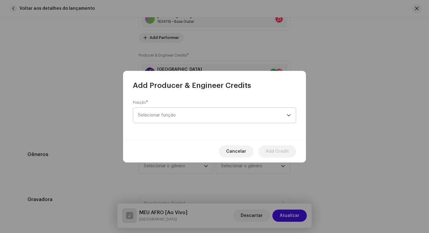
click at [177, 118] on span "Selecionar função" at bounding box center [212, 115] width 149 height 15
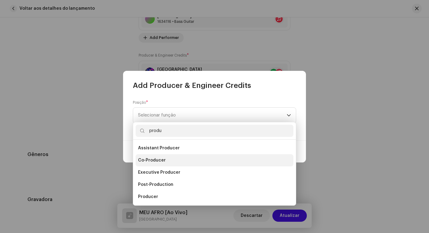
click at [155, 162] on span "Co-Producer" at bounding box center [152, 160] width 28 height 6
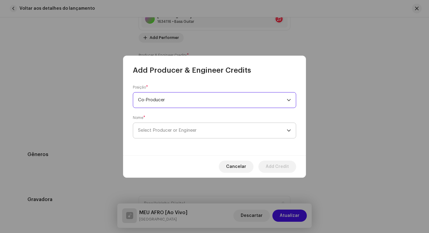
click at [172, 133] on span "Select Producer or Engineer" at bounding box center [212, 130] width 149 height 15
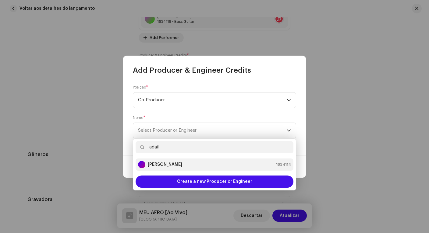
click at [188, 169] on li "Adail Scarpelini 1634114" at bounding box center [214, 165] width 158 height 12
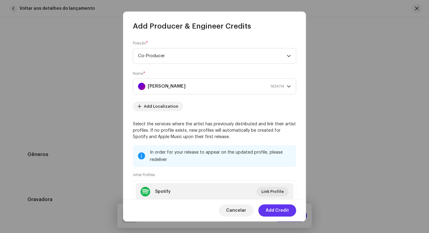
click at [278, 212] on span "Add Credit" at bounding box center [277, 211] width 23 height 12
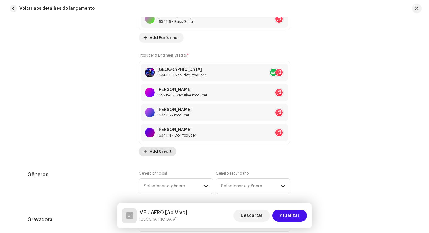
click at [161, 150] on span "Add Credit" at bounding box center [161, 152] width 22 height 12
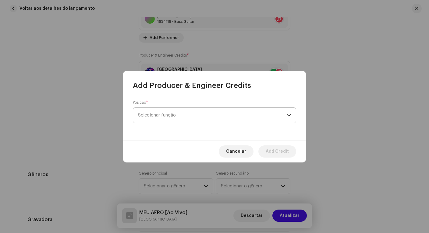
click at [204, 118] on span "Selecionar função" at bounding box center [212, 115] width 149 height 15
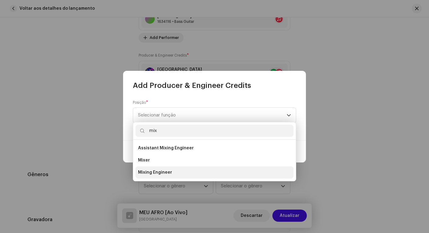
click at [168, 171] on span "Mixing Engineer" at bounding box center [155, 173] width 34 height 6
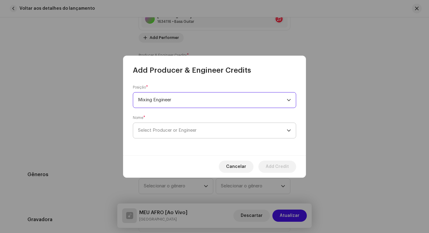
click at [181, 131] on span "Select Producer or Engineer" at bounding box center [167, 130] width 58 height 5
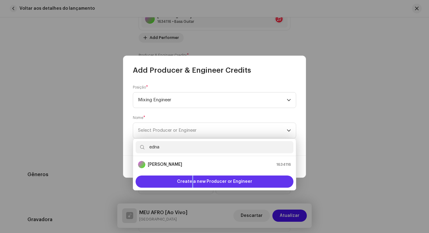
click at [193, 183] on span "Create a new Producer or Engineer" at bounding box center [214, 182] width 75 height 12
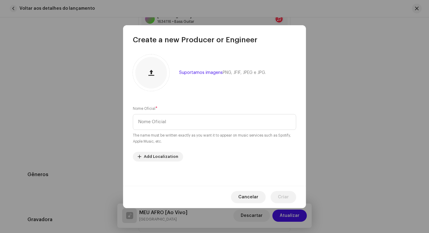
click at [254, 199] on span "Cancelar" at bounding box center [248, 197] width 20 height 12
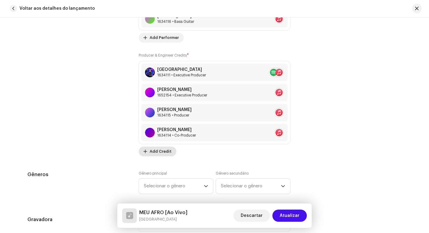
click at [164, 152] on span "Add Credit" at bounding box center [161, 152] width 22 height 12
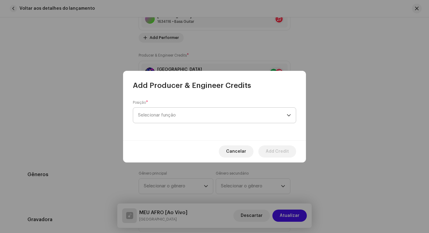
click at [214, 115] on span "Selecionar função" at bounding box center [212, 115] width 149 height 15
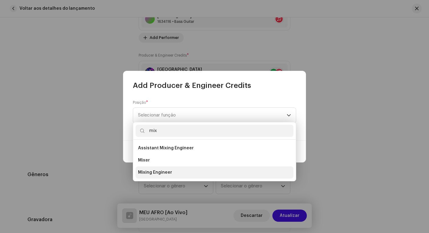
click at [192, 167] on li "Mixing Engineer" at bounding box center [214, 173] width 158 height 12
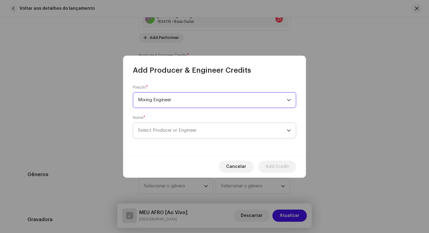
click at [185, 133] on span "Select Producer or Engineer" at bounding box center [212, 130] width 149 height 15
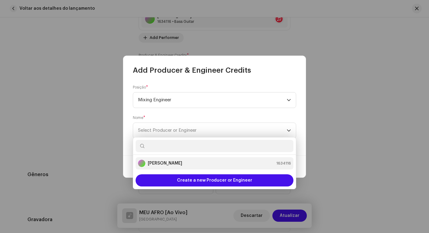
click at [182, 164] on strong "Ednaldo Scaldaferri" at bounding box center [165, 163] width 34 height 6
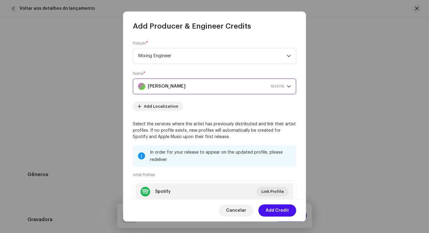
click at [279, 211] on span "Add Credit" at bounding box center [277, 211] width 23 height 12
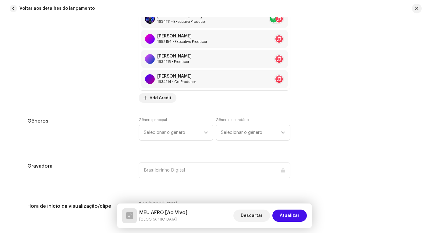
scroll to position [613, 0]
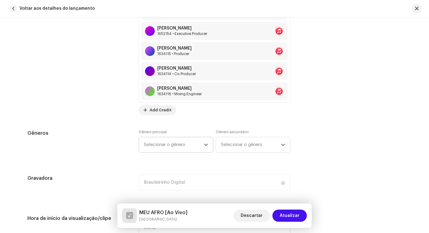
click at [179, 144] on span "Selecionar o gênero" at bounding box center [174, 144] width 60 height 15
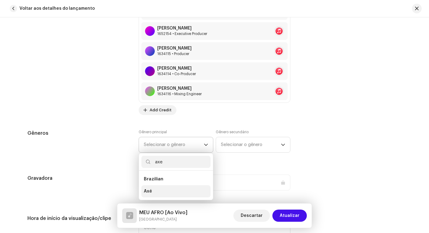
click at [174, 189] on li "Axé" at bounding box center [175, 191] width 69 height 12
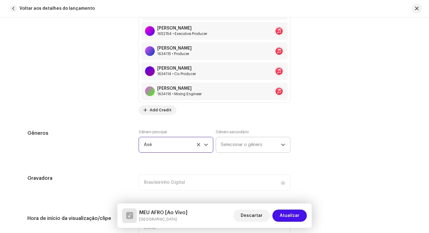
click at [227, 142] on span "Selecionar o gênero" at bounding box center [251, 144] width 60 height 15
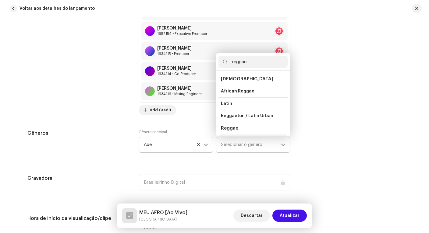
scroll to position [10, 0]
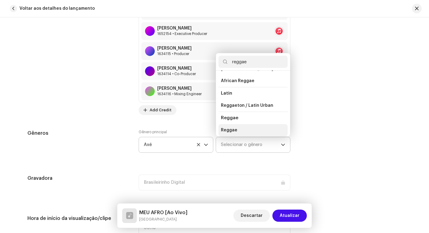
click at [239, 131] on li "Reggae" at bounding box center [252, 130] width 69 height 12
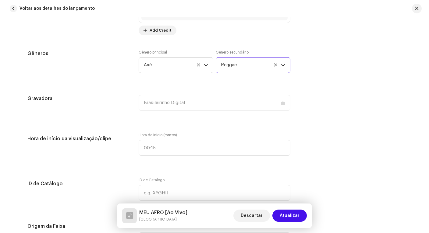
scroll to position [815, 0]
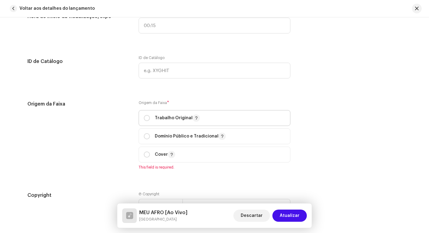
click at [163, 119] on p "Trabalho Original" at bounding box center [177, 117] width 45 height 7
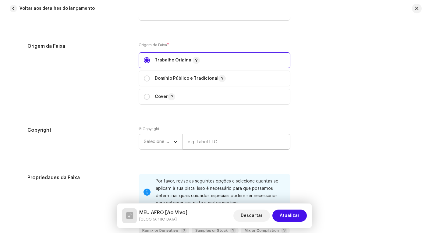
scroll to position [917, 0]
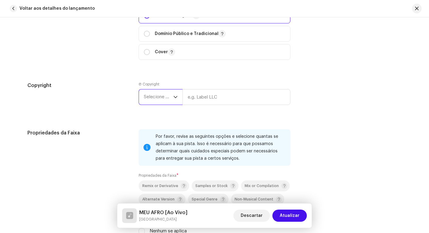
click at [156, 95] on span "Selecione o ano" at bounding box center [159, 97] width 30 height 15
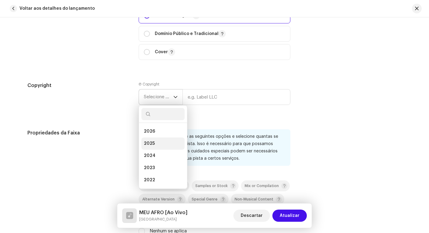
click at [158, 145] on li "2025" at bounding box center [162, 144] width 43 height 12
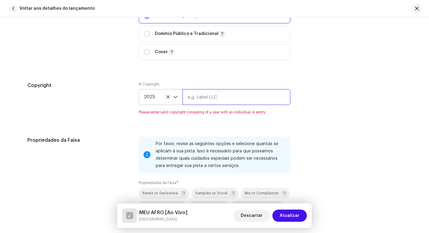
click at [203, 103] on input "text" at bounding box center [236, 97] width 108 height 16
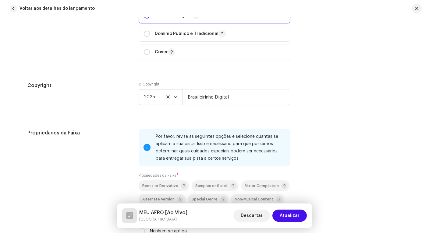
click at [344, 105] on div "Copyright Ⓟ Copyright 2025 Brasileirinho Digital" at bounding box center [214, 98] width 374 height 33
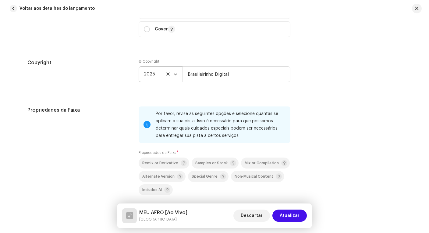
scroll to position [995, 0]
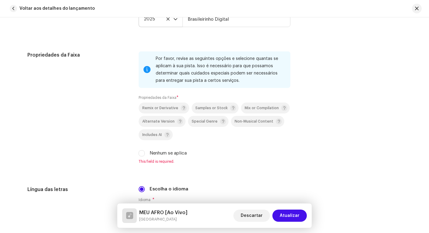
click at [175, 153] on label "Nenhum se aplica" at bounding box center [168, 153] width 37 height 7
click at [145, 153] on input "Nenhum se aplica" at bounding box center [142, 153] width 6 height 6
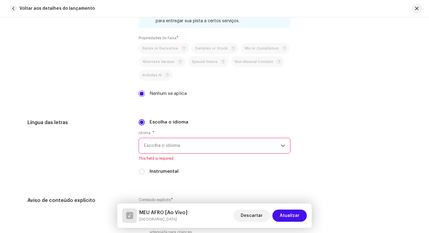
scroll to position [1102, 0]
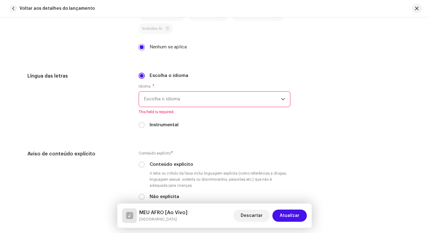
click at [208, 98] on span "Escolha o idioma" at bounding box center [212, 99] width 137 height 15
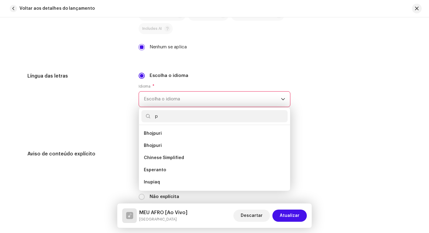
scroll to position [0, 0]
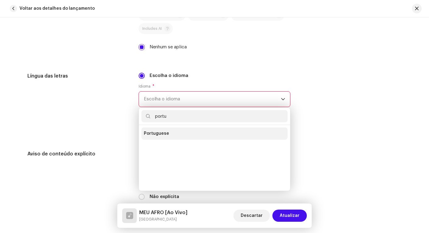
click at [197, 129] on li "Portuguese" at bounding box center [214, 134] width 146 height 12
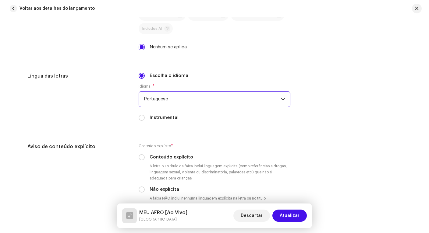
scroll to position [1211, 0]
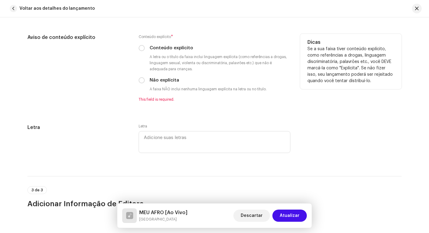
click at [160, 85] on div "Conteúdo explícito * Conteúdo explícito A letra ou o título da faixa inclui lin…" at bounding box center [215, 68] width 152 height 68
click at [160, 80] on label "Não explícita" at bounding box center [165, 80] width 30 height 7
click at [145, 80] on input "Não explícita" at bounding box center [142, 80] width 6 height 6
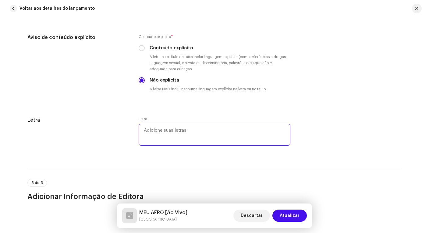
click at [157, 135] on textarea at bounding box center [215, 135] width 152 height 22
paste textarea "Meu afro Hoje eu vou lá no Olodum Eu vou descer pro ilê Eu já passei lá nos fil…"
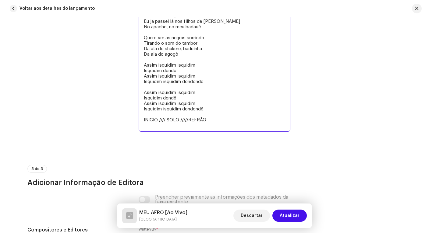
drag, startPoint x: 212, startPoint y: 121, endPoint x: 124, endPoint y: 118, distance: 87.5
click at [124, 118] on div "Letra Letra Meu afro Hoje eu vou lá no Olodum Eu vou descer pro ilê Eu já passe…" at bounding box center [214, 63] width 374 height 155
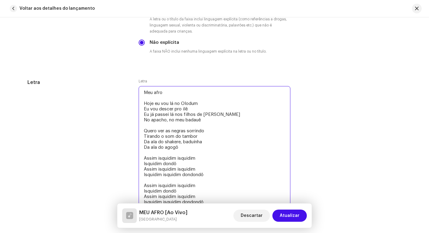
scroll to position [1250, 0]
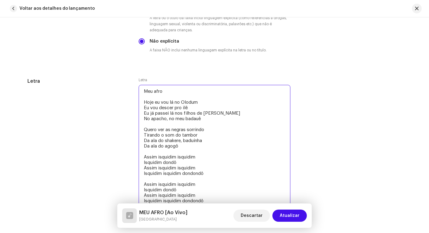
click at [155, 90] on textarea "Meu afro Hoje eu vou lá no Olodum Eu vou descer pro ilê Eu já passei lá nos fil…" at bounding box center [215, 154] width 152 height 139
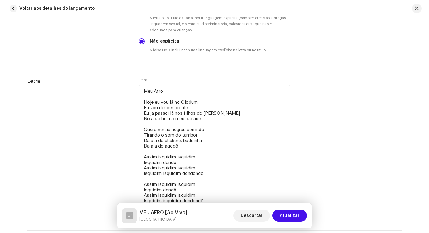
click at [329, 121] on div "Letra Letra Meu Afro Hoje eu vou lá no Olodum Eu vou descer pro ilê Eu já passe…" at bounding box center [214, 147] width 374 height 138
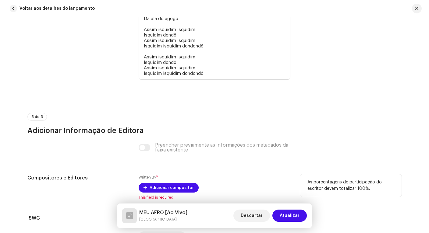
scroll to position [1444, 0]
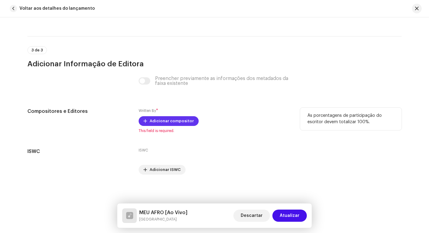
click at [153, 120] on span "Adicionar compositor" at bounding box center [172, 121] width 44 height 12
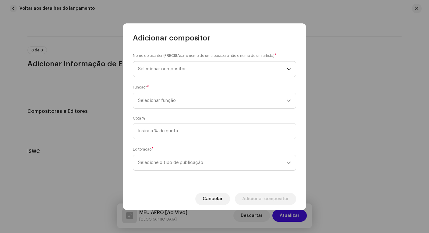
click at [156, 69] on span "Selecionar compositor" at bounding box center [162, 69] width 48 height 5
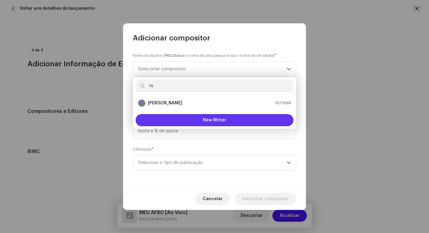
click at [236, 121] on button "New Writer" at bounding box center [214, 120] width 158 height 12
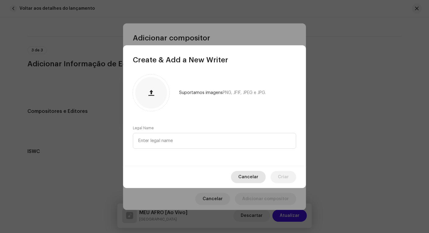
click at [245, 180] on span "Cancelar" at bounding box center [248, 177] width 20 height 12
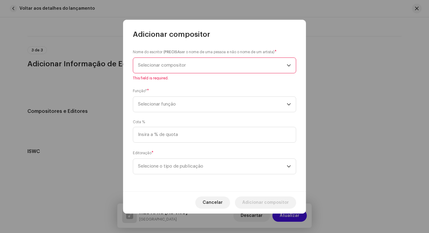
click at [164, 64] on span "Selecionar compositor" at bounding box center [162, 65] width 48 height 5
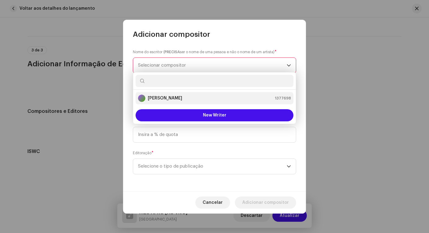
click at [156, 96] on strong "Rubem Tavares" at bounding box center [165, 98] width 34 height 6
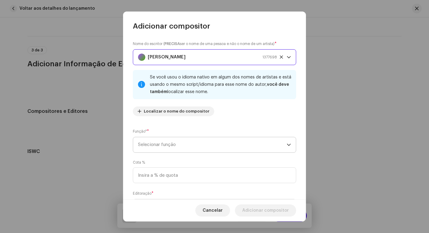
click at [173, 143] on span "Selecionar função" at bounding box center [212, 144] width 149 height 15
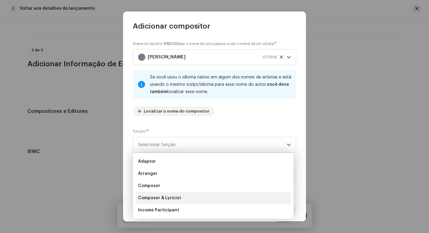
click at [171, 199] on span "Composer & Lyricist" at bounding box center [159, 198] width 43 height 6
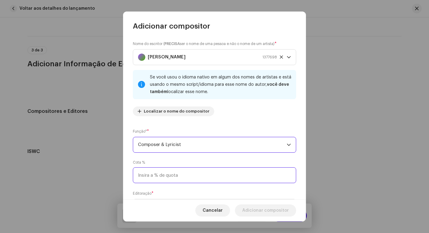
click at [179, 174] on input at bounding box center [214, 175] width 163 height 16
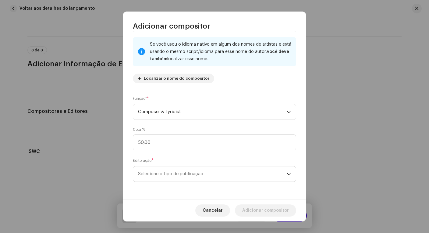
click at [201, 176] on span "Selecione o tipo de publicação" at bounding box center [212, 174] width 149 height 15
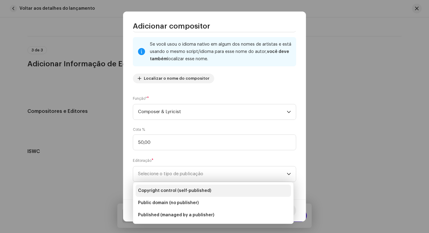
click at [196, 192] on span "Copyright control (self-published)" at bounding box center [174, 191] width 73 height 6
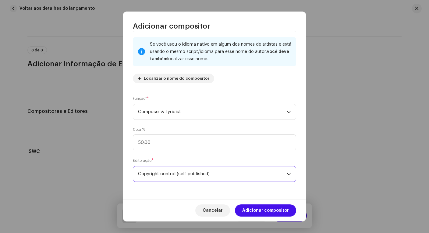
click at [224, 173] on span "Copyright control (self-published)" at bounding box center [212, 174] width 149 height 15
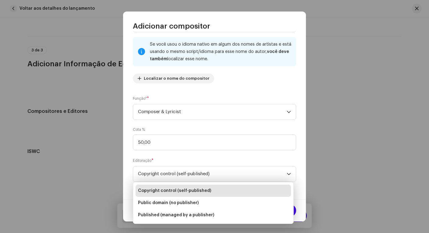
click at [176, 192] on span "Copyright control (self-published)" at bounding box center [174, 191] width 73 height 6
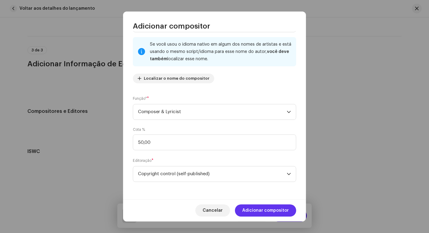
click at [271, 211] on span "Adicionar compositor" at bounding box center [265, 211] width 47 height 12
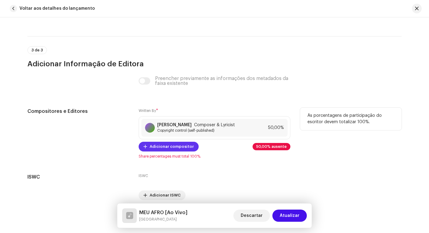
click at [164, 146] on span "Adicionar compositor" at bounding box center [172, 147] width 44 height 12
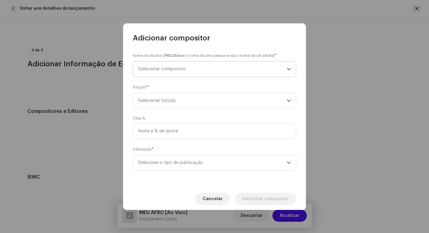
click at [198, 67] on span "Selecionar compositor" at bounding box center [212, 69] width 149 height 15
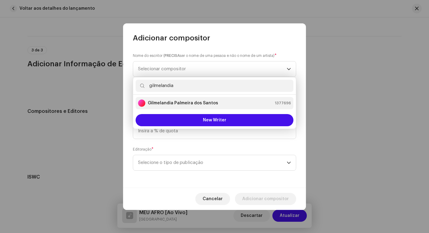
click at [220, 104] on div "Gilmelandia Palmeira dos Santos 1377696" at bounding box center [214, 103] width 153 height 7
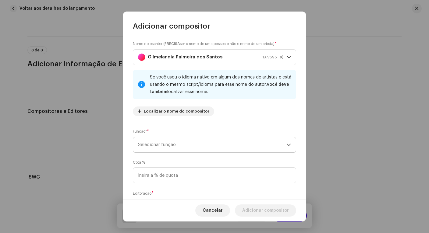
click at [173, 147] on span "Selecionar função" at bounding box center [212, 144] width 149 height 15
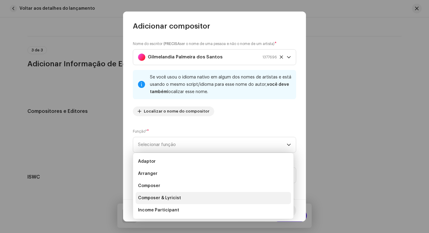
click at [174, 197] on span "Composer & Lyricist" at bounding box center [159, 198] width 43 height 6
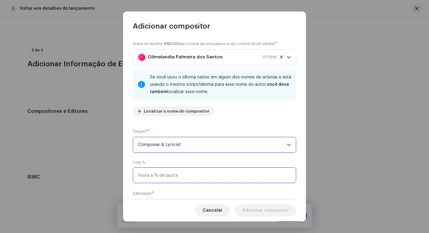
click at [191, 170] on input at bounding box center [214, 175] width 163 height 16
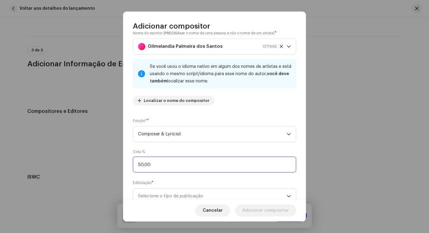
scroll to position [19, 0]
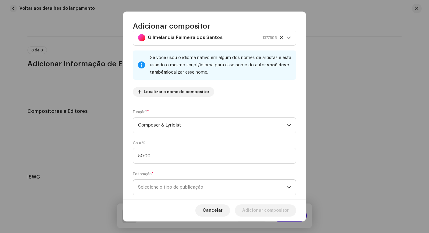
click at [206, 188] on span "Selecione o tipo de publicação" at bounding box center [212, 187] width 149 height 15
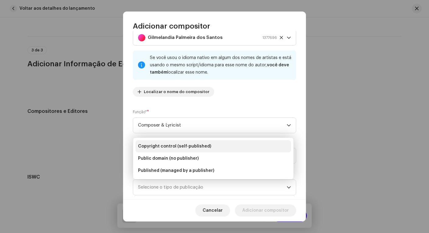
click at [195, 146] on span "Copyright control (self-published)" at bounding box center [174, 146] width 73 height 6
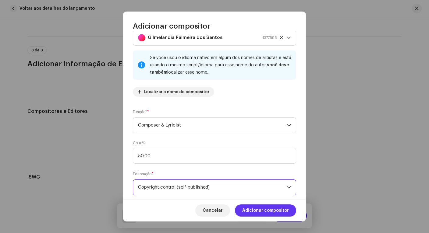
click at [272, 210] on span "Adicionar compositor" at bounding box center [265, 211] width 47 height 12
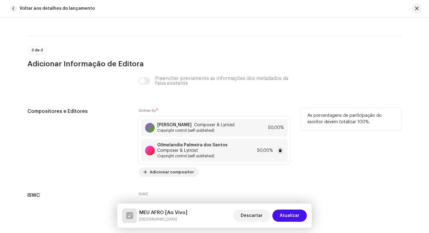
scroll to position [1488, 0]
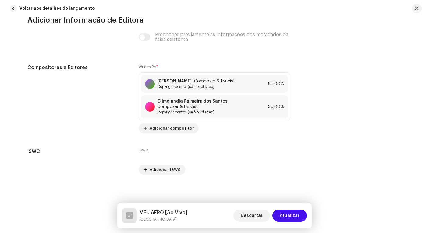
click at [293, 217] on span "Atualizar" at bounding box center [290, 216] width 20 height 12
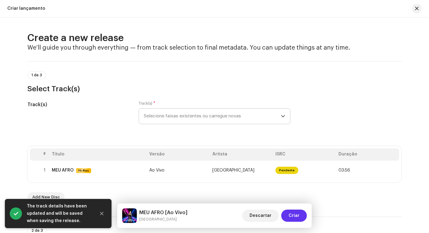
click at [295, 219] on span "Criar" at bounding box center [293, 216] width 11 height 12
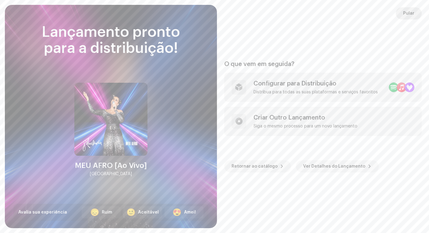
click at [409, 13] on span "Pular" at bounding box center [408, 13] width 11 height 12
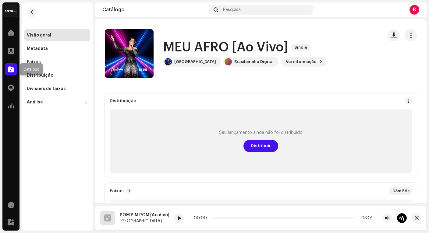
drag, startPoint x: 10, startPoint y: 68, endPoint x: 12, endPoint y: 72, distance: 4.5
click at [10, 68] on span at bounding box center [11, 69] width 6 height 5
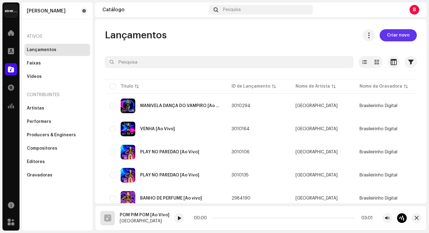
click at [394, 35] on span "Criar novo" at bounding box center [398, 35] width 23 height 12
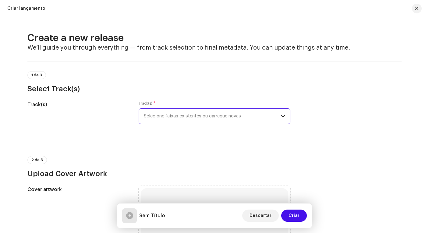
click at [230, 120] on span "Selecione faixas existentes ou carregue novas" at bounding box center [212, 116] width 137 height 15
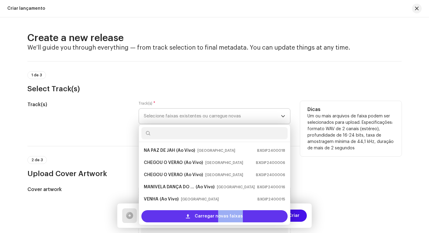
click at [216, 218] on span "Carregar novas faixas" at bounding box center [219, 216] width 48 height 12
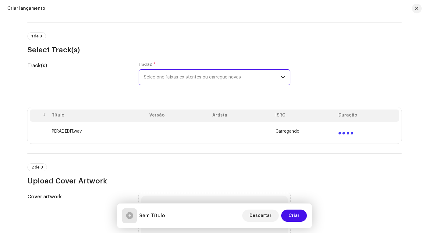
scroll to position [178, 0]
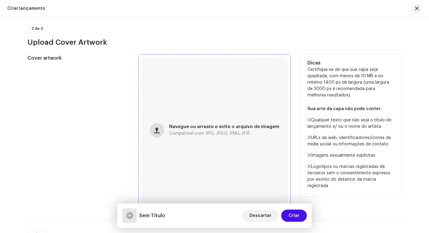
click at [162, 130] on button "button" at bounding box center [157, 130] width 15 height 15
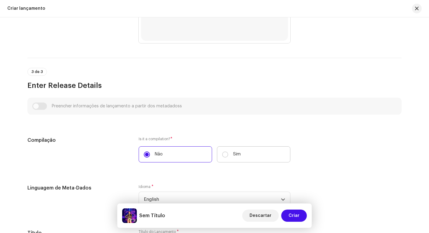
scroll to position [461, 0]
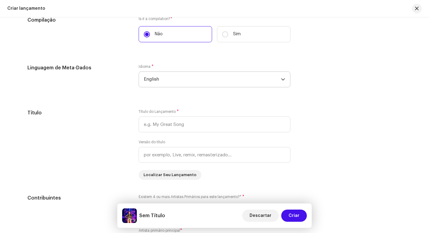
click at [175, 84] on span "English" at bounding box center [212, 79] width 137 height 15
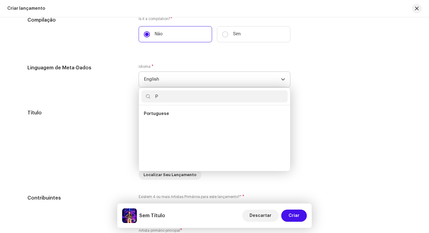
scroll to position [0, 0]
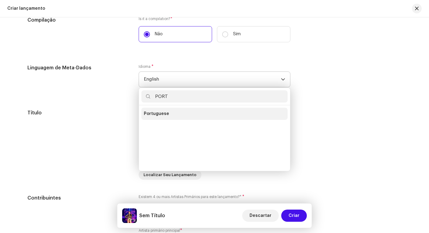
click at [161, 114] on span "Portuguese" at bounding box center [156, 114] width 25 height 6
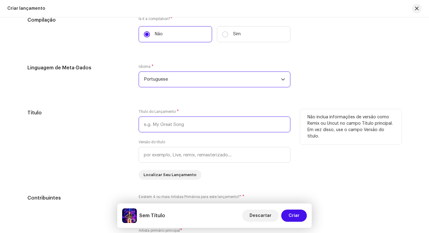
click at [191, 127] on input "text" at bounding box center [215, 125] width 152 height 16
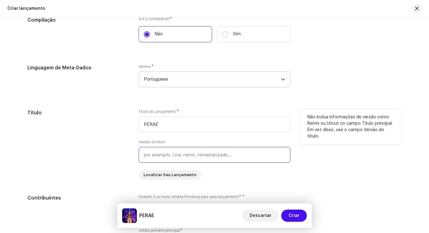
click at [212, 159] on input "text" at bounding box center [215, 155] width 152 height 16
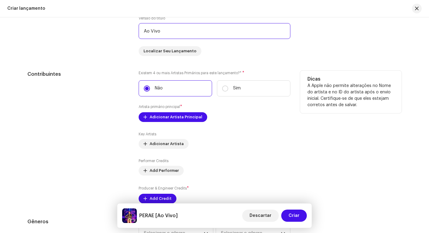
scroll to position [586, 0]
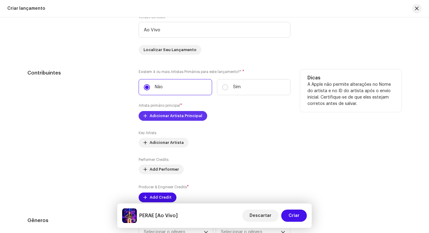
click at [182, 116] on span "Adicionar Artista Principal" at bounding box center [176, 116] width 53 height 12
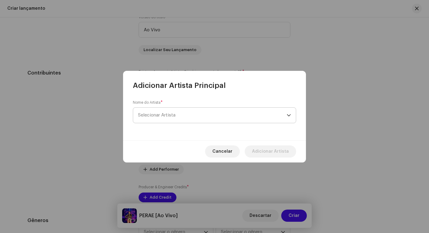
click at [175, 114] on span "Selecionar Artista" at bounding box center [156, 115] width 37 height 5
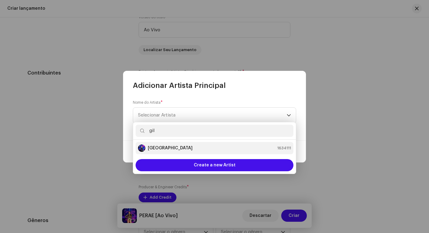
click at [172, 146] on strong "[GEOGRAPHIC_DATA]" at bounding box center [170, 148] width 45 height 6
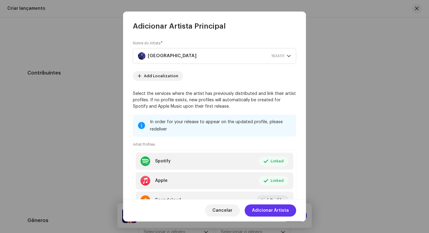
click at [281, 212] on span "Adicionar Artista" at bounding box center [270, 211] width 37 height 12
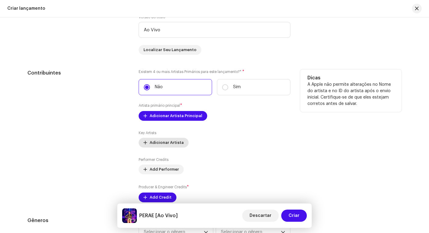
click at [166, 142] on span "Adicionar Artista" at bounding box center [167, 143] width 34 height 12
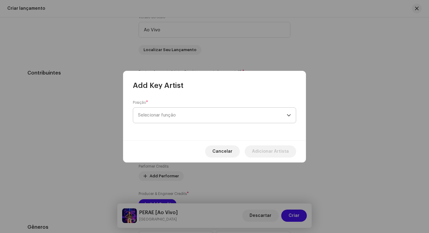
click at [192, 114] on span "Selecionar função" at bounding box center [212, 115] width 149 height 15
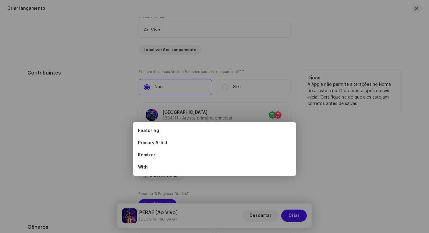
click at [111, 106] on div "Add Key Artist Posição * Selecionar função Cancelar Adicionar Artista" at bounding box center [214, 116] width 429 height 233
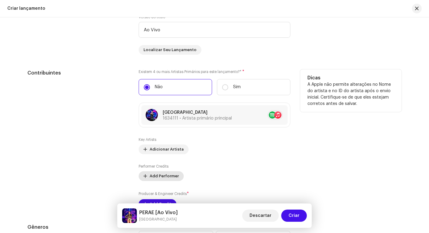
click at [164, 173] on span "Add Performer" at bounding box center [164, 176] width 29 height 12
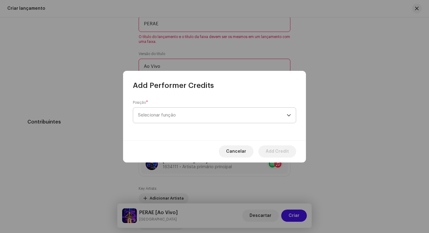
click at [173, 117] on span "Selecionar função" at bounding box center [212, 115] width 149 height 15
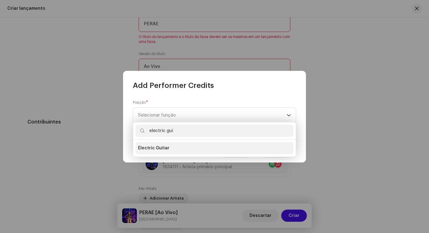
click at [179, 150] on li "Electric Guitar" at bounding box center [214, 148] width 158 height 12
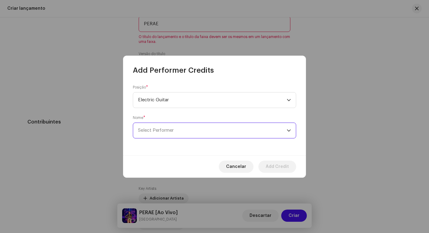
click at [186, 132] on span "Select Performer" at bounding box center [212, 130] width 149 height 15
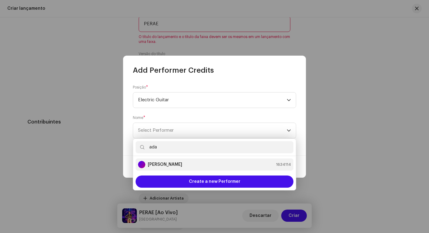
click at [175, 165] on strong "Adail Scarpelini" at bounding box center [165, 165] width 34 height 6
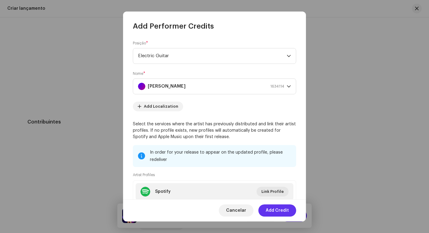
click at [281, 213] on span "Add Credit" at bounding box center [277, 211] width 23 height 12
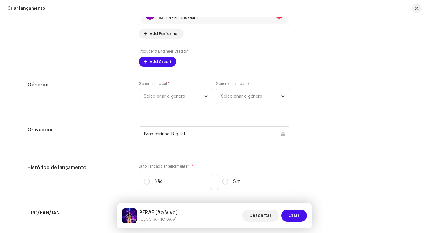
scroll to position [758, 0]
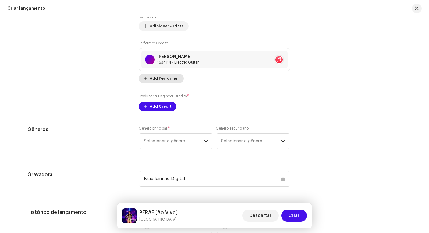
click at [162, 81] on span "Add Performer" at bounding box center [164, 78] width 29 height 12
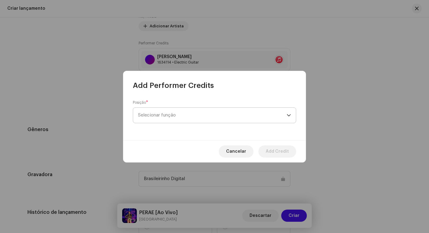
click at [180, 114] on span "Selecionar função" at bounding box center [212, 115] width 149 height 15
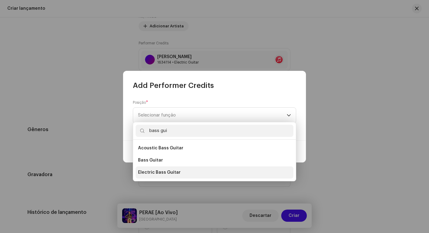
click at [156, 167] on li "Electric Bass Guitar" at bounding box center [214, 173] width 158 height 12
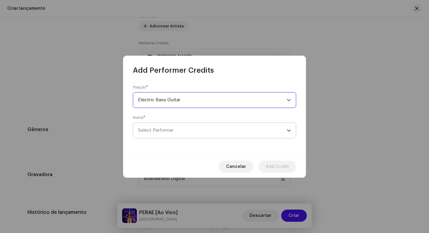
click at [198, 130] on span "Select Performer" at bounding box center [212, 130] width 149 height 15
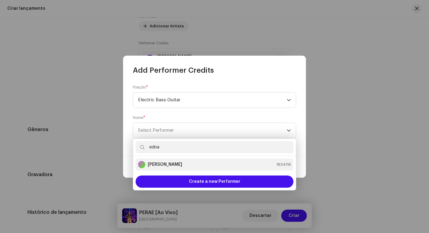
click at [195, 162] on div "Ednaldo Scaldaferri 1634116" at bounding box center [214, 164] width 153 height 7
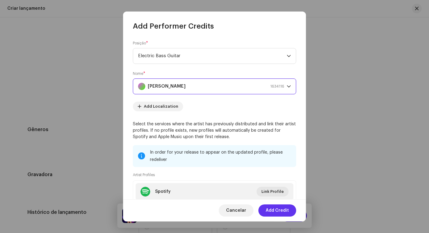
click at [282, 212] on span "Add Credit" at bounding box center [277, 211] width 23 height 12
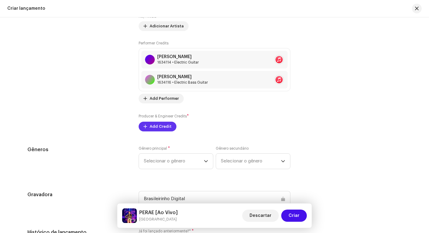
click at [157, 126] on span "Add Credit" at bounding box center [161, 127] width 22 height 12
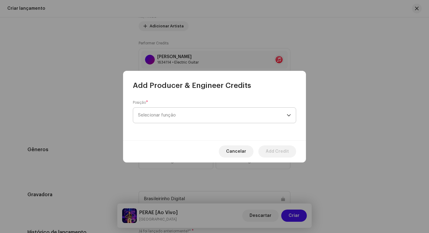
click at [178, 112] on span "Selecionar função" at bounding box center [212, 115] width 149 height 15
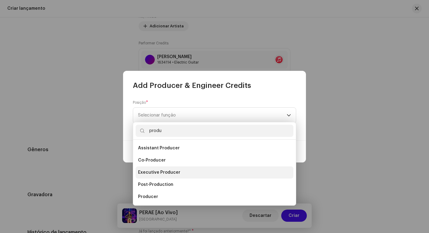
click at [168, 171] on span "Executive Producer" at bounding box center [159, 173] width 42 height 6
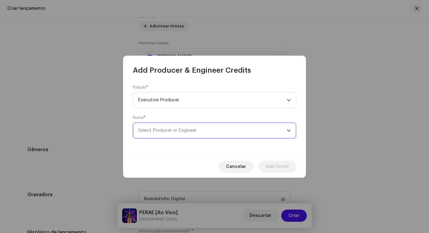
click at [174, 128] on span "Select Producer or Engineer" at bounding box center [167, 130] width 58 height 5
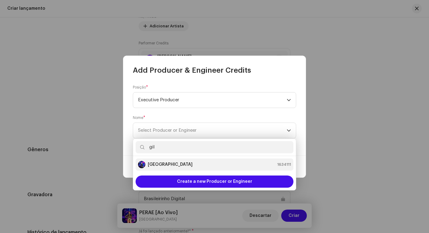
click at [181, 166] on div "Gilmelândia 1634111" at bounding box center [214, 164] width 153 height 7
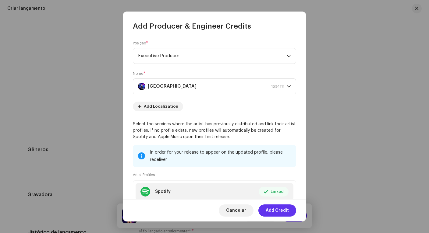
click at [278, 213] on span "Add Credit" at bounding box center [277, 211] width 23 height 12
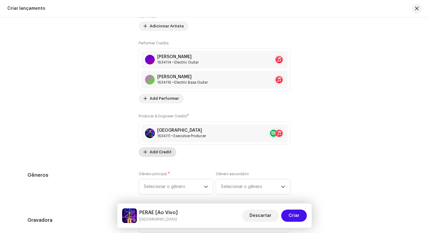
click at [161, 150] on span "Add Credit" at bounding box center [161, 152] width 22 height 12
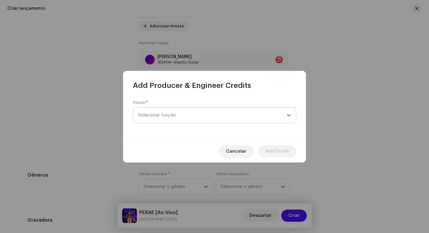
click at [174, 114] on span "Selecionar função" at bounding box center [212, 115] width 149 height 15
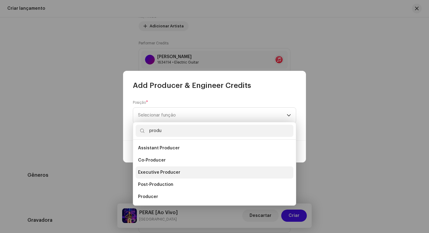
click at [149, 173] on span "Executive Producer" at bounding box center [159, 173] width 42 height 6
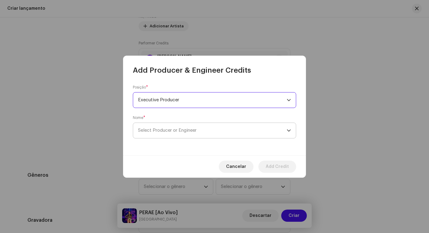
click at [181, 133] on span "Select Producer or Engineer" at bounding box center [212, 130] width 149 height 15
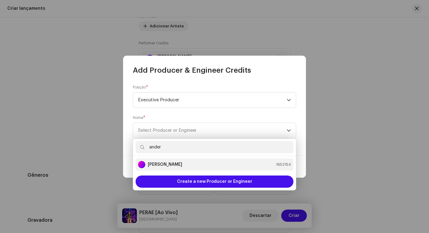
click at [182, 167] on div "Anderson Lima 1652154" at bounding box center [214, 164] width 153 height 7
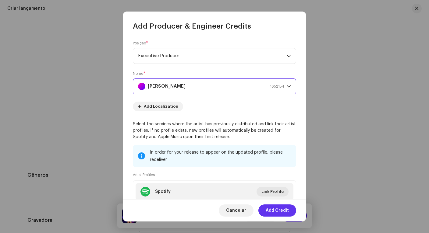
click at [276, 212] on span "Add Credit" at bounding box center [277, 211] width 23 height 12
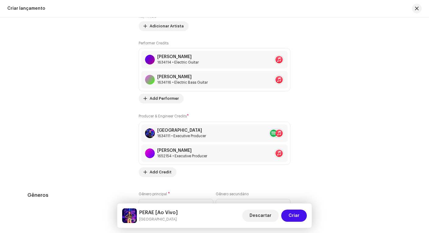
click at [161, 177] on div "Preencher informações de lançamento a partir dos metadadoss Compilação Is it a …" at bounding box center [214, 88] width 374 height 766
click at [163, 173] on span "Add Credit" at bounding box center [161, 172] width 22 height 12
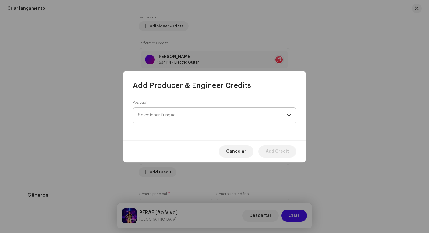
click at [195, 114] on span "Selecionar função" at bounding box center [212, 115] width 149 height 15
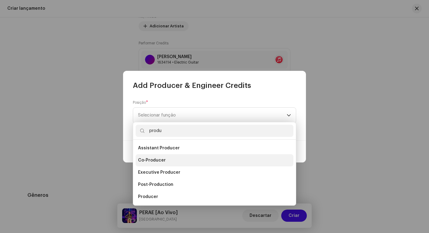
click at [168, 160] on li "Co-Producer" at bounding box center [214, 160] width 158 height 12
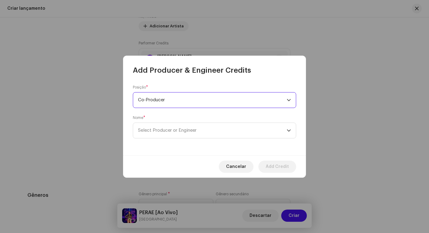
click at [176, 102] on span "Co-Producer" at bounding box center [212, 100] width 149 height 15
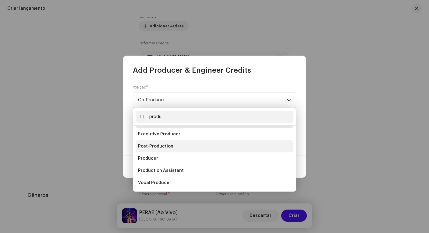
scroll to position [15, 0]
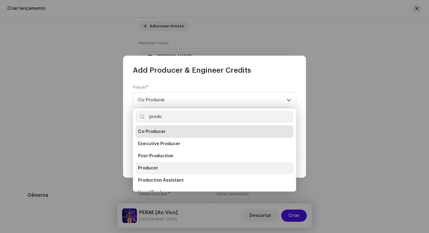
click at [162, 172] on li "Producer" at bounding box center [214, 168] width 158 height 12
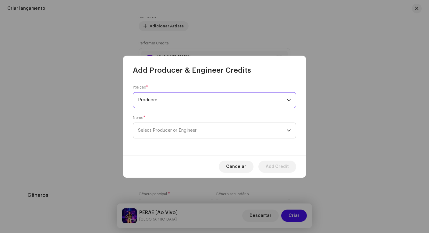
click at [168, 132] on span "Select Producer or Engineer" at bounding box center [167, 130] width 58 height 5
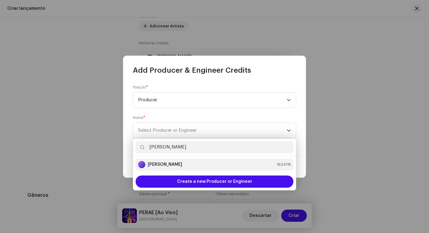
click at [191, 167] on div "Gigi Cerqueira 1634115" at bounding box center [214, 164] width 153 height 7
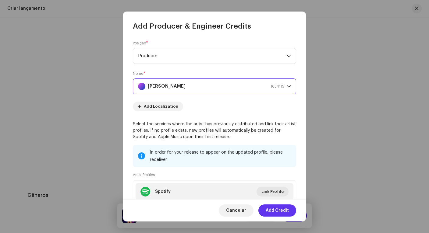
click at [280, 213] on span "Add Credit" at bounding box center [277, 211] width 23 height 12
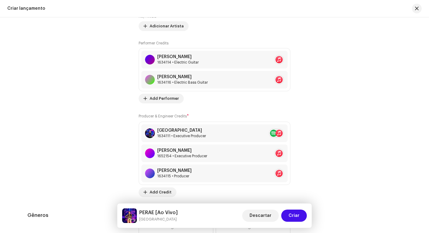
scroll to position [805, 0]
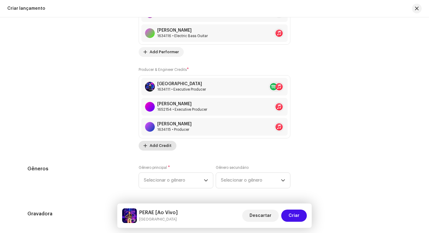
click at [167, 146] on span "Add Credit" at bounding box center [161, 146] width 22 height 12
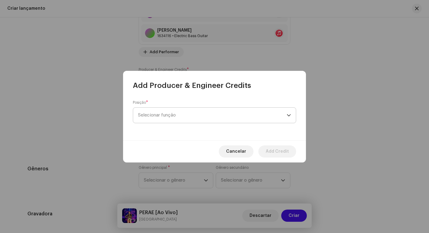
click at [196, 111] on span "Selecionar função" at bounding box center [212, 115] width 149 height 15
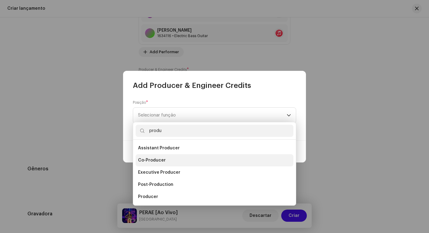
click at [182, 162] on li "Co-Producer" at bounding box center [214, 160] width 158 height 12
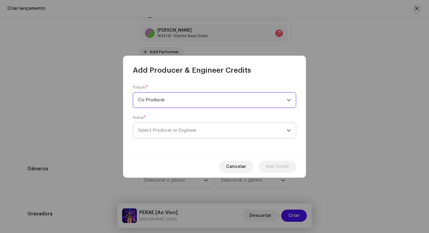
click at [199, 128] on span "Select Producer or Engineer" at bounding box center [212, 130] width 149 height 15
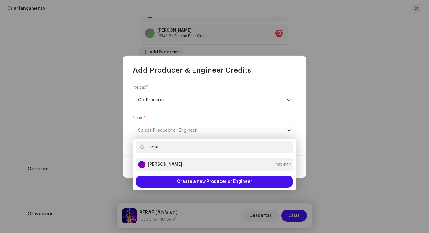
click at [170, 163] on strong "Adail Scarpelini" at bounding box center [165, 165] width 34 height 6
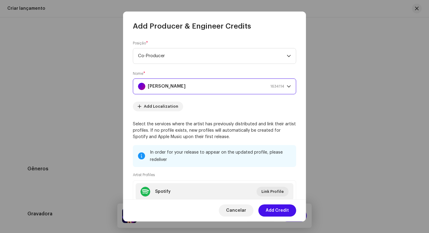
click at [283, 212] on span "Add Credit" at bounding box center [277, 211] width 23 height 12
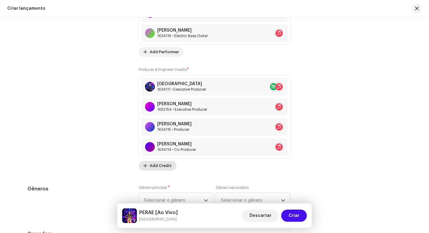
click at [166, 164] on span "Add Credit" at bounding box center [161, 166] width 22 height 12
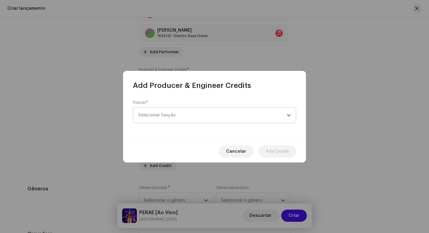
click at [207, 113] on span "Selecionar função" at bounding box center [212, 115] width 149 height 15
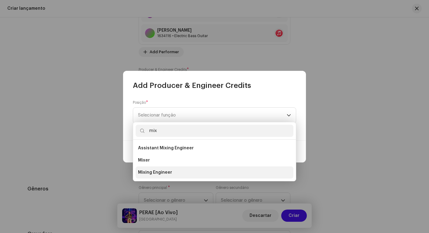
click at [164, 172] on span "Mixing Engineer" at bounding box center [155, 173] width 34 height 6
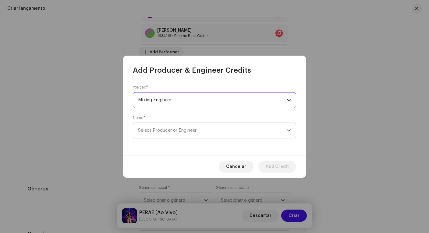
click at [179, 127] on span "Select Producer or Engineer" at bounding box center [212, 130] width 149 height 15
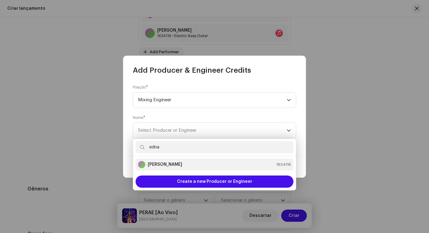
click at [190, 162] on div "Ednaldo Scaldaferri 1634116" at bounding box center [214, 164] width 153 height 7
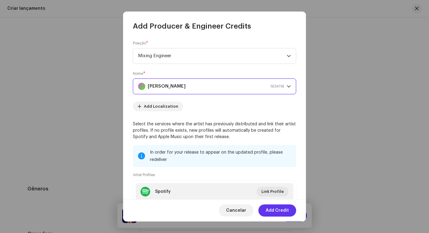
click at [283, 211] on span "Add Credit" at bounding box center [277, 211] width 23 height 12
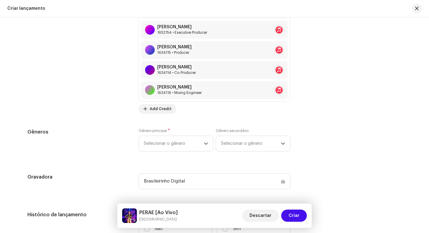
scroll to position [893, 0]
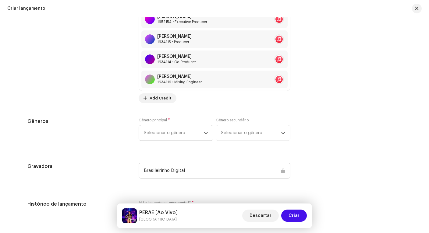
click at [145, 128] on span "Selecionar o gênero" at bounding box center [174, 132] width 60 height 15
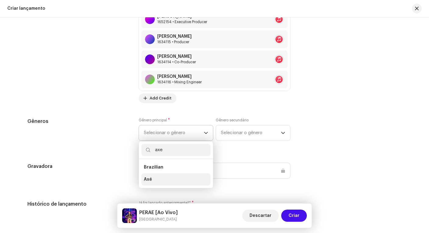
click at [152, 180] on li "Axé" at bounding box center [175, 180] width 69 height 12
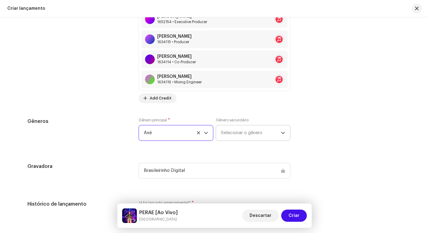
click at [255, 133] on span "Selecionar o gênero" at bounding box center [251, 132] width 60 height 15
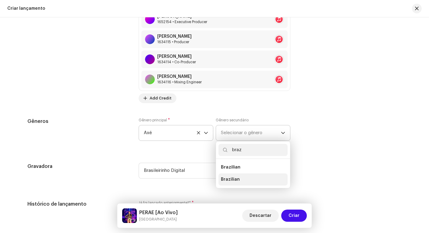
click at [258, 174] on li "Brazilian" at bounding box center [252, 180] width 69 height 12
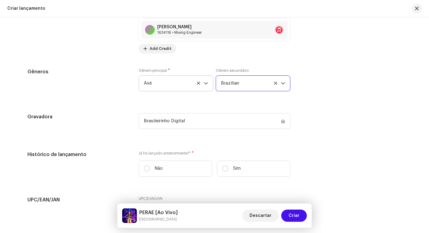
scroll to position [1000, 0]
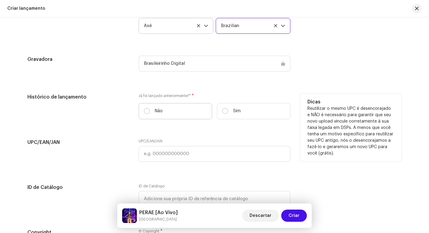
click at [194, 114] on label "Não" at bounding box center [175, 111] width 73 height 16
click at [150, 114] on input "Não" at bounding box center [147, 111] width 6 height 6
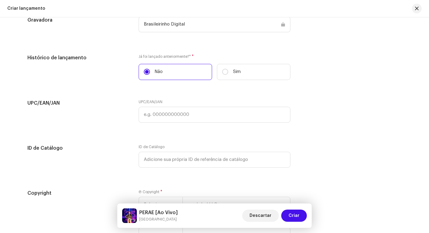
scroll to position [1115, 0]
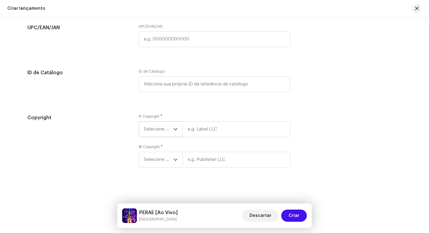
click at [160, 130] on span "Selecione o ano" at bounding box center [159, 129] width 30 height 15
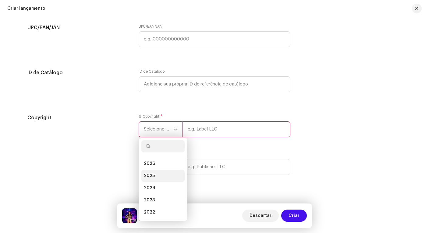
drag, startPoint x: 161, startPoint y: 179, endPoint x: 175, endPoint y: 167, distance: 17.5
click at [161, 178] on li "2025" at bounding box center [162, 176] width 43 height 12
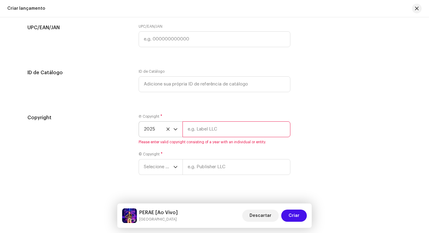
click at [223, 127] on input "text" at bounding box center [236, 129] width 108 height 16
click at [166, 166] on span "Selecione o ano" at bounding box center [159, 167] width 30 height 15
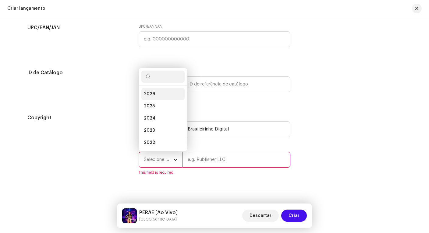
click at [161, 106] on li "2025" at bounding box center [162, 106] width 43 height 12
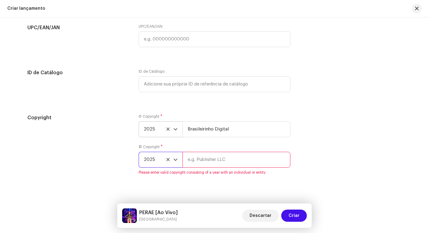
click at [216, 163] on input "text" at bounding box center [236, 160] width 108 height 16
paste input "Brasileirinho Digital"
click at [321, 163] on div "Copyright Ⓟ Copyright * 2025 Brasileirinho Digital © Copyright * 2025 Brasileir…" at bounding box center [214, 148] width 374 height 68
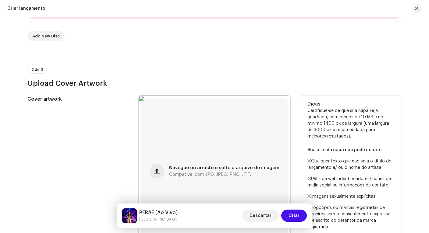
scroll to position [100, 0]
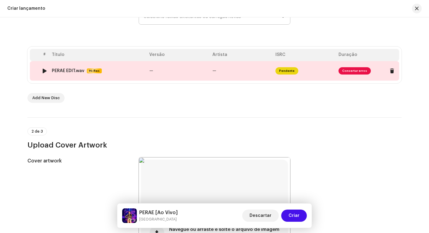
click at [350, 73] on span "Consertar erros" at bounding box center [354, 70] width 32 height 7
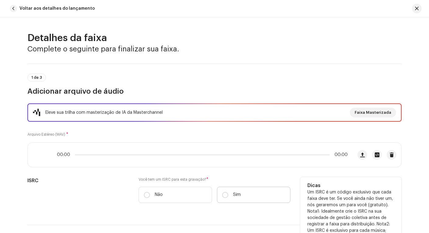
click at [230, 197] on label "Sim" at bounding box center [253, 195] width 73 height 16
click at [228, 197] on input "Sim" at bounding box center [225, 195] width 6 height 6
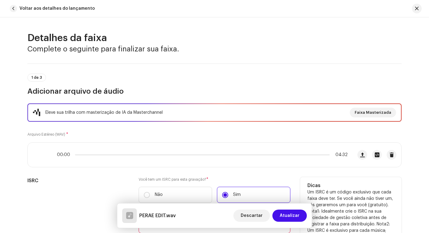
scroll to position [60, 0]
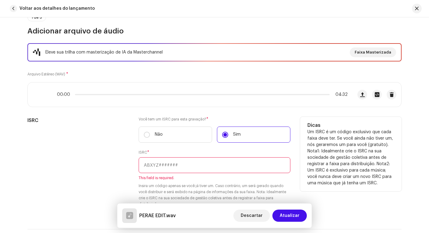
click at [156, 166] on input "text" at bounding box center [215, 165] width 152 height 16
paste input "BXGIP2400022"
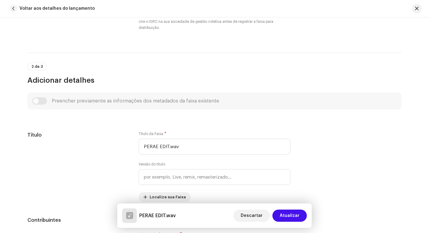
scroll to position [279, 0]
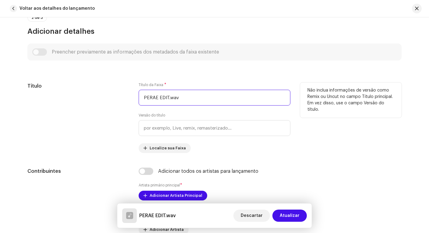
click at [198, 98] on input "PERAE EDIT.wav" at bounding box center [215, 98] width 152 height 16
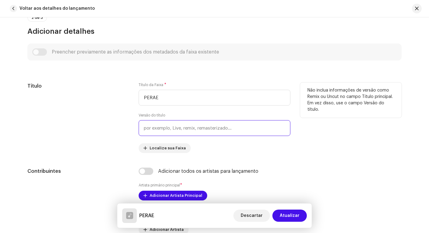
click at [205, 131] on input "text" at bounding box center [215, 128] width 152 height 16
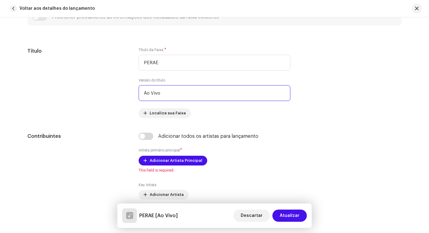
scroll to position [362, 0]
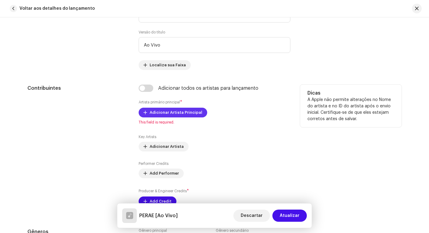
click at [196, 113] on span "Adicionar Artista Principal" at bounding box center [176, 113] width 53 height 12
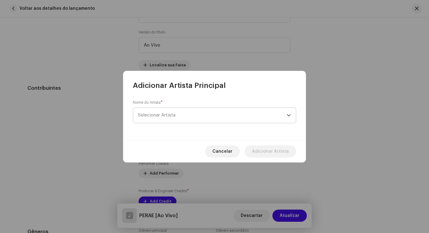
click at [195, 114] on span "Selecionar Artista" at bounding box center [212, 115] width 149 height 15
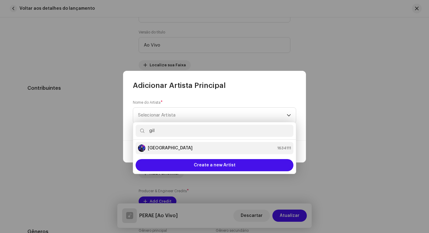
click at [175, 146] on div "Gilmelândia 1634111" at bounding box center [214, 148] width 153 height 7
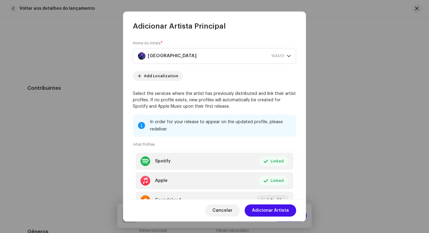
click at [288, 211] on span "Adicionar Artista" at bounding box center [270, 211] width 37 height 12
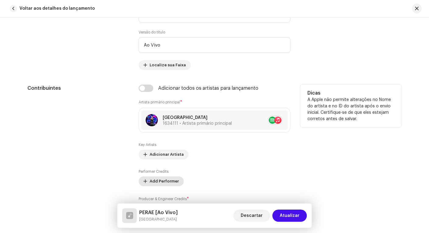
click at [168, 179] on span "Add Performer" at bounding box center [164, 181] width 29 height 12
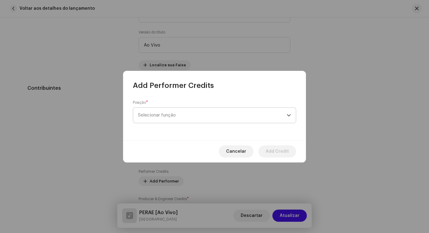
click at [227, 117] on span "Selecionar função" at bounding box center [212, 115] width 149 height 15
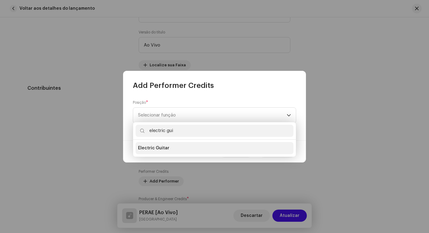
click at [244, 146] on li "Electric Guitar" at bounding box center [214, 148] width 158 height 12
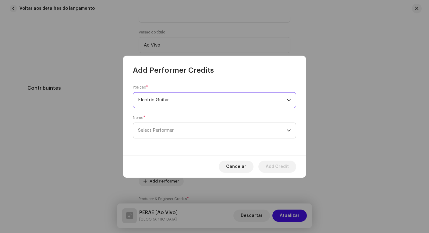
click at [198, 130] on span "Select Performer" at bounding box center [212, 130] width 149 height 15
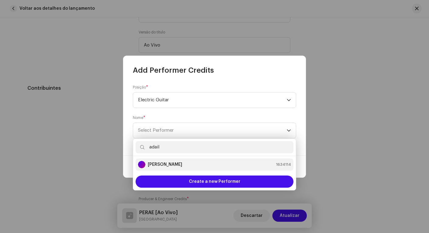
click at [201, 164] on div "Adail Scarpelini 1634114" at bounding box center [214, 164] width 153 height 7
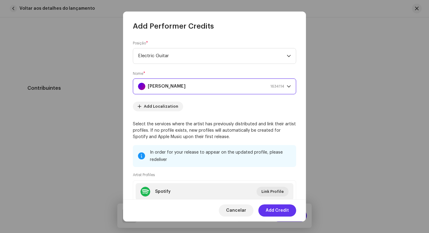
click at [288, 213] on span "Add Credit" at bounding box center [277, 211] width 23 height 12
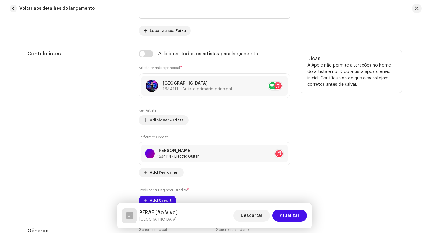
scroll to position [408, 0]
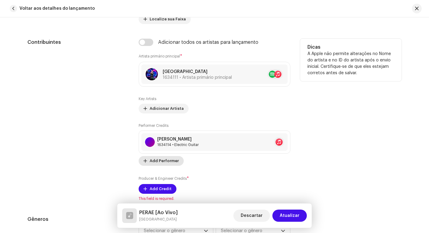
click at [169, 160] on span "Add Performer" at bounding box center [164, 161] width 29 height 12
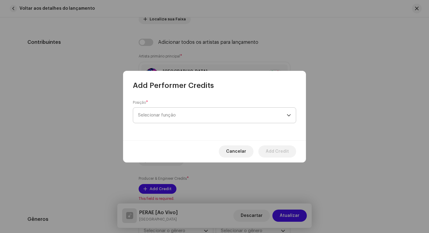
click at [194, 111] on span "Selecionar função" at bounding box center [212, 115] width 149 height 15
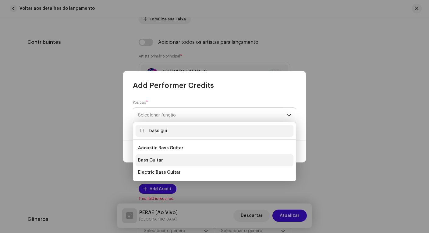
click at [185, 161] on li "Bass Guitar" at bounding box center [214, 160] width 158 height 12
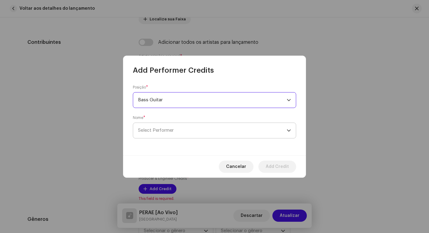
click at [200, 134] on span "Select Performer" at bounding box center [212, 130] width 149 height 15
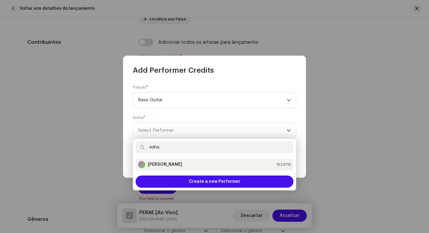
click at [197, 164] on div "Ednaldo Scaldaferri 1634116" at bounding box center [214, 164] width 153 height 7
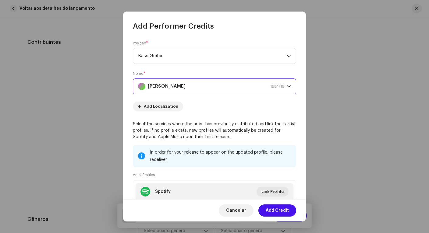
click at [284, 212] on span "Add Credit" at bounding box center [277, 211] width 23 height 12
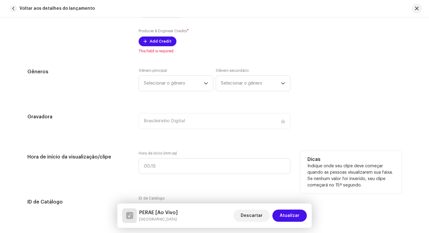
scroll to position [466, 0]
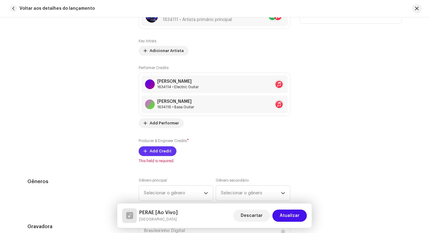
click at [160, 147] on span "Add Credit" at bounding box center [161, 151] width 22 height 12
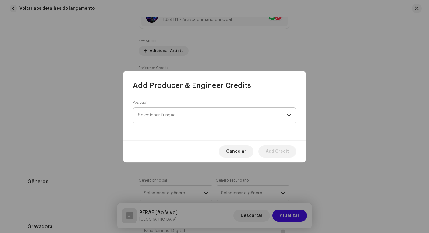
click at [172, 113] on span "Selecionar função" at bounding box center [212, 115] width 149 height 15
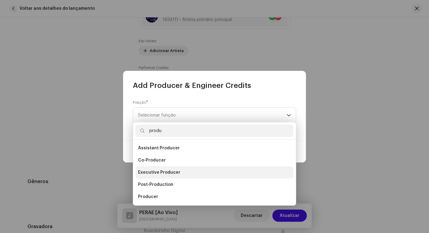
click at [168, 172] on span "Executive Producer" at bounding box center [159, 173] width 42 height 6
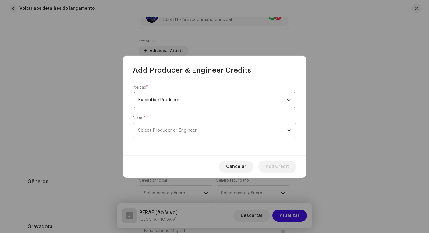
click at [216, 130] on span "Select Producer or Engineer" at bounding box center [212, 130] width 149 height 15
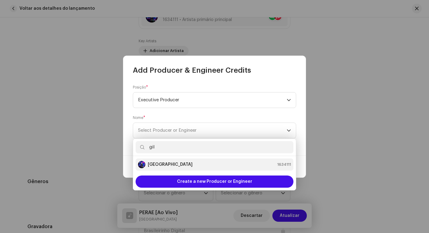
click at [227, 162] on div "Gilmelândia 1634111" at bounding box center [214, 164] width 153 height 7
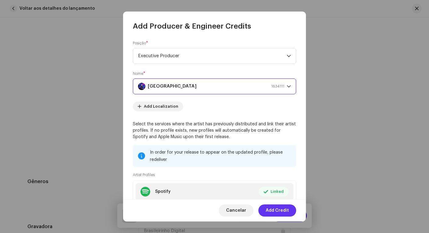
click at [276, 212] on span "Add Credit" at bounding box center [277, 211] width 23 height 12
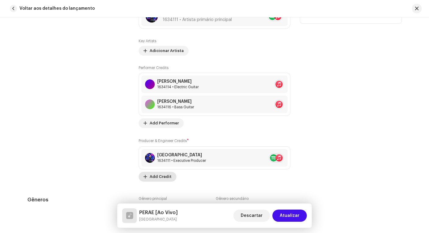
click at [165, 178] on span "Add Credit" at bounding box center [161, 177] width 22 height 12
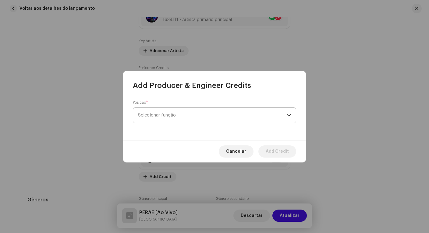
click at [180, 116] on span "Selecionar função" at bounding box center [212, 115] width 149 height 15
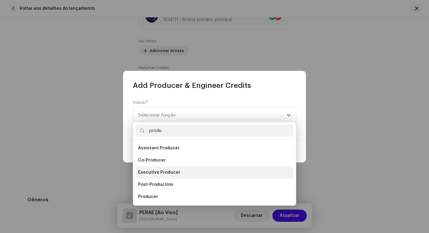
click at [165, 171] on span "Executive Producer" at bounding box center [159, 173] width 42 height 6
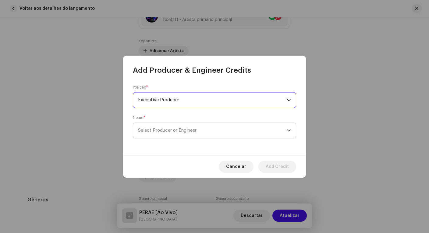
click at [189, 132] on span "Select Producer or Engineer" at bounding box center [167, 130] width 58 height 5
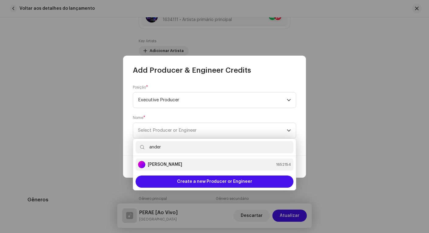
click at [191, 165] on div "Anderson Lima 1652154" at bounding box center [214, 164] width 153 height 7
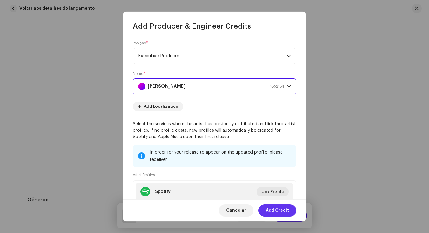
click at [288, 213] on span "Add Credit" at bounding box center [277, 211] width 23 height 12
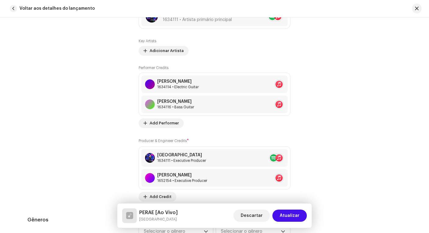
scroll to position [510, 0]
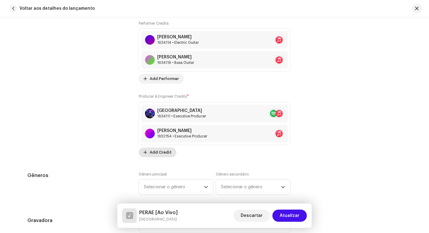
click at [162, 155] on span "Add Credit" at bounding box center [161, 152] width 22 height 12
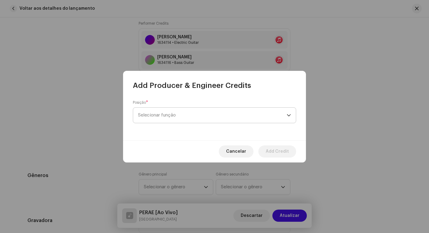
click at [219, 111] on span "Selecionar função" at bounding box center [212, 115] width 149 height 15
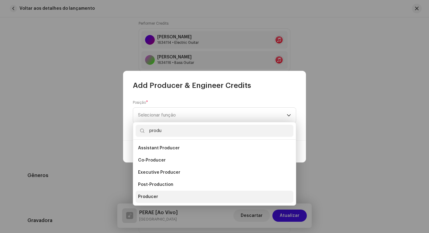
click at [165, 194] on li "Producer" at bounding box center [214, 197] width 158 height 12
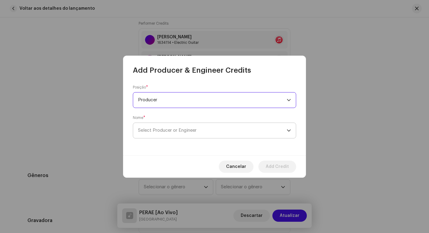
click at [189, 130] on span "Select Producer or Engineer" at bounding box center [167, 130] width 58 height 5
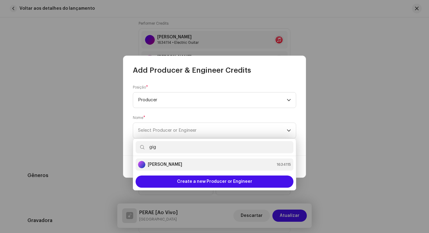
click at [184, 164] on div "Gigi Cerqueira 1634115" at bounding box center [214, 164] width 153 height 7
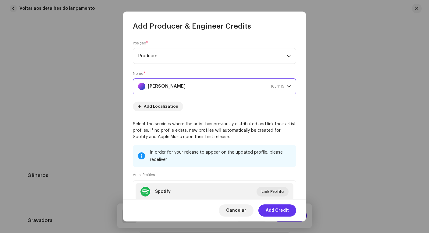
click at [283, 213] on span "Add Credit" at bounding box center [277, 211] width 23 height 12
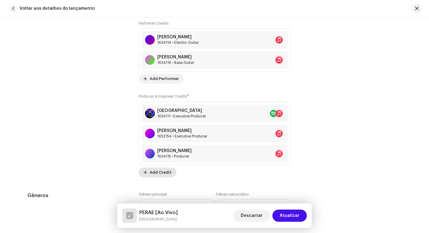
click at [164, 172] on span "Add Credit" at bounding box center [161, 173] width 22 height 12
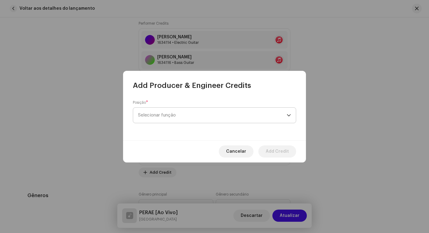
click at [189, 119] on span "Selecionar função" at bounding box center [212, 115] width 149 height 15
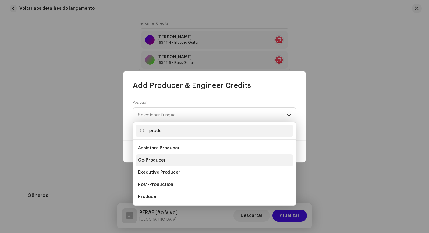
click at [167, 163] on li "Co-Producer" at bounding box center [214, 160] width 158 height 12
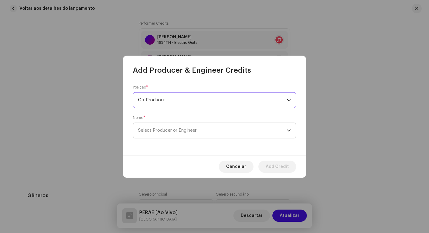
click at [192, 132] on span "Select Producer or Engineer" at bounding box center [167, 130] width 58 height 5
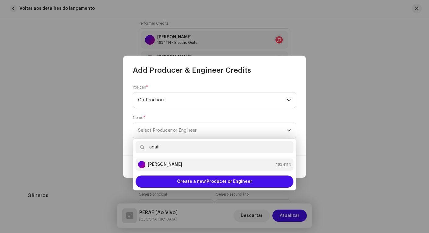
click at [184, 167] on div "Adail Scarpelini 1634114" at bounding box center [214, 164] width 153 height 7
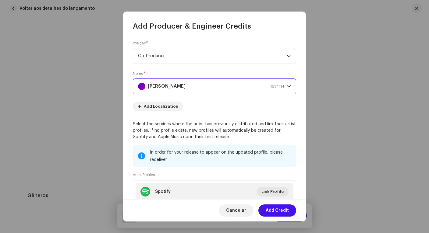
click at [282, 212] on span "Add Credit" at bounding box center [277, 211] width 23 height 12
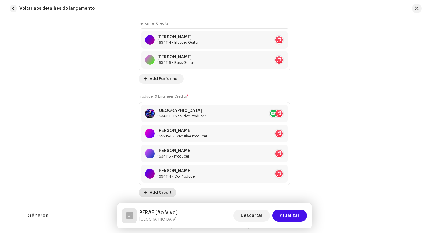
click at [166, 195] on span "Add Credit" at bounding box center [161, 193] width 22 height 12
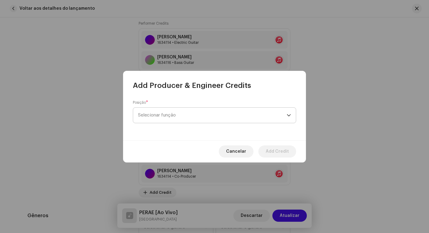
click at [248, 113] on span "Selecionar função" at bounding box center [212, 115] width 149 height 15
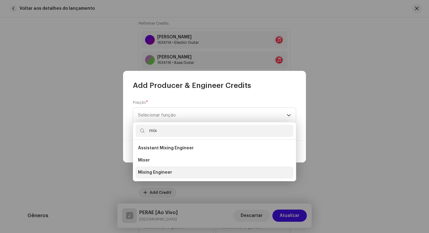
click at [219, 170] on li "Mixing Engineer" at bounding box center [214, 173] width 158 height 12
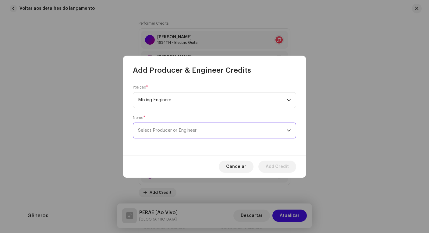
click at [175, 127] on span "Select Producer or Engineer" at bounding box center [212, 130] width 149 height 15
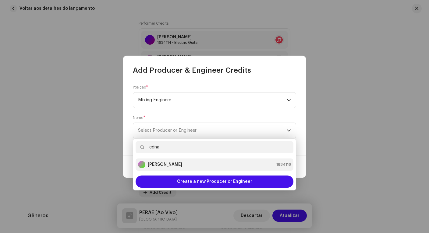
click at [177, 163] on strong "Ednaldo Scaldaferri" at bounding box center [165, 165] width 34 height 6
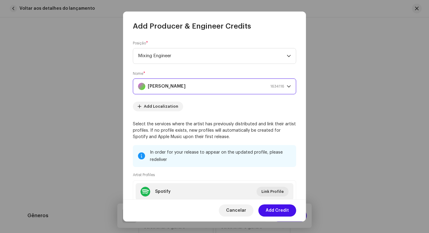
click at [284, 212] on span "Add Credit" at bounding box center [277, 211] width 23 height 12
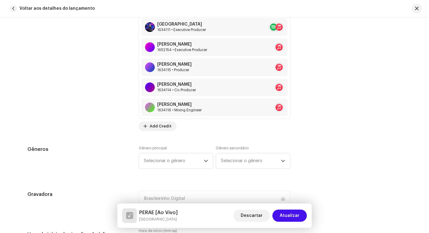
scroll to position [648, 0]
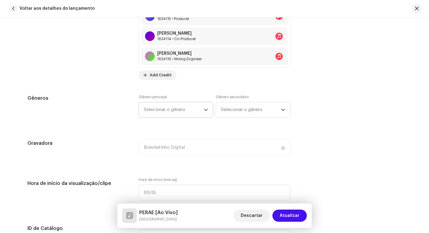
click at [179, 111] on span "Selecionar o gênero" at bounding box center [174, 109] width 60 height 15
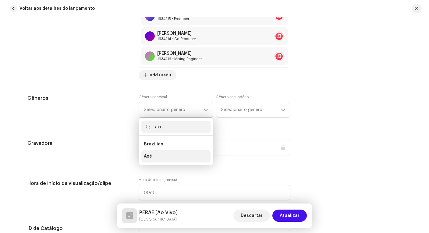
click at [175, 155] on li "Axé" at bounding box center [175, 156] width 69 height 12
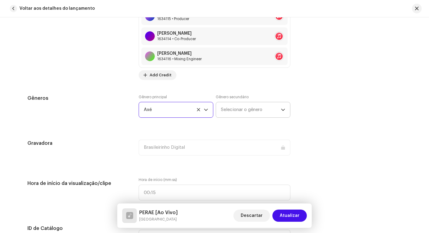
click at [234, 112] on span "Selecionar o gênero" at bounding box center [251, 109] width 60 height 15
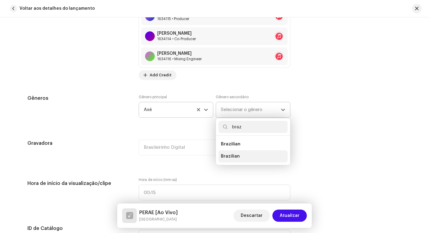
click at [244, 157] on li "Brazilian" at bounding box center [252, 156] width 69 height 12
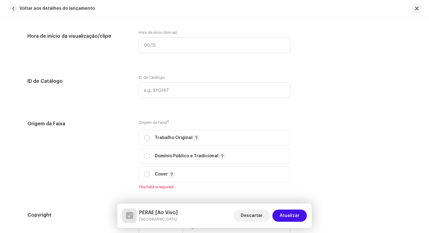
scroll to position [843, 0]
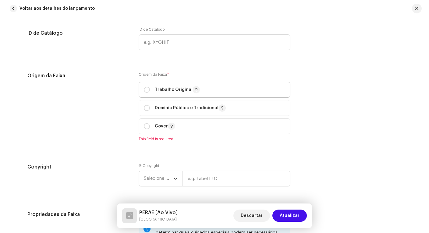
click at [177, 88] on p "Trabalho Original" at bounding box center [177, 89] width 45 height 7
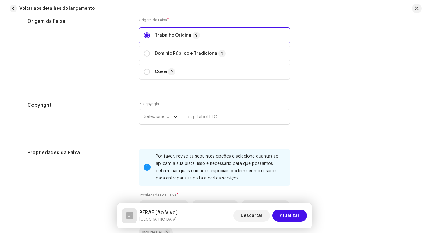
scroll to position [955, 0]
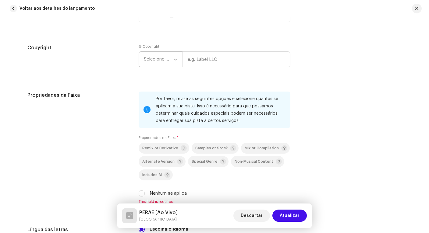
click at [156, 55] on span "Selecione o ano" at bounding box center [159, 59] width 30 height 15
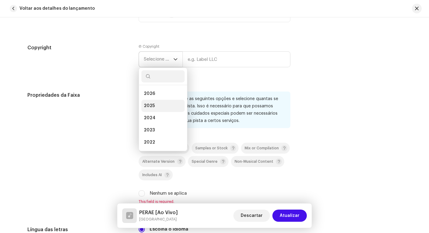
click at [160, 103] on li "2025" at bounding box center [162, 106] width 43 height 12
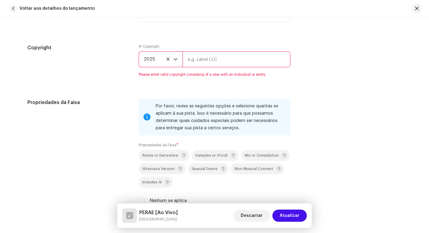
click at [215, 59] on input "text" at bounding box center [236, 59] width 108 height 16
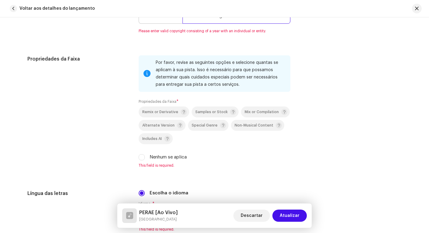
scroll to position [1075, 0]
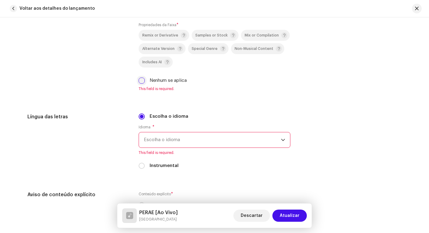
click at [139, 79] on div "Por favor, revise as seguintes opções e selecione quantas se aplicam à sua pist…" at bounding box center [215, 35] width 152 height 113
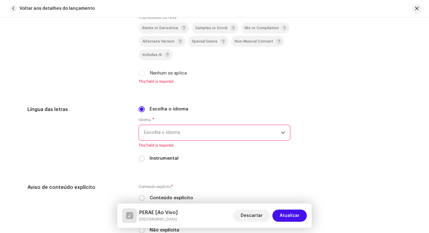
click at [174, 132] on span "Escolha o idioma" at bounding box center [212, 132] width 137 height 15
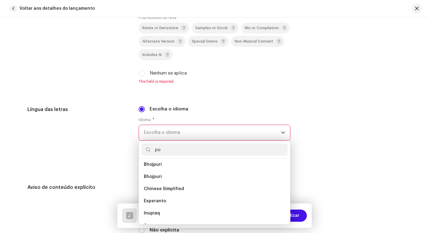
scroll to position [0, 0]
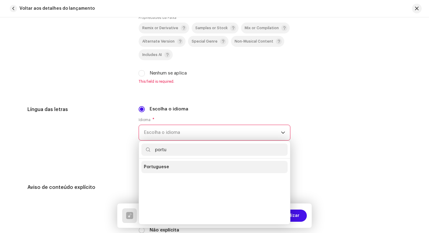
click at [150, 171] on li "Portuguese" at bounding box center [214, 167] width 146 height 12
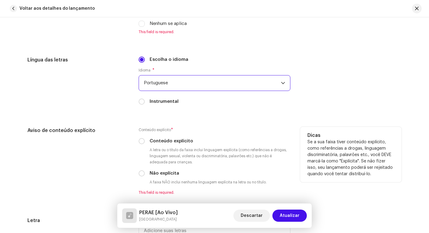
scroll to position [1235, 0]
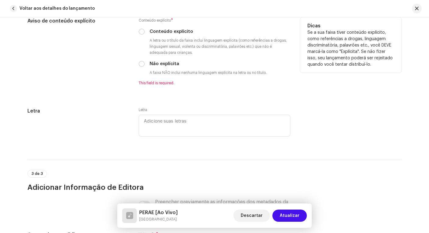
click at [176, 68] on div "Conteúdo explícito * Conteúdo explícito A letra ou o título da faixa inclui lin…" at bounding box center [215, 51] width 152 height 68
click at [171, 65] on label "Não explícita" at bounding box center [165, 64] width 30 height 7
click at [145, 65] on input "Não explícita" at bounding box center [142, 64] width 6 height 6
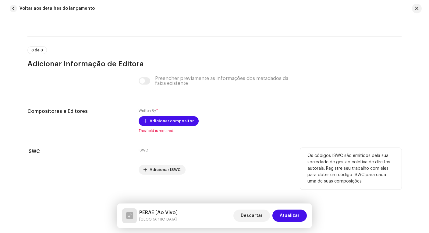
scroll to position [1297, 0]
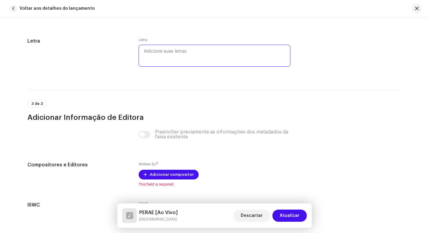
click at [180, 51] on textarea at bounding box center [215, 56] width 152 height 22
paste textarea "Peraê Para de sorrir, senão te agarro Se te pego assim sorrindo, não te largo P…"
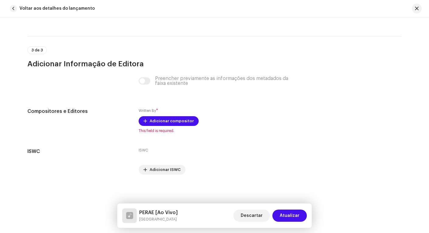
scroll to position [1351, 0]
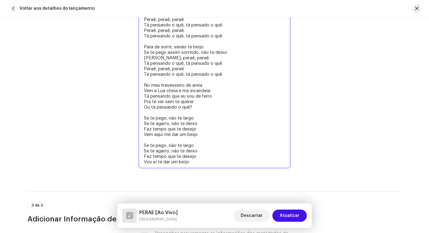
click at [212, 118] on textarea "Peraê Para de sorrir, senão te agarro Se te pego assim sorrindo, não te largo P…" at bounding box center [215, 79] width 152 height 177
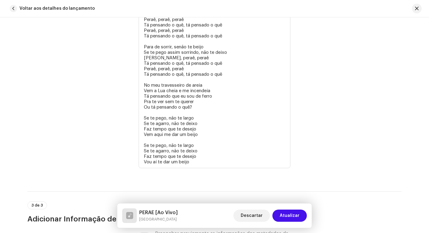
scroll to position [1506, 0]
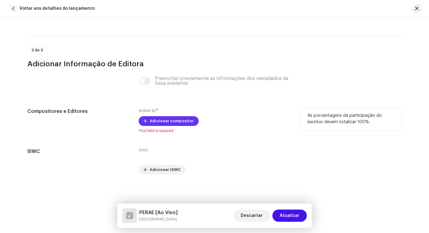
click at [167, 124] on span "Adicionar compositor" at bounding box center [172, 121] width 44 height 12
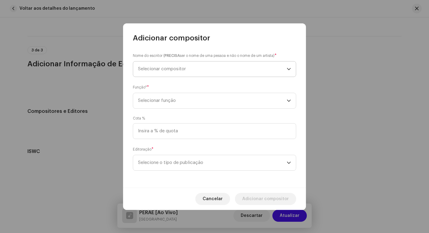
click at [184, 67] on span "Selecionar compositor" at bounding box center [162, 69] width 48 height 5
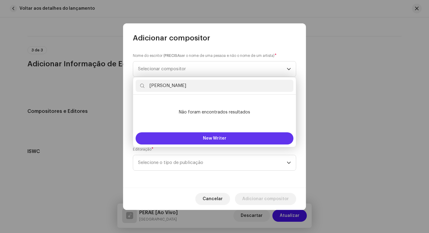
click at [238, 137] on button "New Writer" at bounding box center [214, 138] width 158 height 12
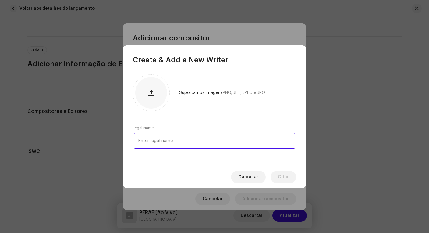
click at [233, 142] on input "text" at bounding box center [214, 141] width 163 height 16
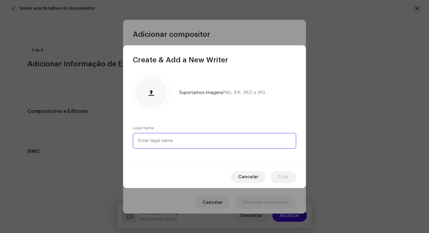
paste input "Lala Carvalho"
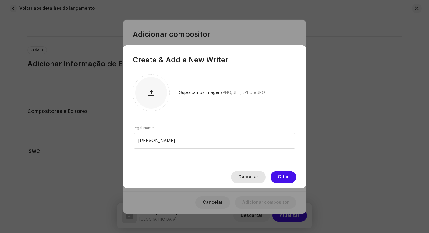
click at [245, 177] on span "Cancelar" at bounding box center [248, 177] width 20 height 12
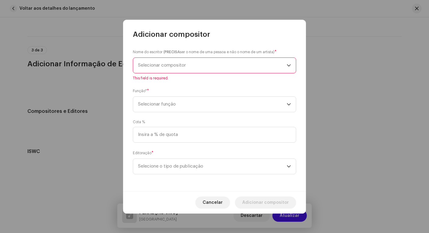
click at [186, 68] on span "Selecionar compositor" at bounding box center [212, 65] width 149 height 15
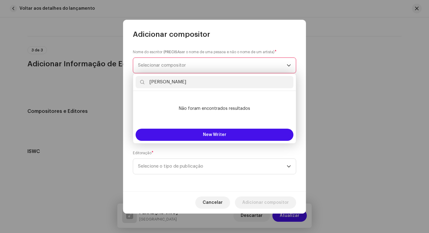
drag, startPoint x: 426, startPoint y: 118, endPoint x: 191, endPoint y: 80, distance: 237.7
click at [191, 80] on input "Alexandre Marcos carvalho de Azevedo" at bounding box center [214, 82] width 158 height 12
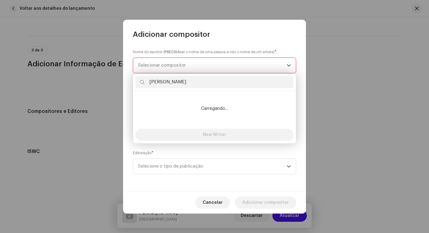
drag, startPoint x: 191, startPoint y: 82, endPoint x: 213, endPoint y: 98, distance: 27.6
click at [192, 82] on input "Alexandre Marcos carvalho de Azevedo" at bounding box center [214, 82] width 158 height 12
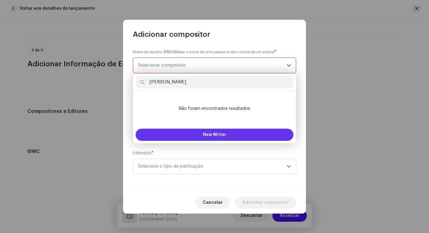
click at [228, 134] on button "New Writer" at bounding box center [214, 135] width 158 height 12
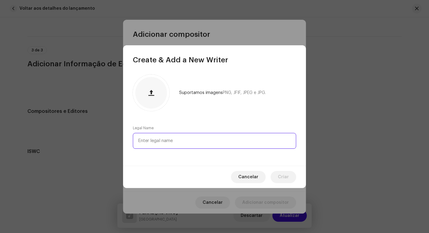
click at [194, 144] on input "text" at bounding box center [214, 141] width 163 height 16
click at [255, 178] on span "Cancelar" at bounding box center [248, 177] width 20 height 12
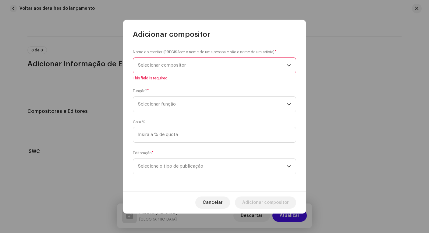
click at [192, 67] on span "Selecionar compositor" at bounding box center [212, 65] width 149 height 15
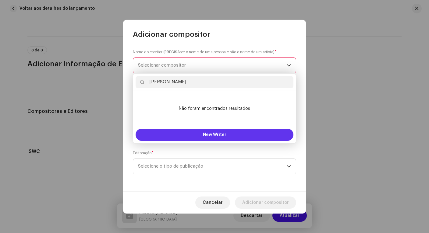
click at [216, 132] on button "New Writer" at bounding box center [214, 135] width 158 height 12
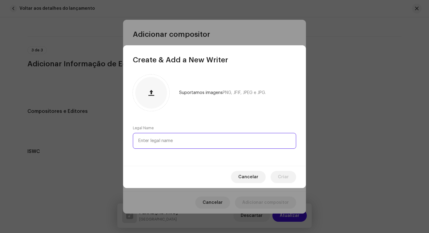
click at [205, 139] on input "text" at bounding box center [214, 141] width 163 height 16
click at [175, 142] on input "Alexandre Marco Carvalho de Azevedo" at bounding box center [214, 141] width 163 height 16
click at [174, 141] on input "Alexandre Marco Carvalho de Azevedo" at bounding box center [214, 141] width 163 height 16
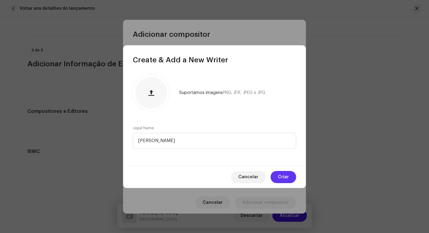
click at [287, 174] on span "Criar" at bounding box center [283, 177] width 11 height 12
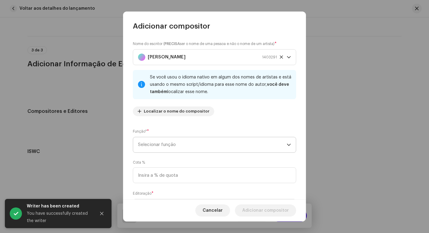
click at [174, 147] on span "Selecionar função" at bounding box center [212, 144] width 149 height 15
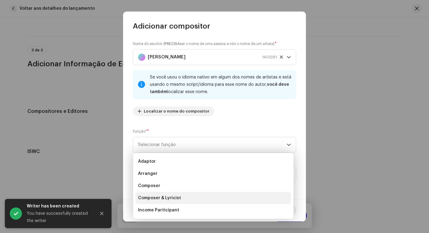
click at [174, 204] on li "Composer & Lyricist" at bounding box center [212, 198] width 155 height 12
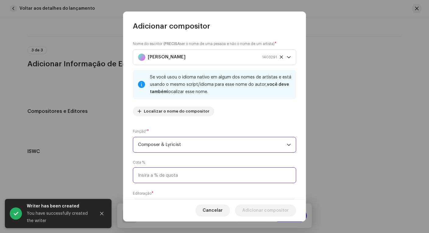
click at [178, 182] on input at bounding box center [214, 175] width 163 height 16
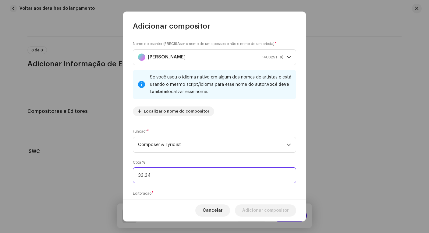
scroll to position [33, 0]
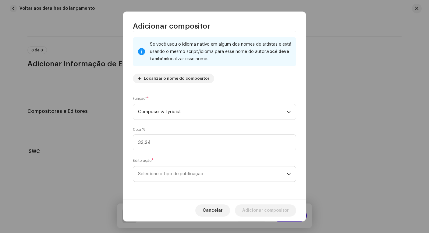
click at [202, 176] on span "Selecione o tipo de publicação" at bounding box center [212, 174] width 149 height 15
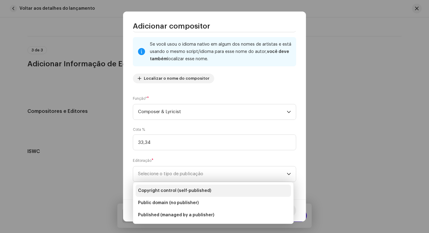
click at [199, 193] on span "Copyright control (self-published)" at bounding box center [174, 191] width 73 height 6
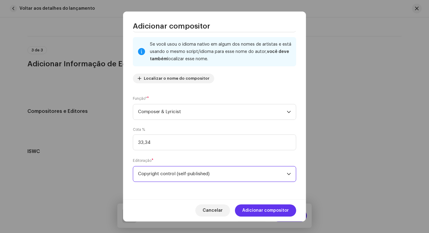
click at [260, 211] on span "Adicionar compositor" at bounding box center [265, 211] width 47 height 12
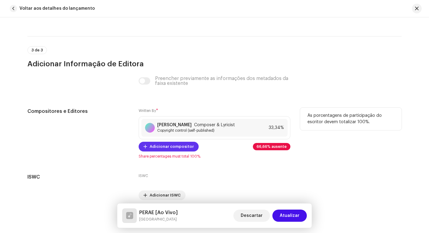
click at [173, 151] on span "Adicionar compositor" at bounding box center [172, 147] width 44 height 12
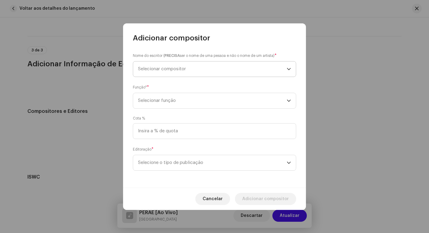
click at [164, 73] on span "Selecionar compositor" at bounding box center [212, 69] width 149 height 15
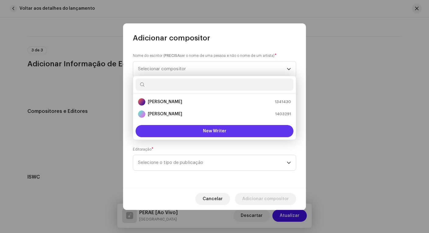
click at [202, 131] on button "New Writer" at bounding box center [214, 131] width 158 height 12
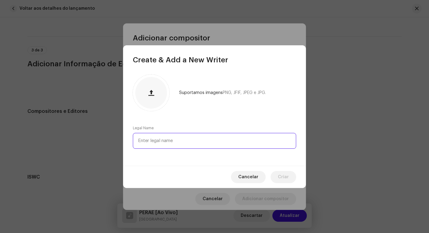
click at [215, 138] on input "text" at bounding box center [214, 141] width 163 height 16
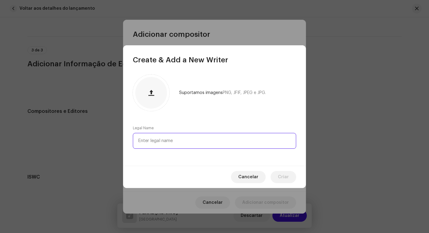
paste input "Lala Carvalho"
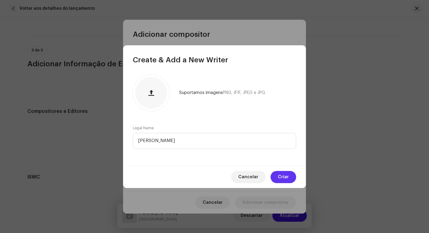
click at [278, 176] on button "Criar" at bounding box center [283, 177] width 26 height 12
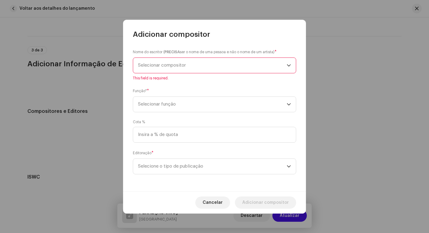
click at [164, 67] on span "Selecionar compositor" at bounding box center [162, 65] width 48 height 5
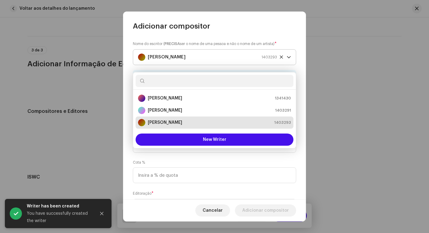
click at [182, 122] on div "Lala Carvalho 1403293" at bounding box center [214, 122] width 153 height 7
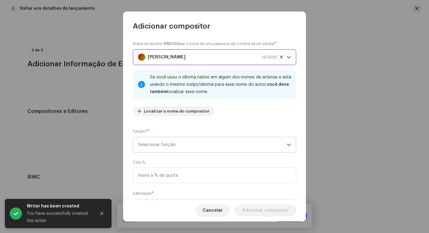
click at [157, 146] on span "Selecionar função" at bounding box center [212, 144] width 149 height 15
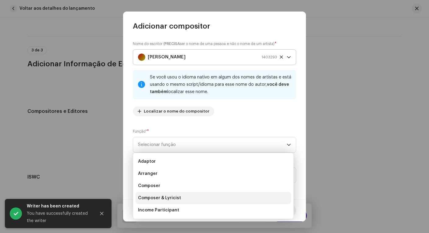
click at [164, 198] on span "Composer & Lyricist" at bounding box center [159, 198] width 43 height 6
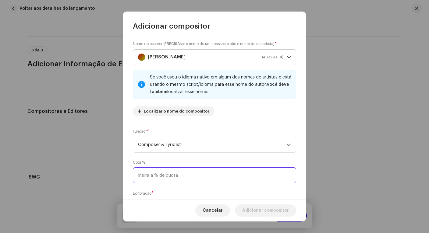
click at [171, 175] on input at bounding box center [214, 175] width 163 height 16
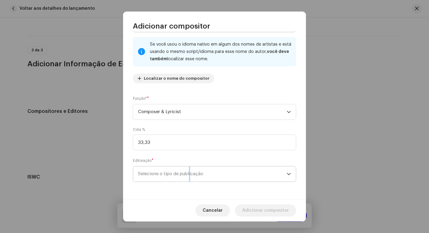
click at [191, 171] on span "Selecione o tipo de publicação" at bounding box center [212, 174] width 149 height 15
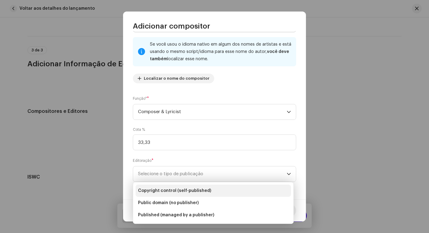
click at [177, 189] on span "Copyright control (self-published)" at bounding box center [174, 191] width 73 height 6
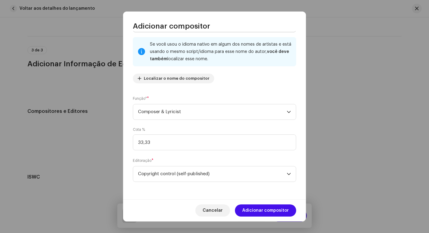
click at [289, 211] on button "Adicionar compositor" at bounding box center [265, 211] width 61 height 12
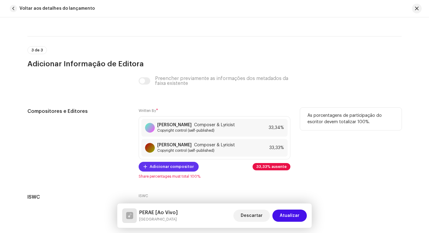
click at [187, 173] on span "Adicionar compositor" at bounding box center [172, 167] width 44 height 12
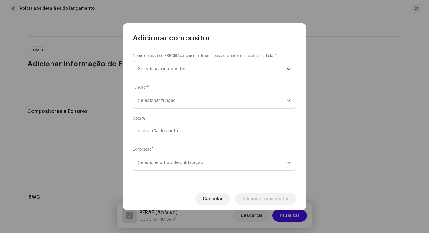
click at [169, 68] on span "Selecionar compositor" at bounding box center [162, 69] width 48 height 5
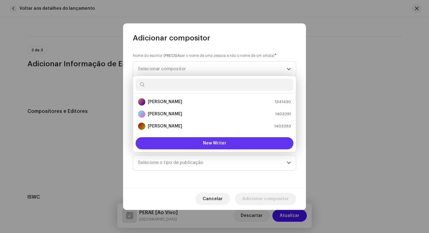
click at [224, 139] on button "New Writer" at bounding box center [214, 143] width 158 height 12
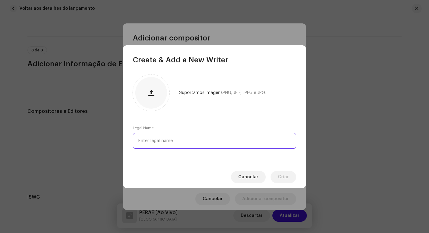
click at [193, 139] on input "text" at bounding box center [214, 141] width 163 height 16
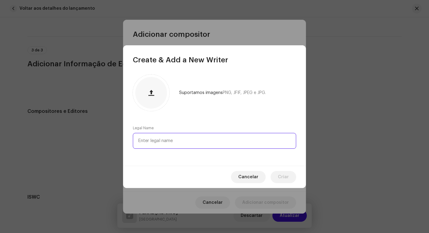
paste input "Sissy De Melo"
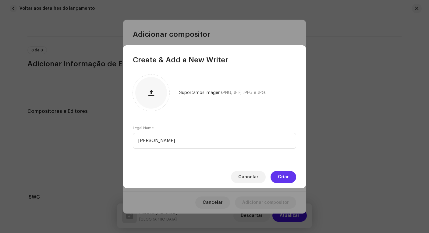
click at [280, 174] on span "Criar" at bounding box center [283, 177] width 11 height 12
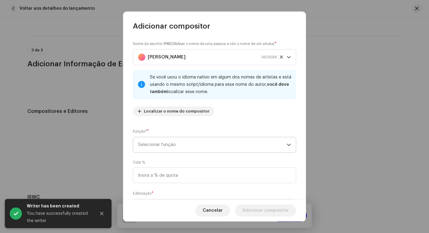
click at [174, 144] on span "Selecionar função" at bounding box center [212, 144] width 149 height 15
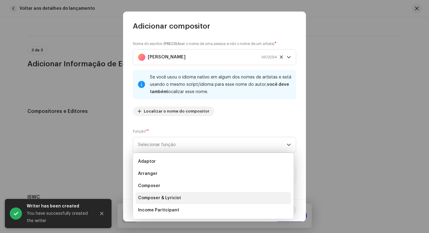
click at [171, 198] on span "Composer & Lyricist" at bounding box center [159, 198] width 43 height 6
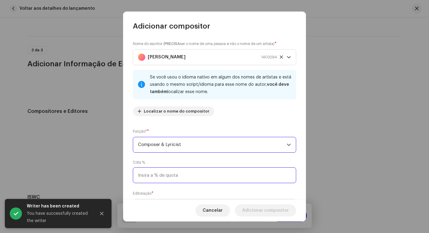
click at [175, 180] on input at bounding box center [214, 175] width 163 height 16
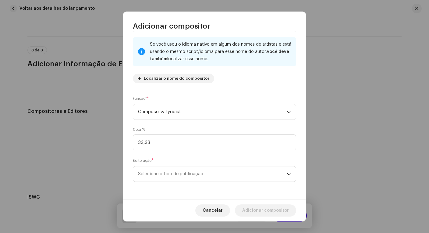
click at [181, 177] on span "Selecione o tipo de publicação" at bounding box center [212, 174] width 149 height 15
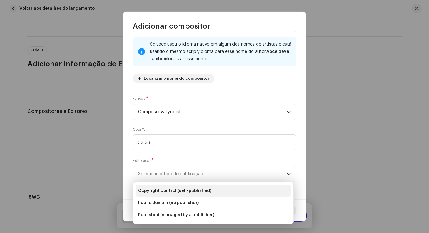
click at [181, 190] on span "Copyright control (self-published)" at bounding box center [174, 191] width 73 height 6
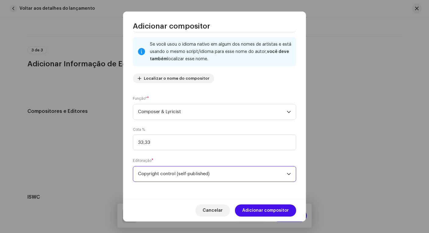
click at [264, 210] on span "Adicionar compositor" at bounding box center [265, 211] width 47 height 12
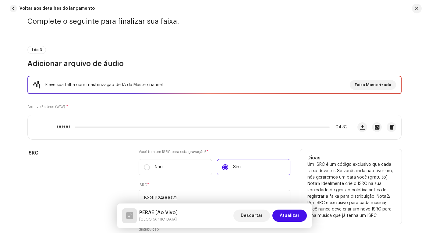
scroll to position [37, 0]
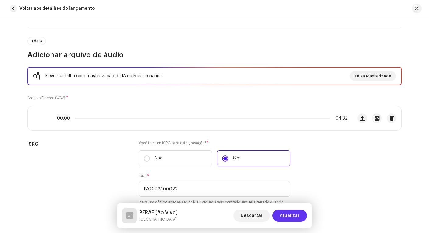
click at [299, 217] on button "Atualizar" at bounding box center [289, 216] width 34 height 12
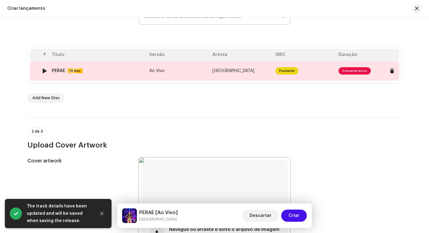
click at [350, 69] on span "Consertar erros" at bounding box center [354, 70] width 32 height 7
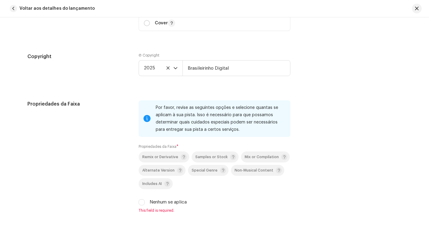
scroll to position [1012, 0]
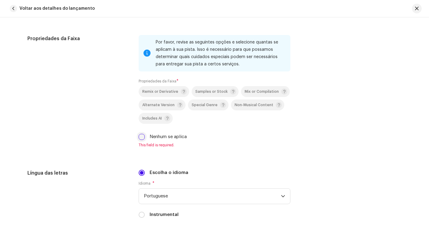
click at [139, 137] on input "Nenhum se aplica" at bounding box center [142, 137] width 6 height 6
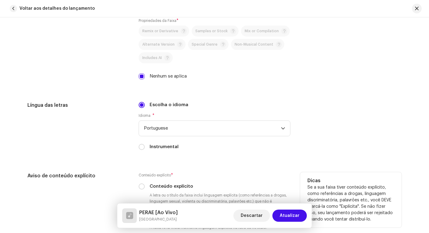
scroll to position [1117, 0]
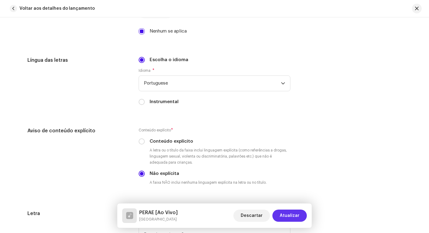
click at [298, 213] on span "Atualizar" at bounding box center [290, 216] width 20 height 12
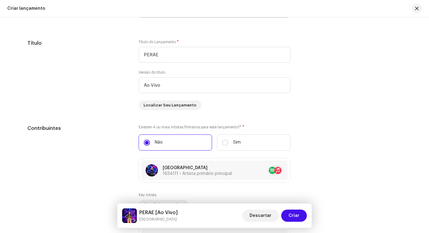
scroll to position [768, 0]
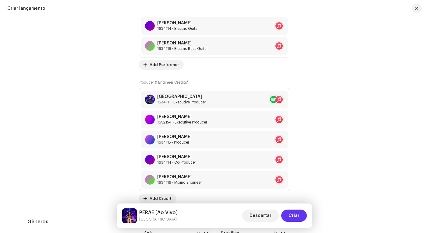
click at [297, 214] on span "Criar" at bounding box center [293, 216] width 11 height 12
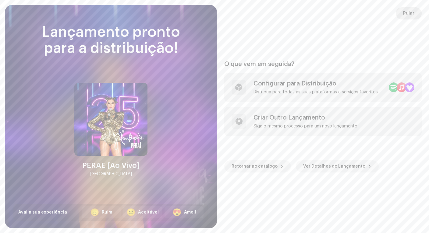
click at [404, 13] on span "Pular" at bounding box center [408, 13] width 11 height 12
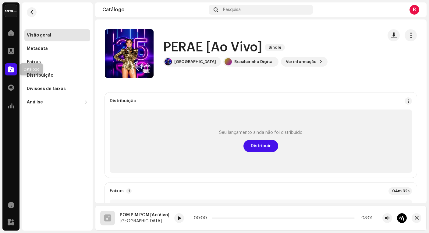
click at [11, 69] on span at bounding box center [11, 69] width 6 height 5
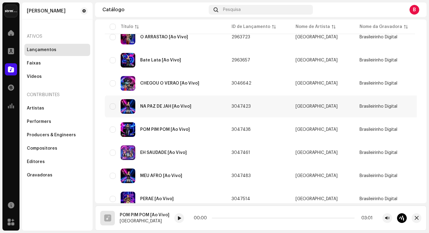
scroll to position [327, 0]
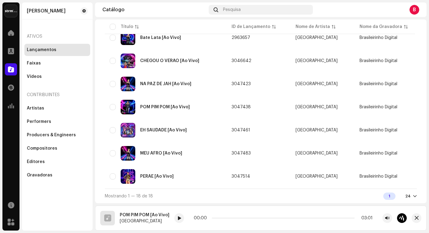
click at [427, 6] on div "Anderson Augusto de Lima Home Perfil Catálogo Transações Análise Recursos Marke…" at bounding box center [214, 116] width 429 height 233
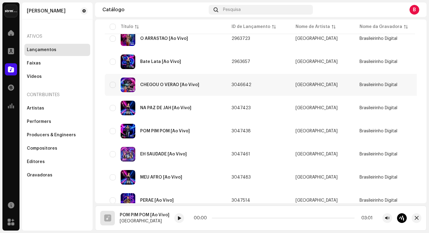
click at [157, 86] on div "CHEGOU O VERAO [Ao Vivo]" at bounding box center [169, 85] width 59 height 4
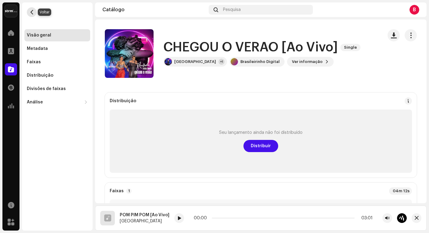
click at [34, 13] on span "button" at bounding box center [32, 12] width 5 height 5
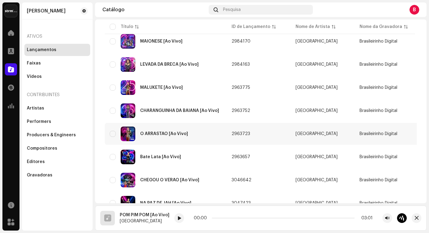
scroll to position [266, 0]
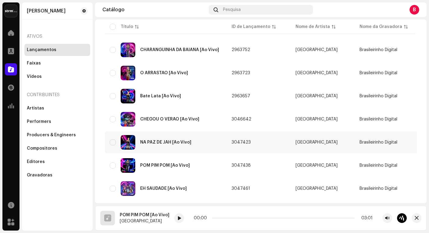
click at [157, 141] on div "NA PAZ DE JAH [Ao Vivo]" at bounding box center [165, 142] width 51 height 4
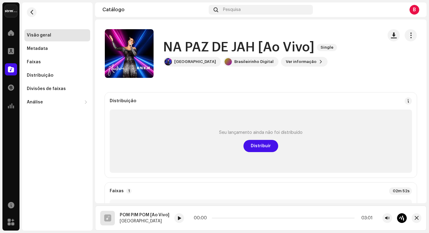
scroll to position [37, 0]
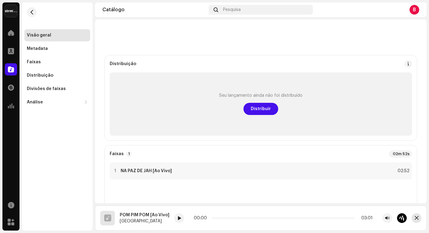
click at [416, 218] on span "button" at bounding box center [416, 218] width 4 height 5
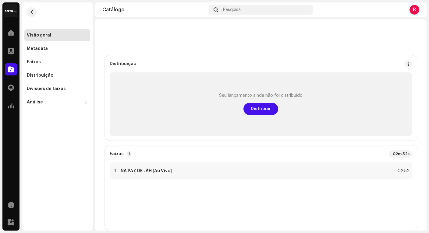
scroll to position [0, 0]
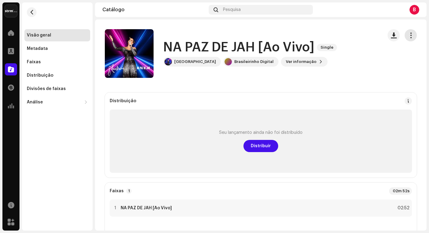
click at [408, 37] on span "button" at bounding box center [411, 35] width 6 height 5
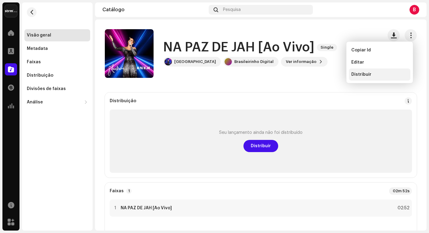
click at [357, 76] on span "Distribuir" at bounding box center [361, 74] width 20 height 5
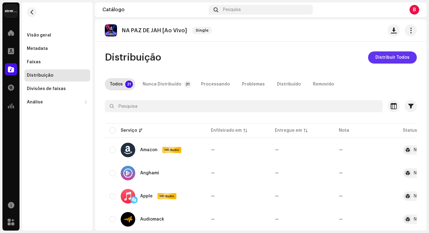
click at [394, 57] on span "Distribuir Todos" at bounding box center [392, 57] width 34 height 12
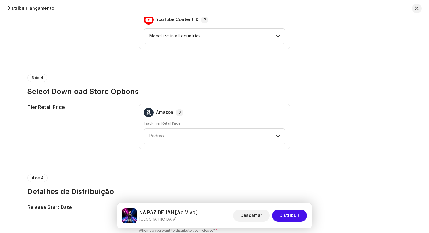
scroll to position [961, 0]
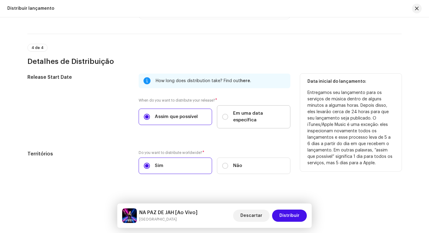
click at [245, 113] on span "Em uma data específica" at bounding box center [259, 116] width 52 height 13
click at [228, 114] on input "Em uma data específica" at bounding box center [225, 117] width 6 height 6
radio input "true"
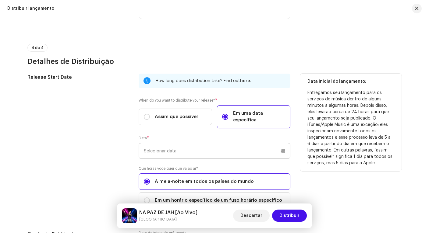
scroll to position [1008, 0]
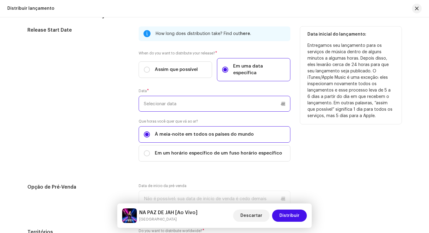
click at [181, 97] on input "text" at bounding box center [215, 104] width 152 height 16
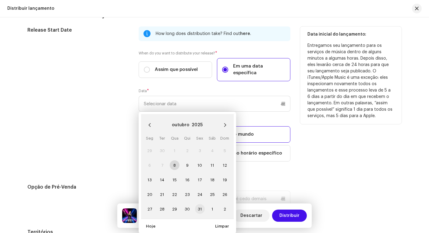
click at [199, 204] on span "31" at bounding box center [200, 209] width 10 height 10
type input "31/10/2025"
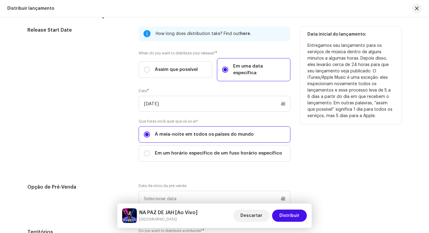
click at [351, 151] on div "Data inicial do lançamento: Entregamos seu lançamento para os serviços de músic…" at bounding box center [350, 97] width 101 height 143
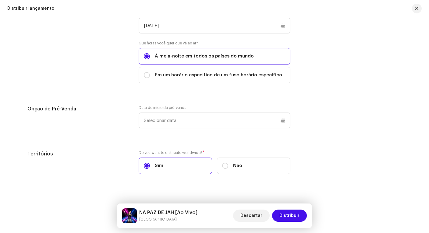
scroll to position [1077, 0]
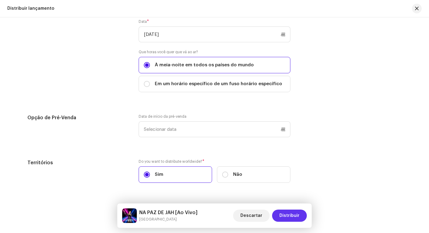
click at [298, 218] on span "Distribuir" at bounding box center [289, 216] width 20 height 12
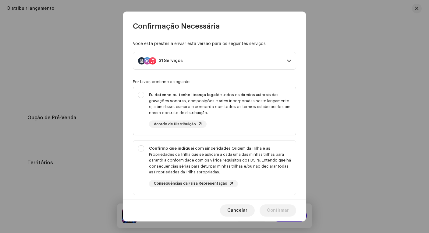
click at [148, 101] on div "Eu detenho ou tenho licença legal de todos os direitos autorais das gravações s…" at bounding box center [214, 110] width 163 height 46
checkbox input "true"
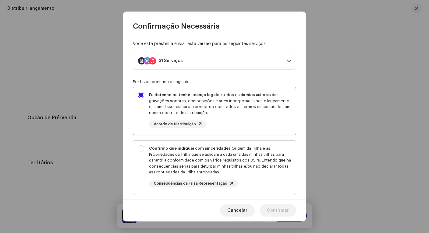
click at [141, 149] on div "Confirmo que indiquei com sinceridade a Origem da Trilha e as Propriedades da T…" at bounding box center [214, 167] width 163 height 52
checkbox input "true"
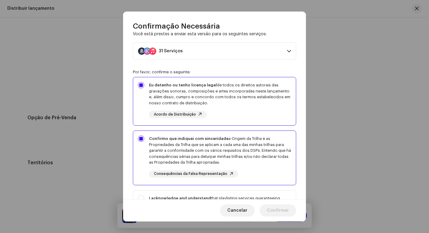
scroll to position [35, 0]
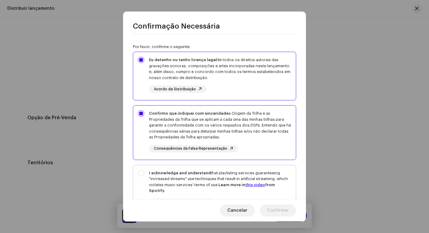
click at [207, 179] on div "I acknowledge and understand that playlisting services guaranteeing "increased …" at bounding box center [220, 182] width 142 height 24
checkbox input "true"
click at [273, 209] on span "Confirmar" at bounding box center [278, 211] width 22 height 12
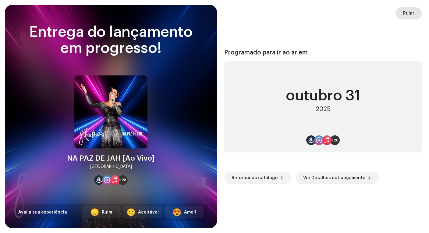
click at [408, 15] on span "Pular" at bounding box center [408, 13] width 11 height 12
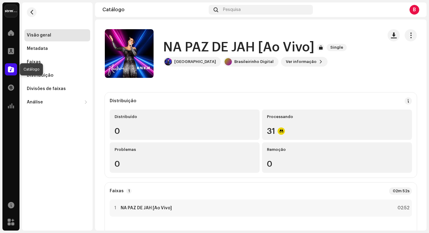
click at [9, 70] on span at bounding box center [11, 69] width 6 height 5
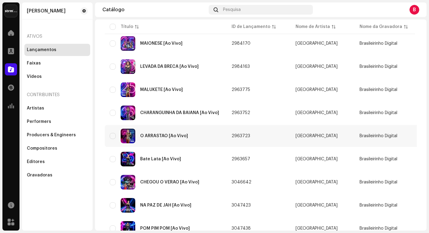
scroll to position [299, 0]
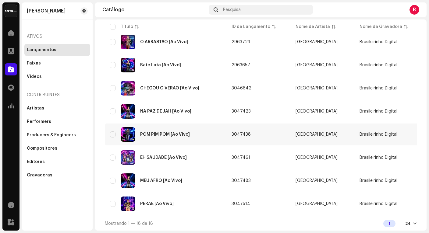
click at [155, 132] on div "POM PIM POM [Ao Vivo]" at bounding box center [165, 134] width 50 height 4
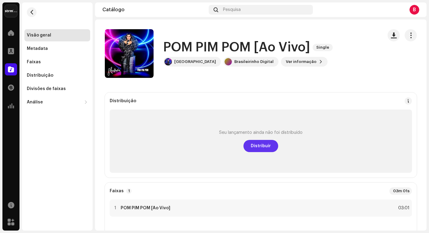
click at [265, 145] on span "Distribuir" at bounding box center [261, 146] width 20 height 12
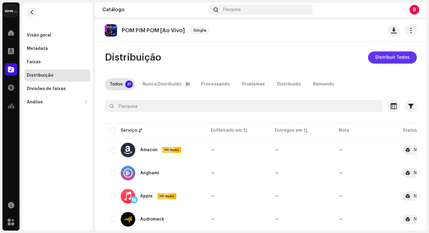
click at [389, 60] on span "Distribuir Todos" at bounding box center [392, 57] width 34 height 12
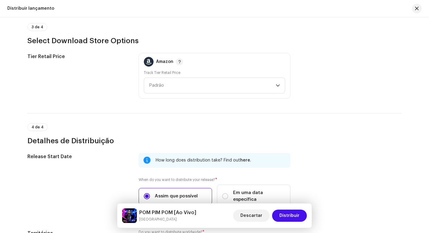
scroll to position [928, 0]
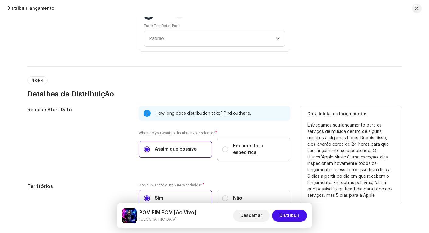
click at [234, 146] on span "Em uma data específica" at bounding box center [259, 149] width 52 height 13
click at [228, 146] on input "Em uma data específica" at bounding box center [225, 149] width 6 height 6
radio input "true"
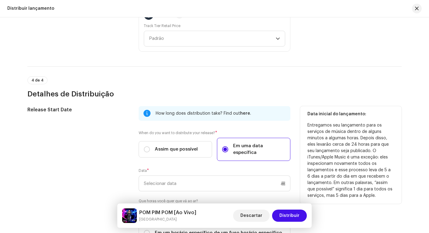
scroll to position [984, 0]
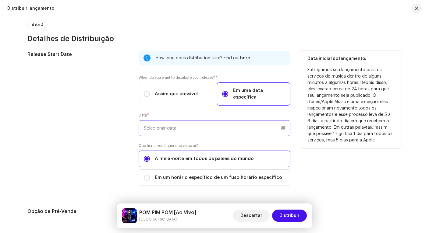
click at [188, 122] on input "text" at bounding box center [215, 128] width 152 height 16
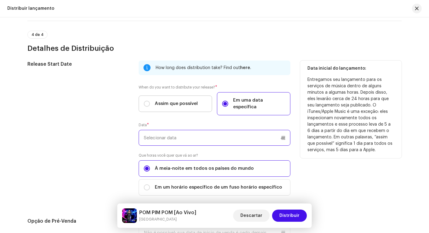
scroll to position [1013, 0]
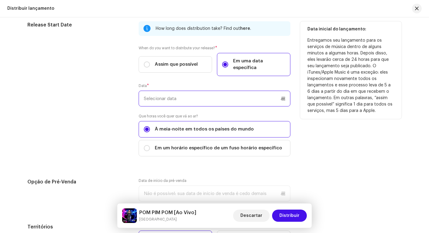
click at [213, 94] on input "text" at bounding box center [215, 99] width 152 height 16
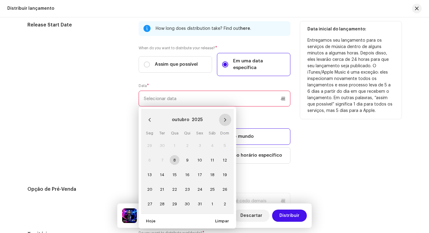
click at [225, 118] on icon "Next Month" at bounding box center [225, 120] width 2 height 4
click at [200, 155] on span "7" at bounding box center [200, 160] width 10 height 10
type input "07/11/2025"
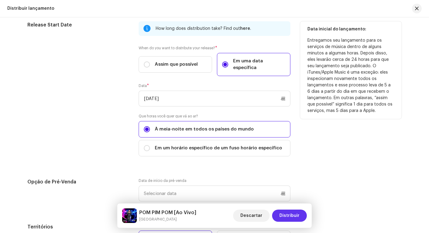
click at [296, 214] on span "Distribuir" at bounding box center [289, 216] width 20 height 12
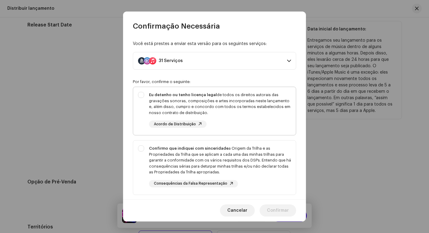
click at [158, 105] on div "Eu detenho ou tenho licença legal de todos os direitos autorais das gravações s…" at bounding box center [220, 104] width 142 height 24
checkbox input "true"
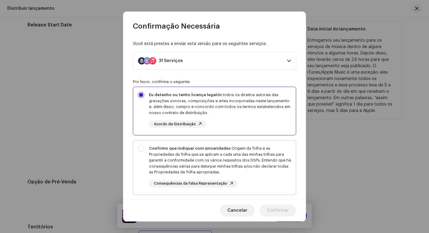
click at [189, 166] on div "Confirmo que indiquei com sinceridade a Origem da Trilha e as Propriedades da T…" at bounding box center [220, 161] width 142 height 30
checkbox input "true"
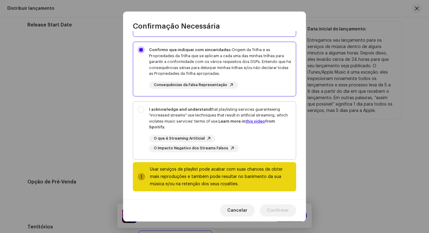
click at [203, 123] on div "I acknowledge and understand that playlisting services guaranteeing "increased …" at bounding box center [220, 119] width 142 height 24
checkbox input "true"
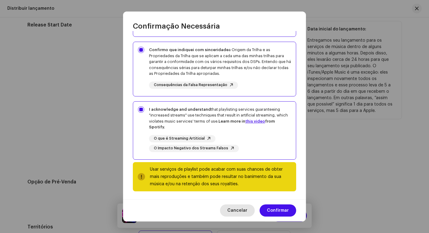
click at [243, 213] on span "Cancelar" at bounding box center [237, 211] width 20 height 12
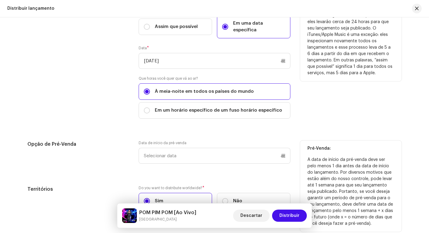
scroll to position [1086, 0]
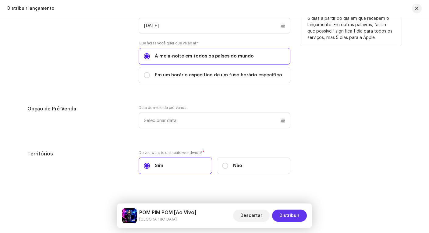
click at [297, 216] on span "Distribuir" at bounding box center [289, 216] width 20 height 12
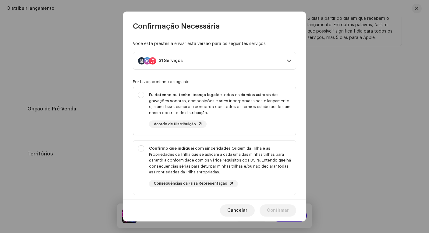
click at [193, 115] on div "Eu detenho ou tenho licença legal de todos os direitos autorais das gravações s…" at bounding box center [220, 104] width 142 height 24
checkbox input "true"
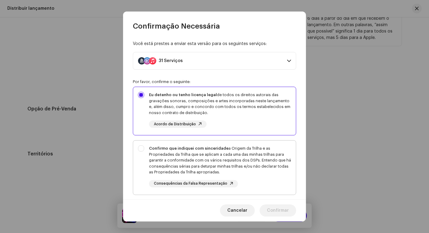
click at [204, 146] on div "Confirmo que indiquei com sinceridade a Origem da Trilha e as Propriedades da T…" at bounding box center [220, 161] width 142 height 30
checkbox input "true"
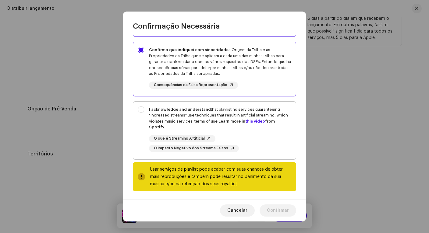
click at [212, 123] on div "I acknowledge and understand that playlisting services guaranteeing "increased …" at bounding box center [220, 119] width 142 height 24
checkbox input "true"
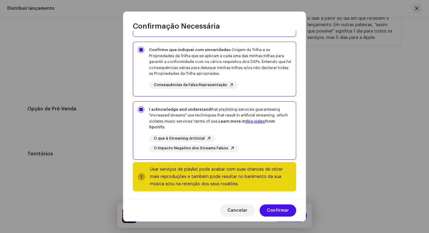
click at [141, 175] on div at bounding box center [141, 176] width 4 height 5
click at [286, 212] on span "Confirmar" at bounding box center [278, 211] width 22 height 12
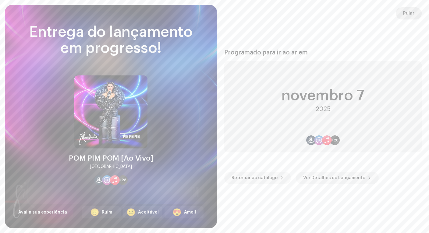
click at [405, 16] on span "Pular" at bounding box center [408, 13] width 11 height 12
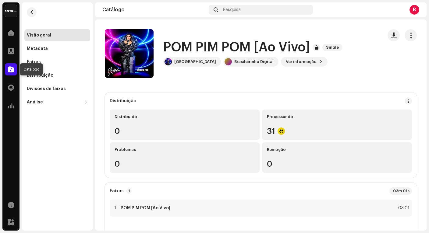
click at [12, 69] on span at bounding box center [11, 69] width 6 height 5
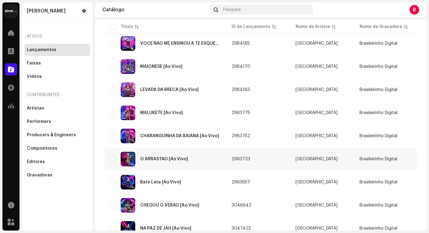
scroll to position [299, 0]
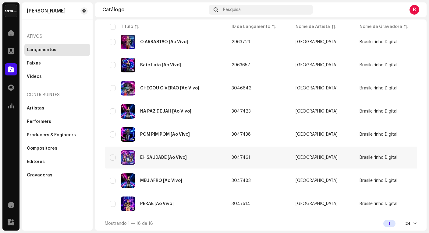
click at [155, 156] on div "EH SAUDADE [Ao Vivo]" at bounding box center [163, 158] width 47 height 4
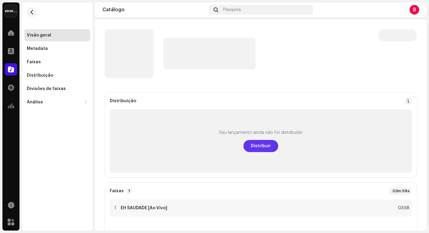
click at [259, 145] on span "Distribuir" at bounding box center [261, 146] width 20 height 12
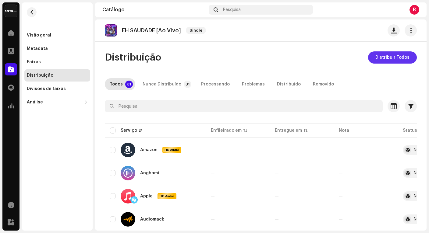
click at [388, 61] on span "Distribuir Todos" at bounding box center [392, 57] width 34 height 12
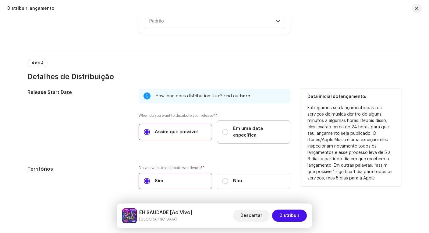
scroll to position [947, 0]
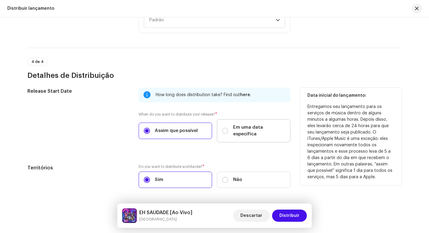
click at [241, 132] on label "Em uma data específica" at bounding box center [253, 130] width 73 height 23
click at [228, 132] on input "Em uma data específica" at bounding box center [225, 131] width 6 height 6
radio input "true"
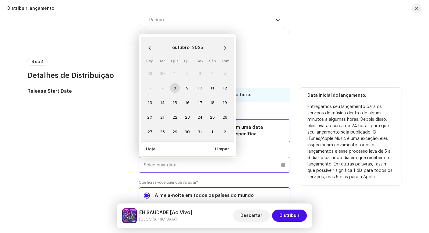
click at [180, 163] on input "text" at bounding box center [215, 165] width 152 height 16
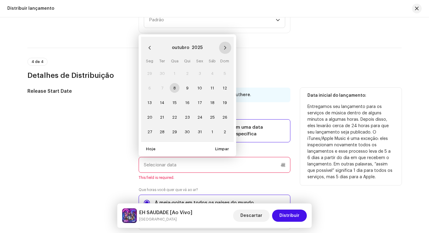
click at [223, 46] on icon "Next Month" at bounding box center [225, 48] width 4 height 4
click at [200, 98] on span "14" at bounding box center [200, 103] width 10 height 10
type input "14/11/2025"
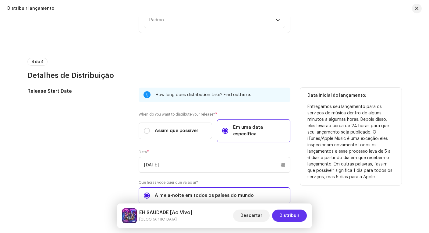
click at [289, 216] on span "Distribuir" at bounding box center [289, 216] width 20 height 12
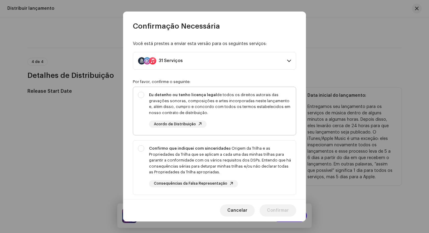
click at [182, 107] on div "Eu detenho ou tenho licença legal de todos os direitos autorais das gravações s…" at bounding box center [220, 104] width 142 height 24
checkbox input "true"
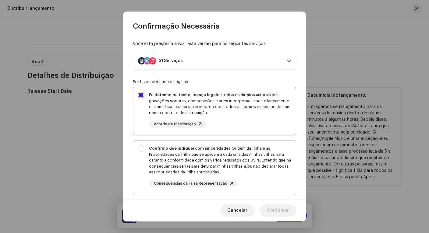
click at [207, 157] on div "Confirmo que indiquei com sinceridade a Origem da Trilha e as Propriedades da T…" at bounding box center [220, 161] width 142 height 30
checkbox input "true"
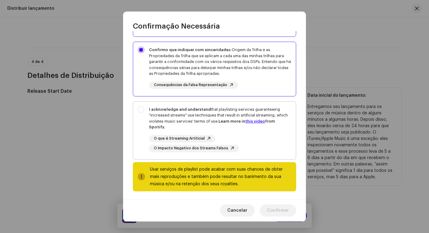
click at [187, 107] on div "I acknowledge and understand that playlisting services guaranteeing "increased …" at bounding box center [220, 119] width 142 height 24
checkbox input "true"
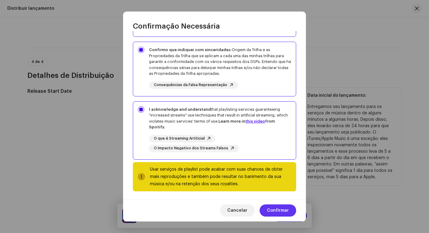
click at [270, 207] on span "Confirmar" at bounding box center [278, 211] width 22 height 12
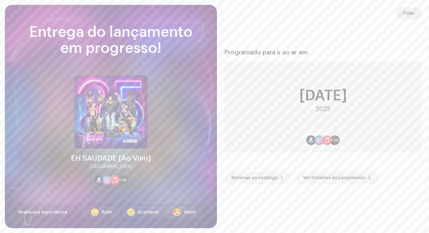
click at [409, 10] on span "Pular" at bounding box center [408, 13] width 11 height 12
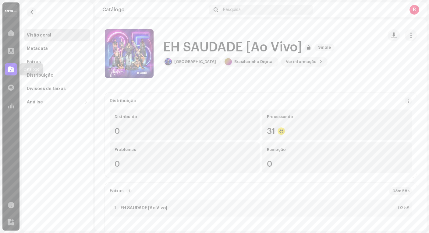
click at [9, 71] on span at bounding box center [11, 69] width 6 height 5
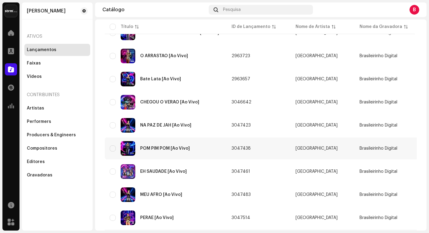
scroll to position [299, 0]
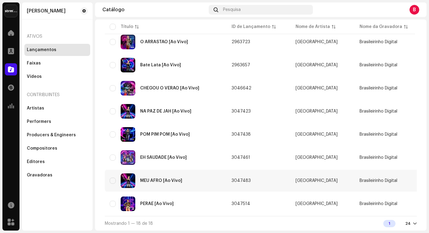
click at [164, 180] on div "MEU AFRO [Ao Vivo]" at bounding box center [161, 181] width 42 height 4
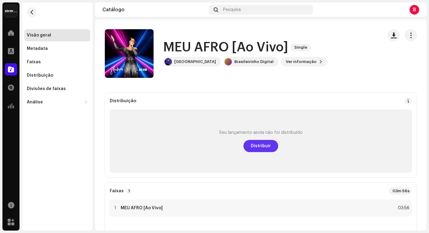
click at [253, 149] on span "Distribuir" at bounding box center [261, 146] width 20 height 12
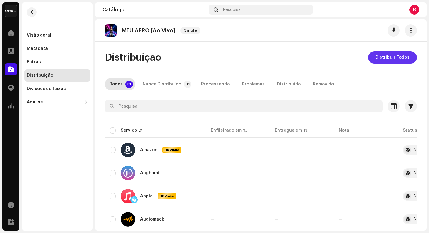
click at [399, 59] on span "Distribuir Todos" at bounding box center [392, 57] width 34 height 12
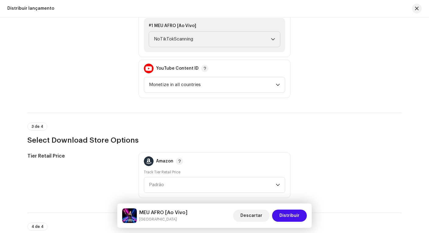
scroll to position [961, 0]
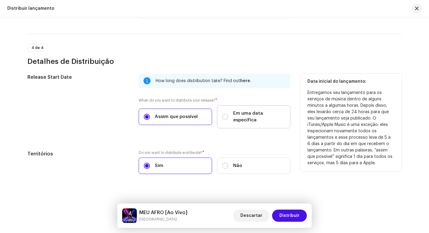
click at [255, 115] on span "Em uma data específica" at bounding box center [259, 116] width 52 height 13
click at [228, 115] on input "Em uma data específica" at bounding box center [225, 117] width 6 height 6
radio input "true"
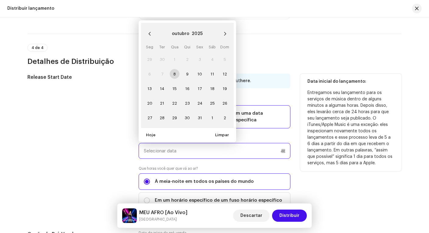
click at [192, 144] on input "text" at bounding box center [215, 151] width 152 height 16
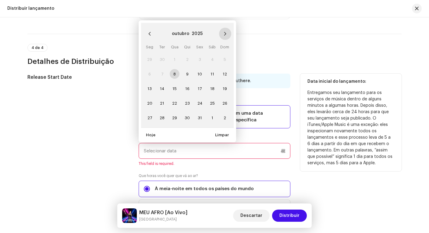
click at [224, 32] on icon "Next Month" at bounding box center [225, 34] width 2 height 4
click at [200, 98] on span "21" at bounding box center [200, 103] width 10 height 10
type input "21/11/2025"
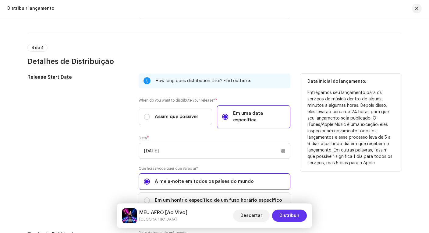
click at [294, 213] on span "Distribuir" at bounding box center [289, 216] width 20 height 12
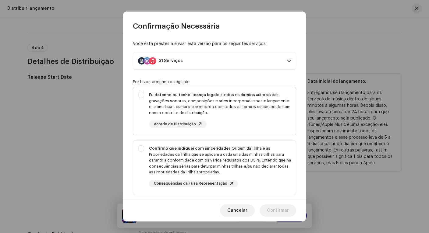
drag, startPoint x: 174, startPoint y: 96, endPoint x: 192, endPoint y: 123, distance: 32.2
click at [174, 97] on strong "Eu detenho ou tenho licença legal" at bounding box center [183, 95] width 68 height 4
checkbox input "true"
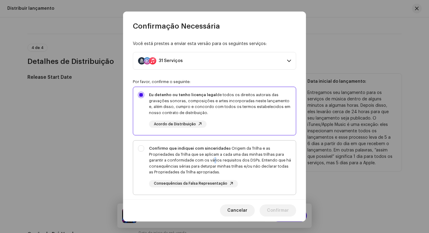
drag, startPoint x: 213, startPoint y: 157, endPoint x: 212, endPoint y: 151, distance: 6.1
click at [213, 157] on div "Confirmo que indiquei com sinceridade a Origem da Trilha e as Propriedades da T…" at bounding box center [220, 161] width 142 height 30
checkbox input "true"
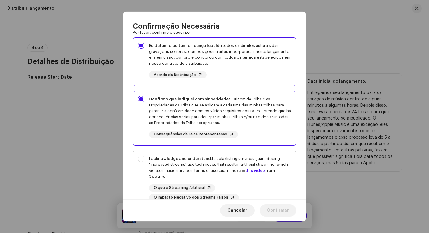
click at [215, 160] on div "I acknowledge and understand that playlisting services guaranteeing "increased …" at bounding box center [220, 168] width 142 height 24
checkbox input "true"
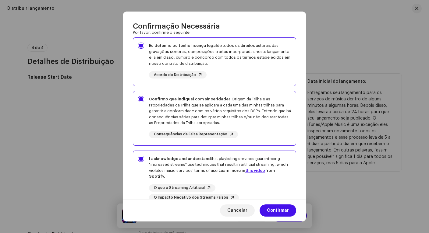
scroll to position [99, 0]
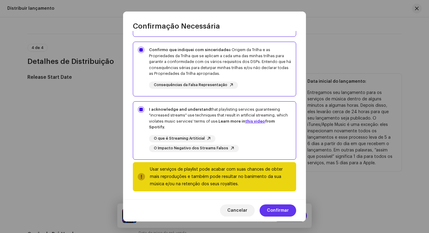
click at [279, 211] on span "Confirmar" at bounding box center [278, 211] width 22 height 12
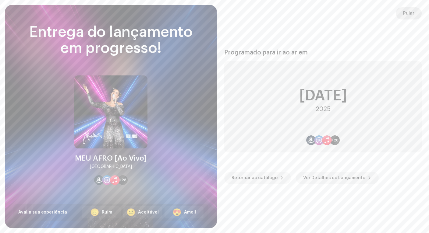
click at [401, 14] on button "Pular" at bounding box center [409, 13] width 26 height 12
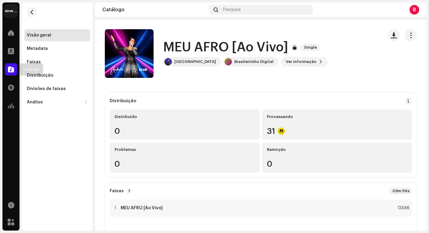
click at [12, 68] on span at bounding box center [11, 69] width 6 height 5
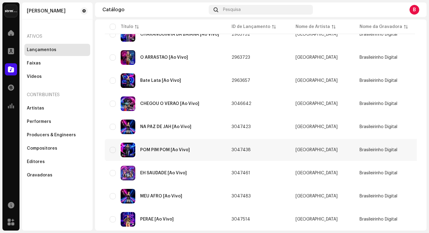
scroll to position [299, 0]
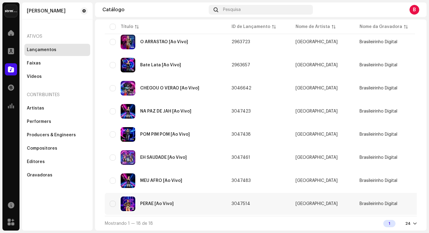
click at [156, 197] on div "PERAE [Ao Vivo]" at bounding box center [166, 204] width 112 height 15
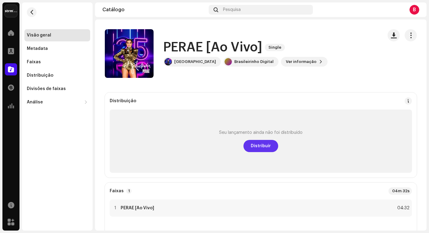
click at [258, 145] on span "Distribuir" at bounding box center [261, 146] width 20 height 12
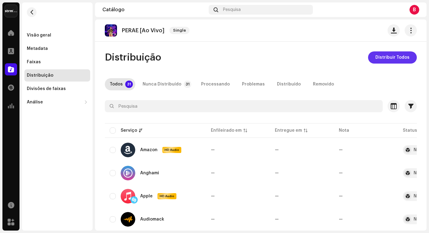
click at [400, 57] on span "Distribuir Todos" at bounding box center [392, 57] width 34 height 12
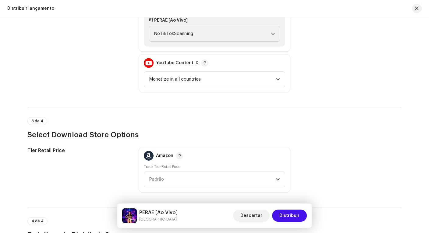
scroll to position [905, 0]
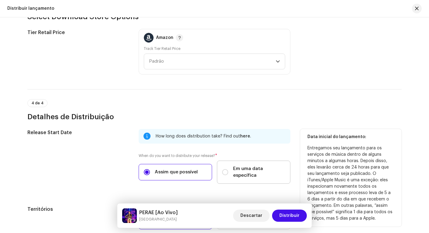
click at [258, 164] on label "Em uma data específica" at bounding box center [253, 172] width 73 height 23
click at [228, 169] on input "Em uma data específica" at bounding box center [225, 172] width 6 height 6
radio input "true"
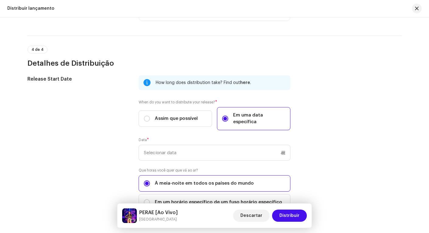
scroll to position [1019, 0]
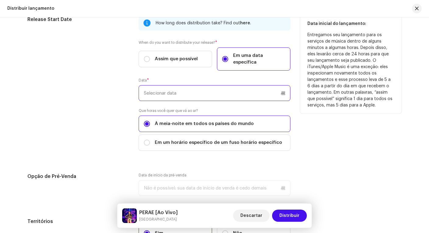
click at [191, 92] on input "text" at bounding box center [215, 93] width 152 height 16
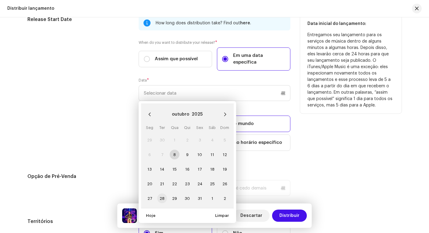
click at [164, 194] on span "28" at bounding box center [162, 199] width 10 height 10
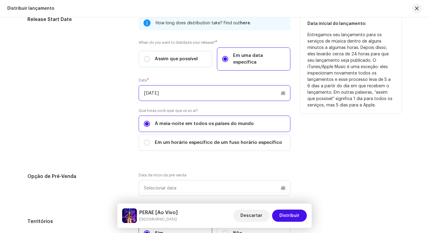
click at [283, 86] on input "28/10/2025" at bounding box center [215, 93] width 152 height 16
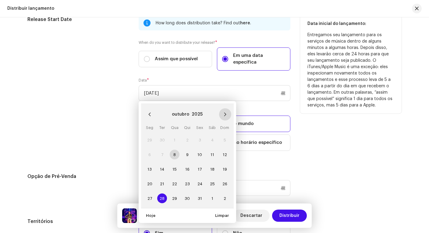
click at [223, 112] on icon "Next Month" at bounding box center [225, 114] width 4 height 4
click at [200, 194] on span "28" at bounding box center [200, 199] width 10 height 10
type input "28/11/2025"
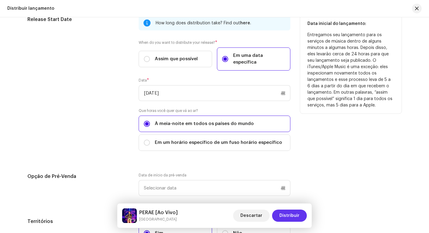
click at [292, 216] on span "Distribuir" at bounding box center [289, 216] width 20 height 12
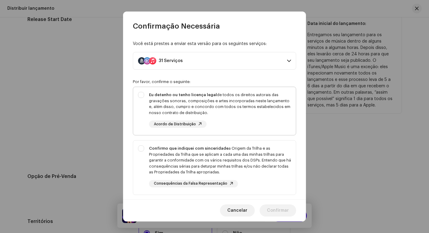
click at [162, 106] on div "Eu detenho ou tenho licença legal de todos os direitos autorais das gravações s…" at bounding box center [220, 104] width 142 height 24
checkbox input "true"
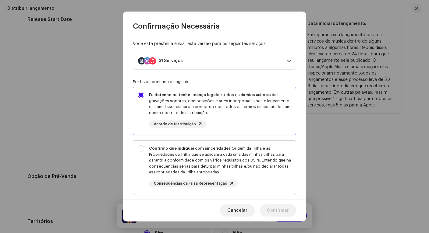
click at [197, 171] on div "Confirmo que indiquei com sinceridade a Origem da Trilha e as Propriedades da T…" at bounding box center [220, 161] width 142 height 30
checkbox input "true"
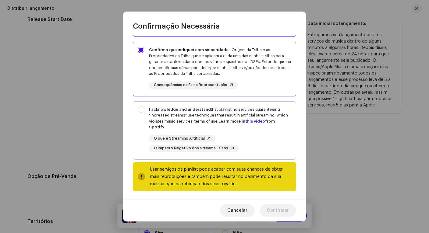
click at [211, 125] on div "I acknowledge and understand that playlisting services guaranteeing "increased …" at bounding box center [220, 119] width 142 height 24
checkbox input "true"
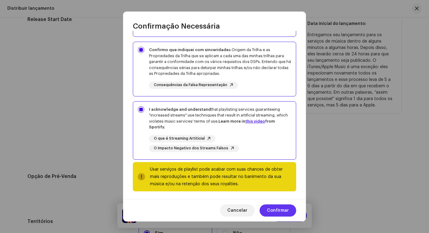
click at [275, 212] on span "Confirmar" at bounding box center [278, 211] width 22 height 12
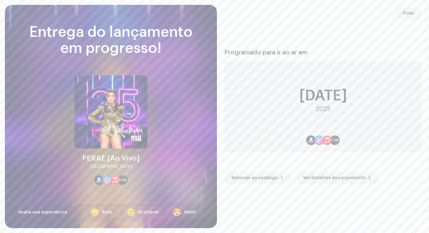
drag, startPoint x: 396, startPoint y: 12, endPoint x: 406, endPoint y: 15, distance: 10.1
click at [397, 13] on button "Pular" at bounding box center [409, 13] width 26 height 12
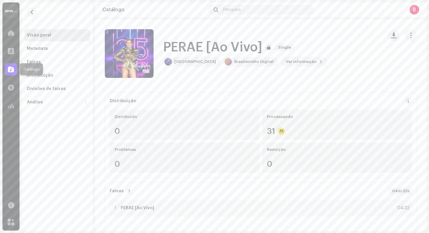
click at [11, 72] on div at bounding box center [11, 69] width 12 height 12
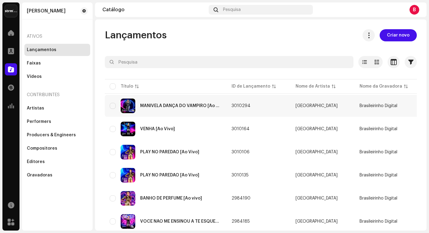
click at [166, 108] on div "MANIVELA DANÇA DO VAMPIRO [Ao Vivo]" at bounding box center [166, 106] width 112 height 15
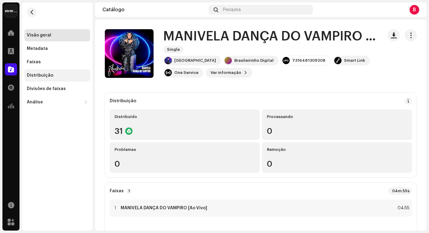
click at [50, 76] on div "Distribuição" at bounding box center [40, 75] width 26 height 5
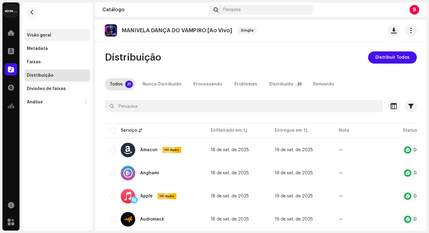
click at [39, 33] on div "Visão geral" at bounding box center [39, 35] width 24 height 5
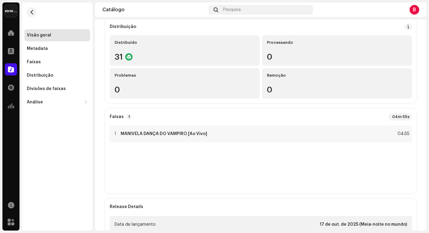
scroll to position [185, 0]
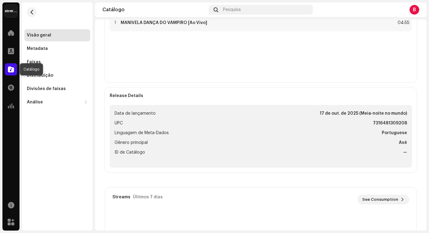
click at [8, 72] on div at bounding box center [11, 69] width 12 height 12
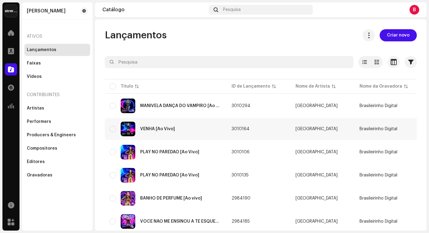
click at [156, 133] on div "VENHA [Ao Vivo]" at bounding box center [166, 129] width 112 height 15
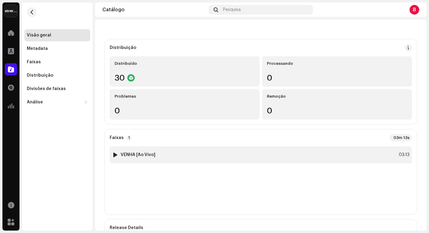
scroll to position [182, 0]
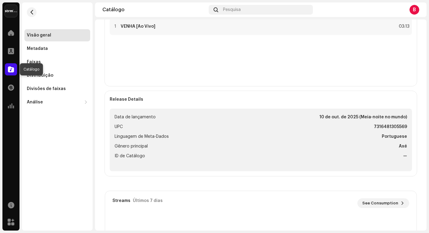
click at [9, 68] on span at bounding box center [11, 69] width 6 height 5
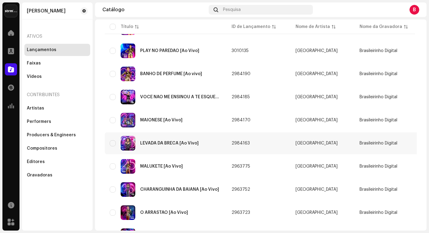
scroll to position [267, 0]
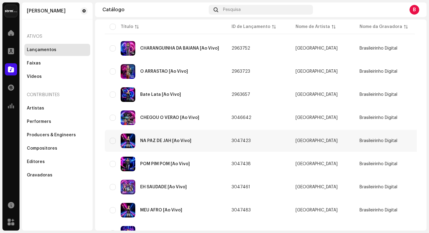
click at [160, 140] on div "NA PAZ DE JAH [Ao Vivo]" at bounding box center [165, 141] width 51 height 4
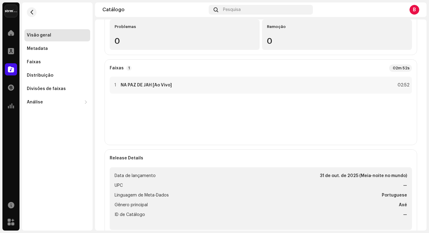
scroll to position [229, 0]
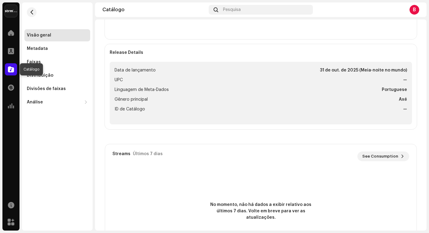
click at [10, 70] on span at bounding box center [11, 69] width 6 height 5
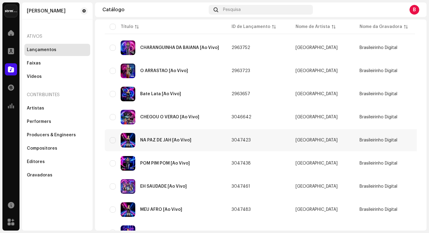
scroll to position [299, 0]
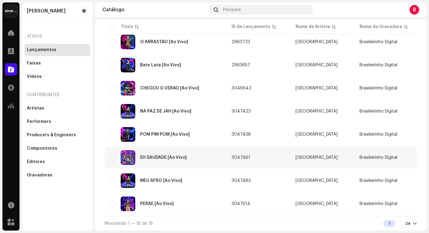
click at [164, 156] on div "EH SAUDADE [Ao Vivo]" at bounding box center [163, 158] width 47 height 4
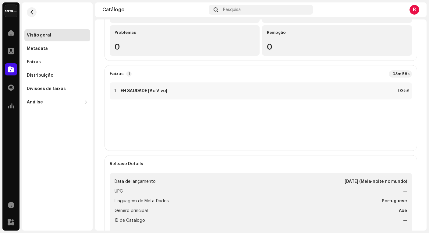
scroll to position [173, 0]
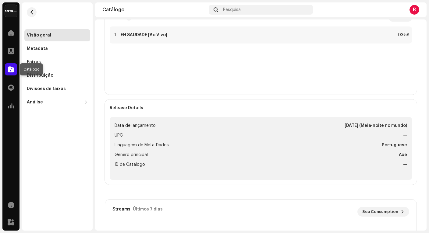
click at [13, 70] on span at bounding box center [11, 69] width 6 height 5
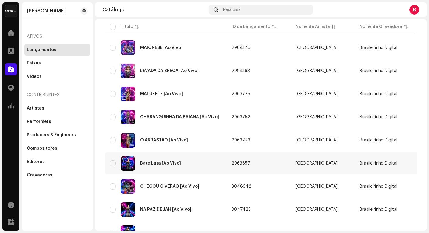
scroll to position [299, 0]
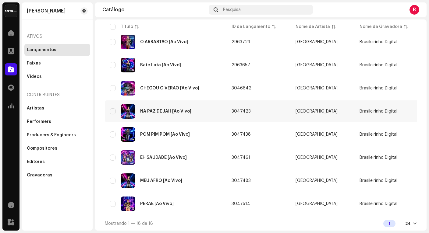
click at [163, 107] on div "NA PAZ DE JAH [Ao Vivo]" at bounding box center [166, 111] width 112 height 15
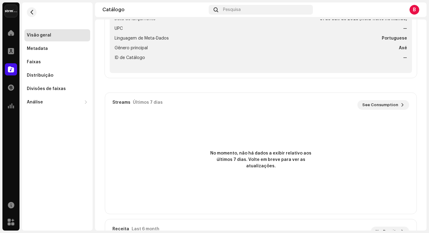
scroll to position [155, 0]
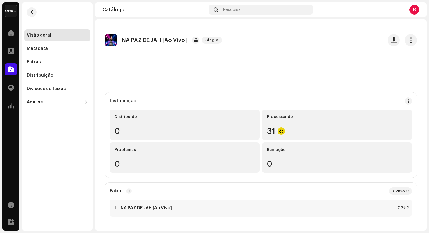
scroll to position [155, 0]
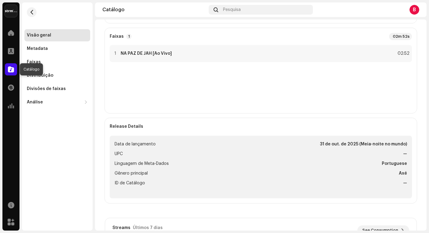
click at [13, 71] on span at bounding box center [11, 69] width 6 height 5
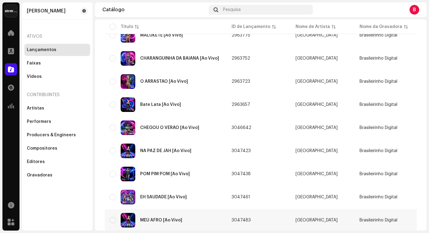
scroll to position [299, 0]
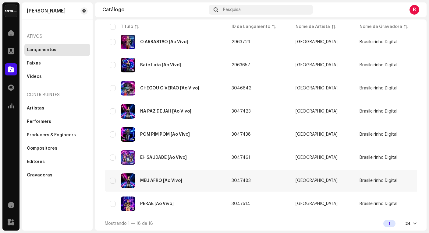
click at [155, 179] on div "MEU AFRO [Ao Vivo]" at bounding box center [161, 181] width 42 height 4
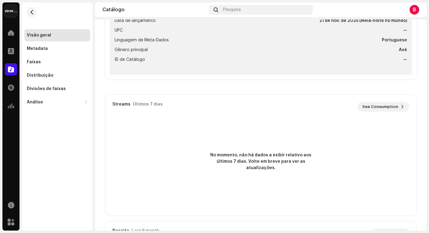
scroll to position [165, 0]
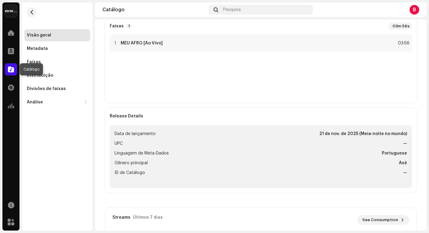
click at [14, 67] on span at bounding box center [11, 69] width 6 height 5
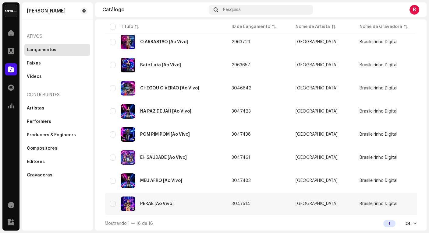
click at [180, 200] on div "PERAE [Ao Vivo]" at bounding box center [166, 204] width 112 height 15
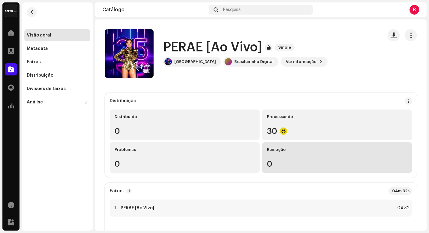
scroll to position [200, 0]
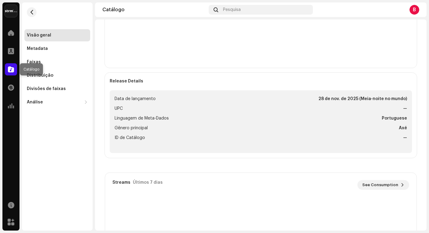
click at [8, 69] on span at bounding box center [11, 69] width 6 height 5
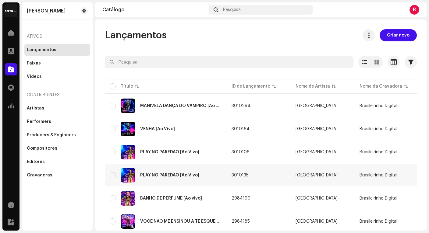
scroll to position [287, 0]
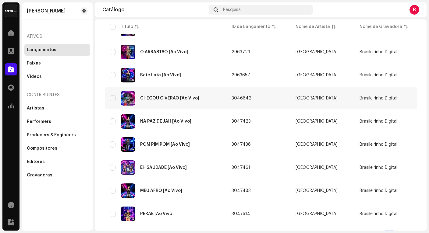
click at [169, 99] on div "CHEGOU O VERAO [Ao Vivo]" at bounding box center [169, 98] width 59 height 4
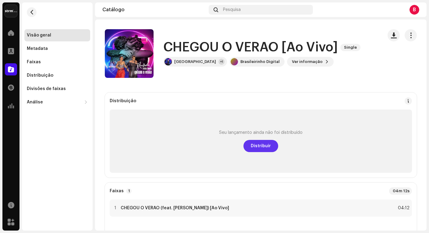
click at [269, 146] on button "Distribuir" at bounding box center [260, 146] width 35 height 12
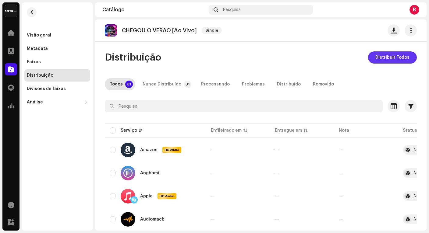
click at [385, 56] on span "Distribuir Todos" at bounding box center [392, 57] width 34 height 12
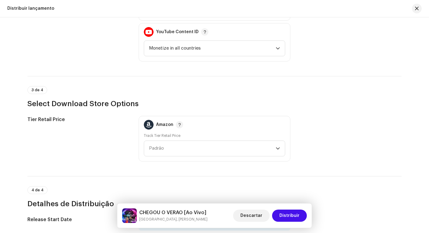
scroll to position [941, 0]
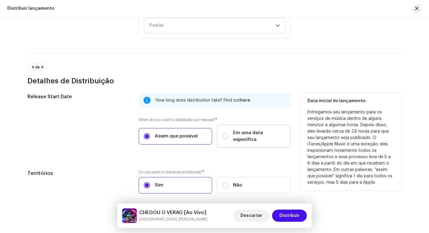
click at [245, 137] on label "Em uma data específica" at bounding box center [253, 136] width 73 height 23
click at [228, 137] on input "Em uma data específica" at bounding box center [225, 136] width 6 height 6
radio input "true"
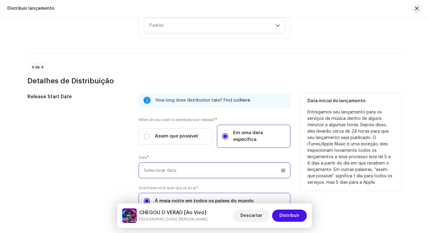
click at [182, 164] on input "text" at bounding box center [215, 171] width 152 height 16
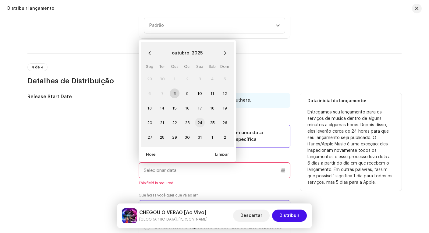
click at [197, 118] on span "24" at bounding box center [200, 123] width 10 height 10
type input "[DATE]"
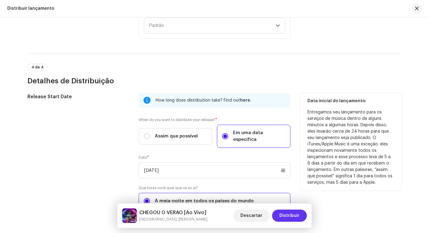
click at [292, 217] on span "Distribuir" at bounding box center [289, 216] width 20 height 12
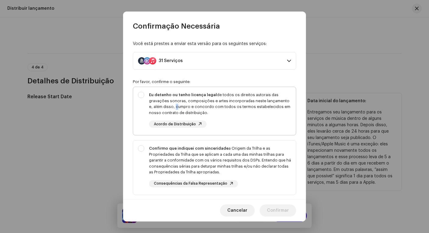
click at [170, 103] on div "Eu detenho ou tenho licença legal de todos os direitos autorais das gravações s…" at bounding box center [220, 104] width 142 height 24
checkbox input "true"
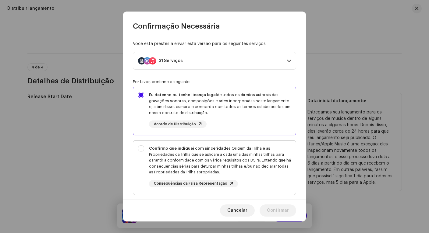
click at [213, 157] on div "Confirmo que indiquei com sinceridade a Origem da Trilha e as Propriedades da T…" at bounding box center [220, 161] width 142 height 30
checkbox input "true"
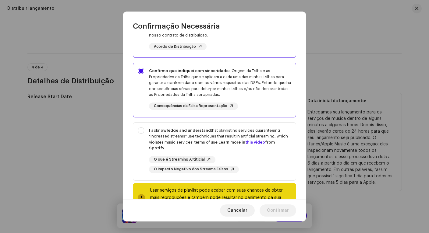
scroll to position [99, 0]
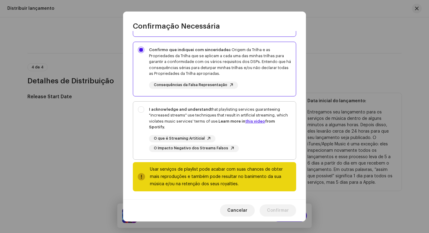
click at [208, 119] on div "I acknowledge and understand that playlisting services guaranteeing "increased …" at bounding box center [220, 119] width 142 height 24
checkbox input "true"
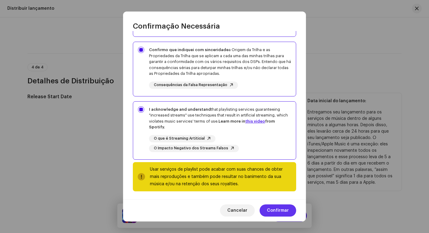
click at [279, 212] on span "Confirmar" at bounding box center [278, 211] width 22 height 12
